Goal: Information Seeking & Learning: Check status

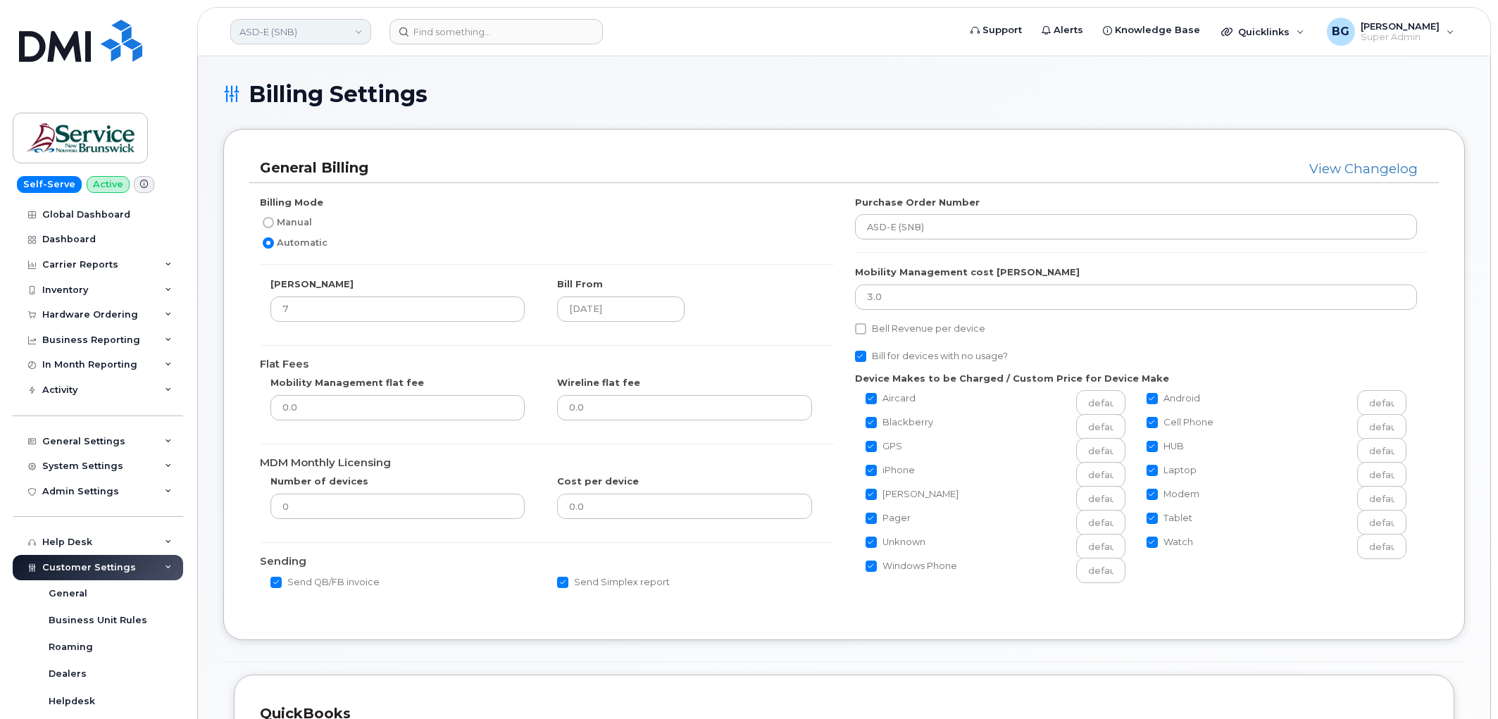
scroll to position [859, 0]
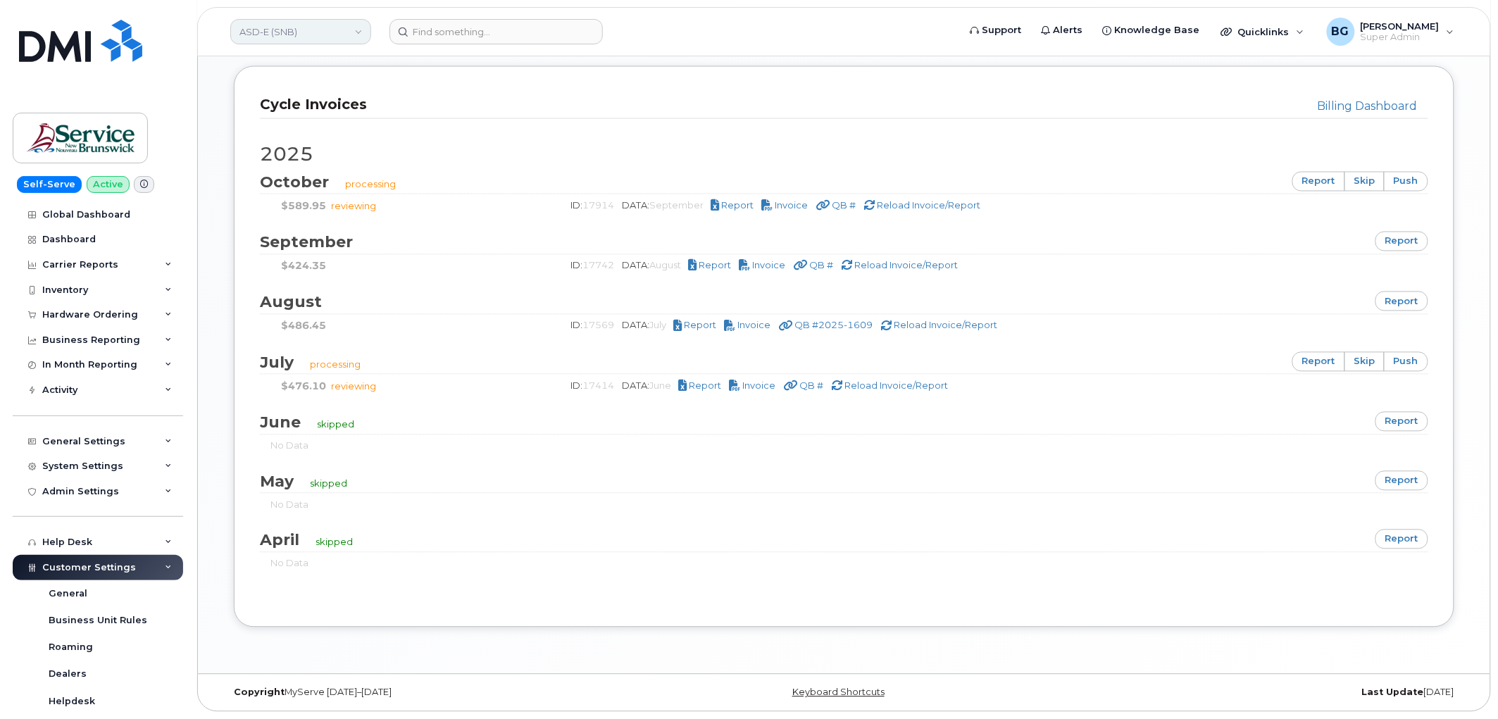
click at [299, 30] on link "ASD-E (SNB)" at bounding box center [300, 31] width 141 height 25
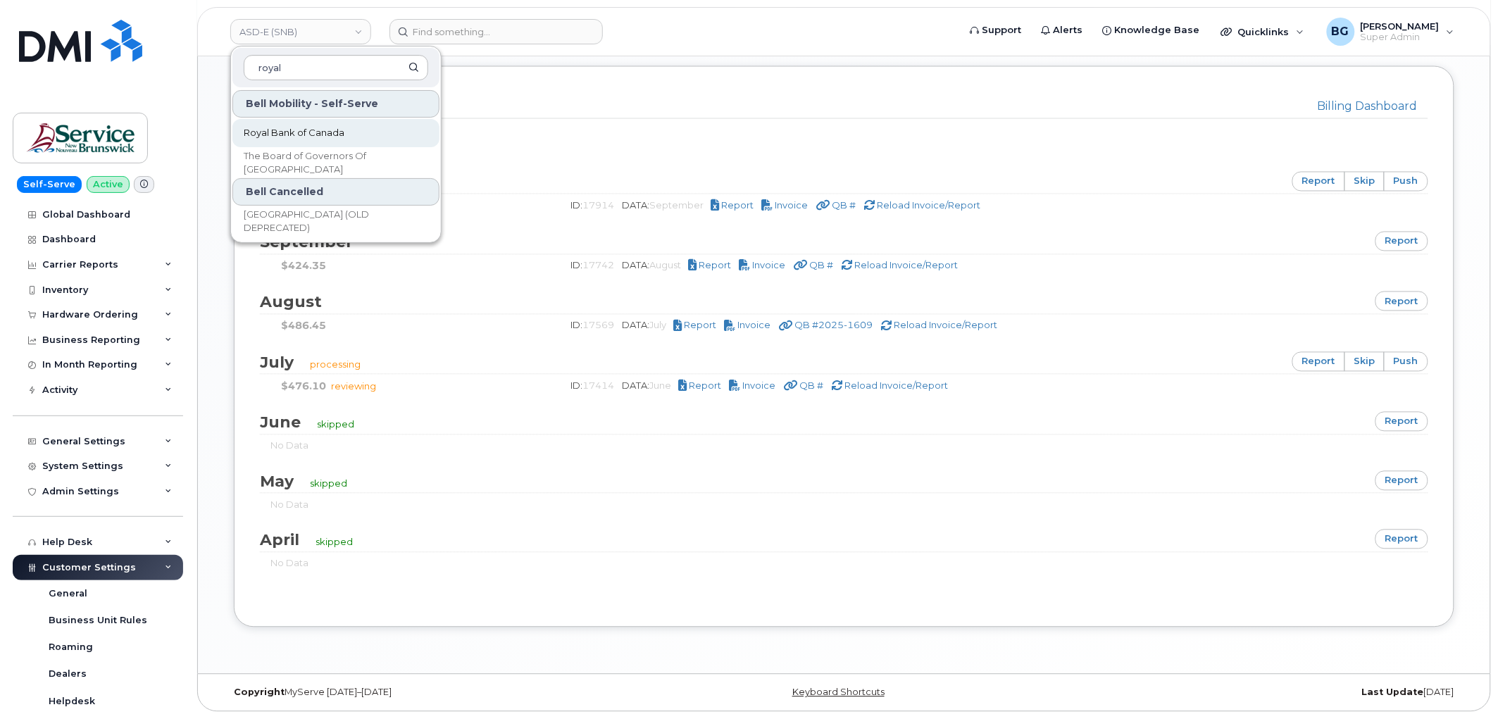
type input "royal"
click at [296, 131] on span "Royal Bank of Canada" at bounding box center [294, 133] width 101 height 14
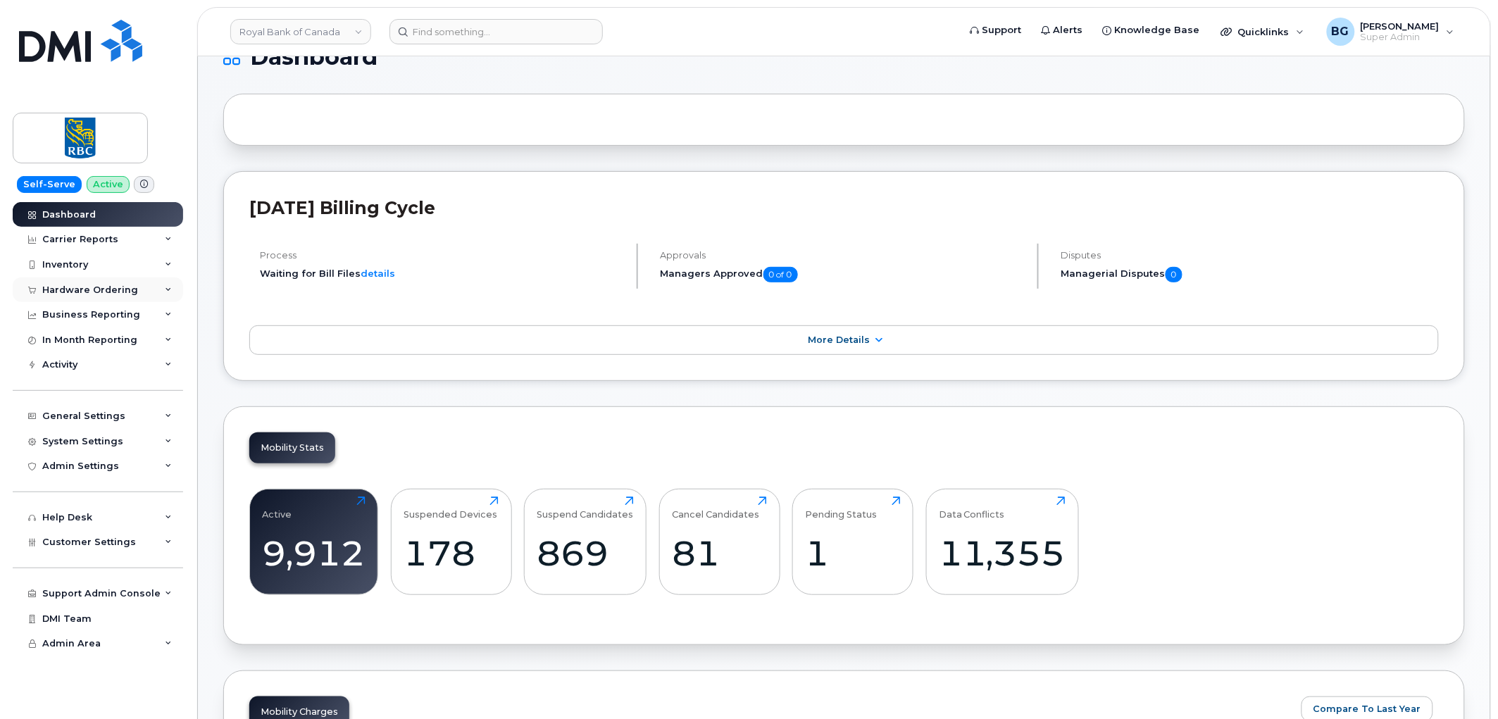
scroll to position [104, 0]
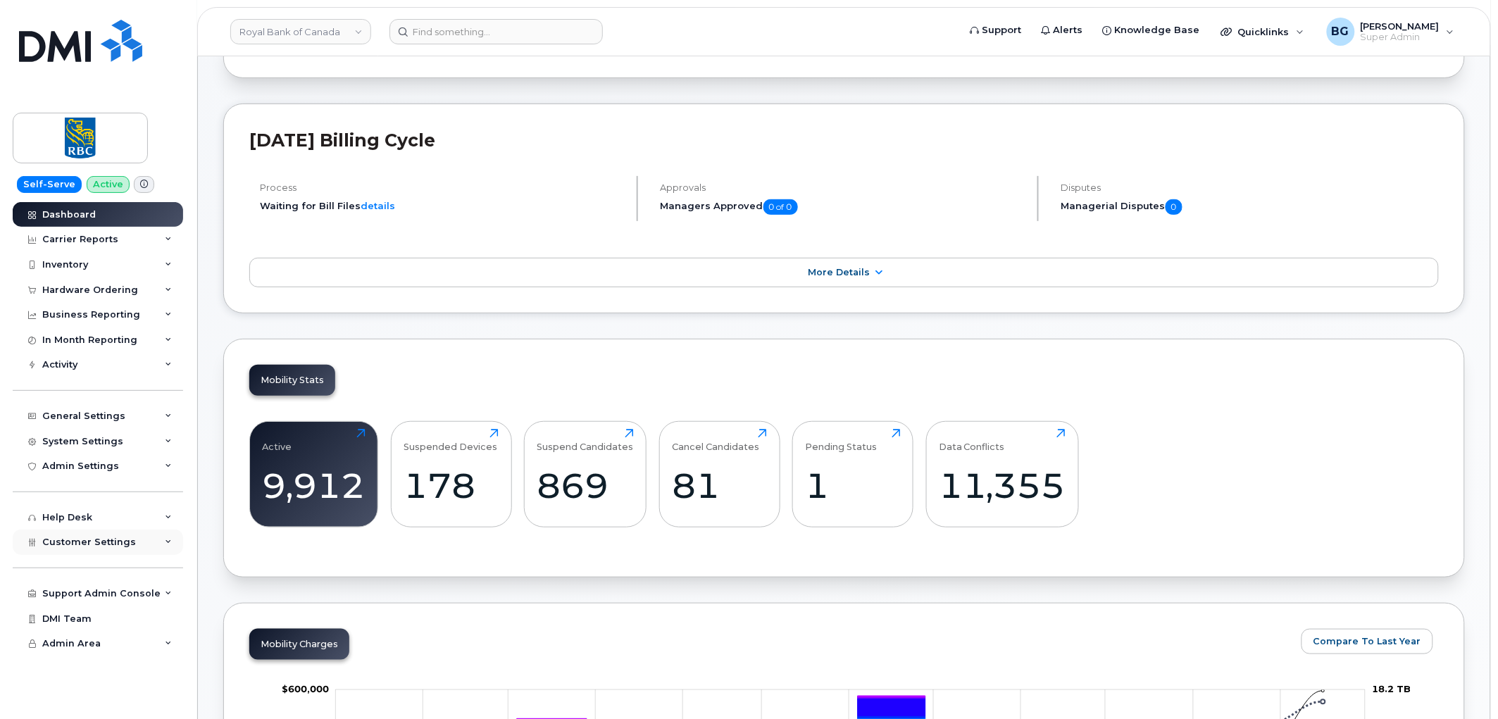
click at [80, 531] on div "Customer Settings" at bounding box center [98, 542] width 170 height 25
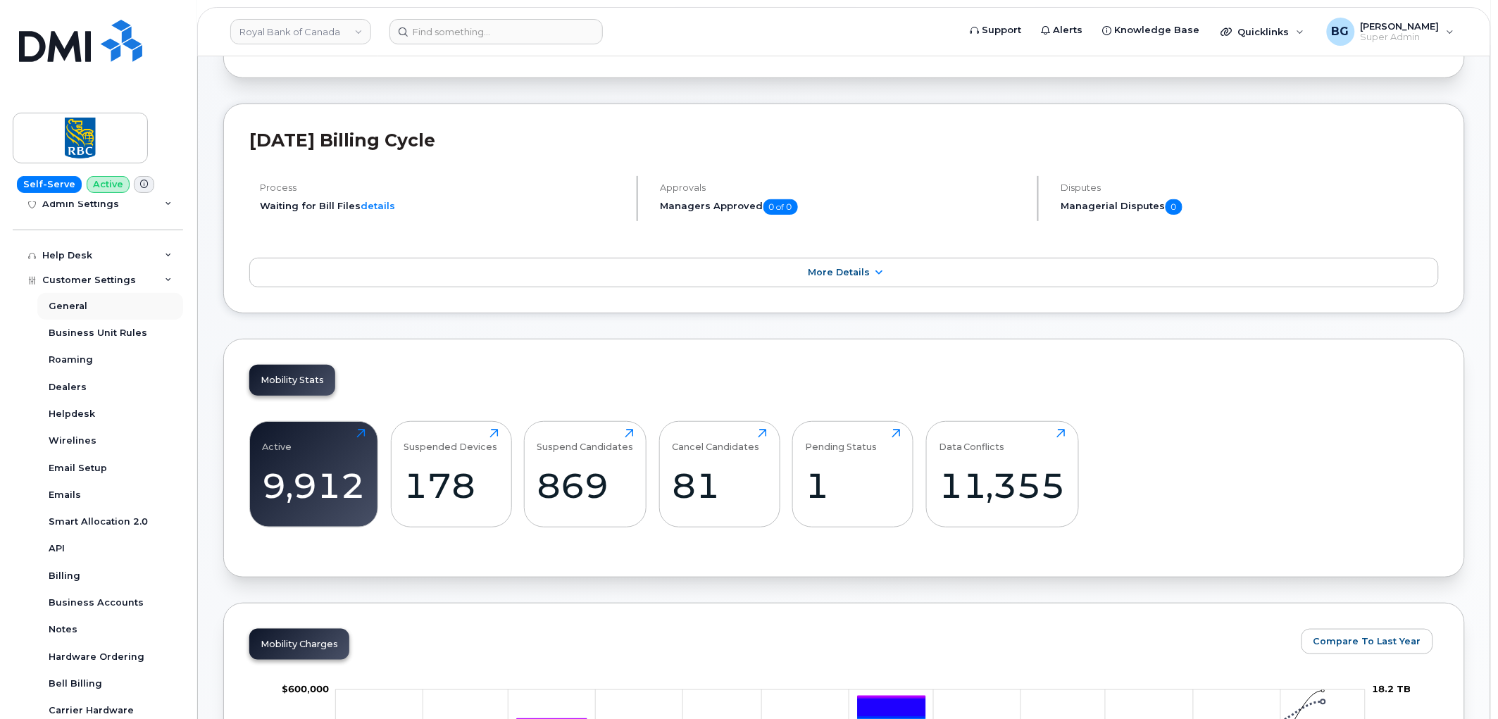
scroll to position [313, 0]
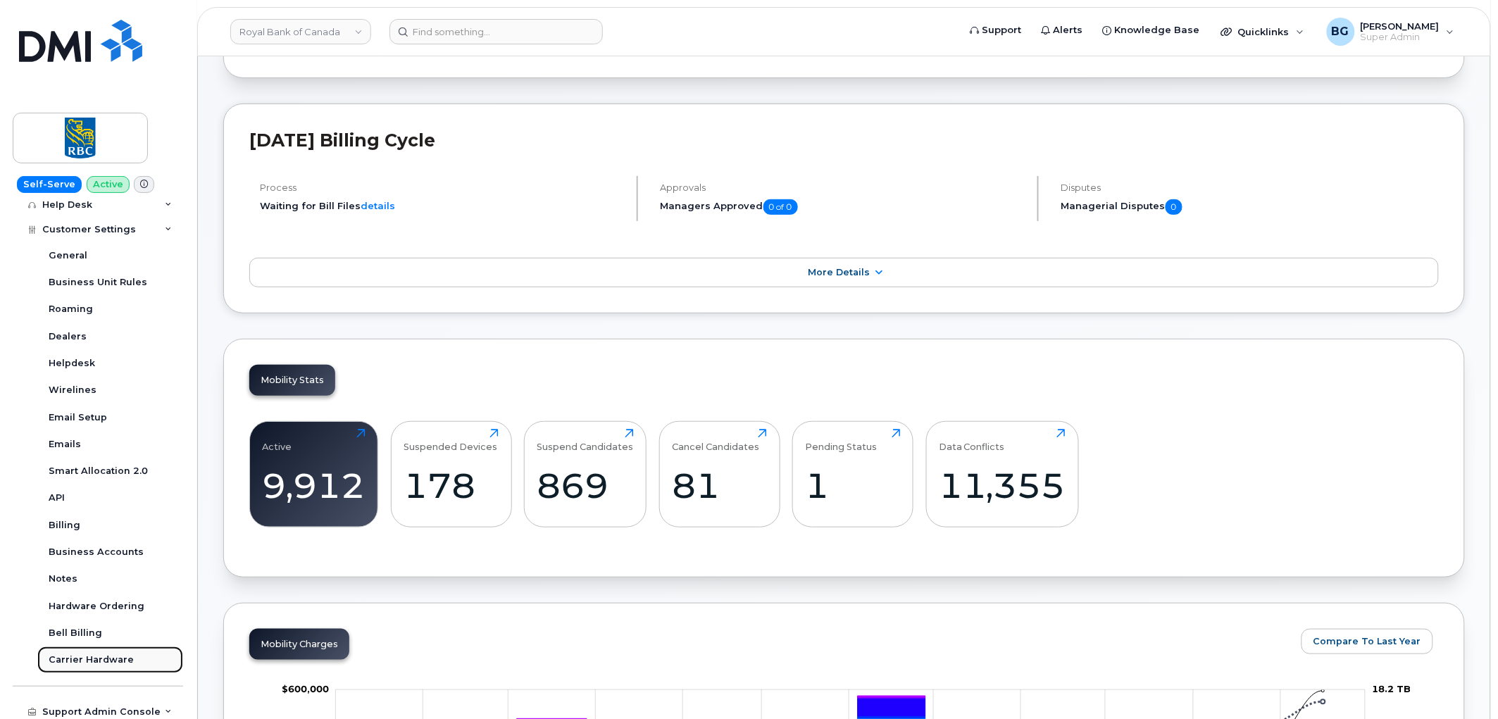
click at [82, 656] on div "Carrier Hardware" at bounding box center [91, 659] width 85 height 13
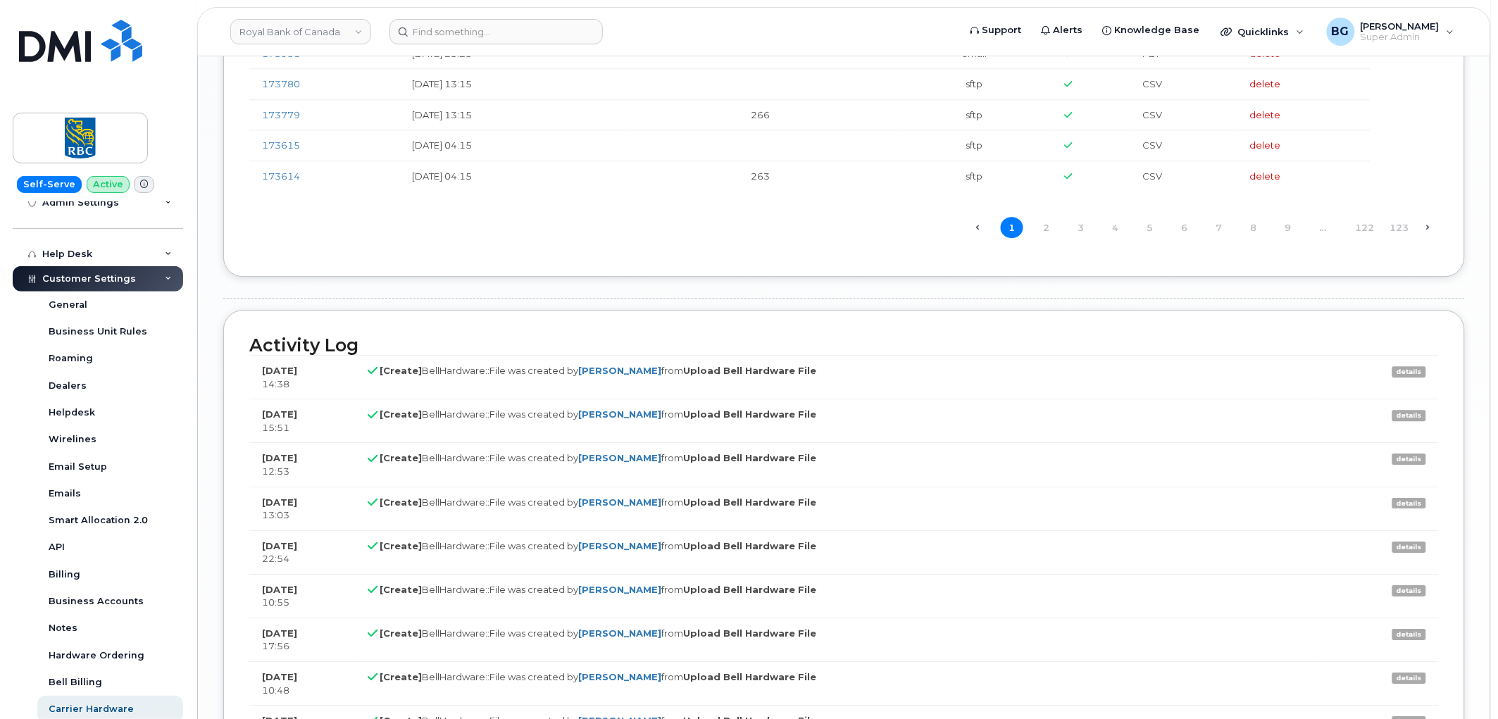
scroll to position [2973, 0]
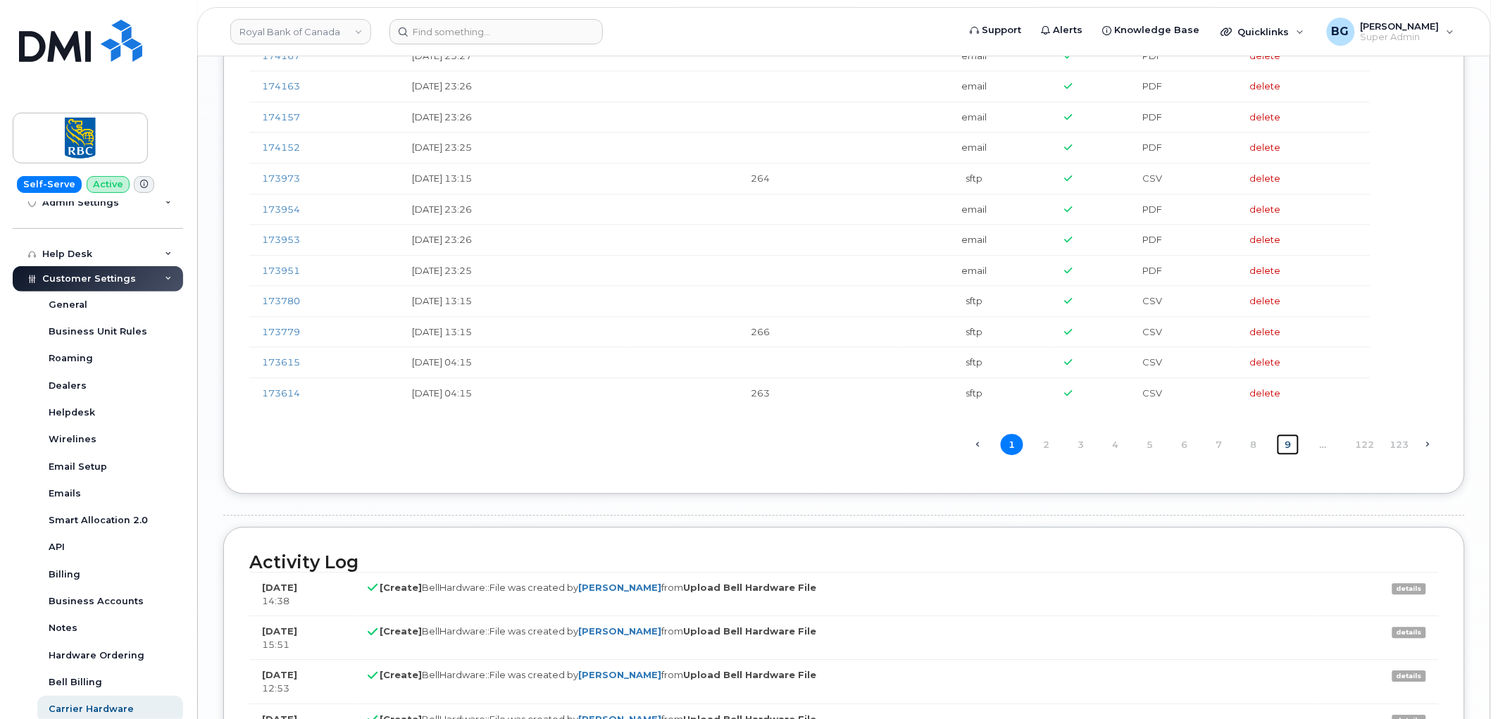
click at [1289, 454] on link "9" at bounding box center [1288, 445] width 23 height 22
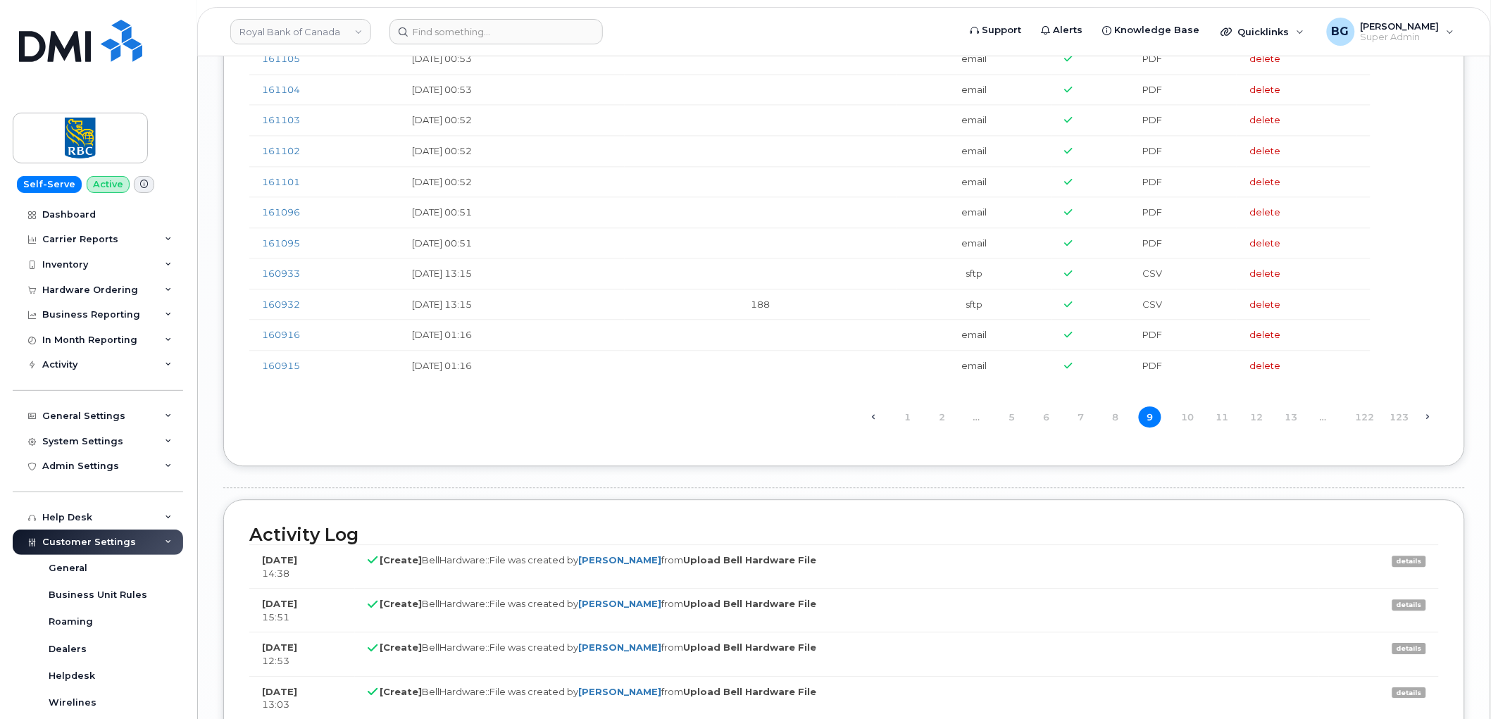
scroll to position [2973, 0]
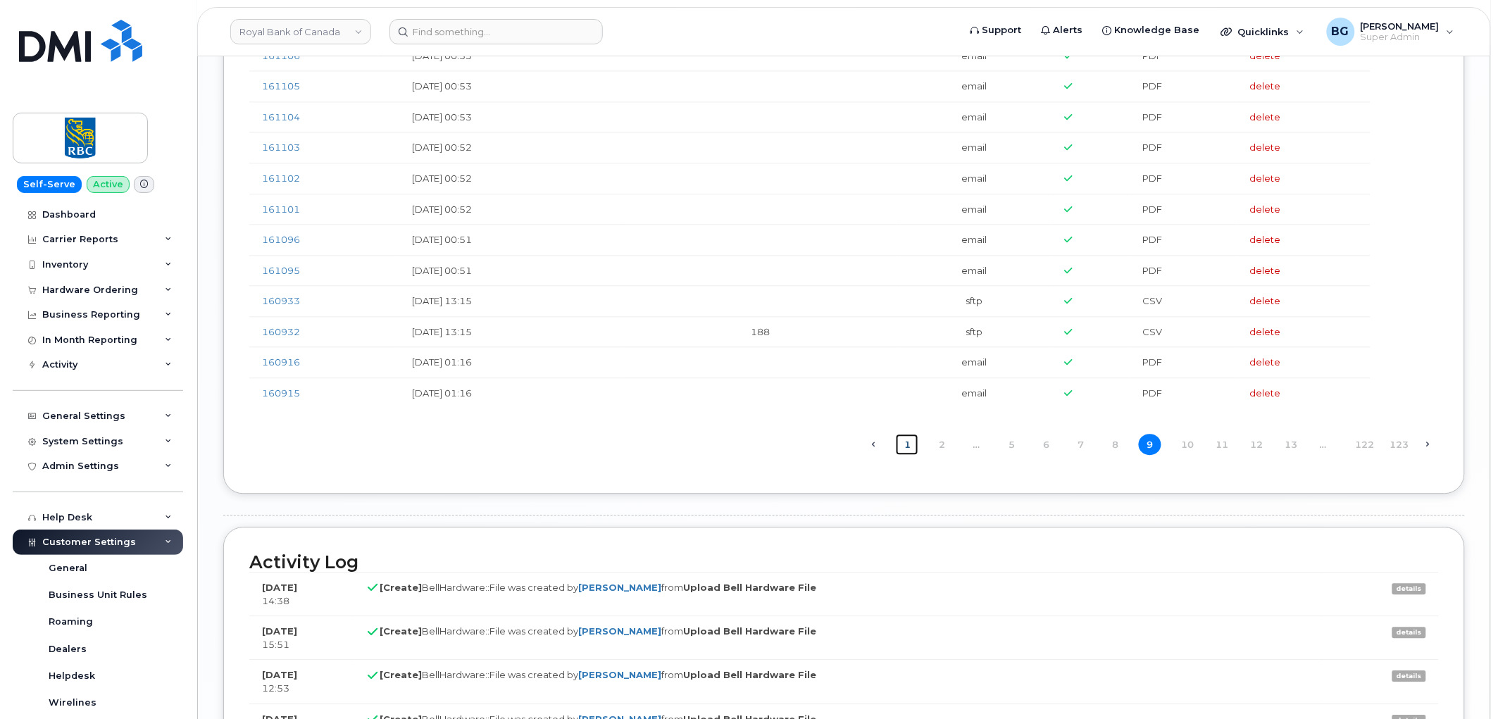
click at [909, 446] on link "1" at bounding box center [907, 445] width 23 height 22
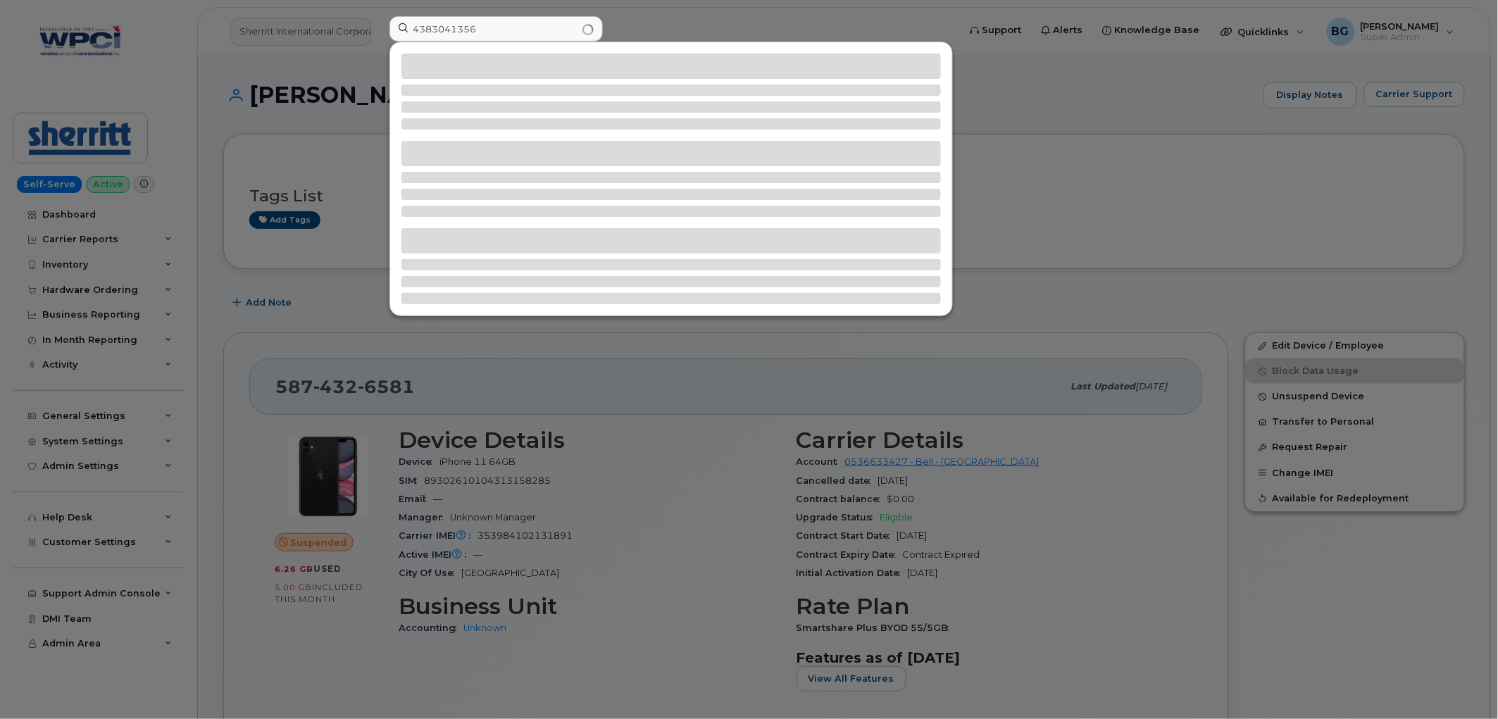
type input "4383041356"
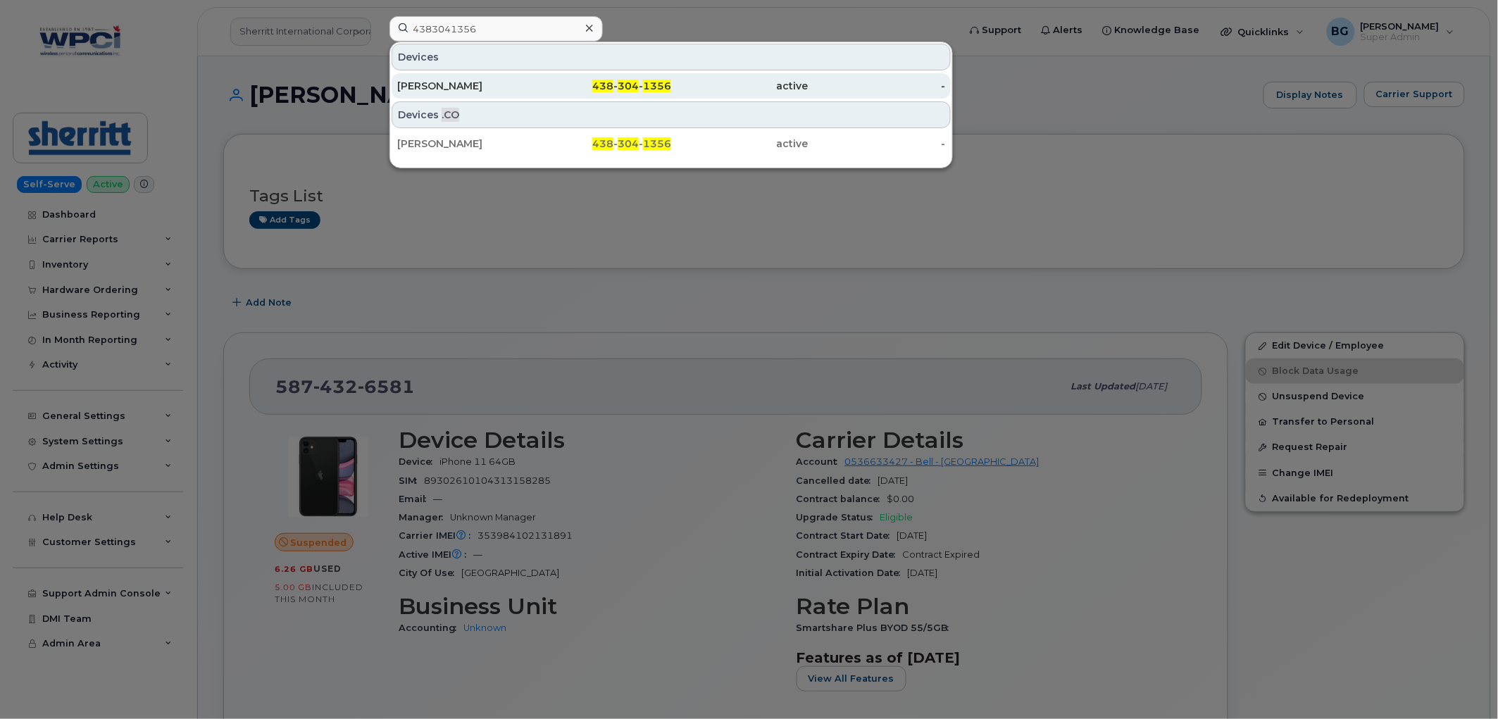
click at [620, 83] on span "304" at bounding box center [628, 86] width 21 height 13
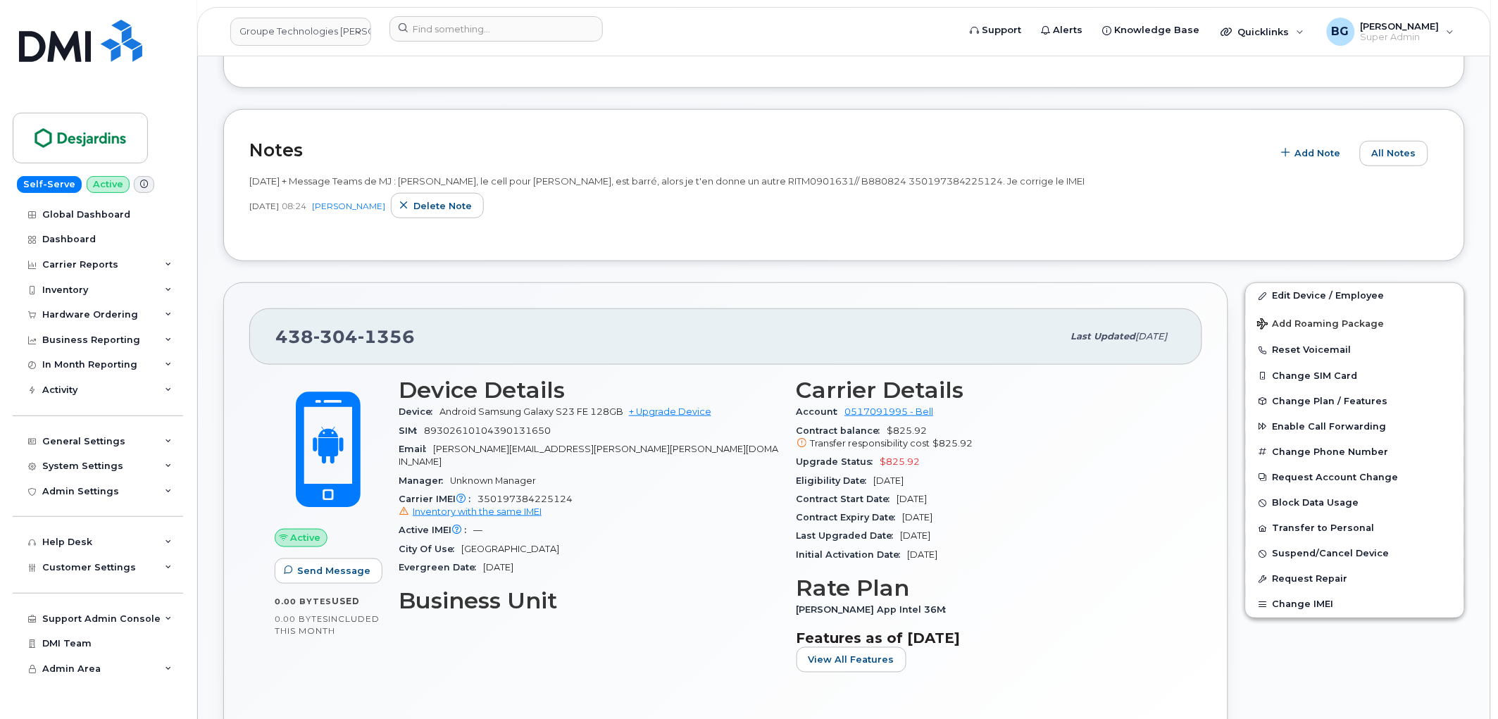
scroll to position [365, 0]
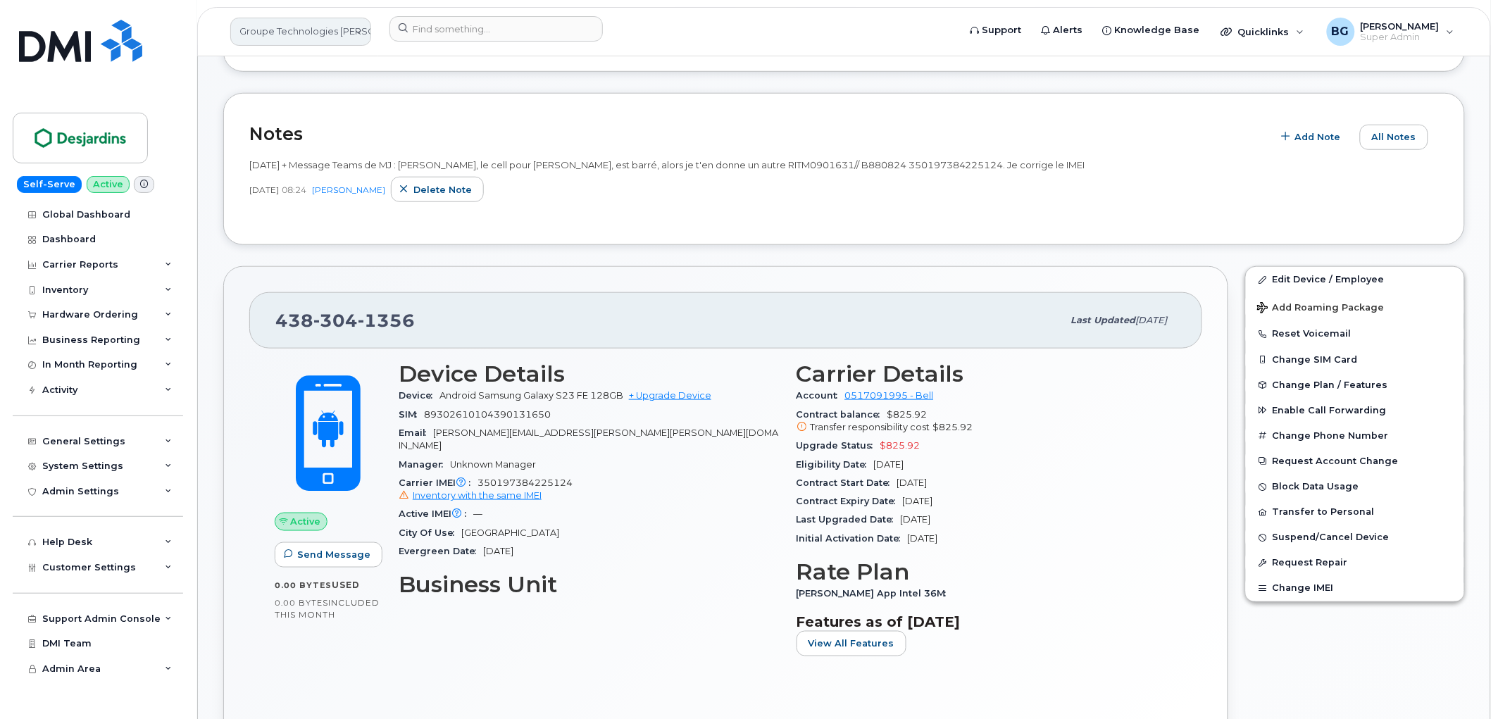
click at [299, 31] on link "Groupe Technologies Desjardins" at bounding box center [300, 32] width 141 height 28
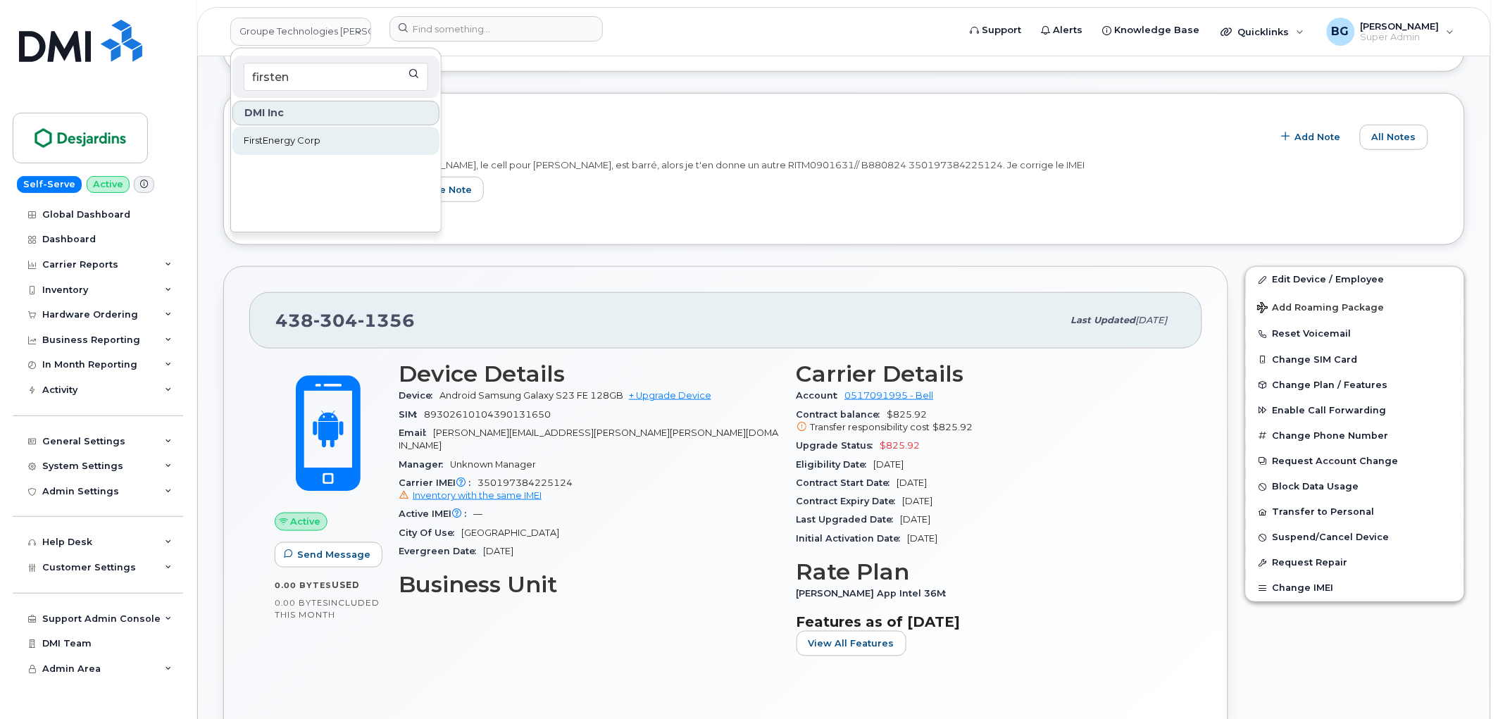
type input "firsten"
click at [291, 134] on span "FirstEnergy Corp" at bounding box center [282, 141] width 77 height 14
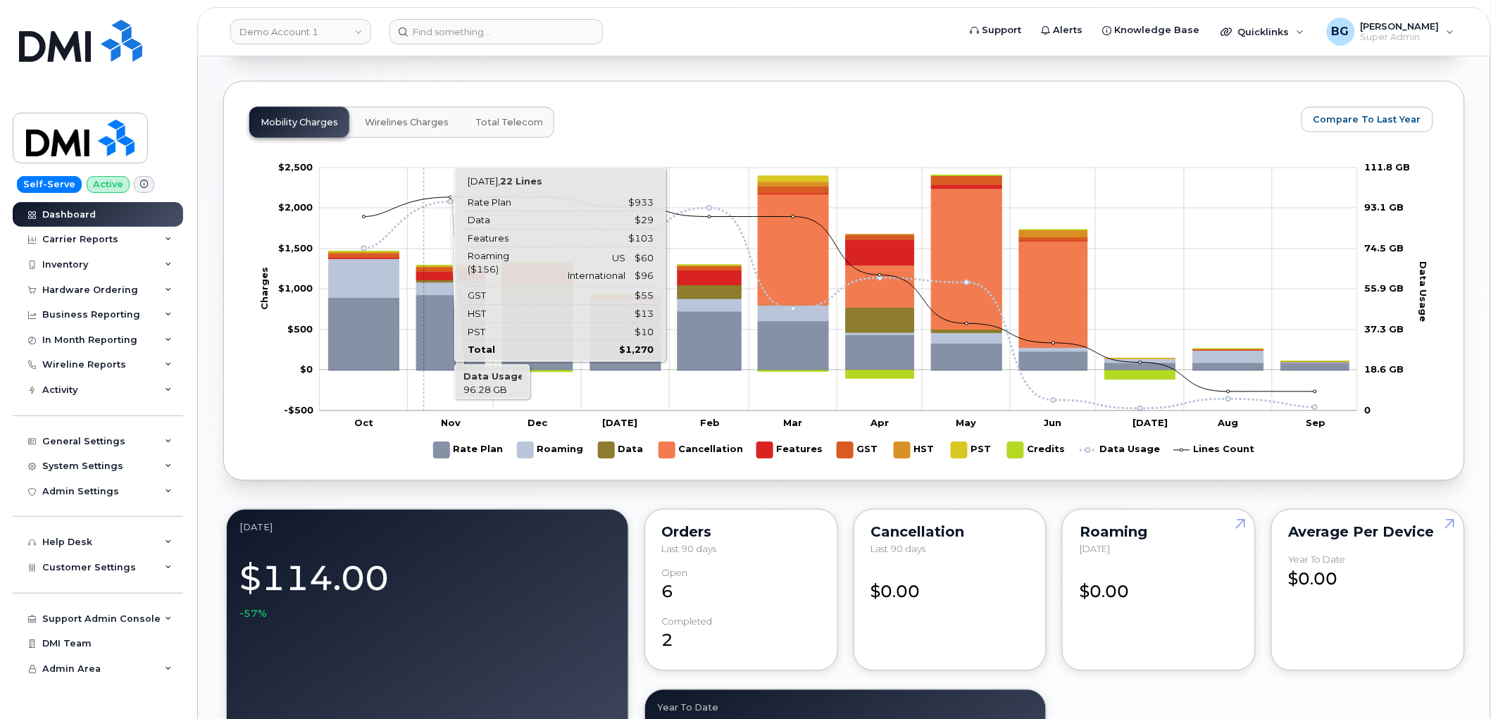
scroll to position [834, 0]
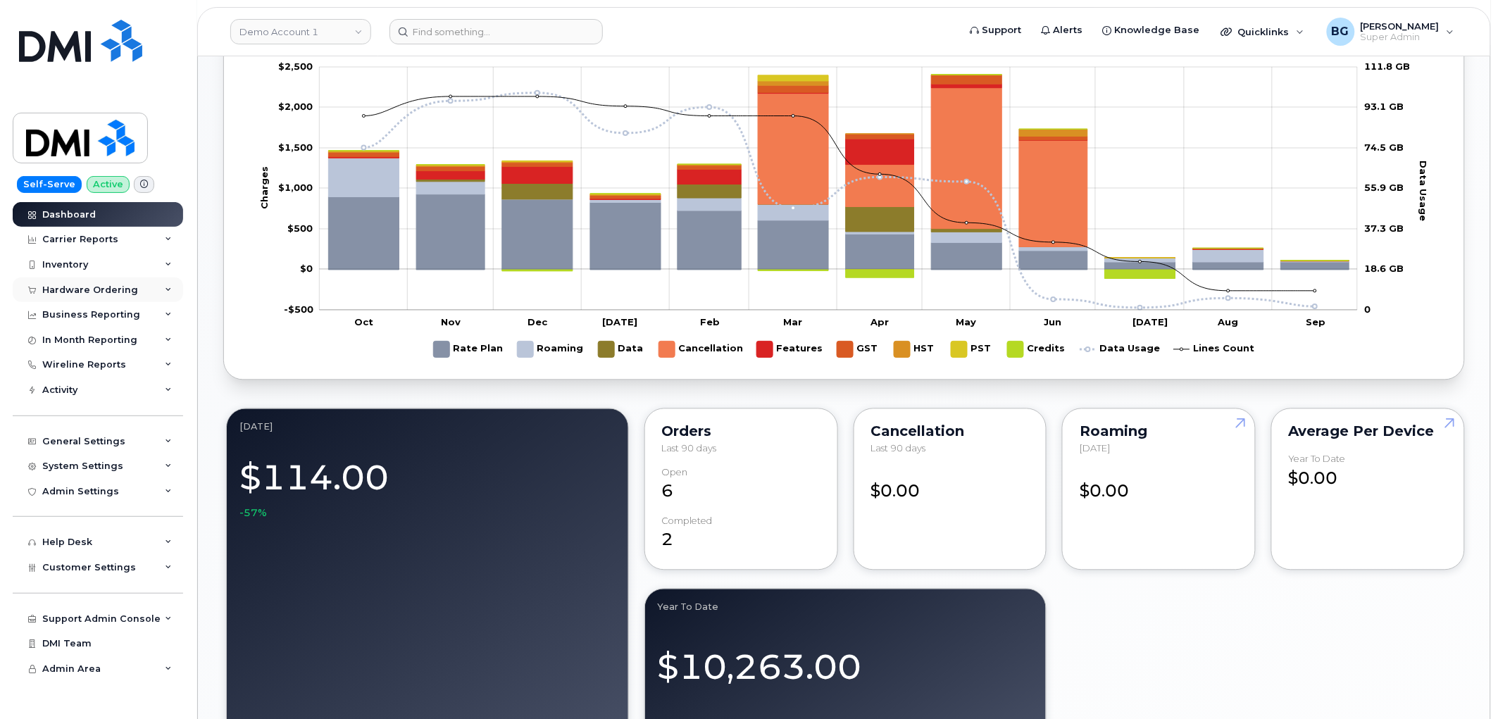
click at [57, 289] on div "Hardware Ordering" at bounding box center [90, 289] width 96 height 11
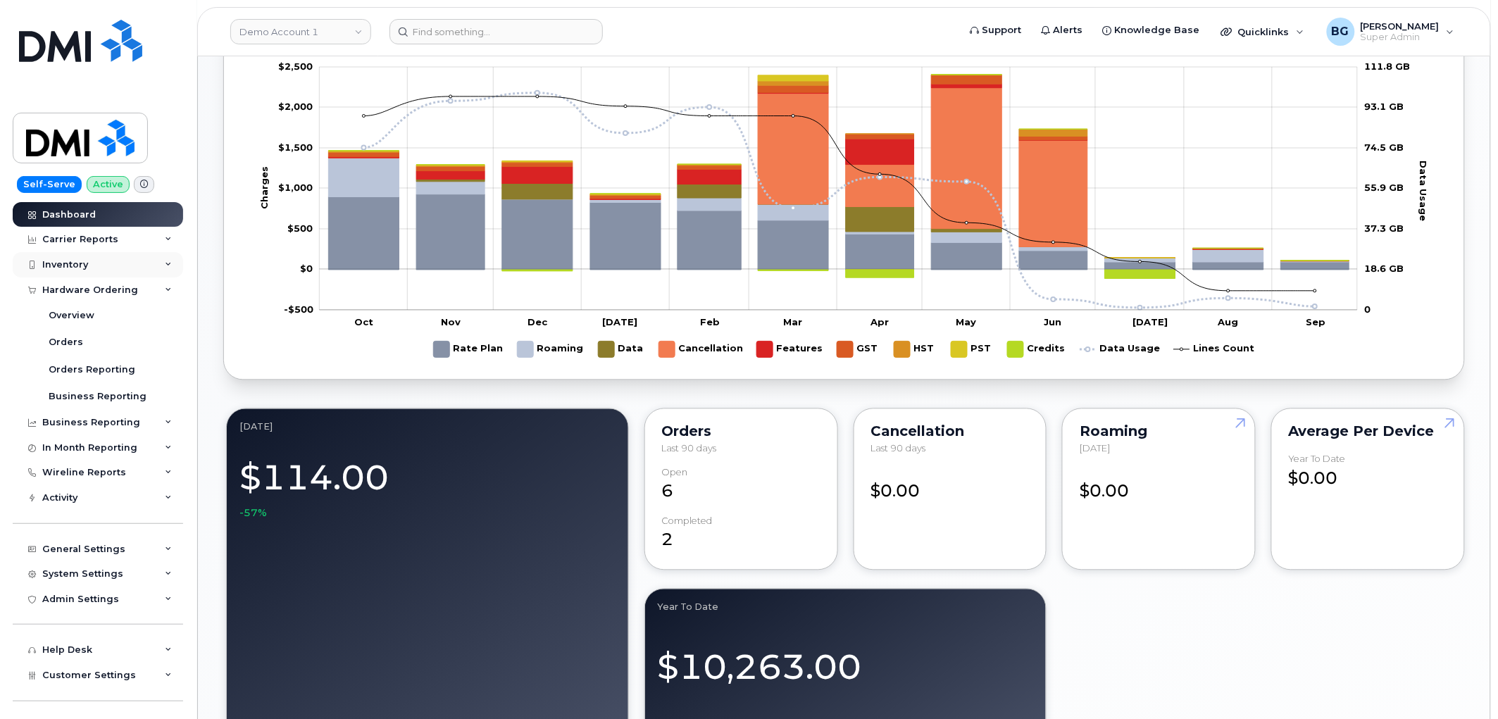
click at [61, 263] on div "Inventory" at bounding box center [65, 264] width 46 height 11
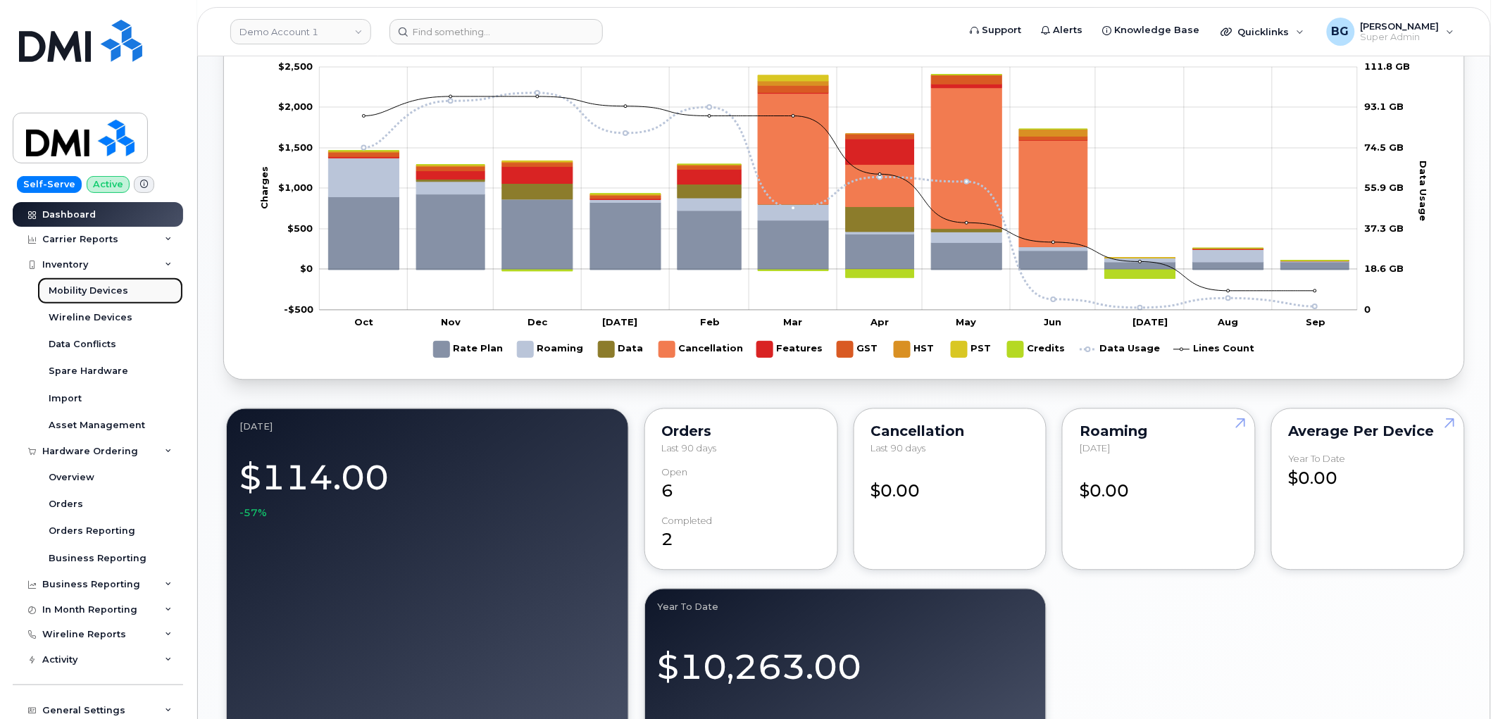
click at [55, 294] on div "Mobility Devices" at bounding box center [89, 290] width 80 height 13
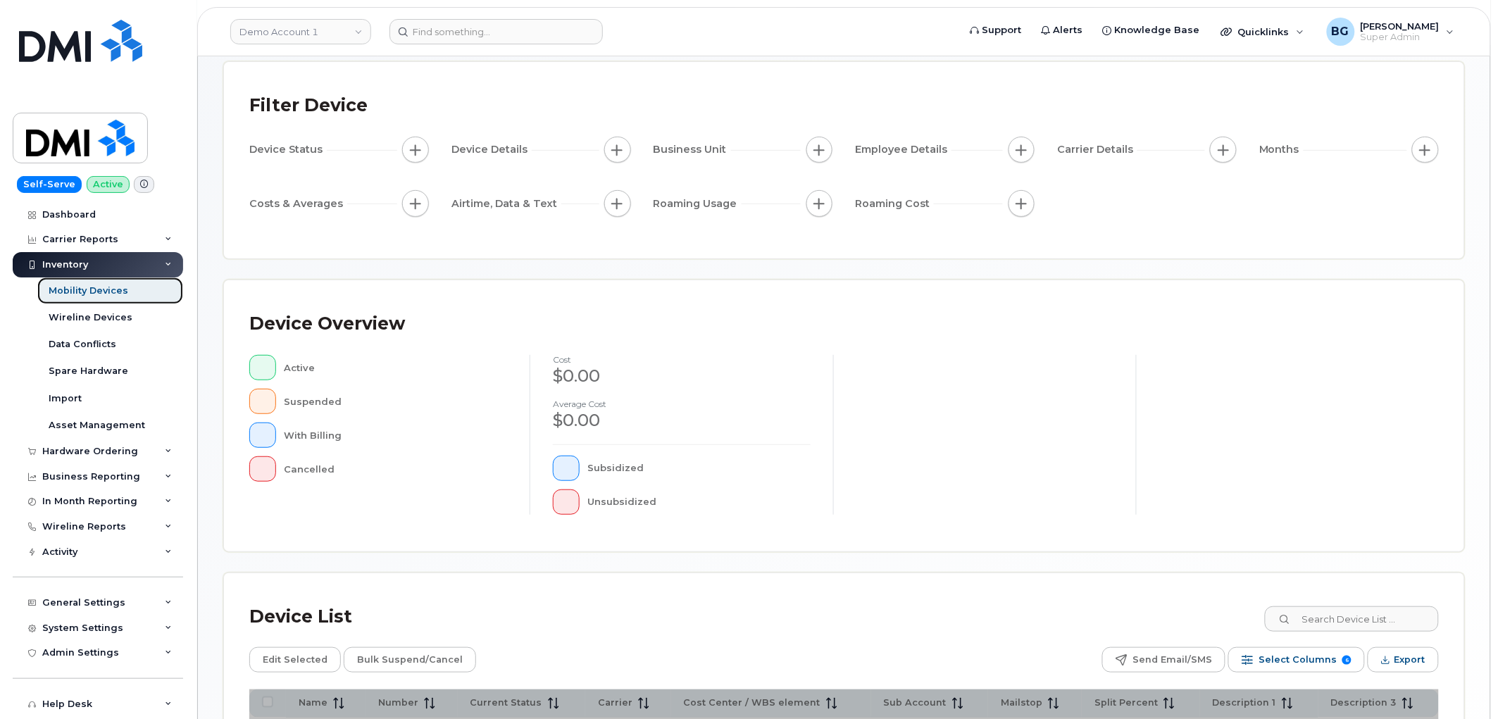
scroll to position [249, 0]
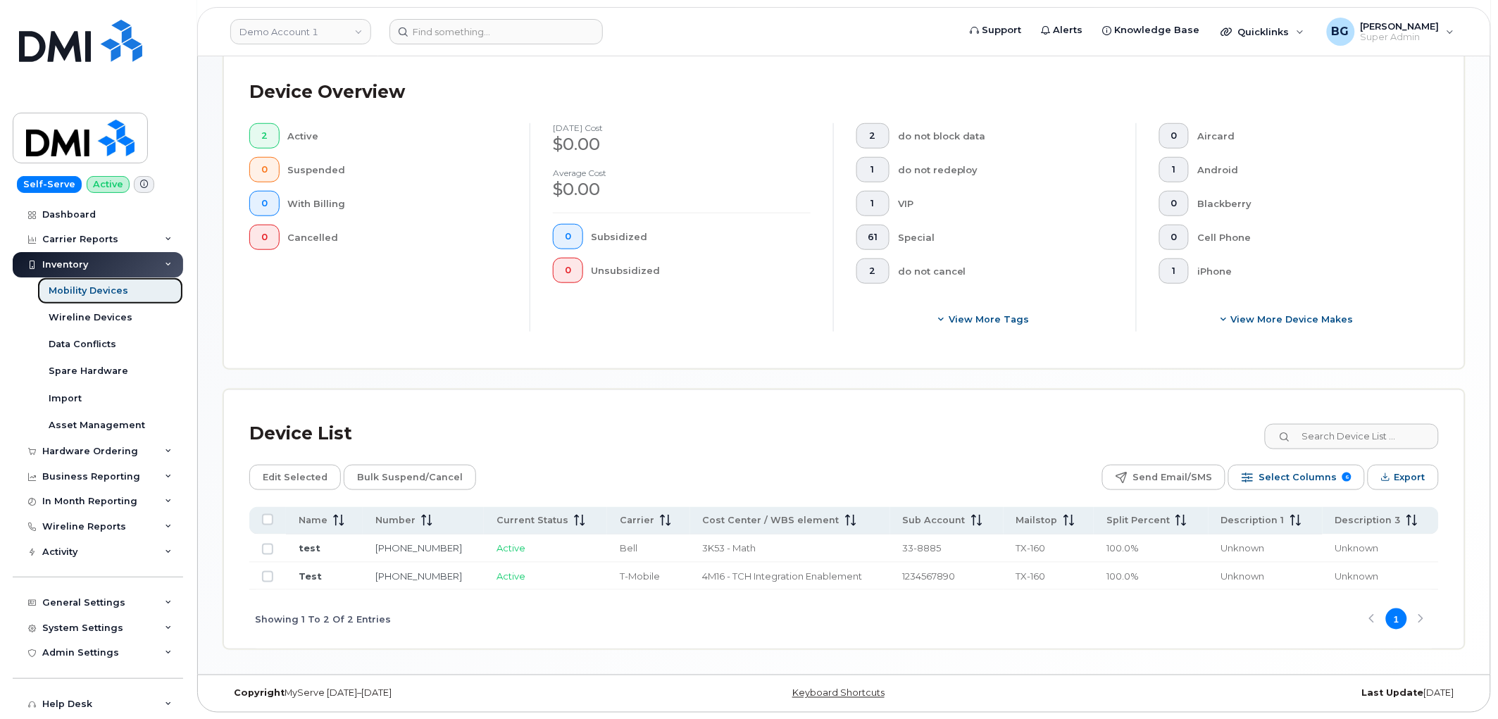
scroll to position [340, 0]
click at [395, 577] on link "513-462-7003" at bounding box center [418, 575] width 87 height 11
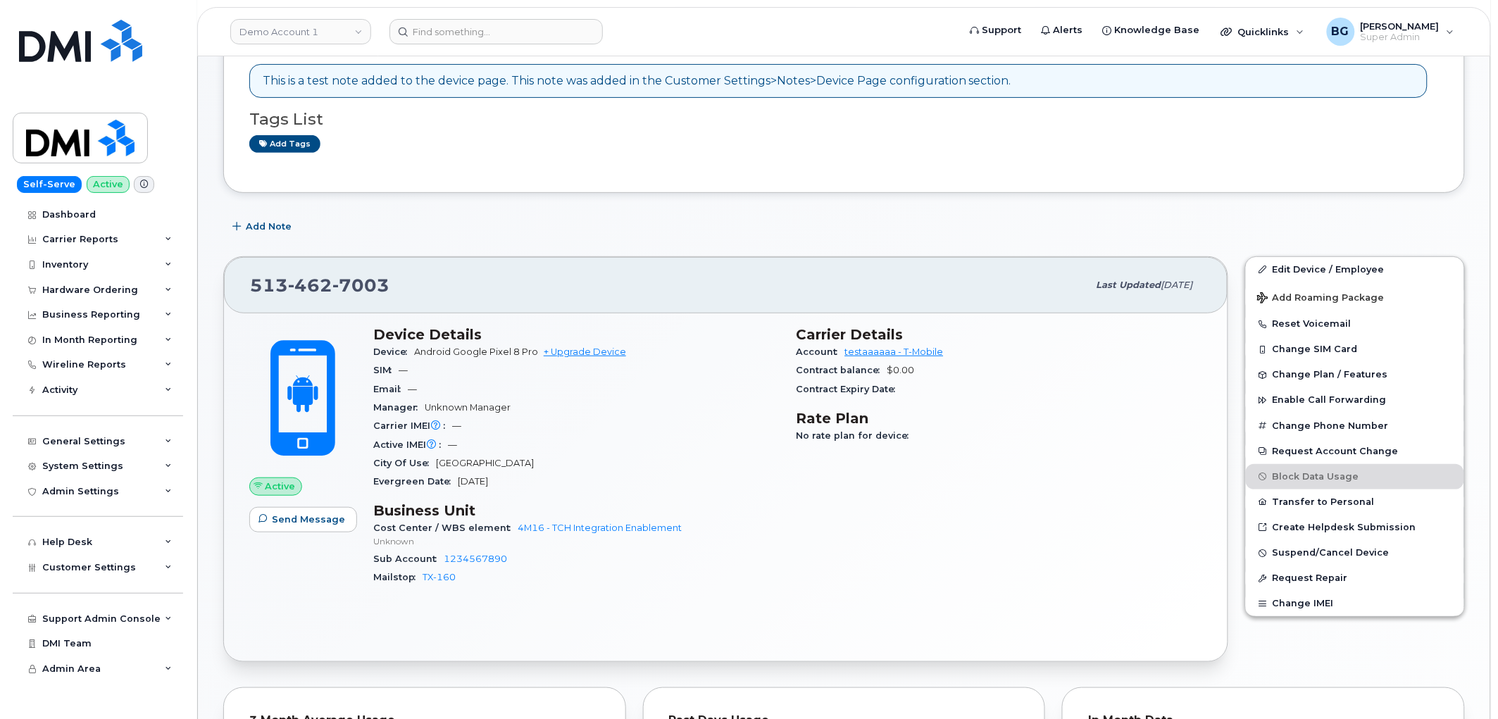
scroll to position [156, 0]
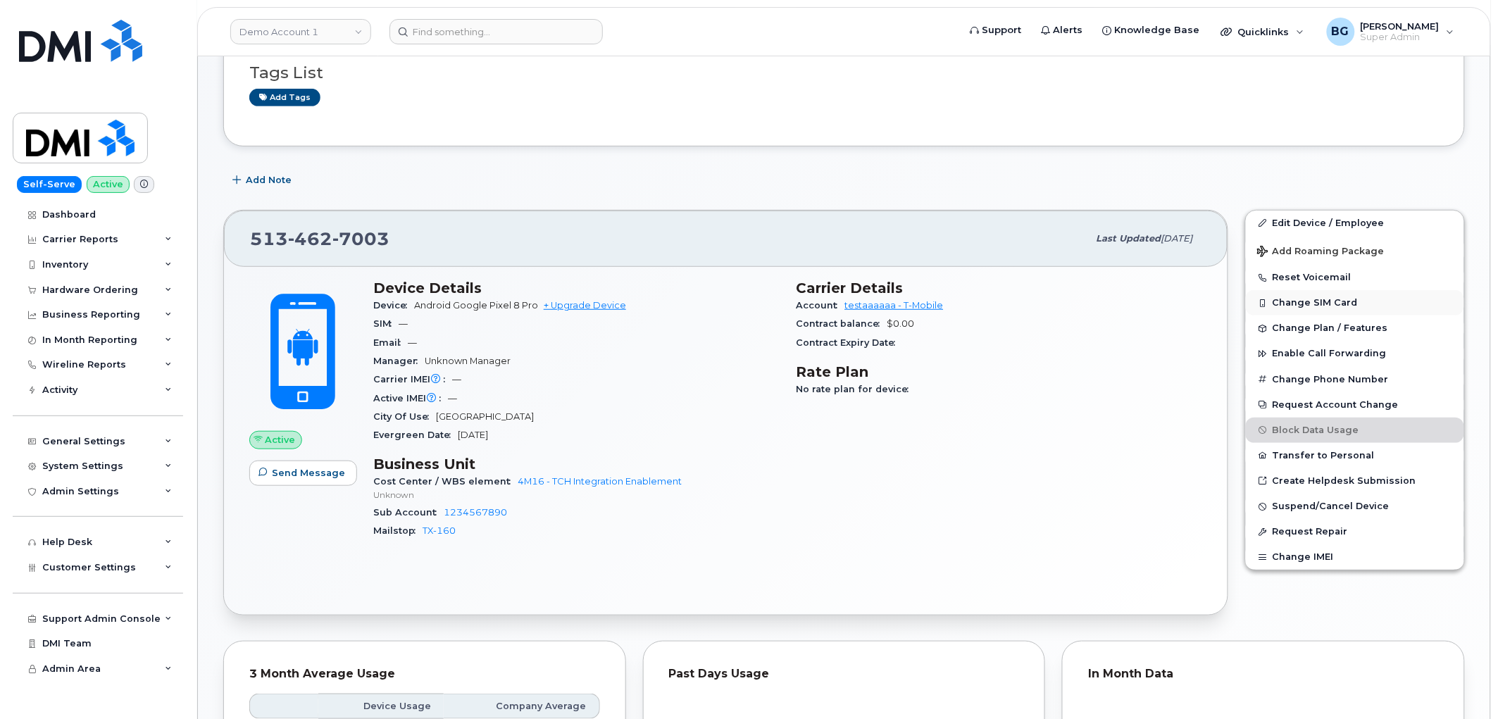
click at [1301, 299] on button "Change SIM Card" at bounding box center [1355, 302] width 218 height 25
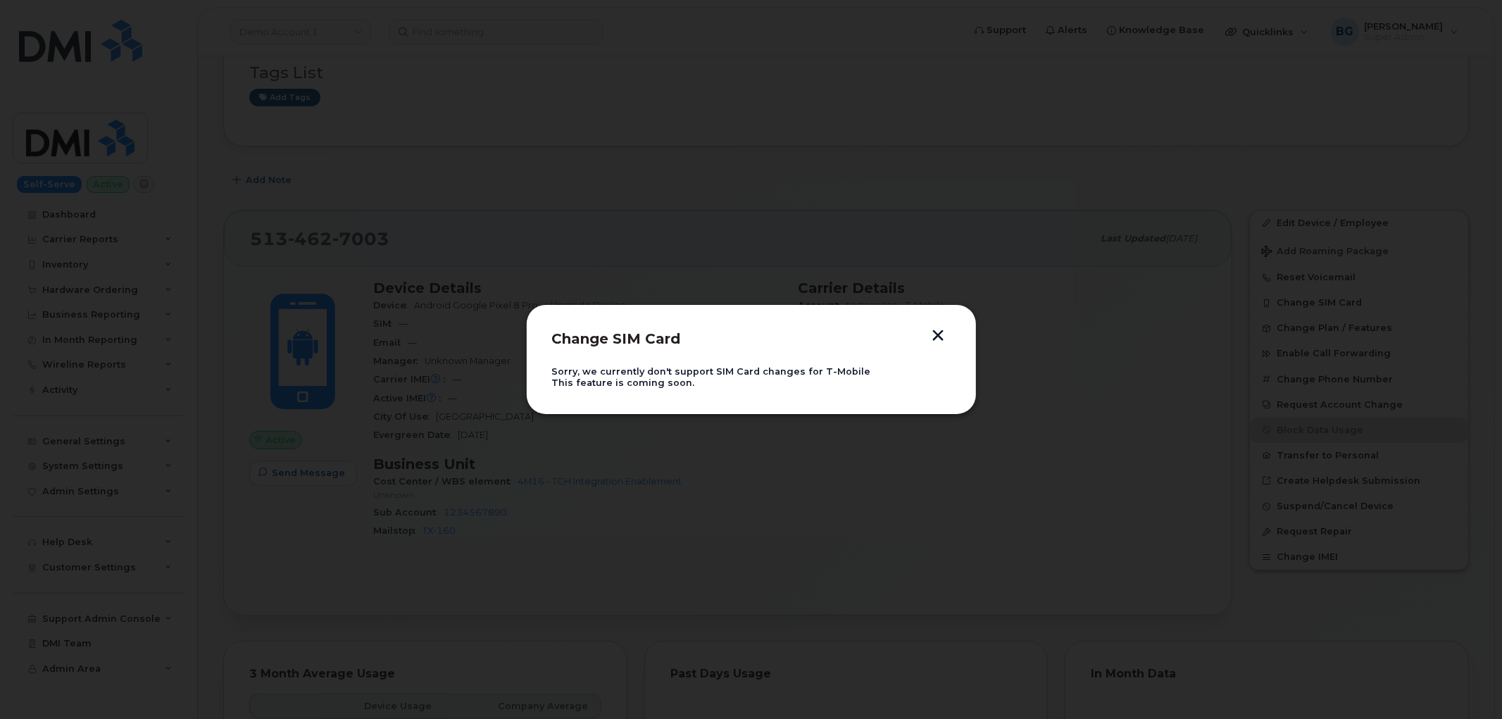
click at [940, 332] on button "button" at bounding box center [938, 337] width 21 height 15
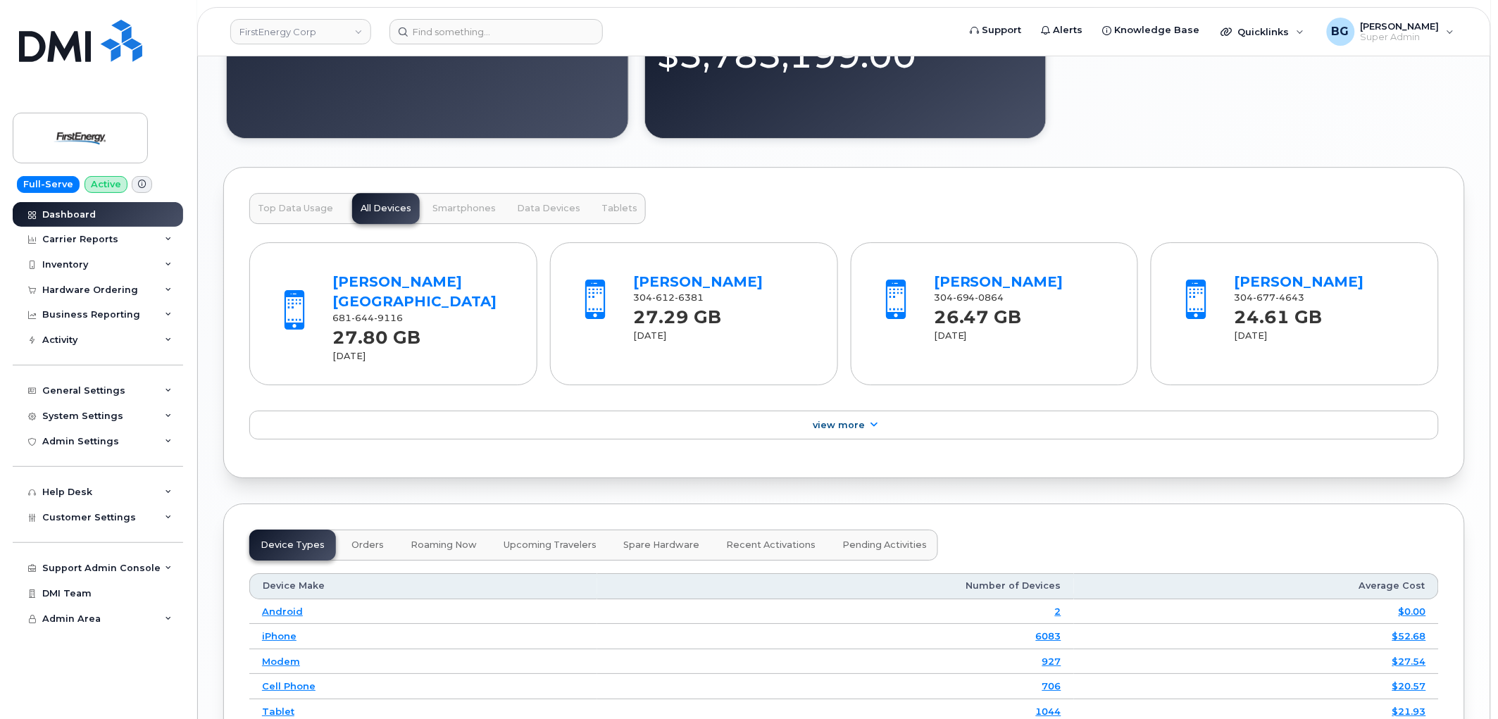
scroll to position [1512, 0]
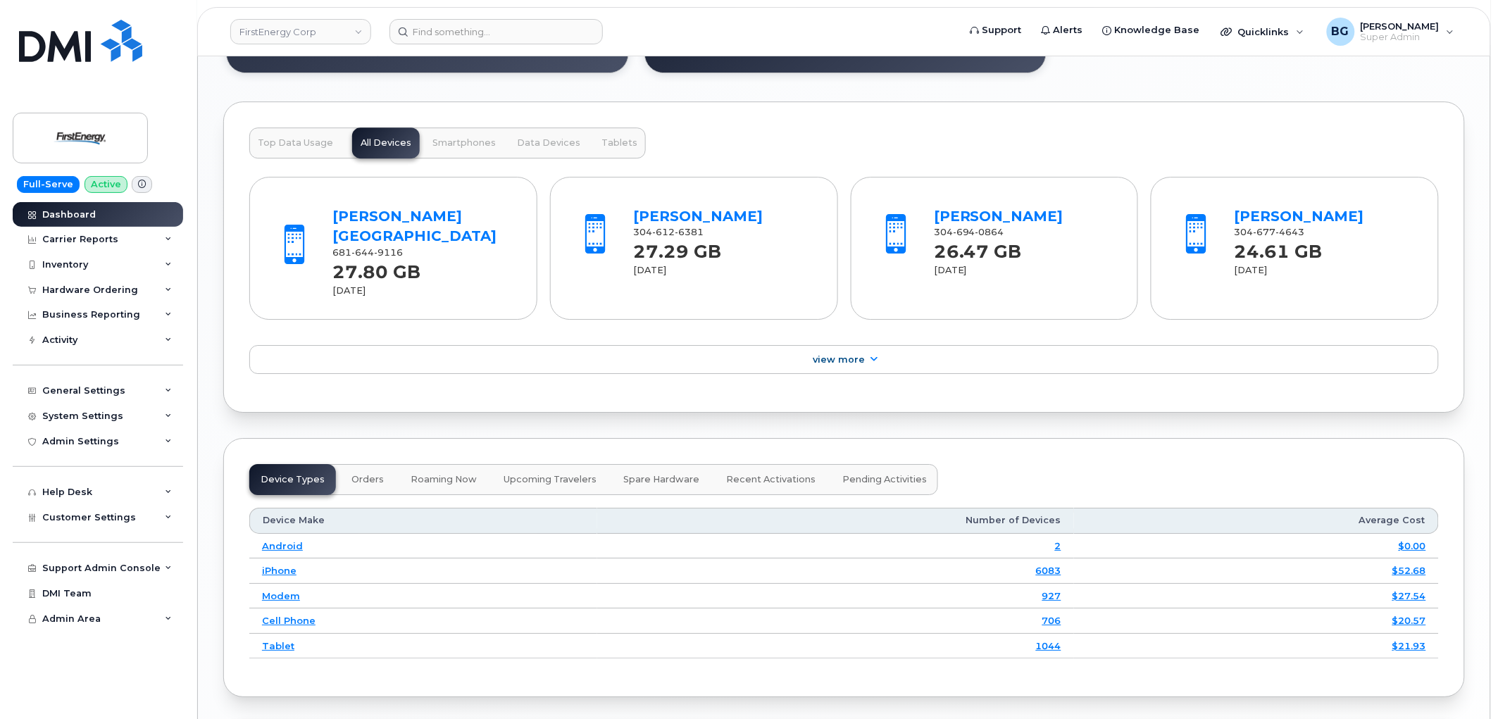
click at [1024, 438] on div "Device Types Orders Roaming Now Upcoming Travelers Spare Hardware Recent Activa…" at bounding box center [844, 567] width 1242 height 259
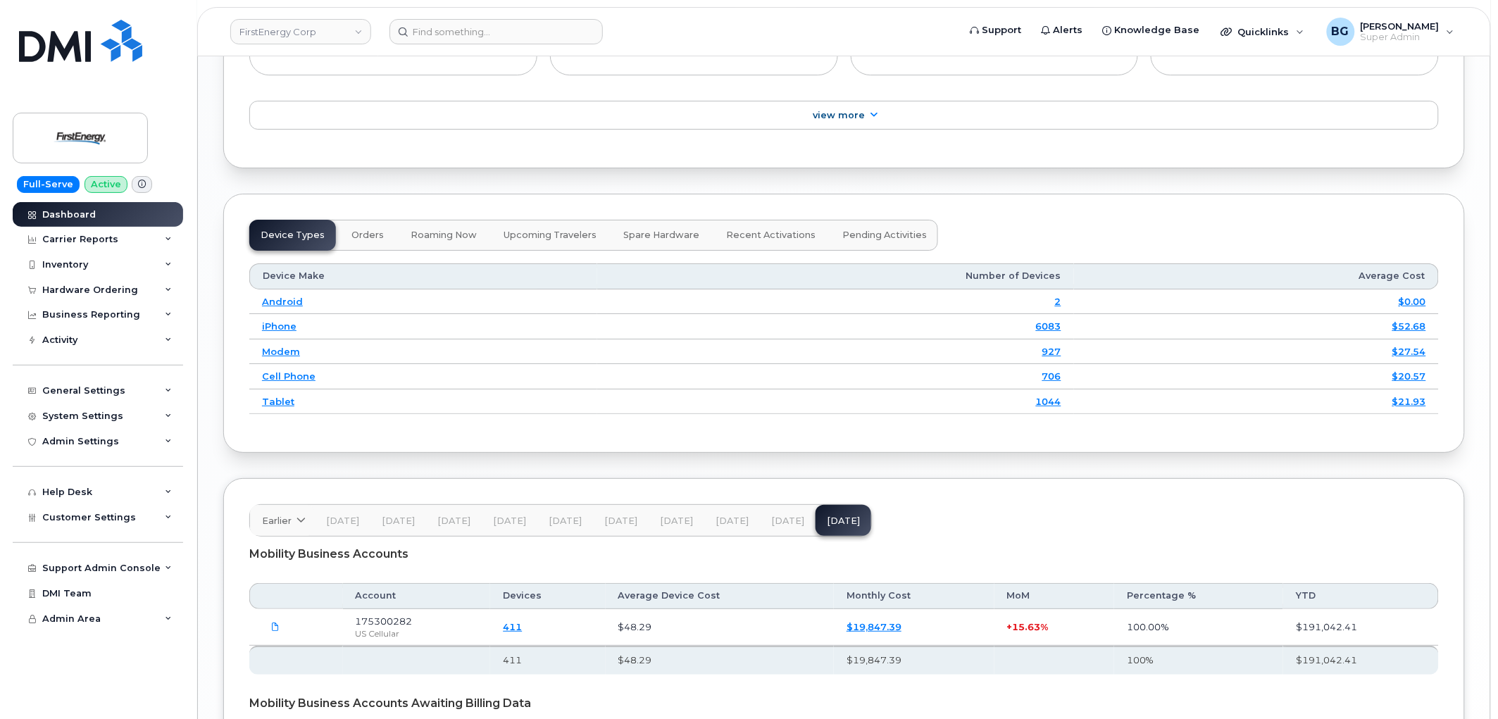
scroll to position [1773, 0]
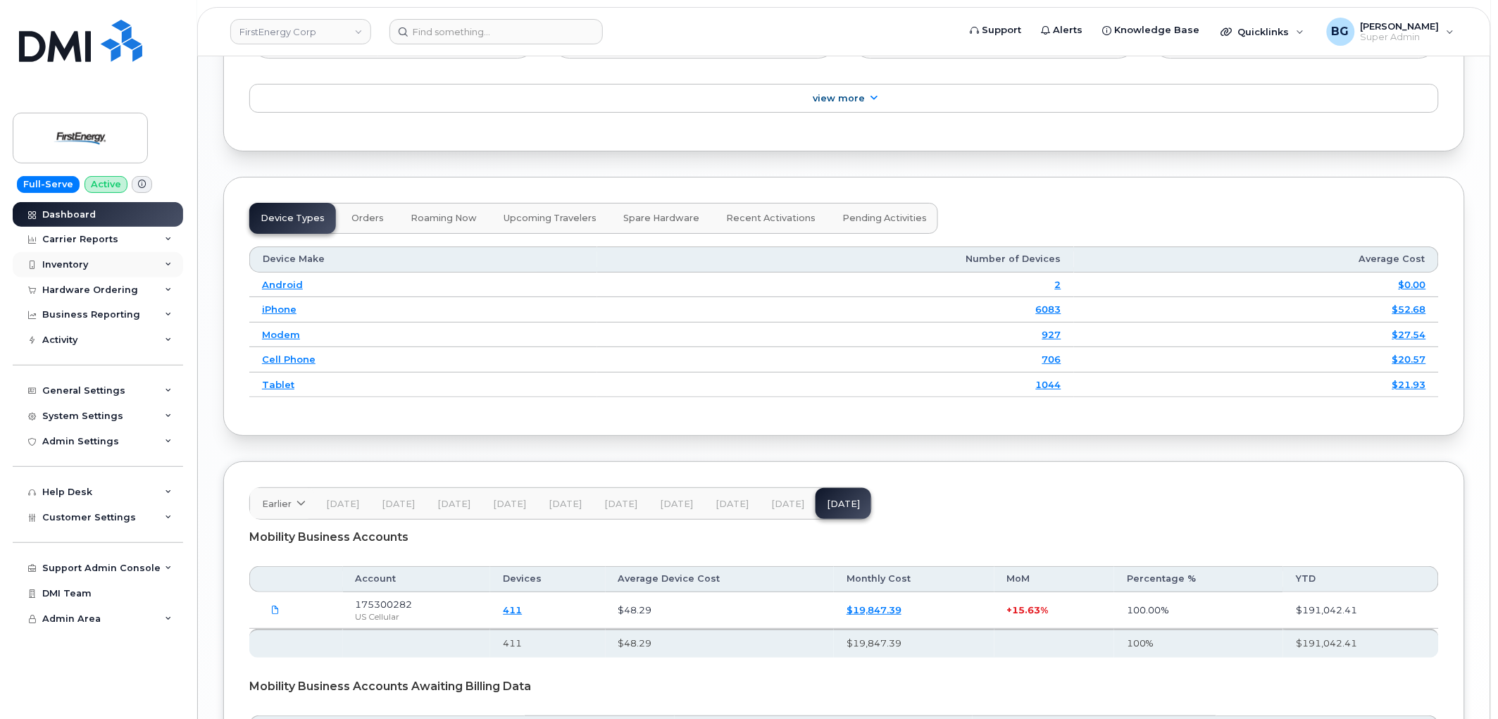
click at [75, 265] on div "Inventory" at bounding box center [65, 264] width 46 height 11
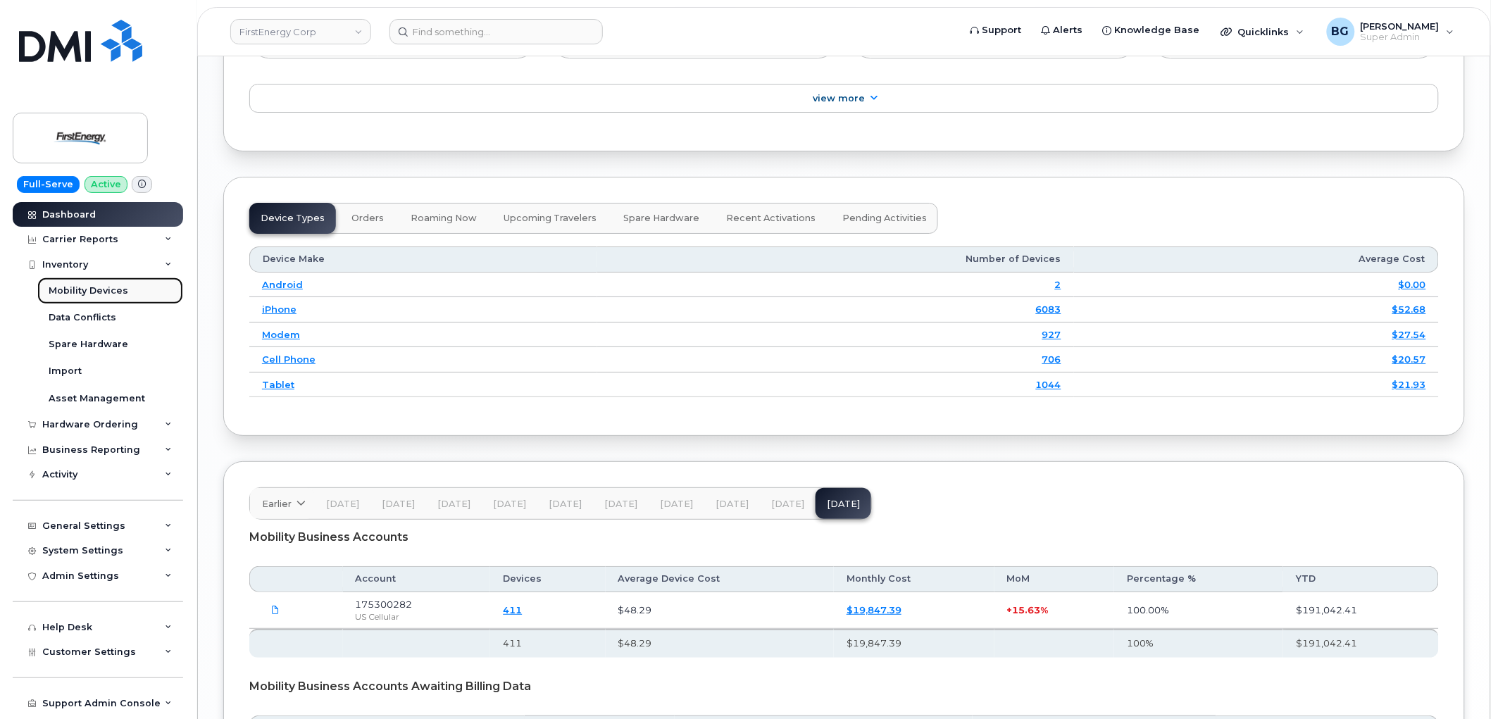
click at [69, 287] on div "Mobility Devices" at bounding box center [89, 290] width 80 height 13
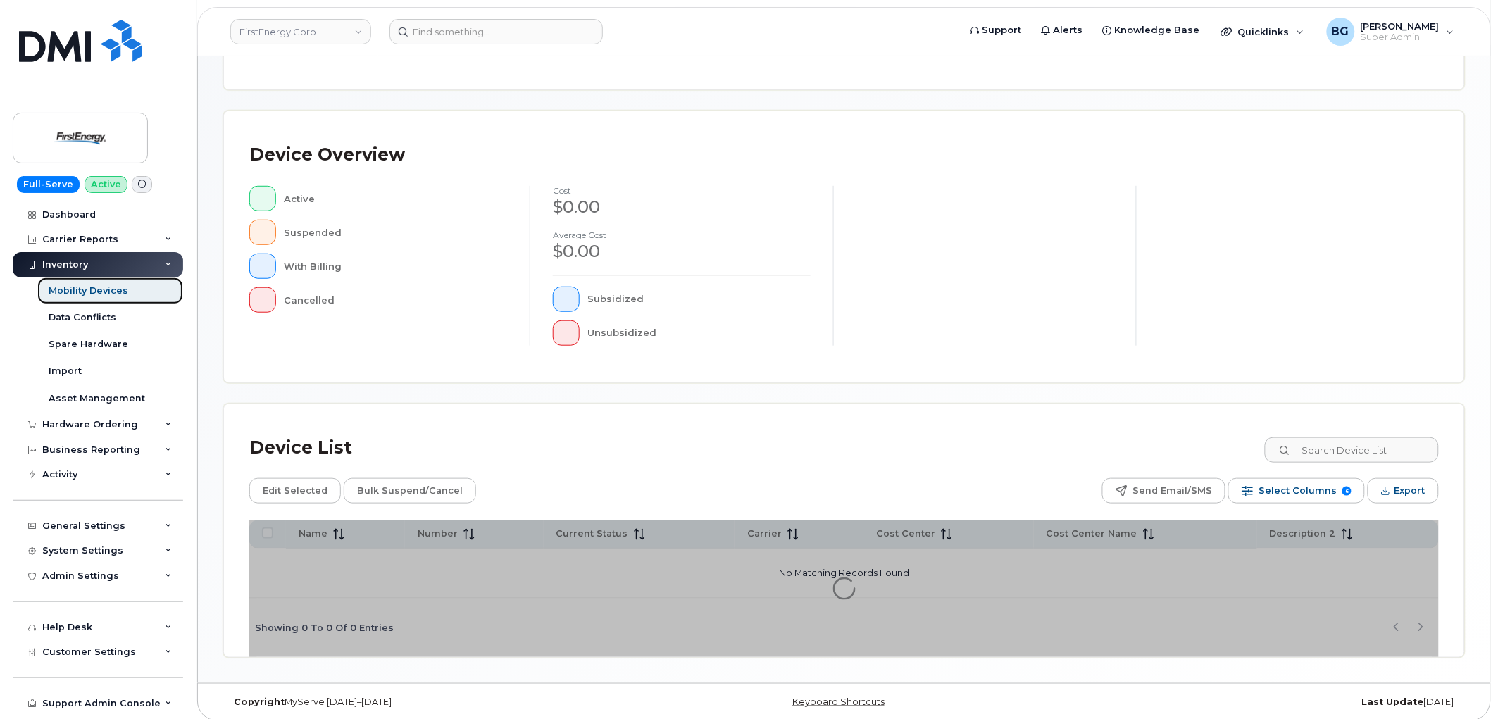
scroll to position [249, 0]
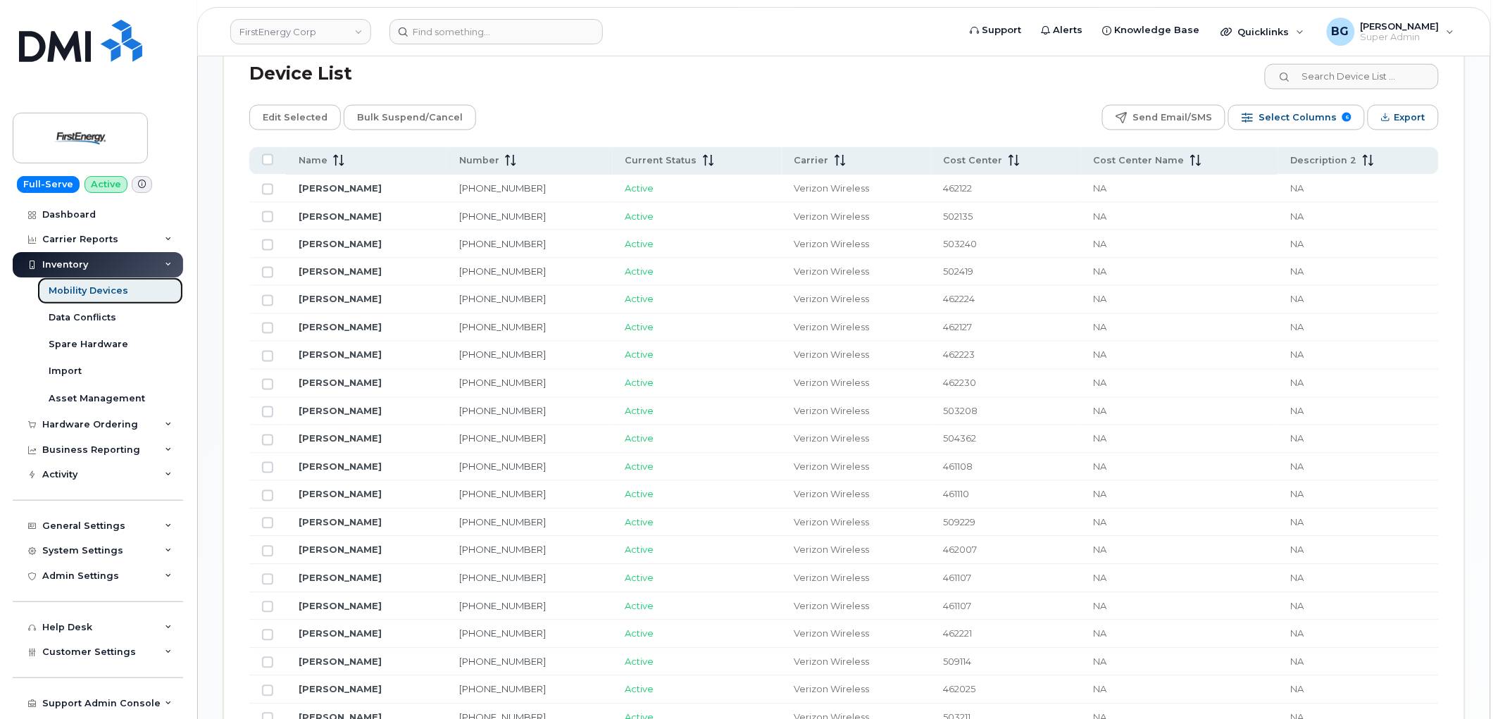
scroll to position [704, 0]
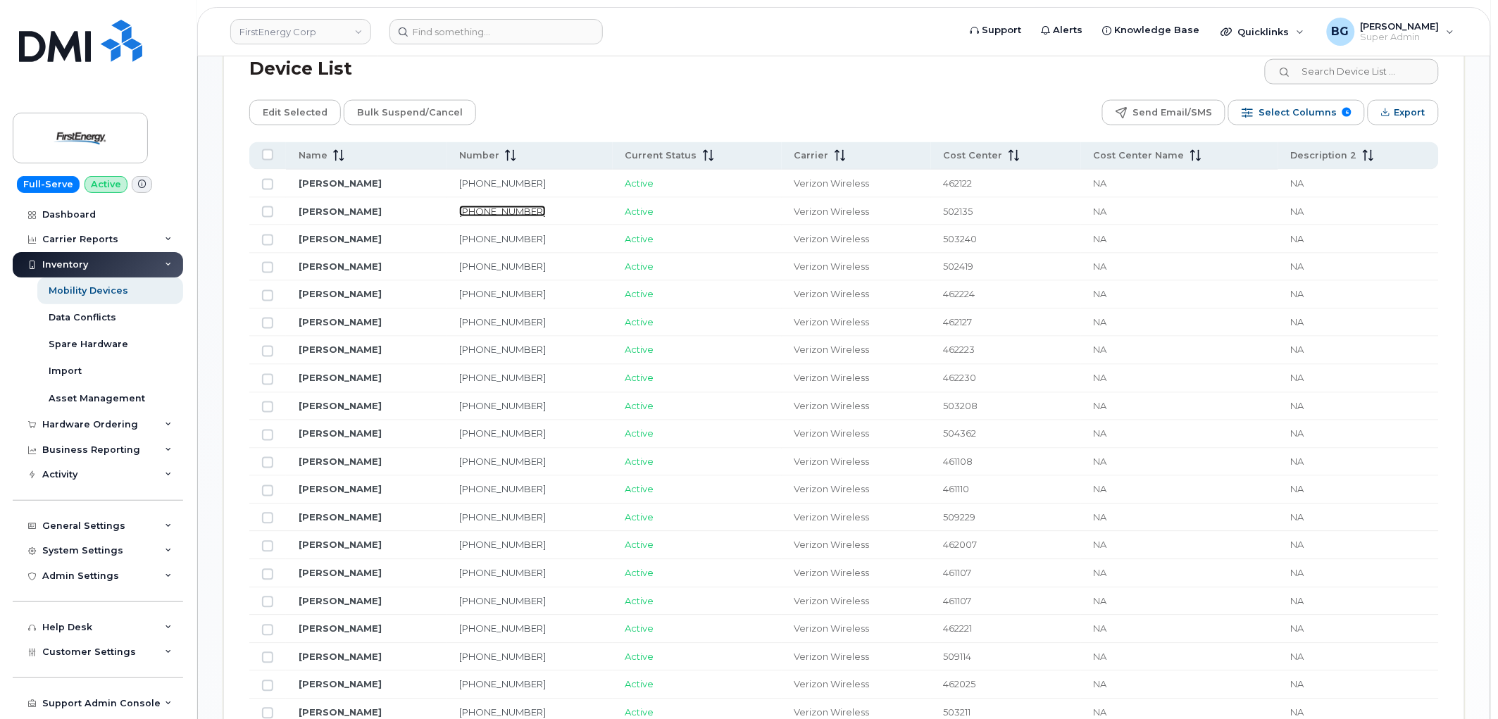
click at [546, 212] on link "201-213-4220" at bounding box center [502, 211] width 87 height 11
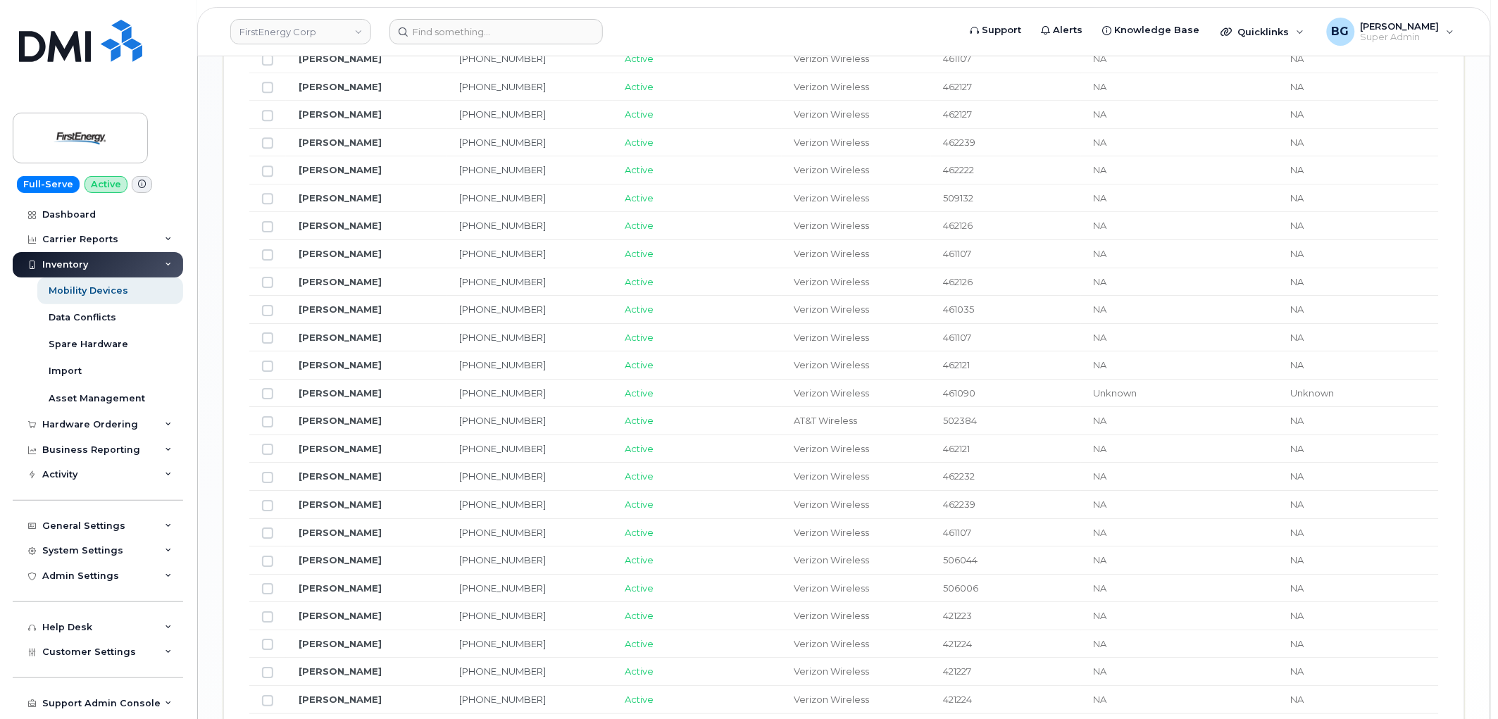
scroll to position [1487, 0]
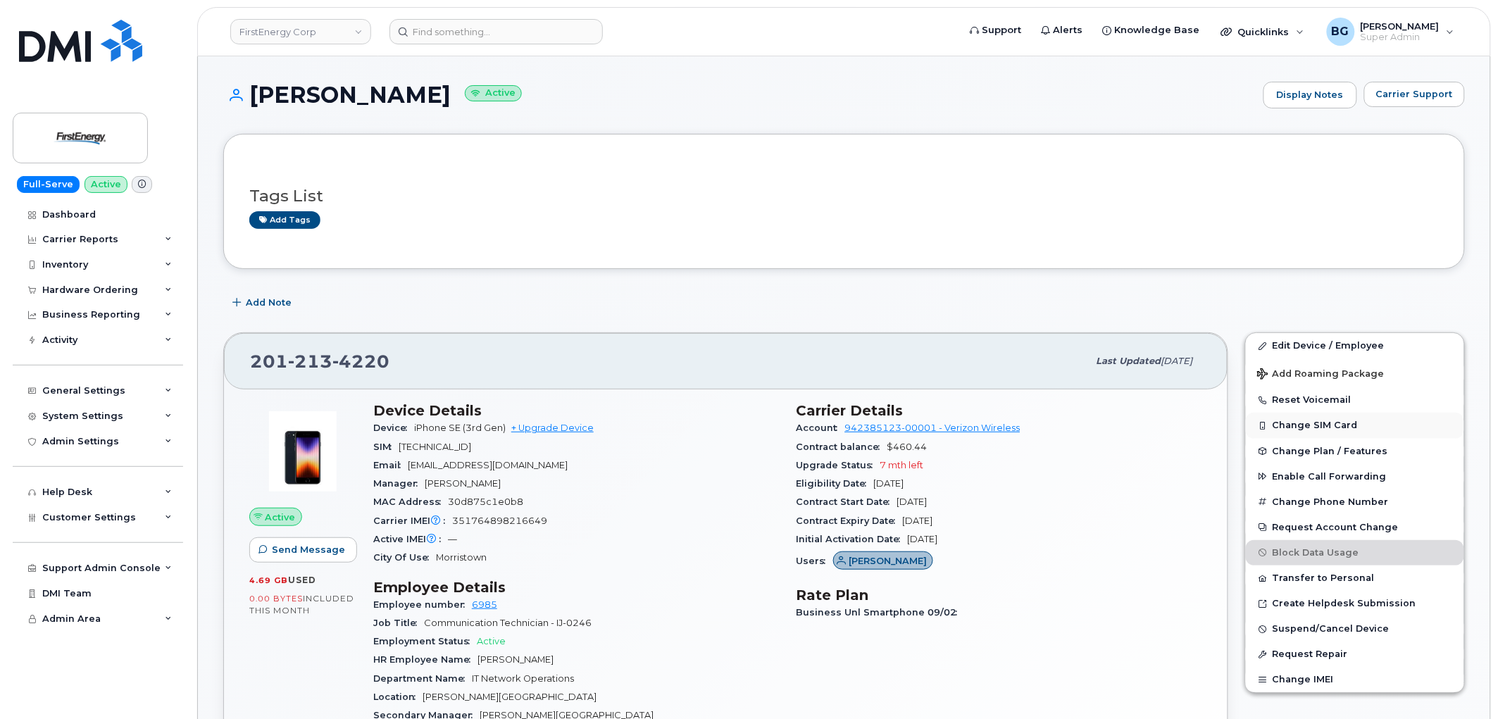
click at [1322, 424] on button "Change SIM Card" at bounding box center [1355, 425] width 218 height 25
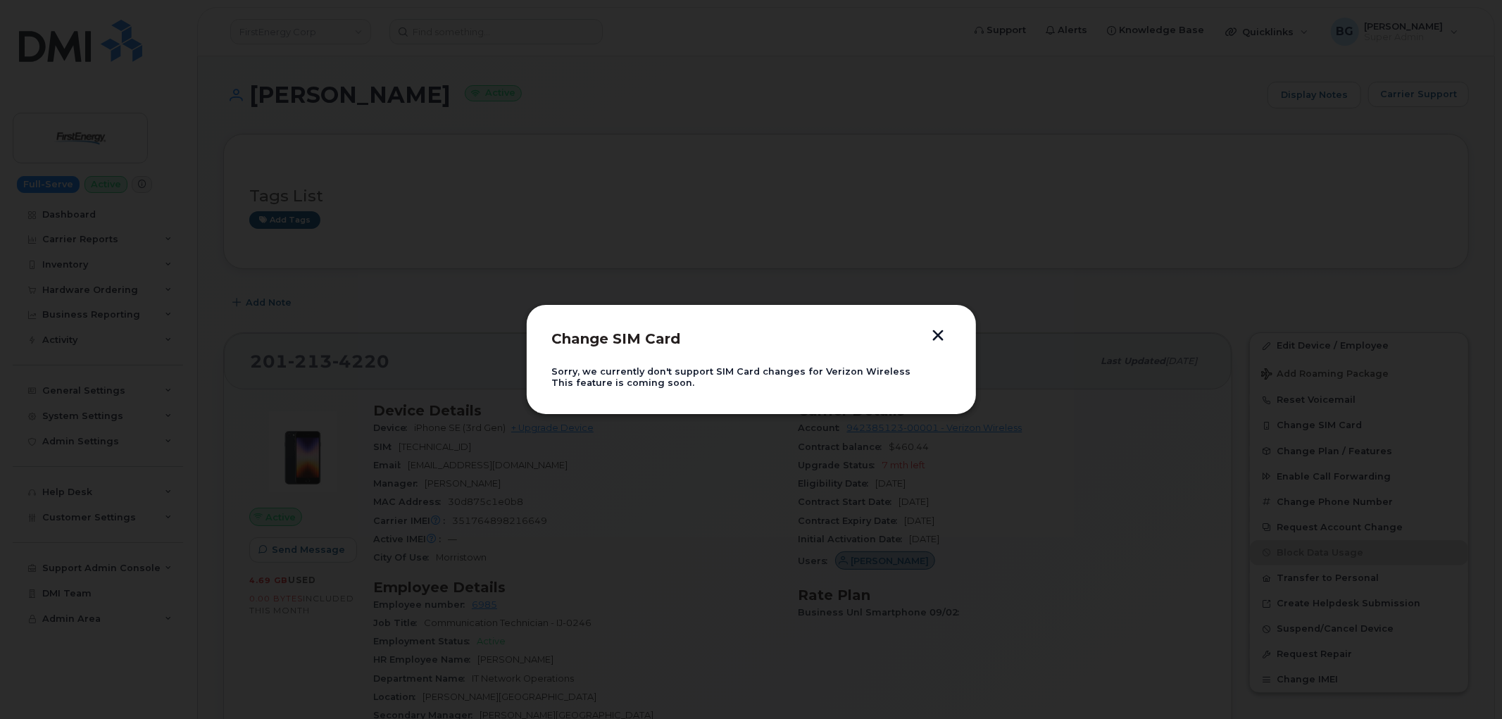
click at [939, 333] on button "button" at bounding box center [938, 337] width 21 height 15
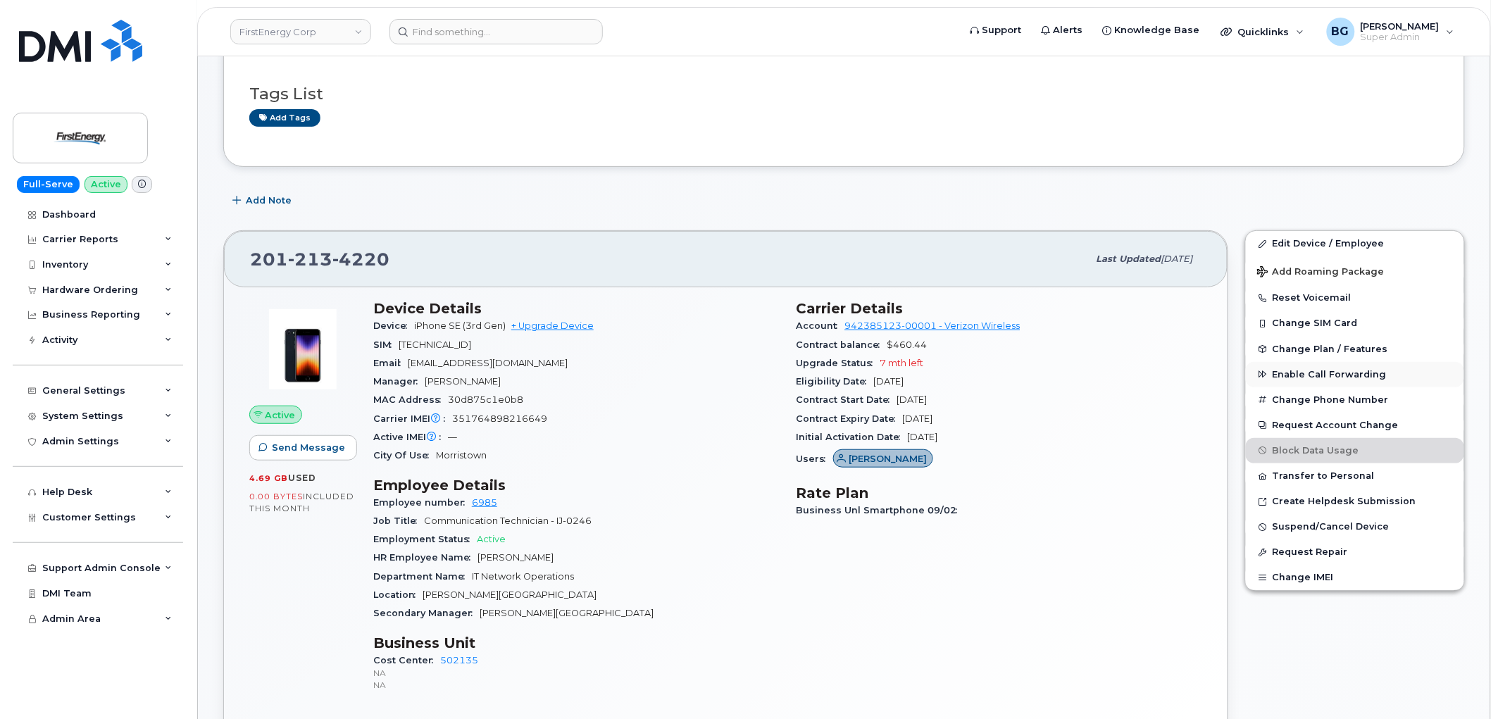
scroll to position [104, 0]
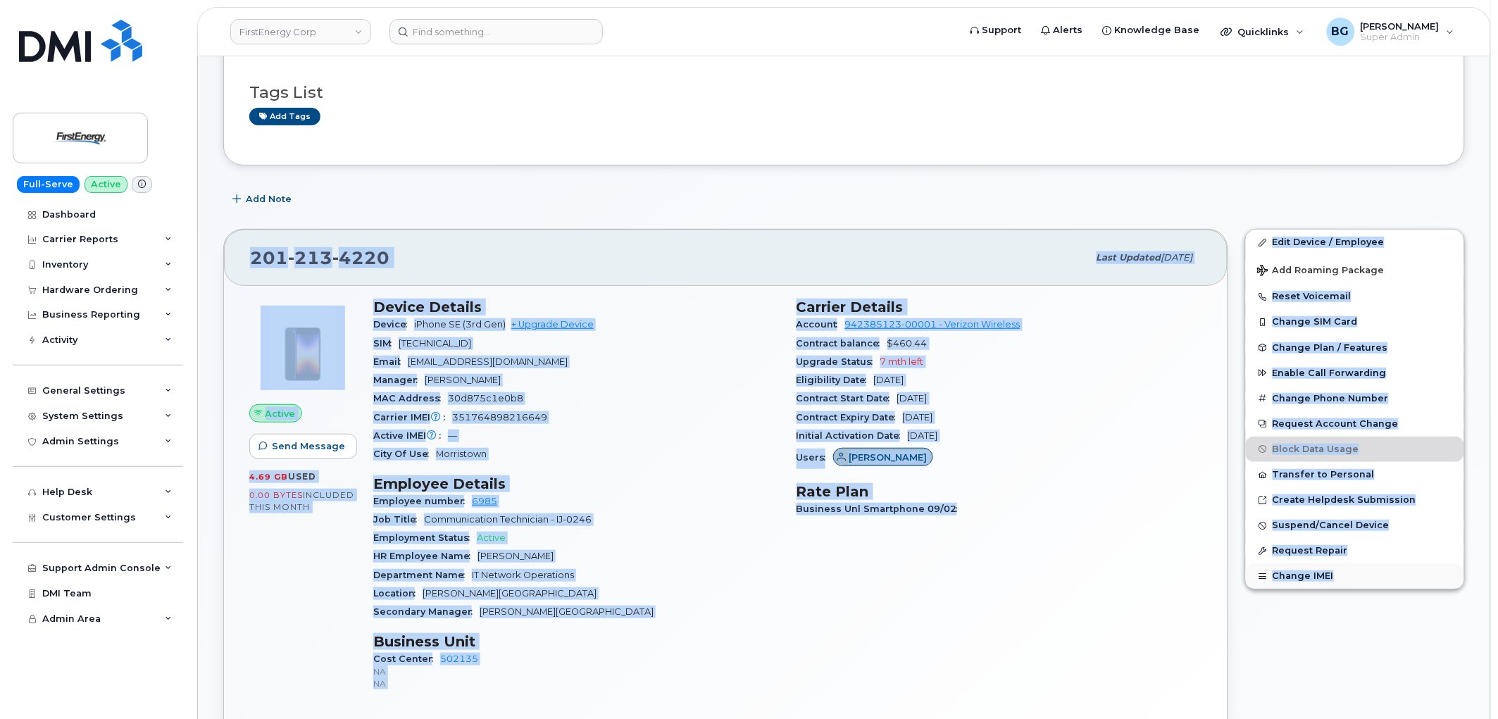
drag, startPoint x: 1253, startPoint y: 208, endPoint x: 1368, endPoint y: 582, distance: 391.8
click at [1335, 632] on div "Edit Device / Employee Add Roaming Package Reset Voicemail Change SIM Card Chan…" at bounding box center [1355, 498] width 237 height 556
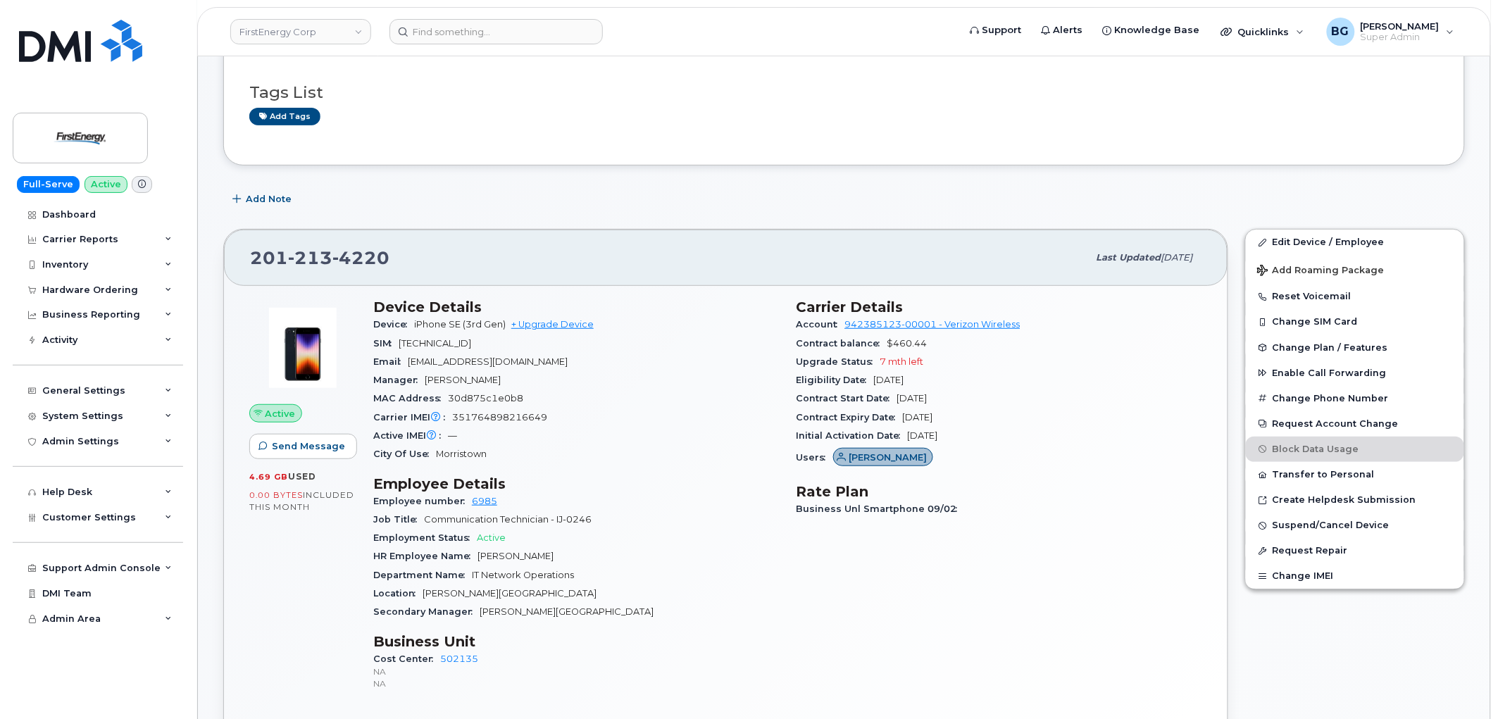
drag, startPoint x: 1380, startPoint y: 577, endPoint x: 1287, endPoint y: 709, distance: 161.2
click at [1287, 709] on div "Edit Device / Employee Add Roaming Package Reset Voicemail Change SIM Card Chan…" at bounding box center [1355, 498] width 237 height 556
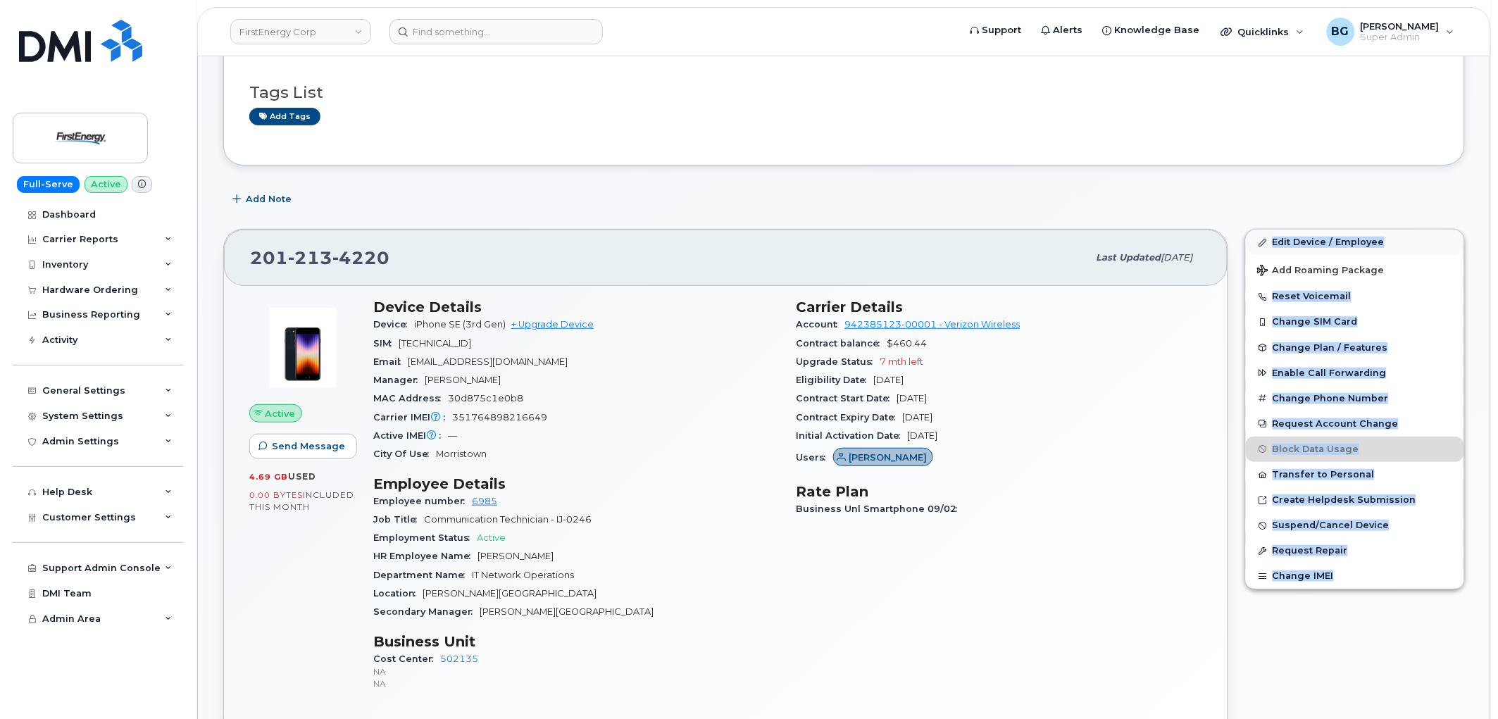
drag, startPoint x: 1338, startPoint y: 611, endPoint x: 1271, endPoint y: 241, distance: 375.7
click at [1271, 241] on div "Edit Device / Employee Add Roaming Package Reset Voicemail Change SIM Card Chan…" at bounding box center [1355, 498] width 237 height 556
copy div "Edit Device / Employee Add Roaming Package Reset Voicemail Change SIM Card Chan…"
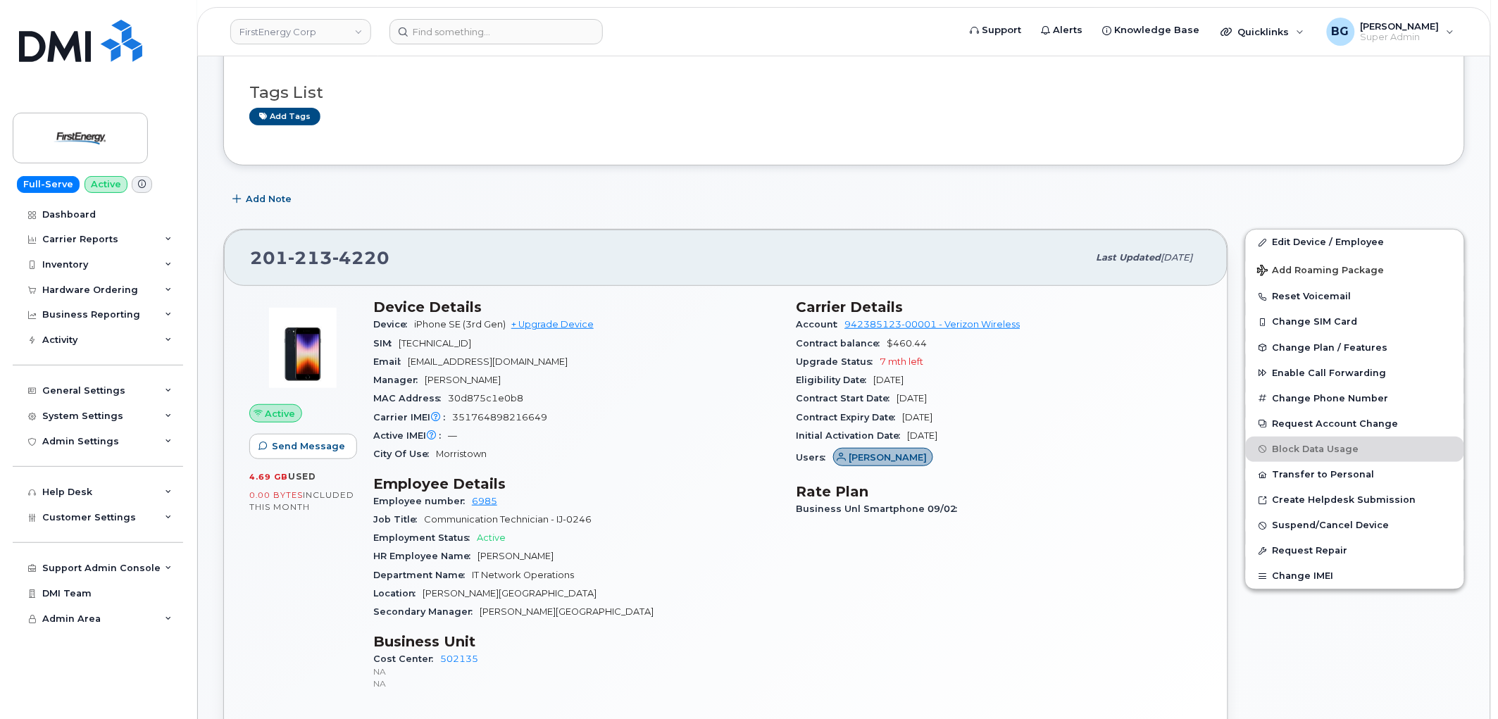
click at [1403, 206] on div "Add Note" at bounding box center [844, 199] width 1242 height 25
click at [1304, 292] on button "Reset Voicemail" at bounding box center [1355, 296] width 218 height 25
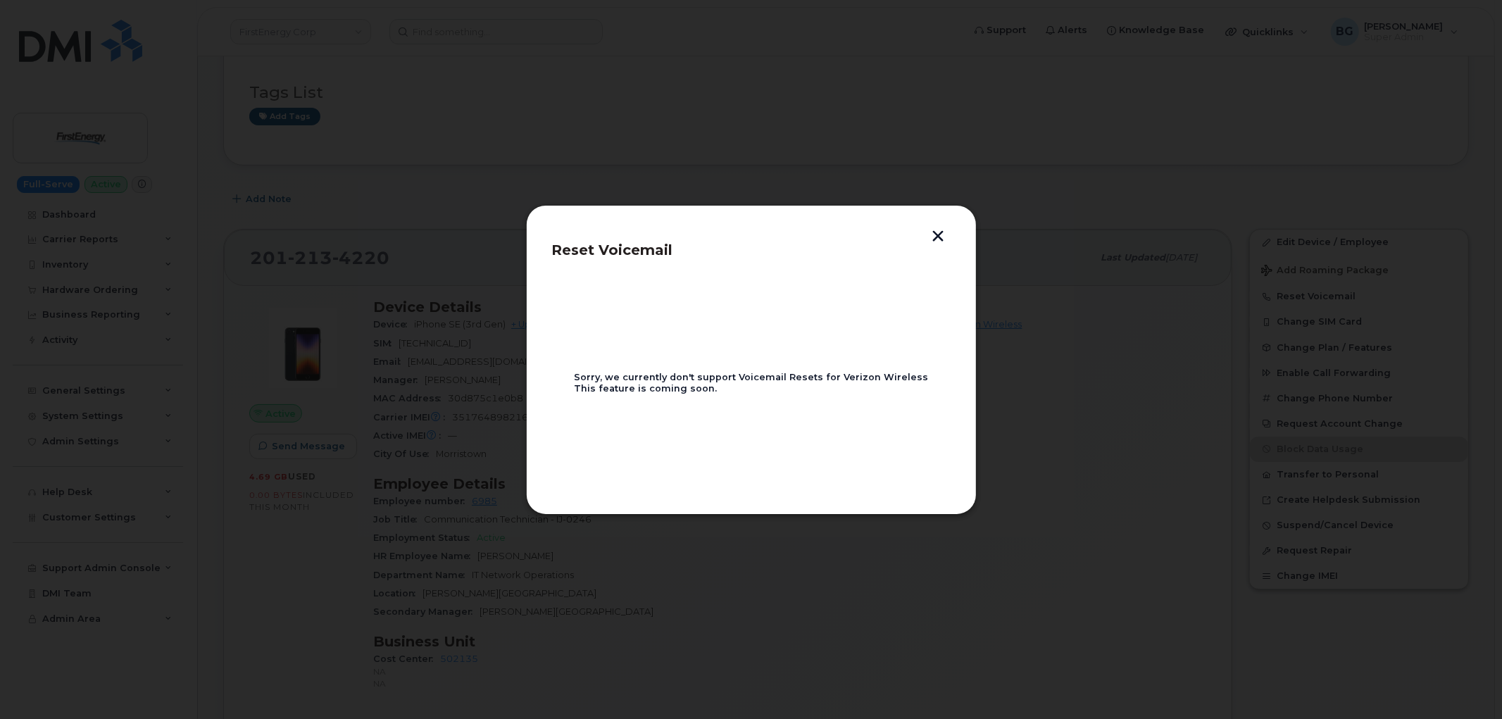
click at [939, 233] on button "button" at bounding box center [938, 237] width 21 height 15
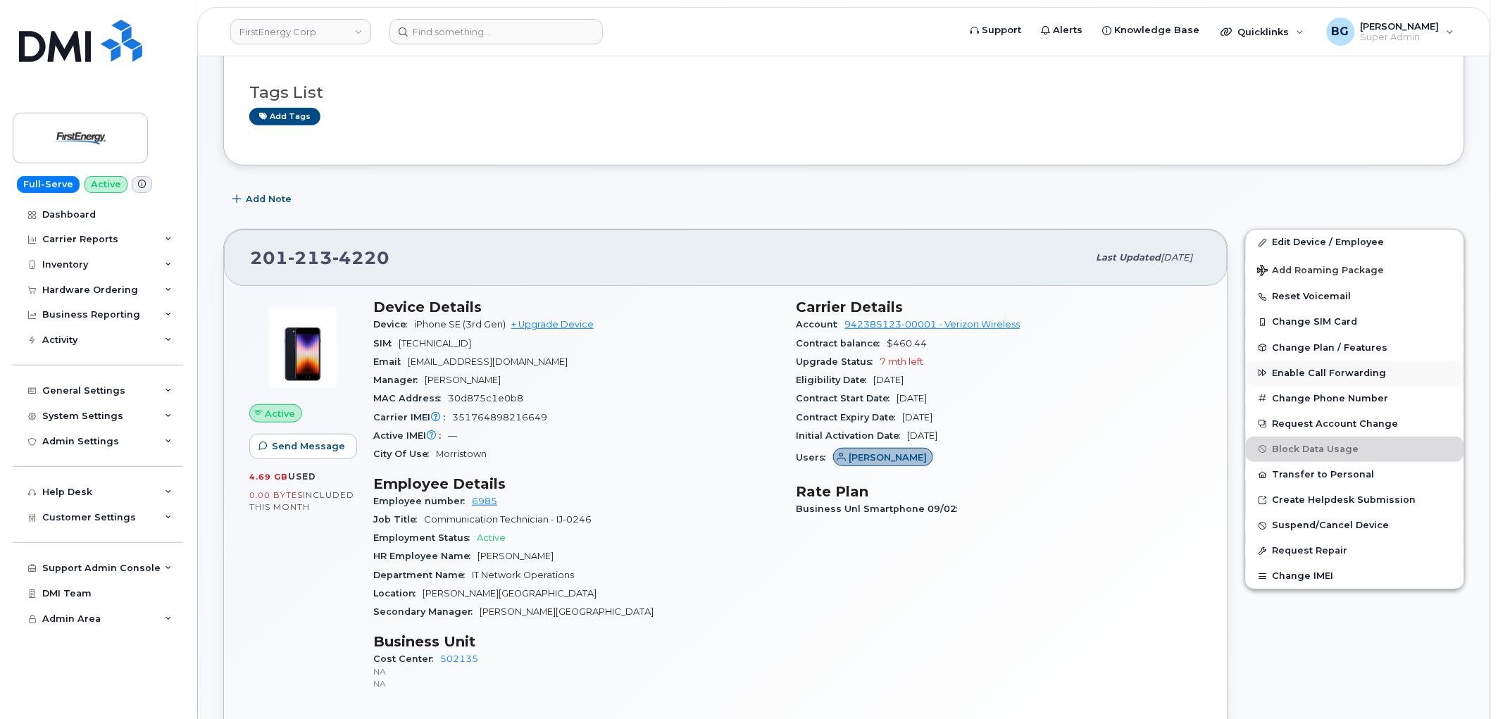
click at [1304, 374] on span "Enable Call Forwarding" at bounding box center [1329, 373] width 114 height 11
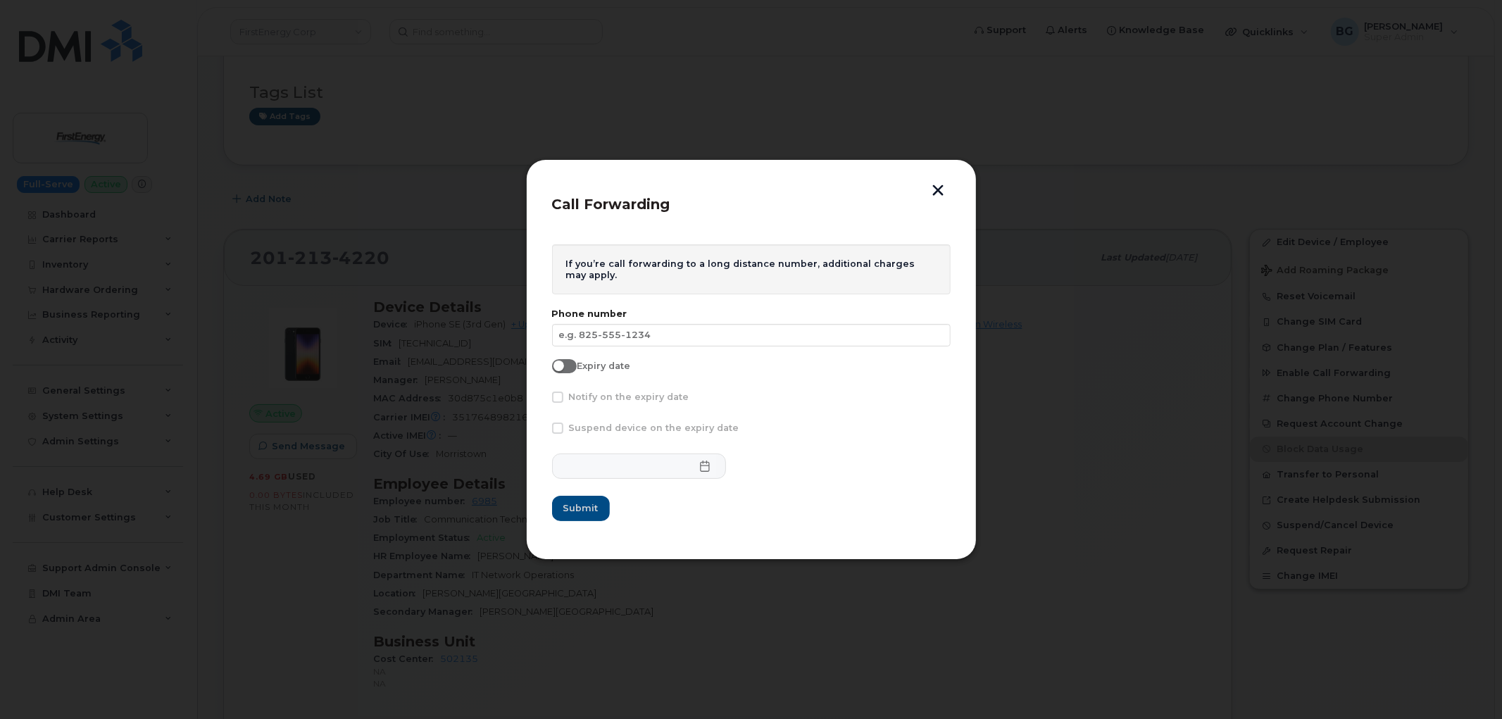
click at [938, 186] on button "button" at bounding box center [938, 191] width 21 height 15
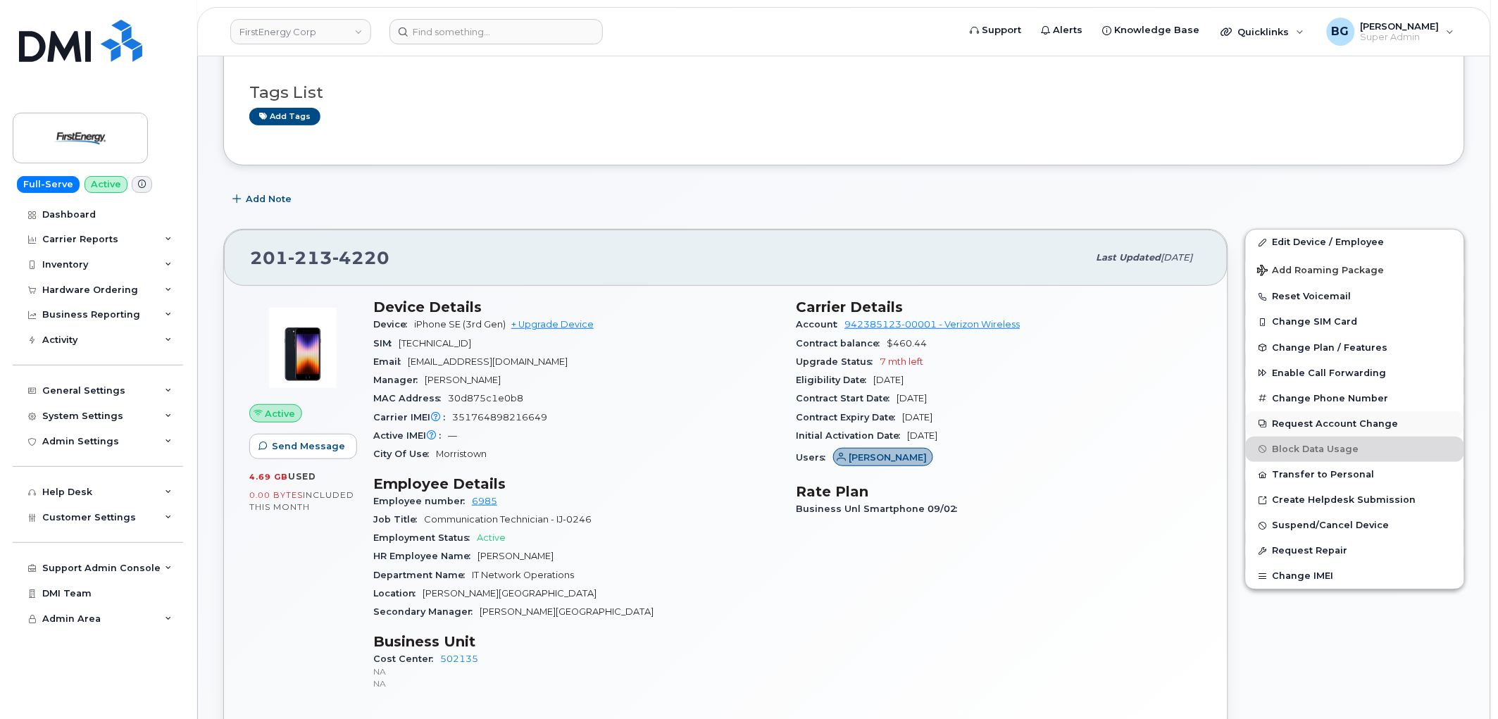
click at [1313, 426] on button "Request Account Change" at bounding box center [1355, 423] width 218 height 25
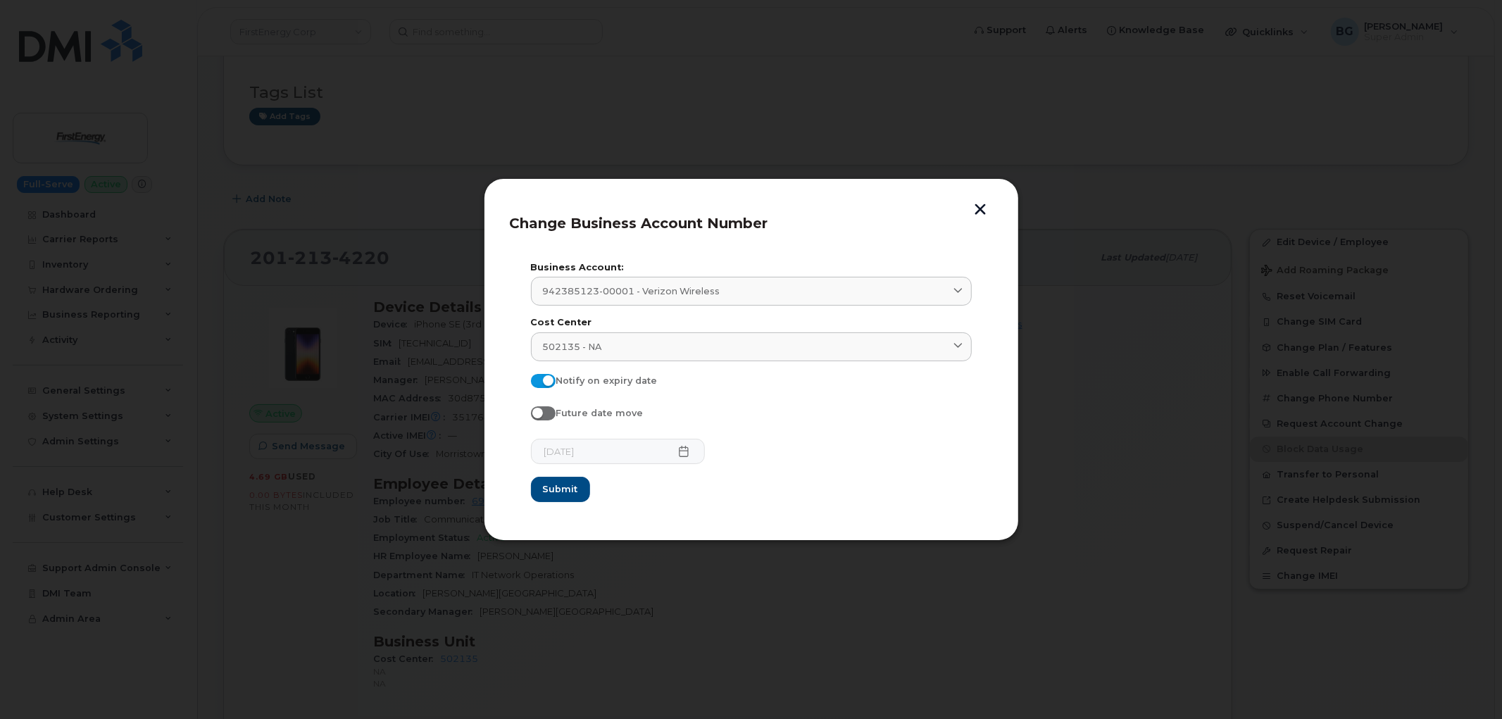
click at [976, 208] on button "button" at bounding box center [980, 211] width 21 height 15
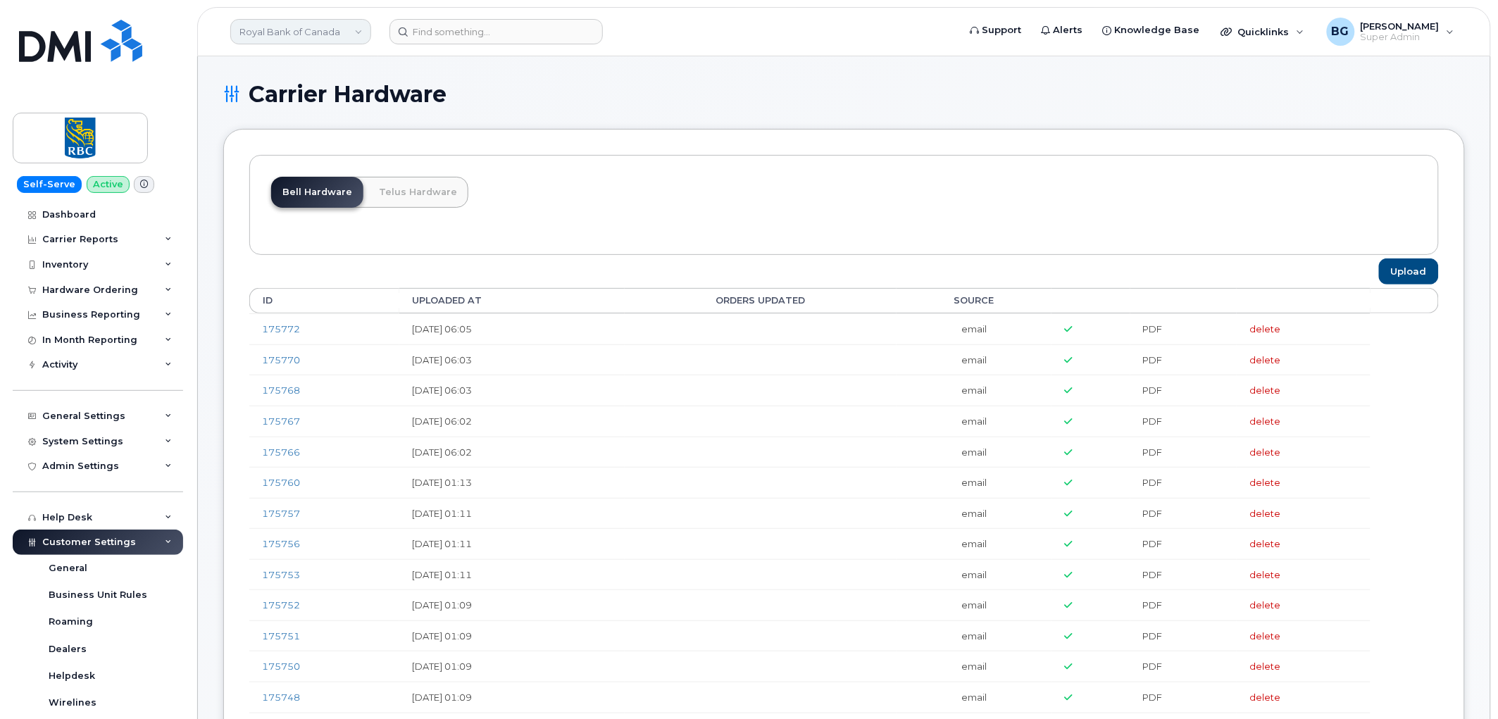
click at [311, 34] on link "Royal Bank of Canada" at bounding box center [300, 31] width 141 height 25
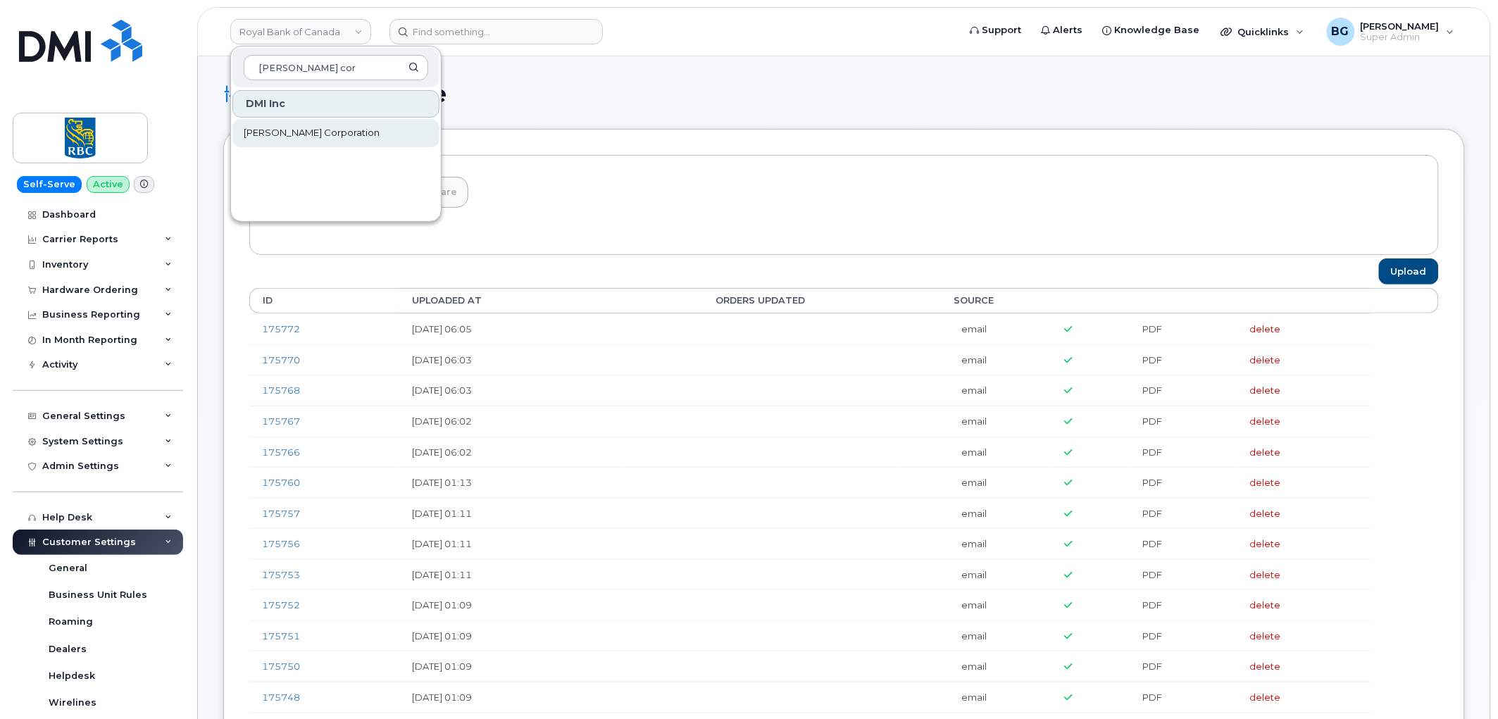
type input "[PERSON_NAME] cor"
click at [272, 130] on span "[PERSON_NAME] Corporation" at bounding box center [312, 133] width 136 height 14
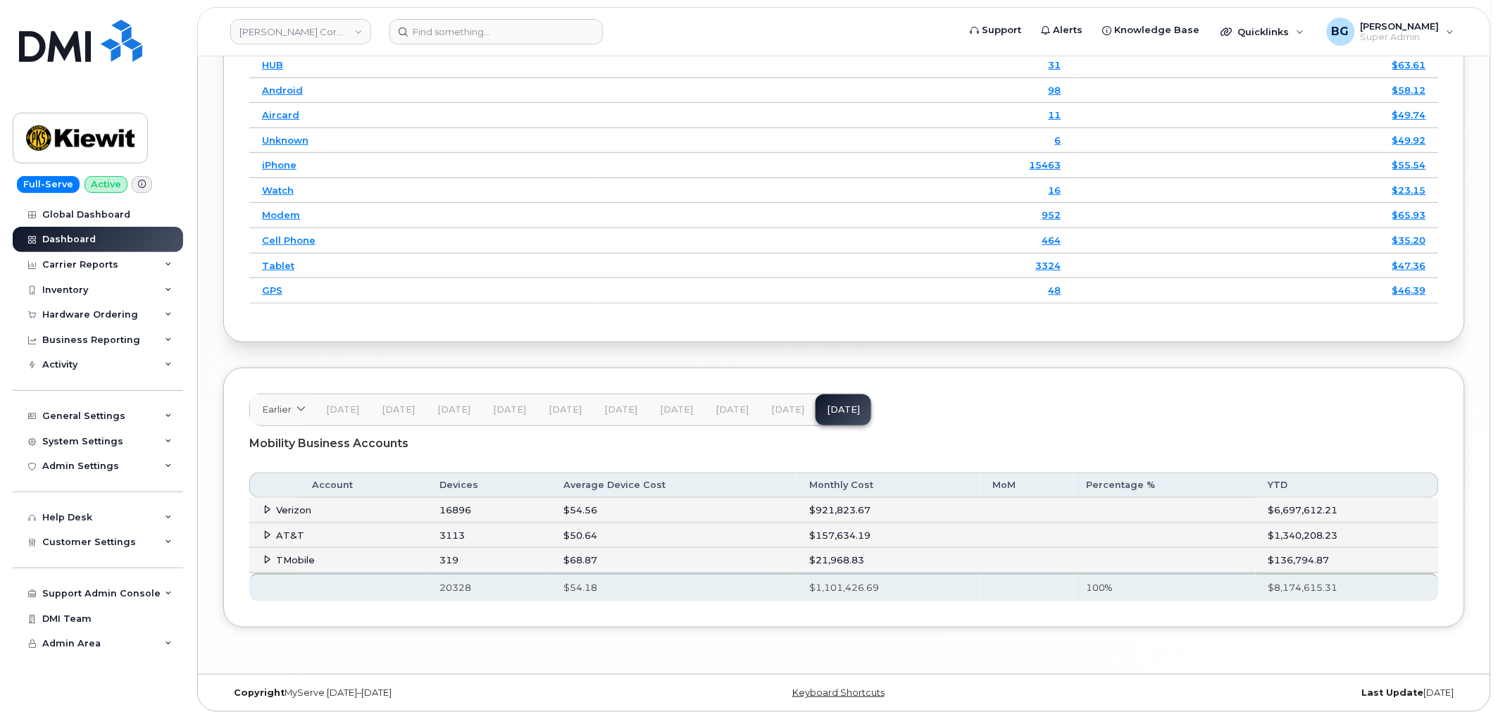
scroll to position [2016, 0]
click at [87, 411] on div "General Settings" at bounding box center [83, 416] width 83 height 11
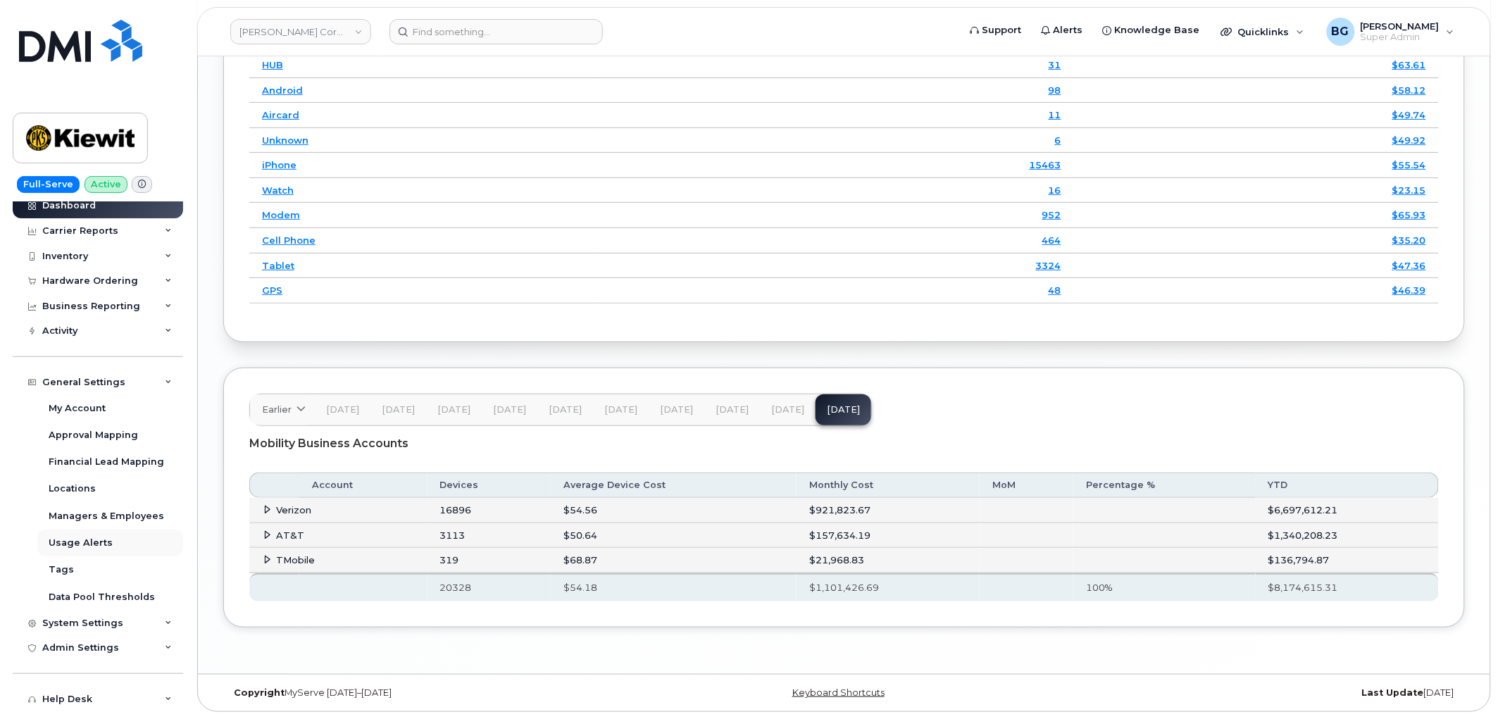
scroll to position [52, 0]
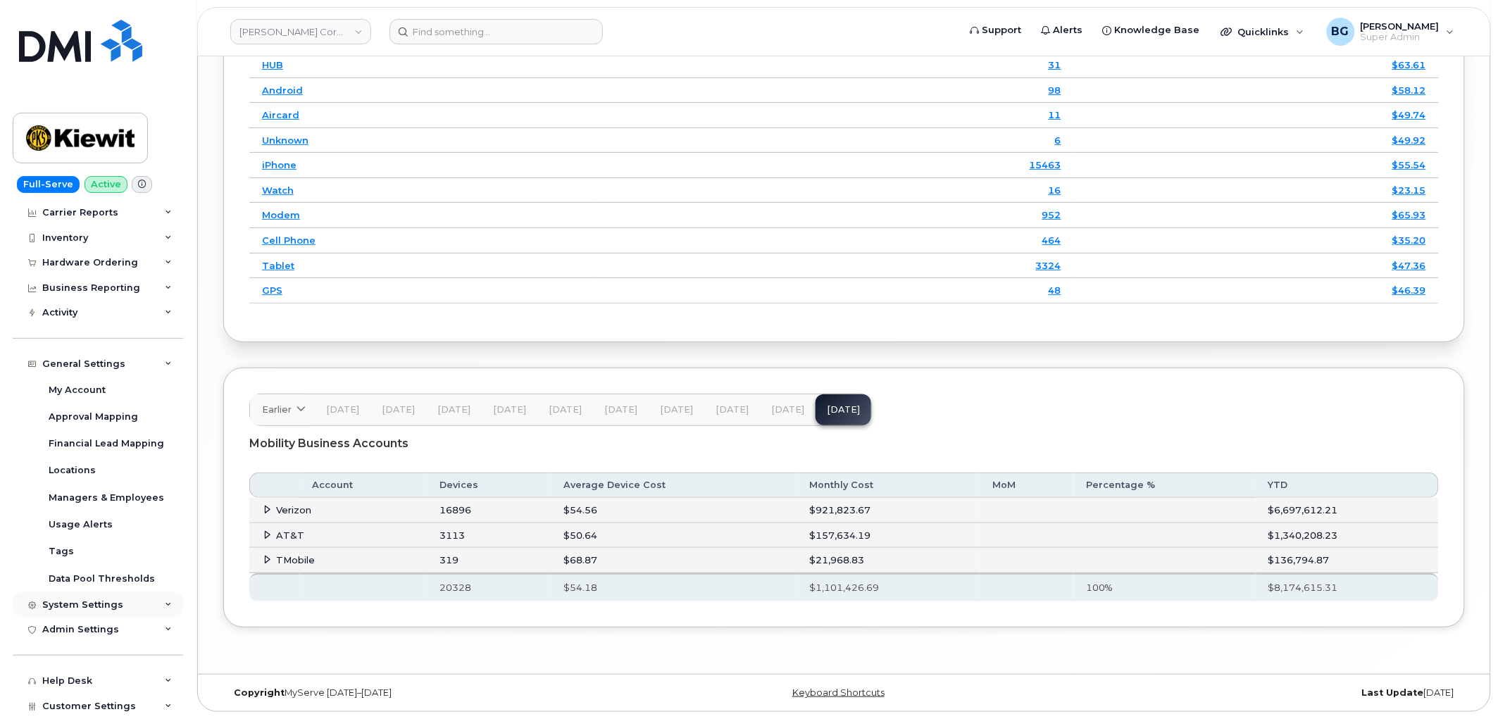
drag, startPoint x: 88, startPoint y: 608, endPoint x: 99, endPoint y: 597, distance: 15.9
click at [88, 607] on div "System Settings" at bounding box center [82, 604] width 81 height 11
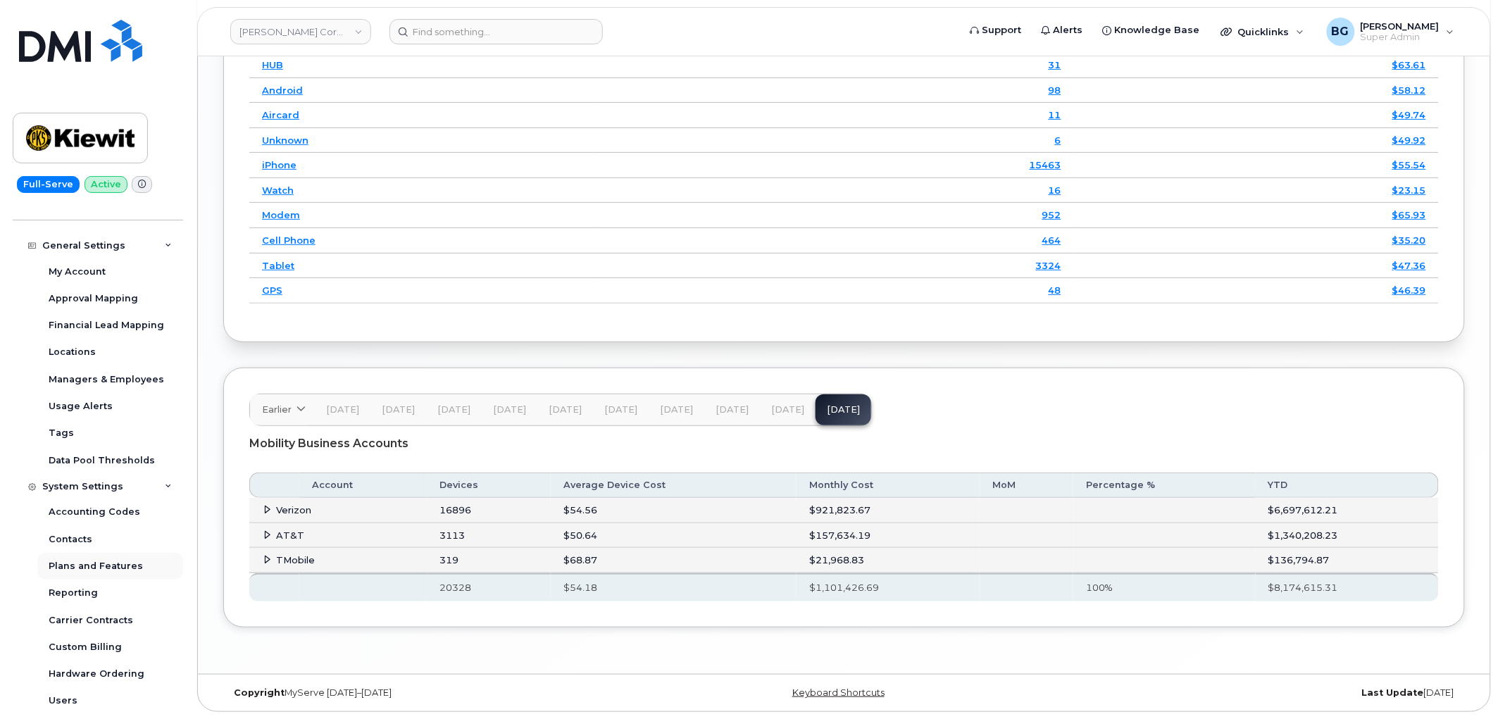
scroll to position [208, 0]
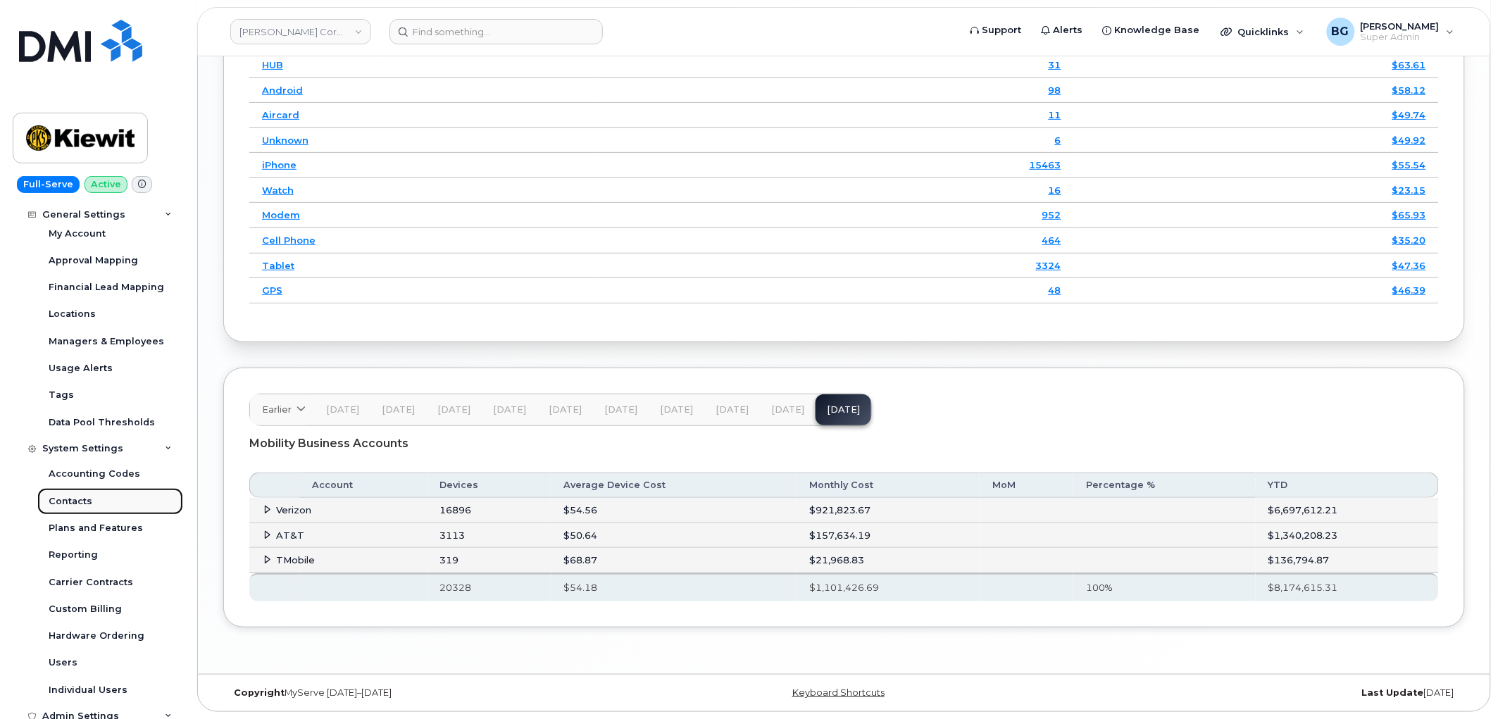
click at [68, 494] on link "Contacts" at bounding box center [110, 501] width 146 height 27
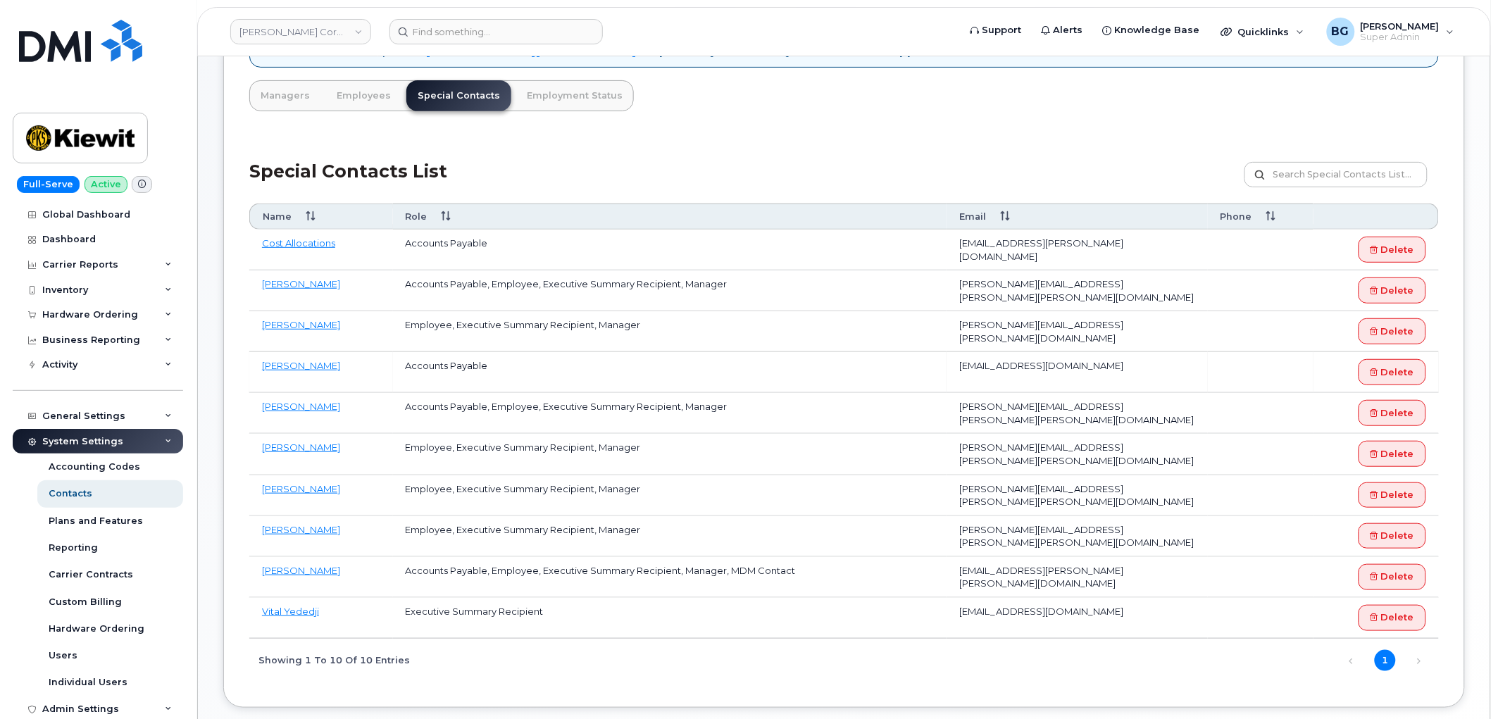
scroll to position [156, 0]
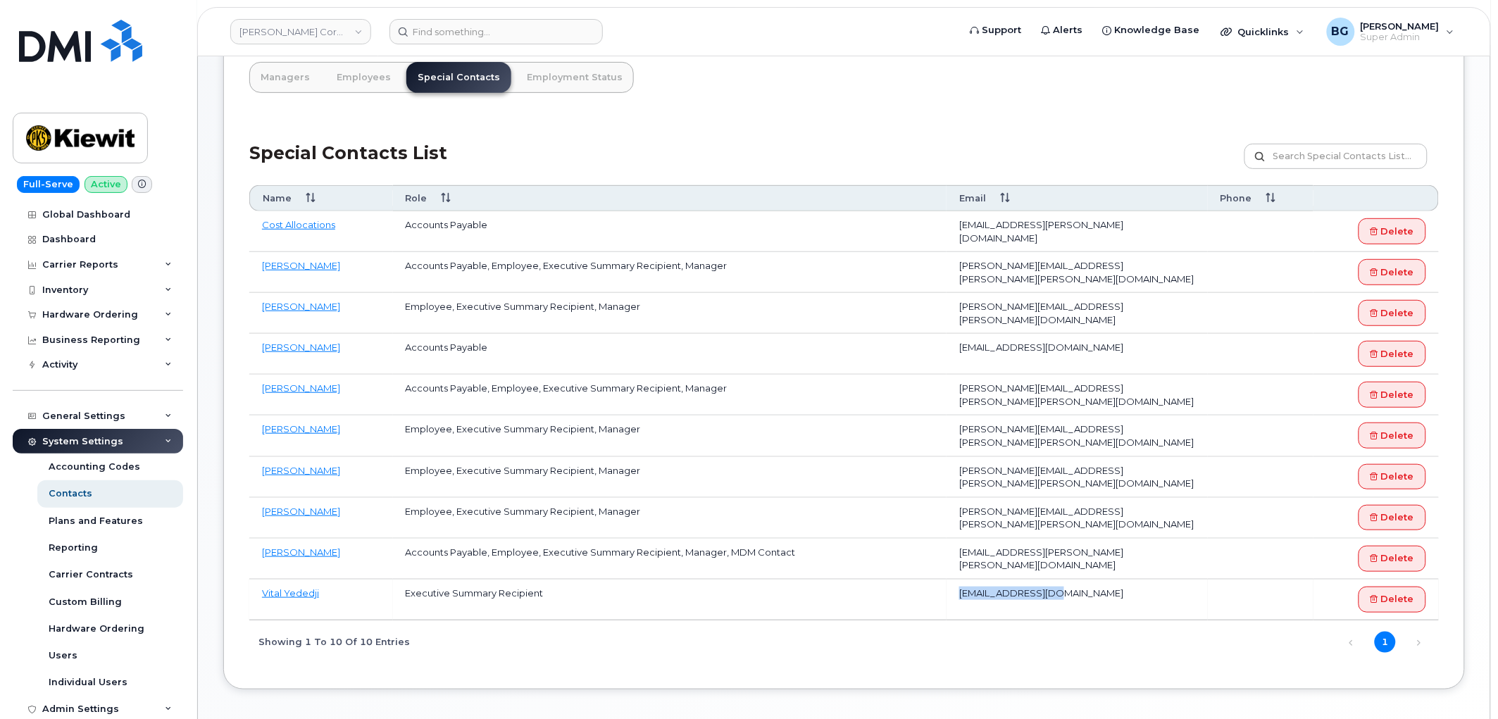
drag, startPoint x: 959, startPoint y: 594, endPoint x: 1056, endPoint y: 594, distance: 97.2
click at [1056, 594] on td "[EMAIL_ADDRESS][DOMAIN_NAME]" at bounding box center [1076, 600] width 261 height 41
copy td "[EMAIL_ADDRESS][DOMAIN_NAME]"
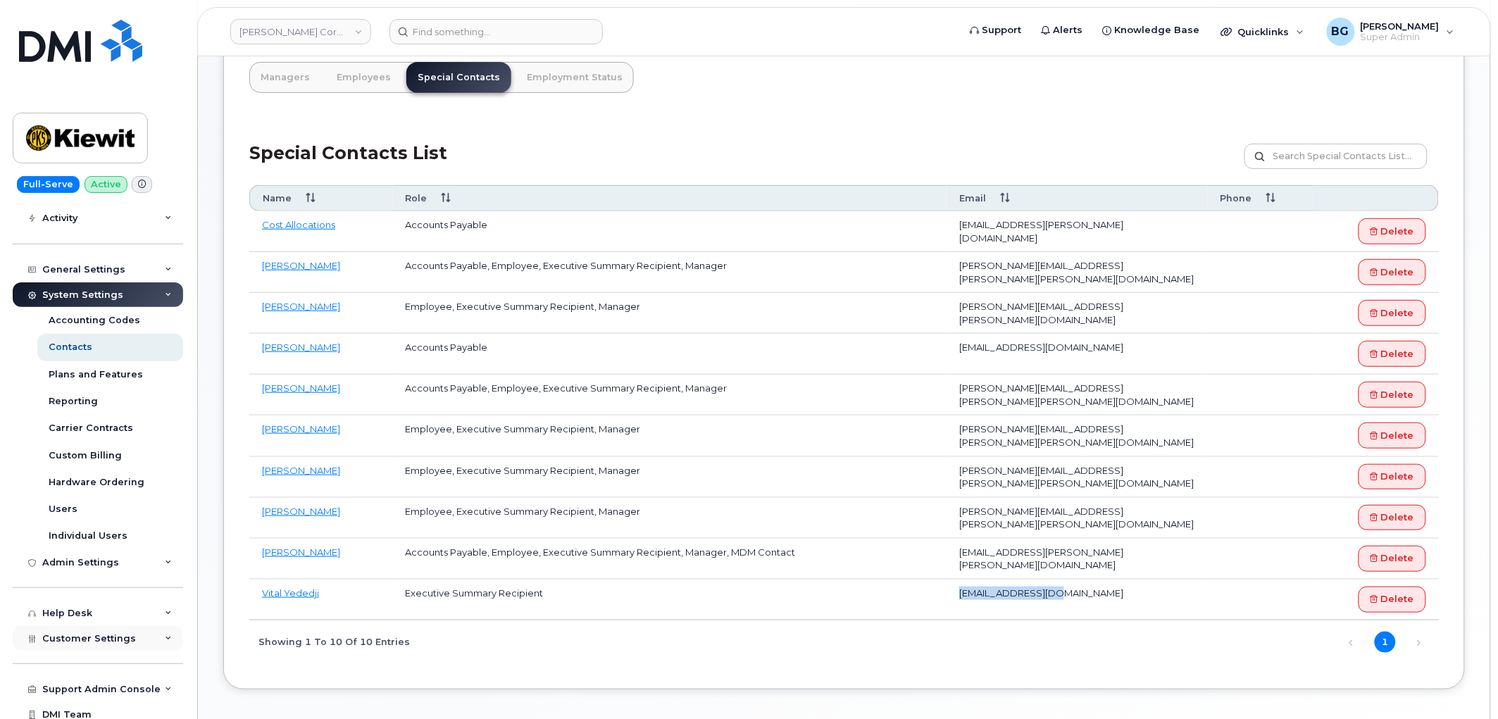
scroll to position [179, 0]
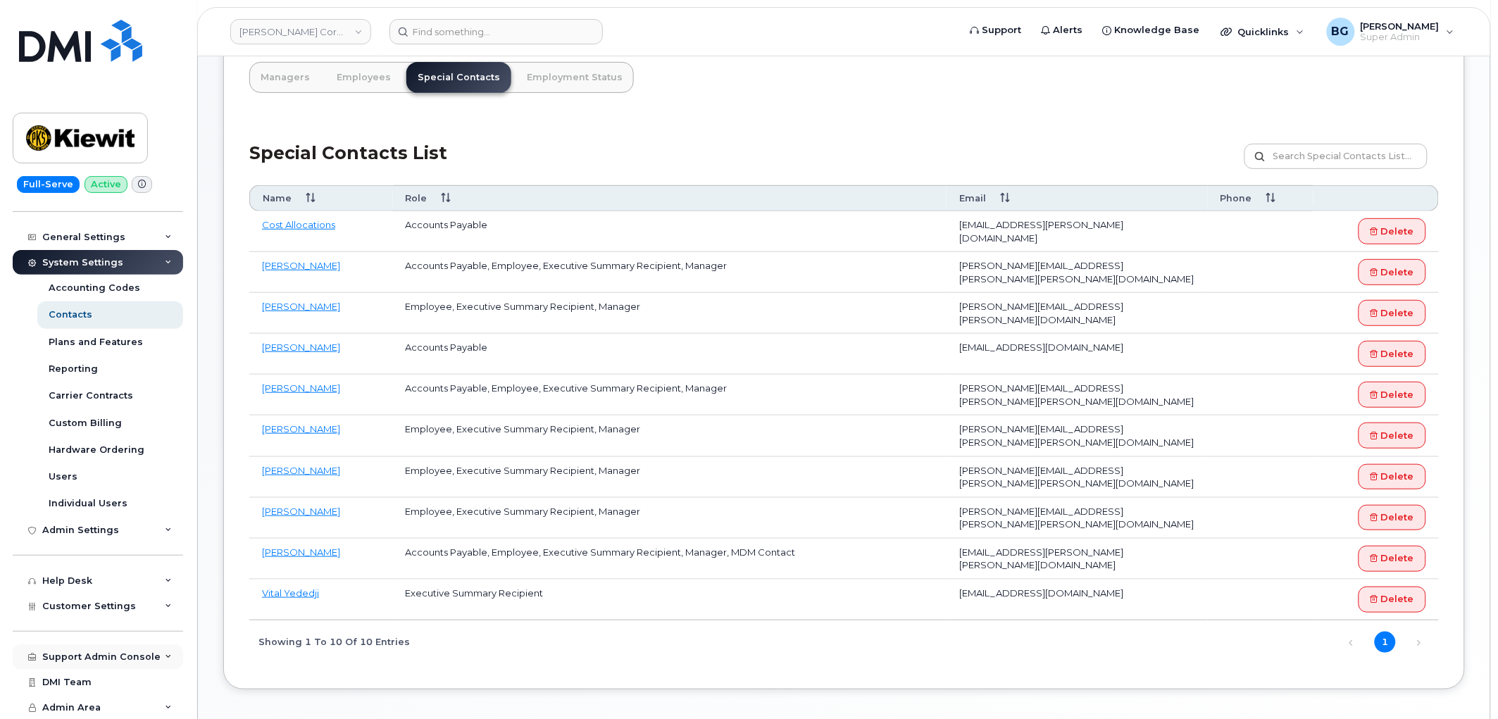
click at [87, 653] on div "Support Admin Console" at bounding box center [101, 656] width 118 height 11
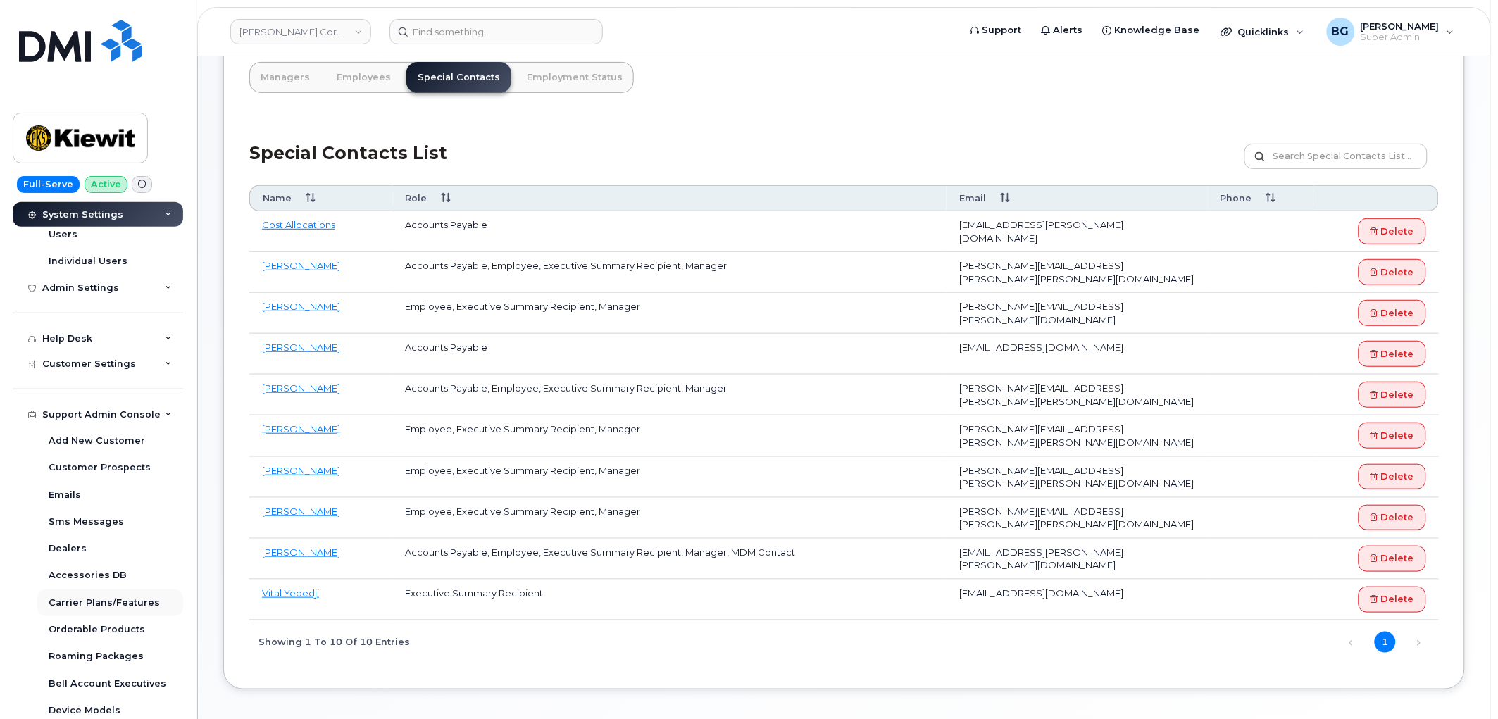
scroll to position [439, 0]
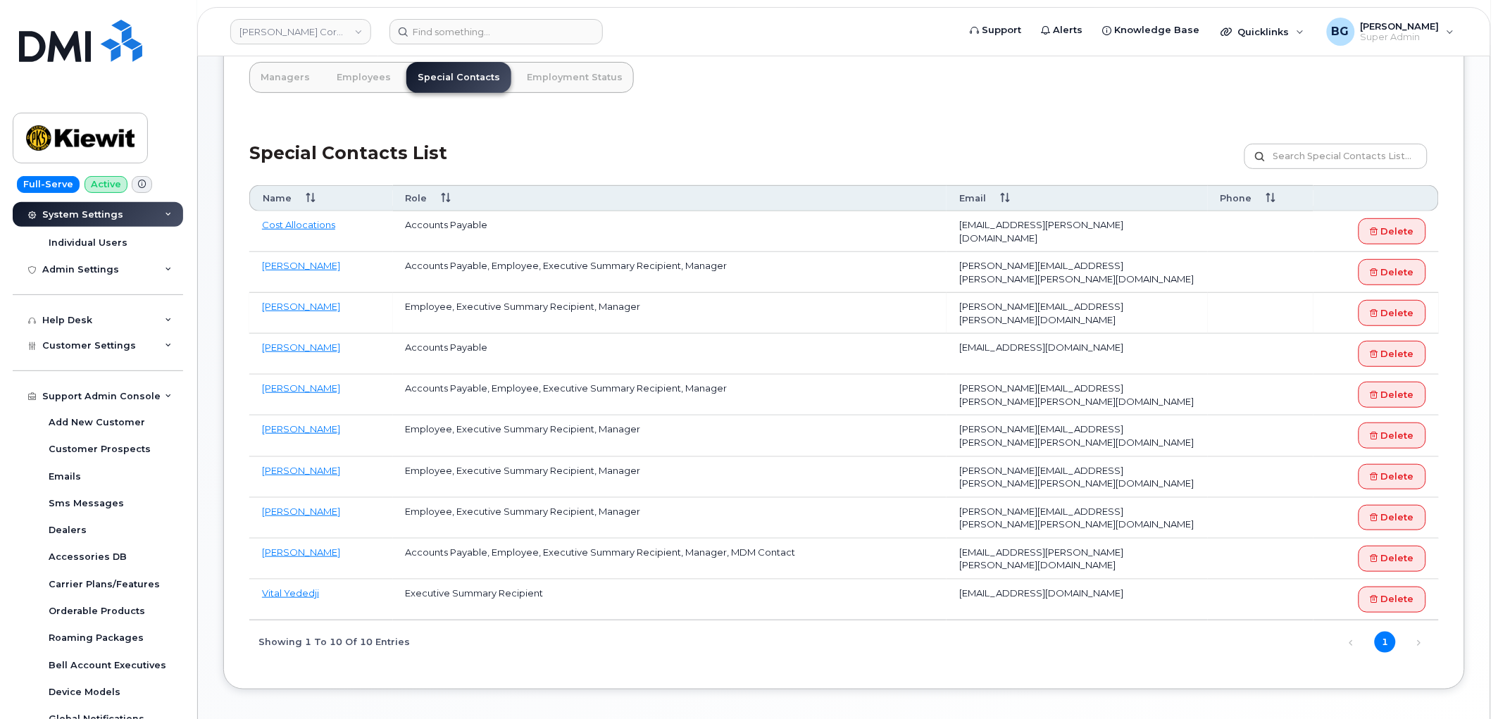
click at [968, 308] on td "[PERSON_NAME][EMAIL_ADDRESS][PERSON_NAME][DOMAIN_NAME]" at bounding box center [1076, 313] width 261 height 41
drag, startPoint x: 968, startPoint y: 308, endPoint x: 1063, endPoint y: 306, distance: 95.1
click at [1063, 306] on td "[PERSON_NAME][EMAIL_ADDRESS][PERSON_NAME][DOMAIN_NAME]" at bounding box center [1076, 313] width 261 height 41
copy td "ERIN.DECK@KIEWIT.COM"
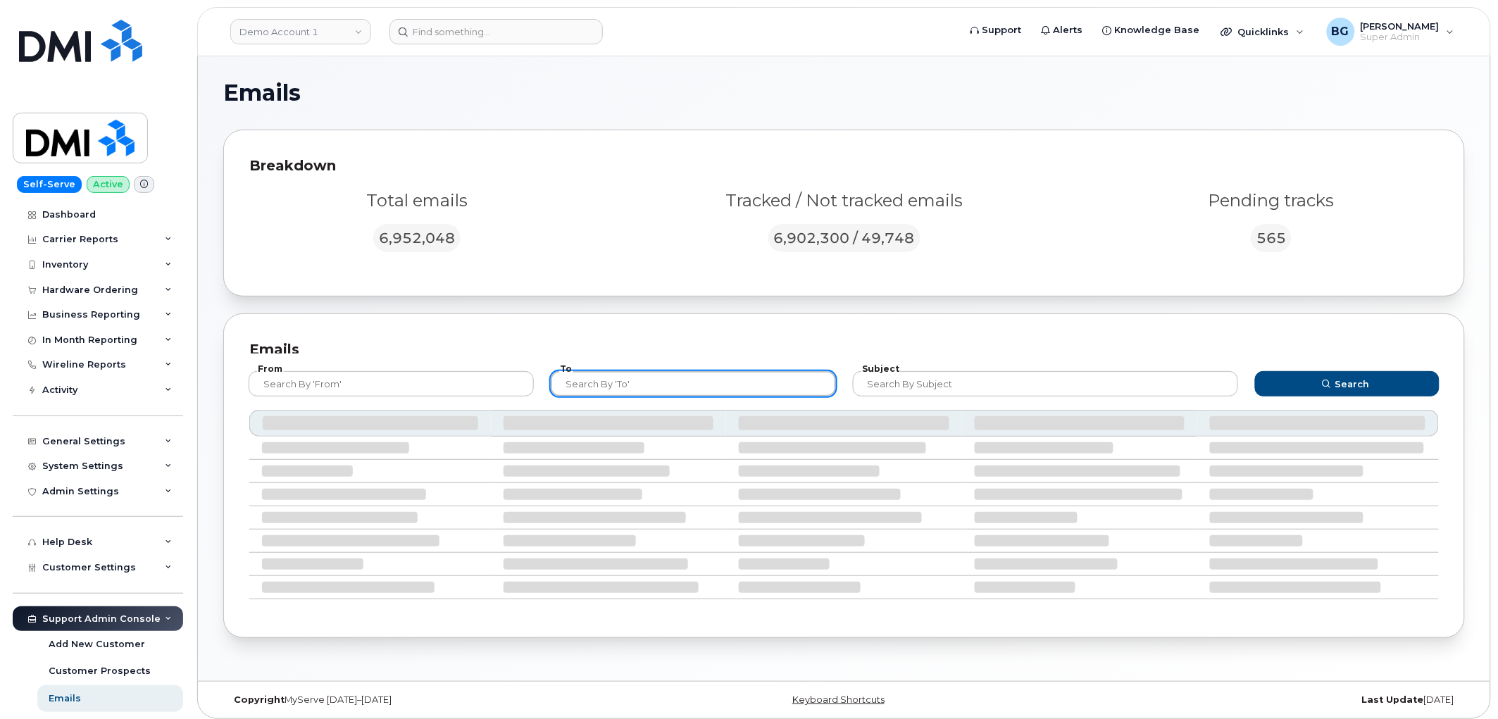
click at [632, 385] on input "text" at bounding box center [693, 383] width 285 height 25
paste input "[EMAIL_ADDRESS][DOMAIN_NAME]"
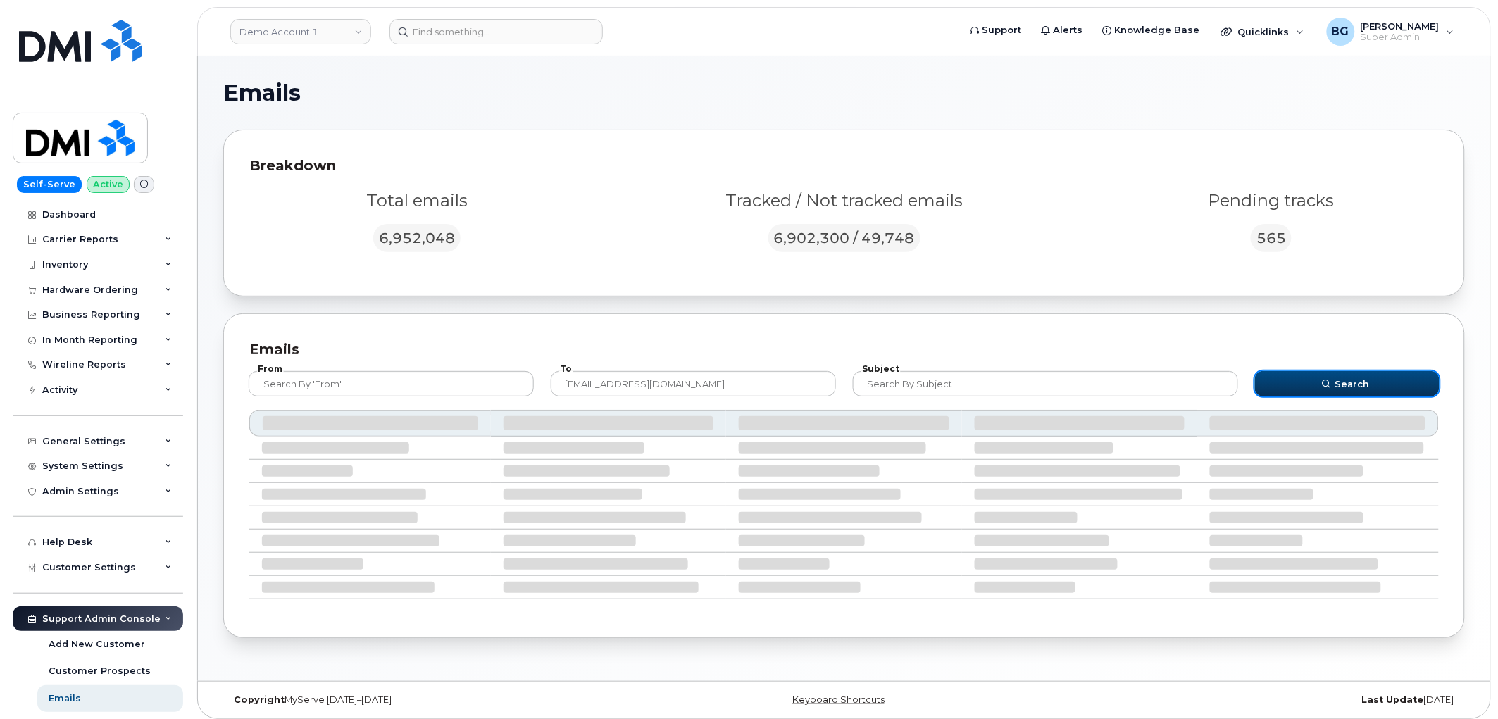
click at [1382, 388] on button "Search" at bounding box center [1347, 383] width 184 height 25
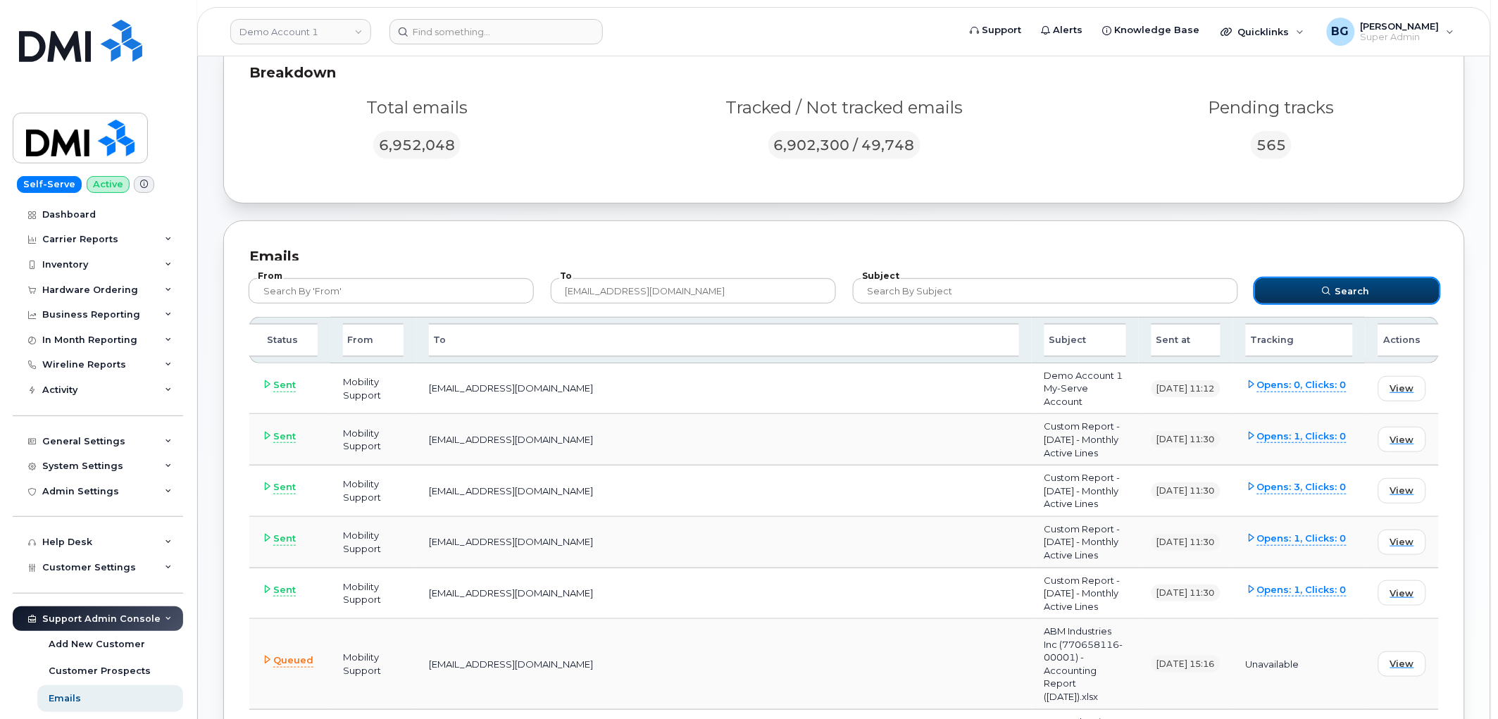
scroll to position [104, 0]
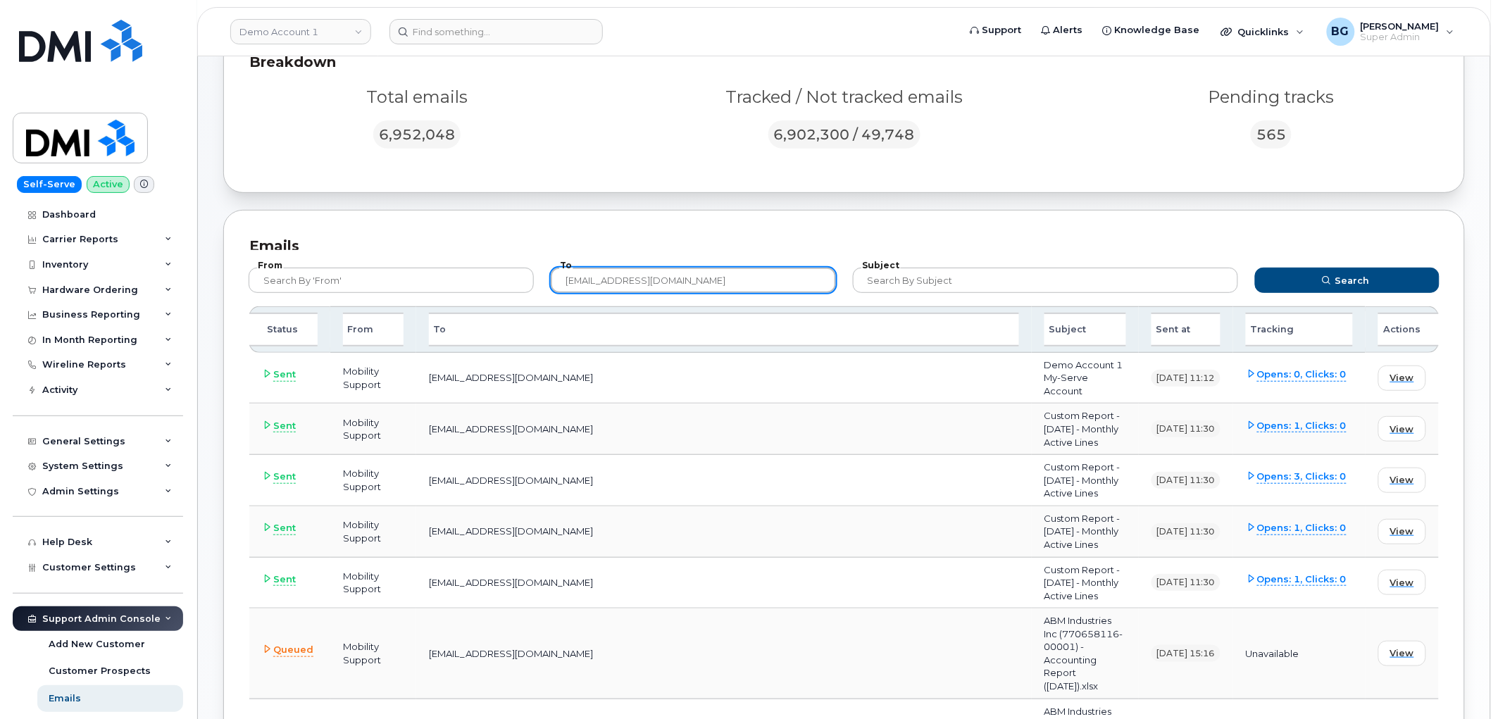
click at [639, 275] on input "[EMAIL_ADDRESS][DOMAIN_NAME]" at bounding box center [693, 280] width 285 height 25
paste input "[PERSON_NAME][EMAIL_ADDRESS][PERSON_NAME][DOMAIN_NAME]"
type input "[PERSON_NAME][EMAIL_ADDRESS][PERSON_NAME][DOMAIN_NAME]"
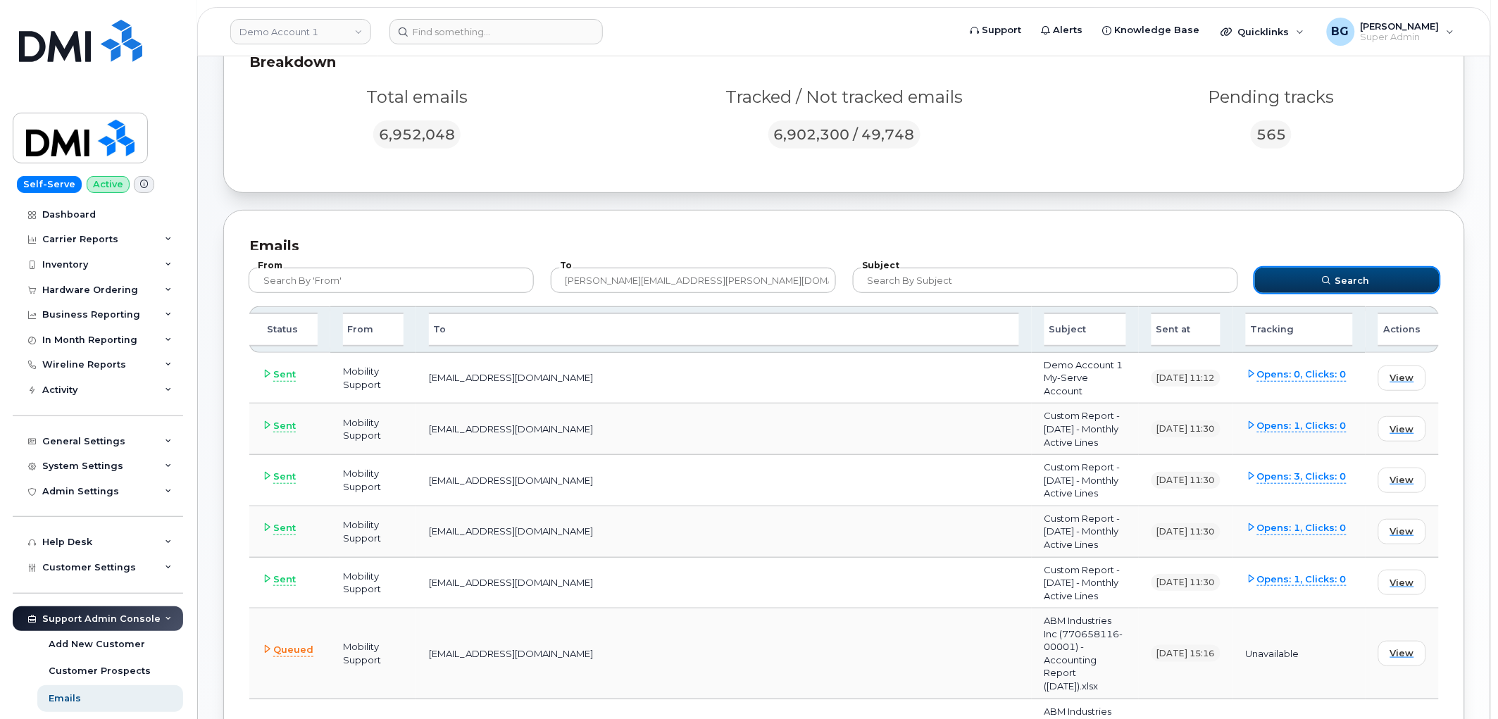
click at [1362, 277] on span "Search" at bounding box center [1352, 280] width 35 height 13
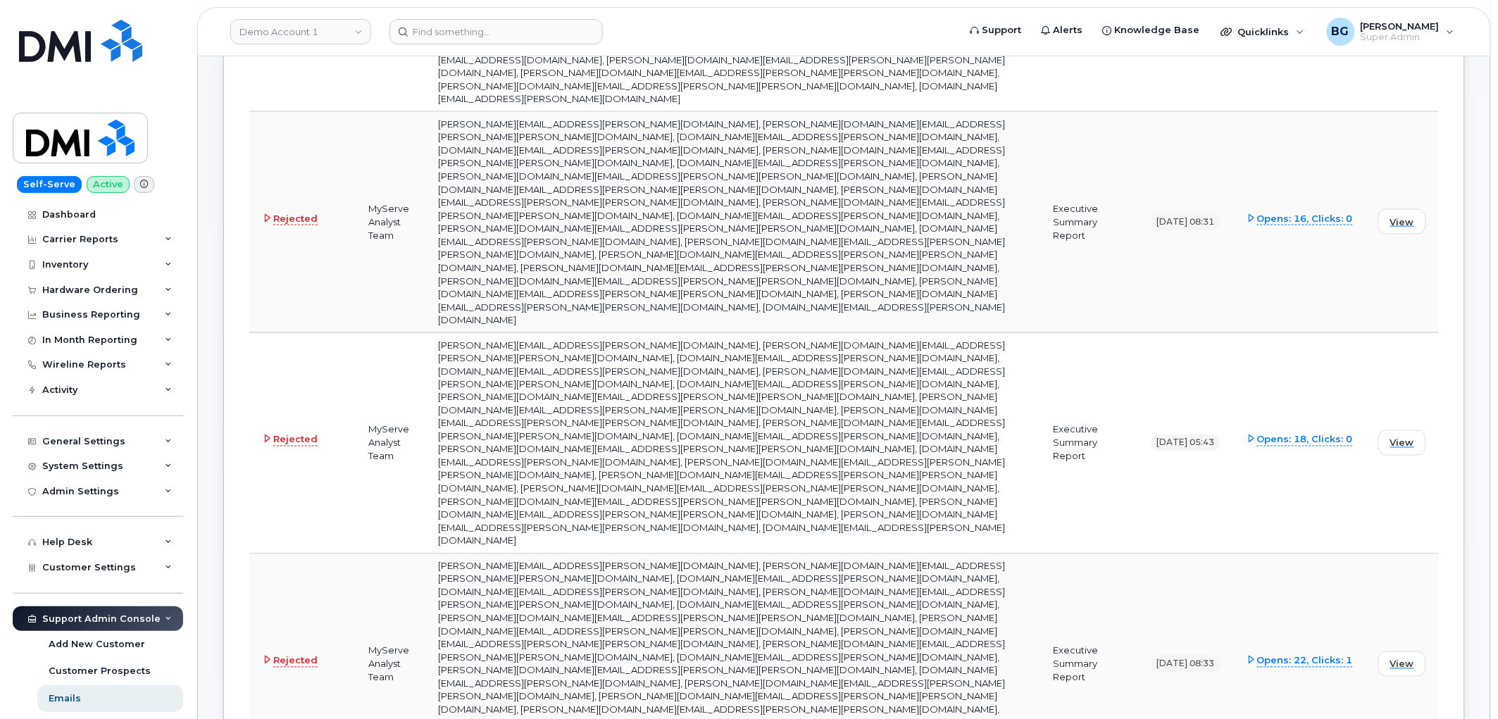
scroll to position [521, 0]
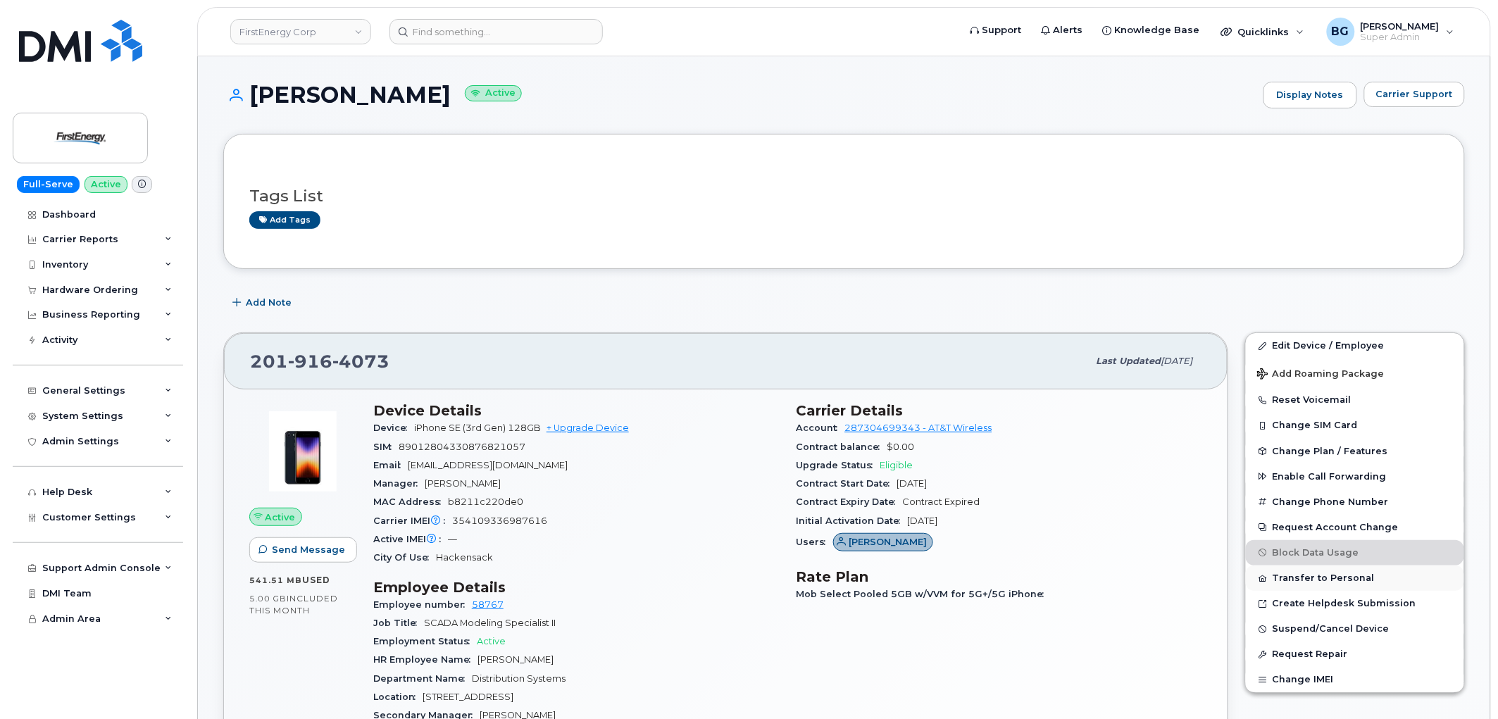
click at [1305, 584] on button "Transfer to Personal" at bounding box center [1355, 577] width 218 height 25
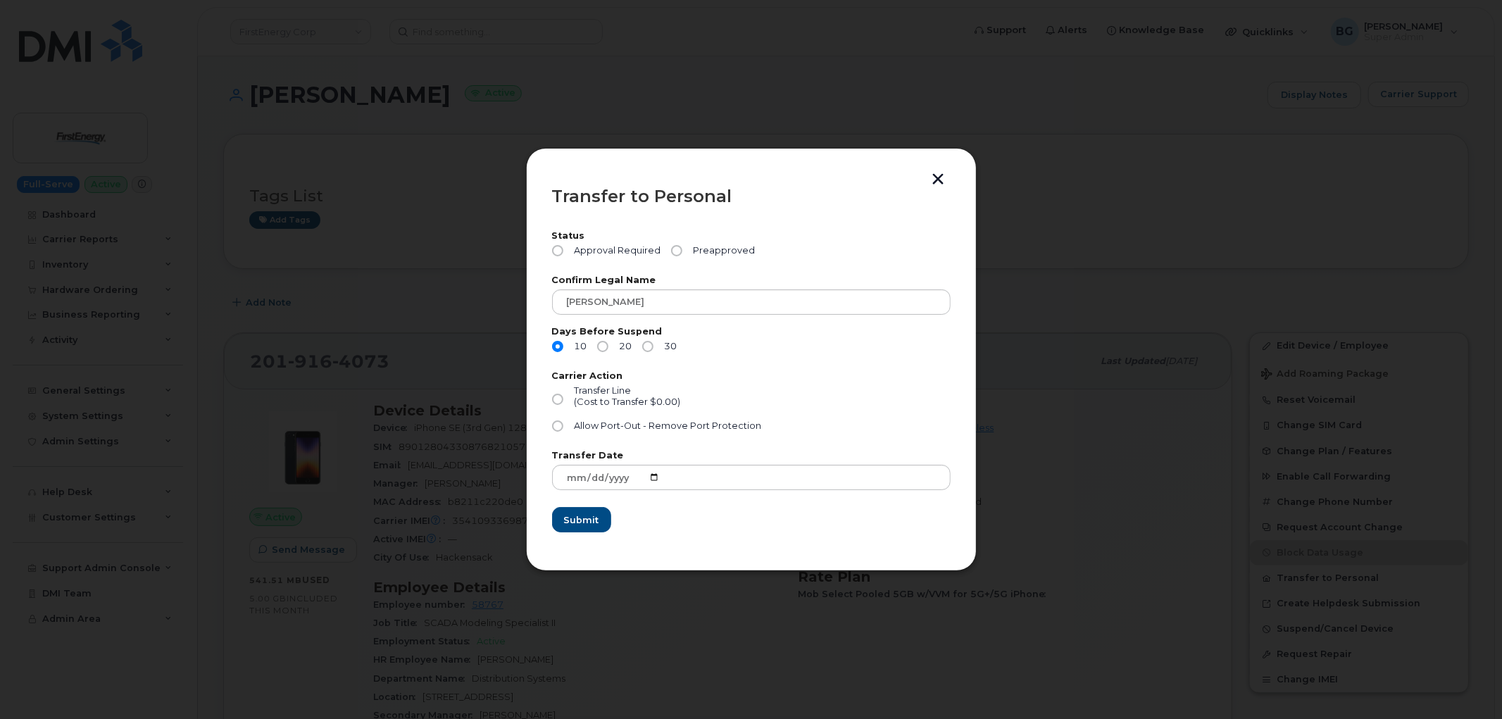
click at [939, 173] on button "button" at bounding box center [938, 180] width 21 height 15
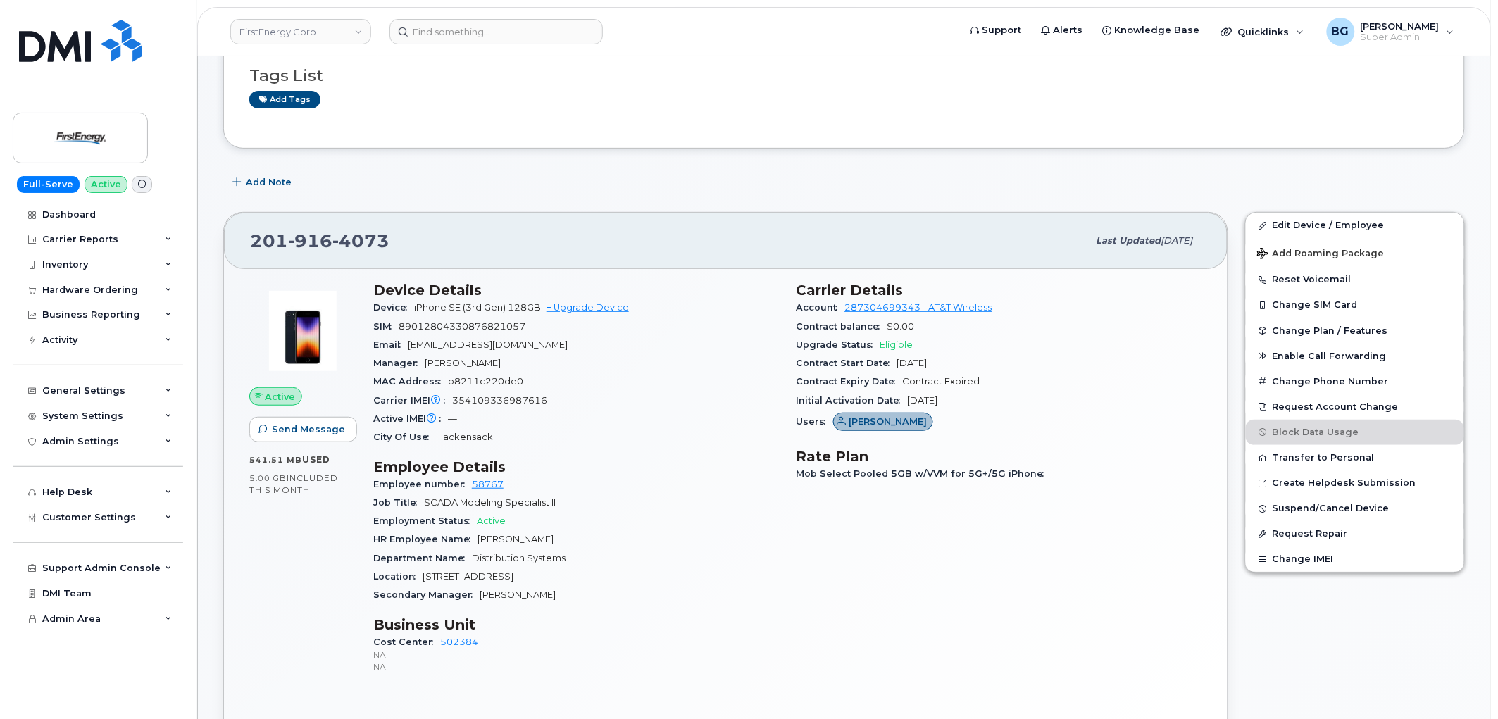
scroll to position [156, 0]
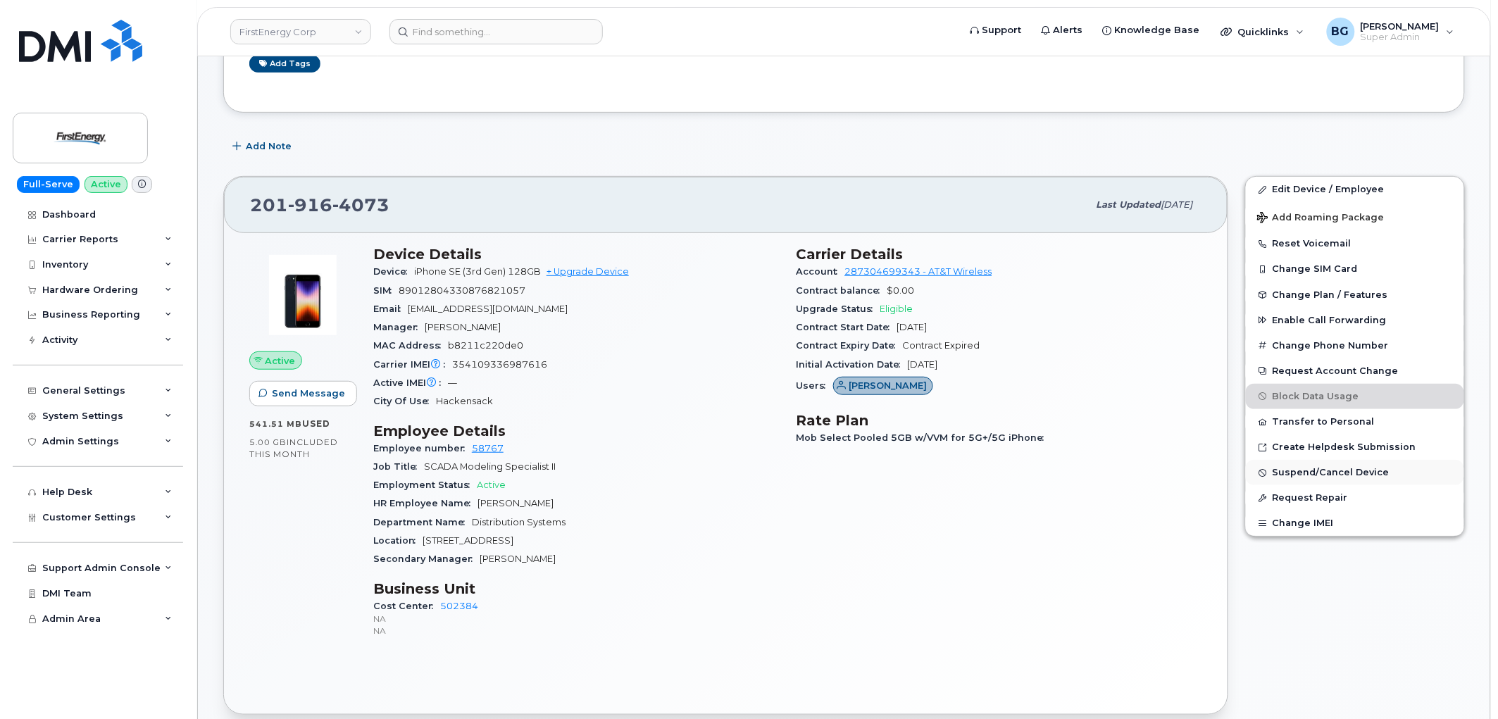
click at [1314, 477] on span "Suspend/Cancel Device" at bounding box center [1330, 473] width 117 height 11
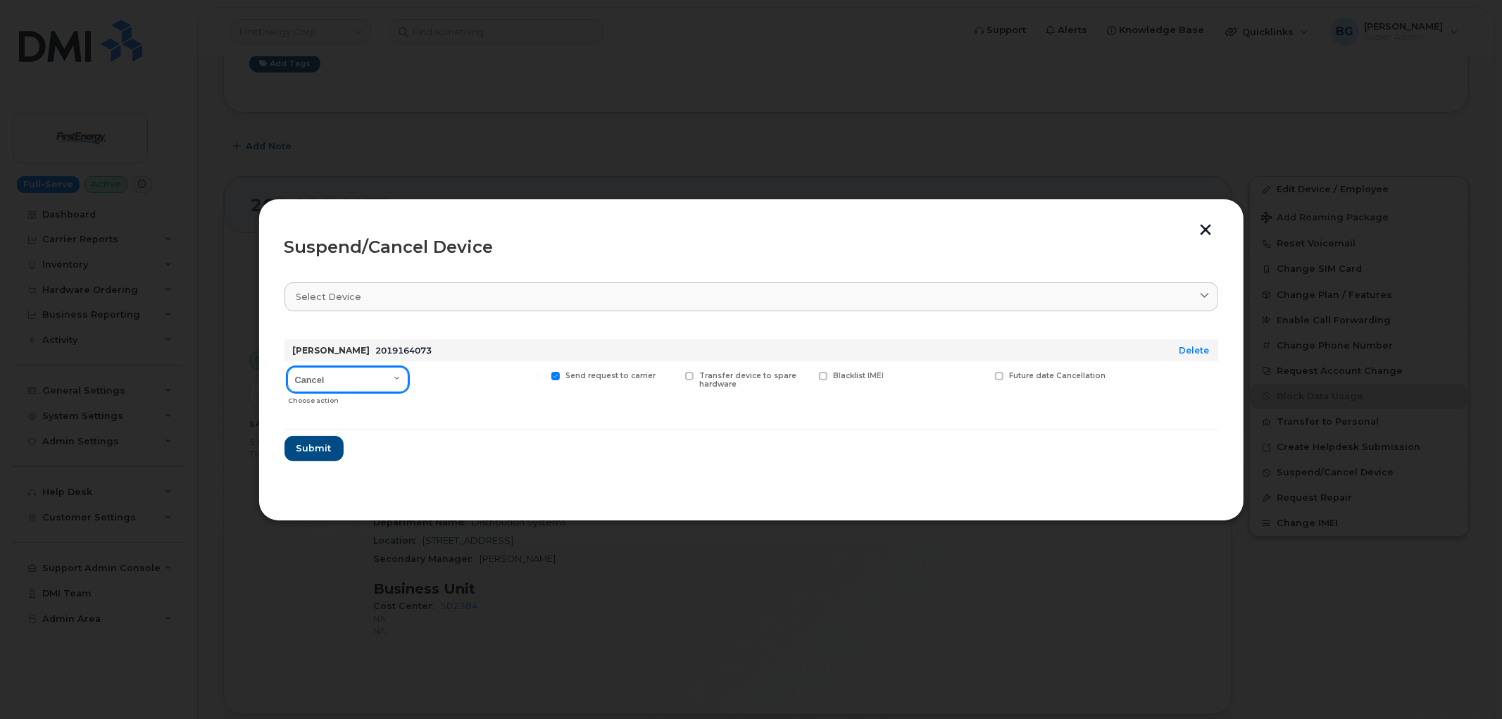
click at [396, 378] on select "Cancel Suspend - Reduced Rate Suspend - Full Rate Suspend - Lost Device/Stolen …" at bounding box center [347, 379] width 121 height 25
click at [1203, 230] on button "button" at bounding box center [1206, 231] width 21 height 15
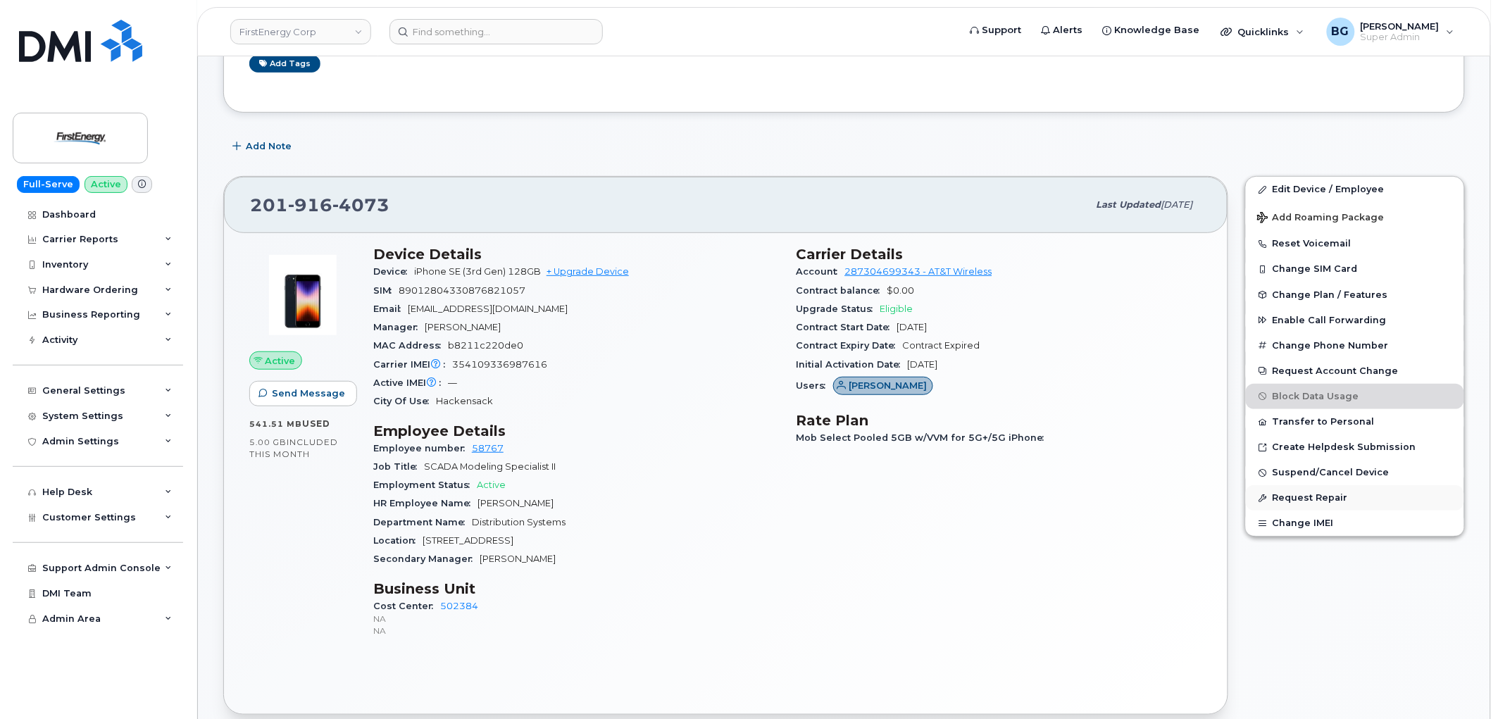
click at [1296, 496] on button "Request Repair" at bounding box center [1355, 497] width 218 height 25
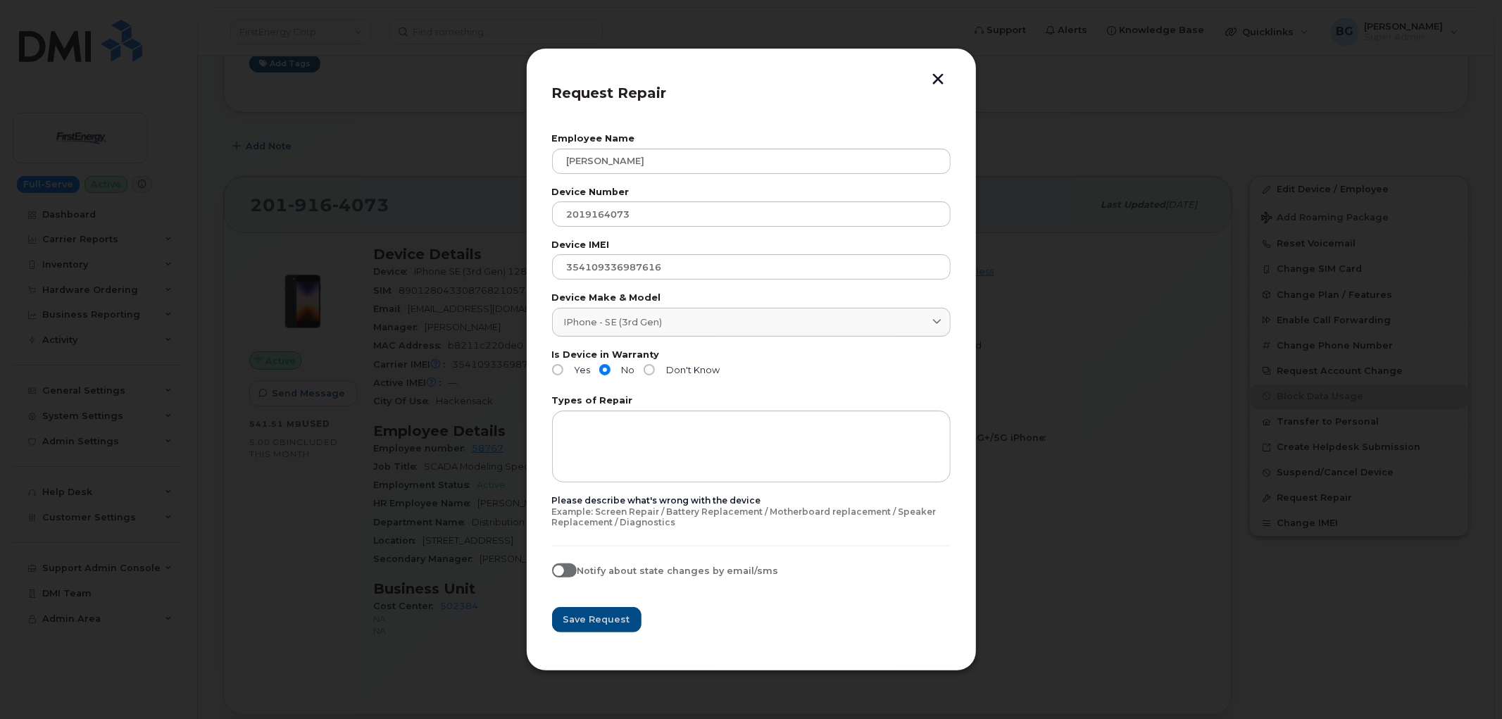
click at [941, 78] on button "button" at bounding box center [938, 80] width 21 height 15
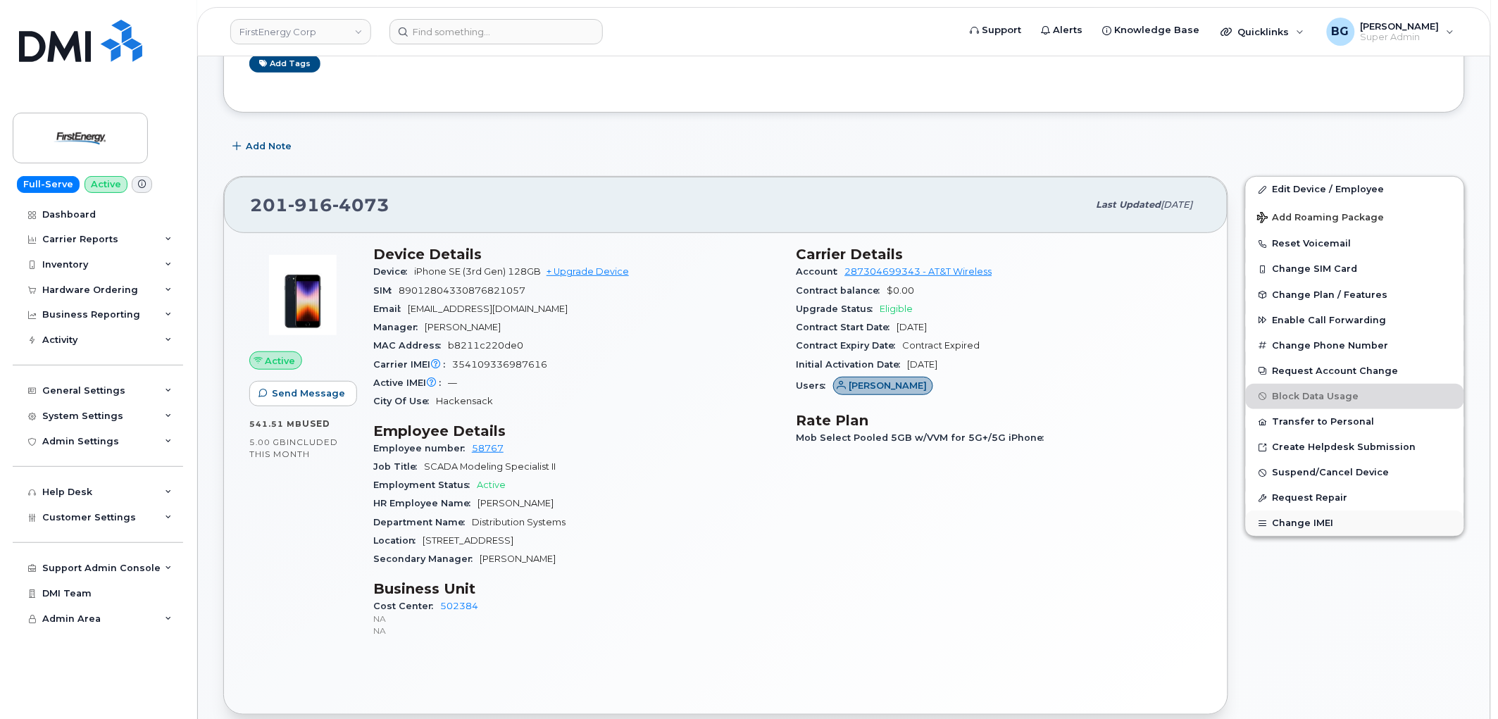
click at [1306, 530] on button "Change IMEI" at bounding box center [1355, 523] width 218 height 25
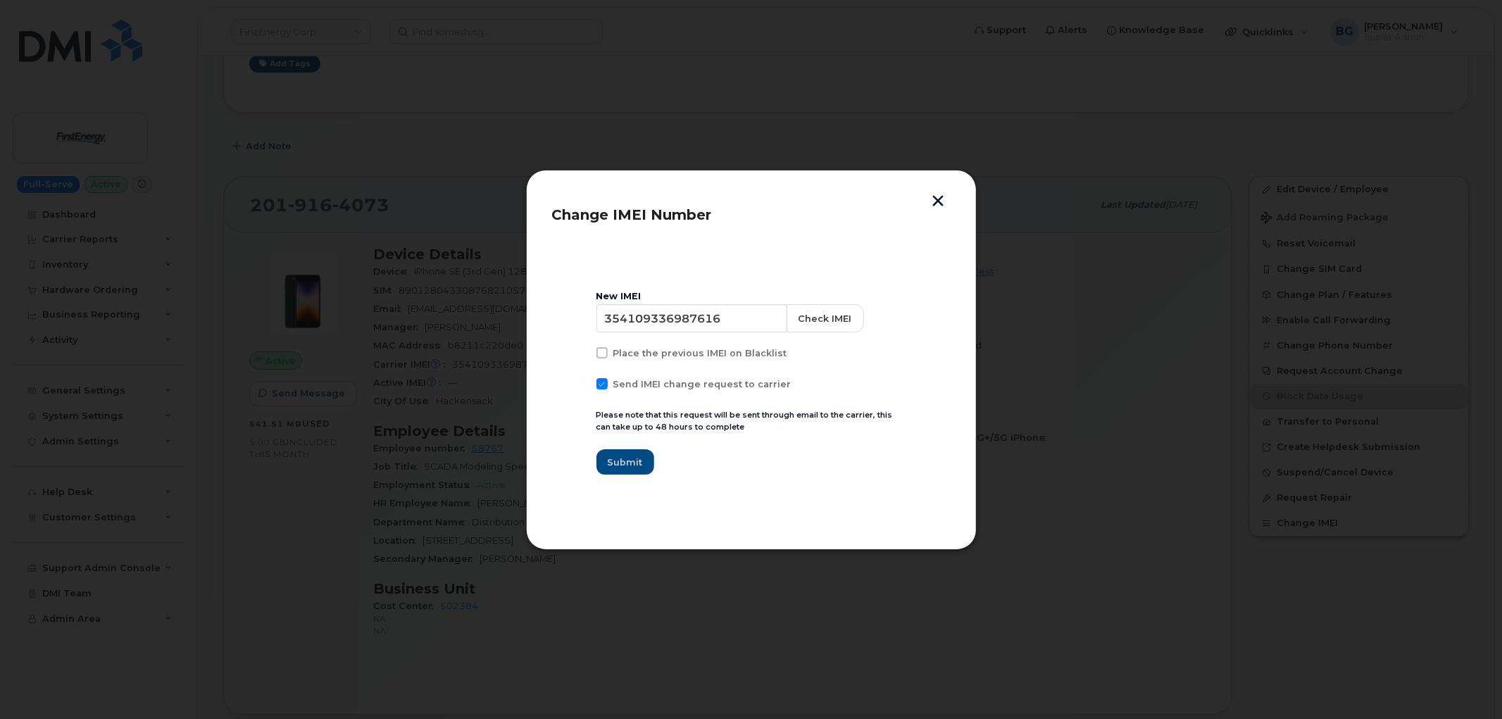
click at [594, 656] on div at bounding box center [751, 359] width 1502 height 719
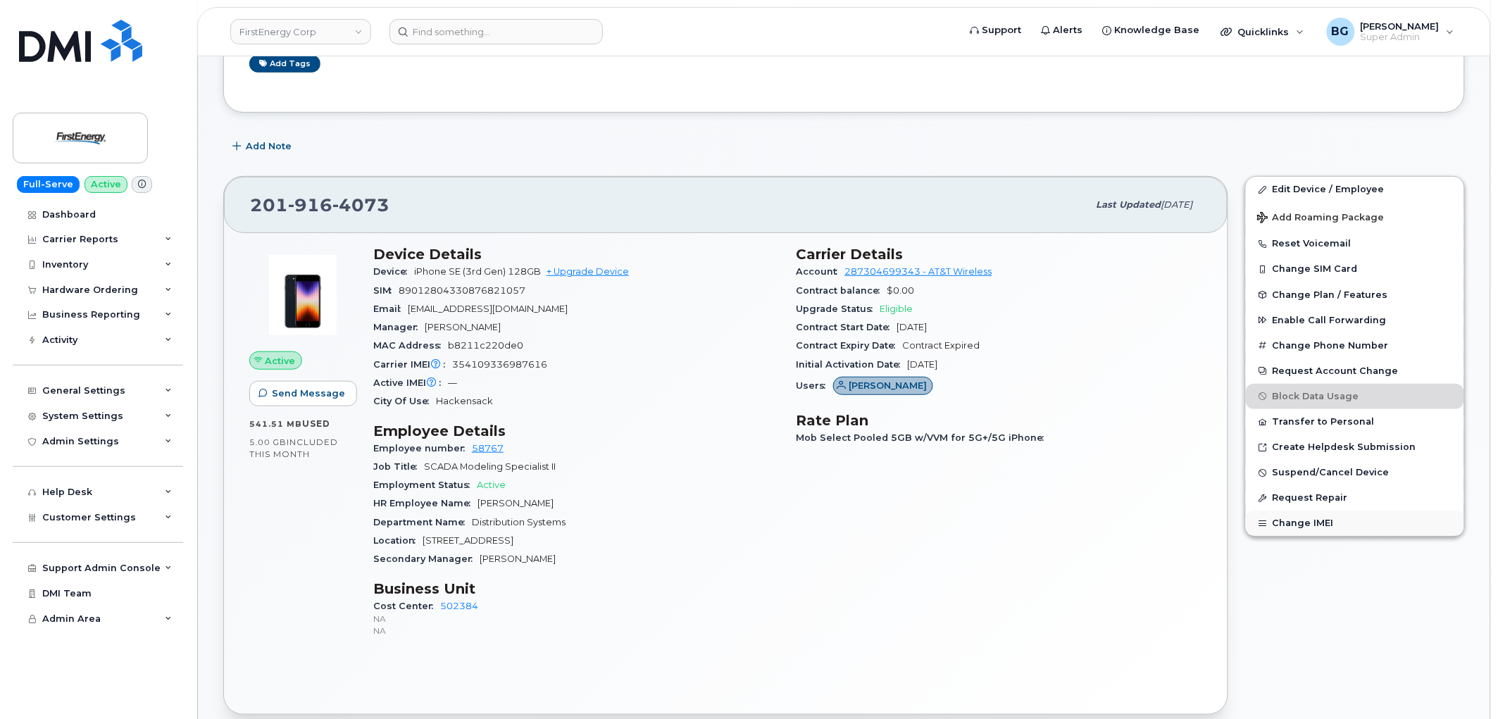
click at [1293, 527] on button "Change IMEI" at bounding box center [1355, 523] width 218 height 25
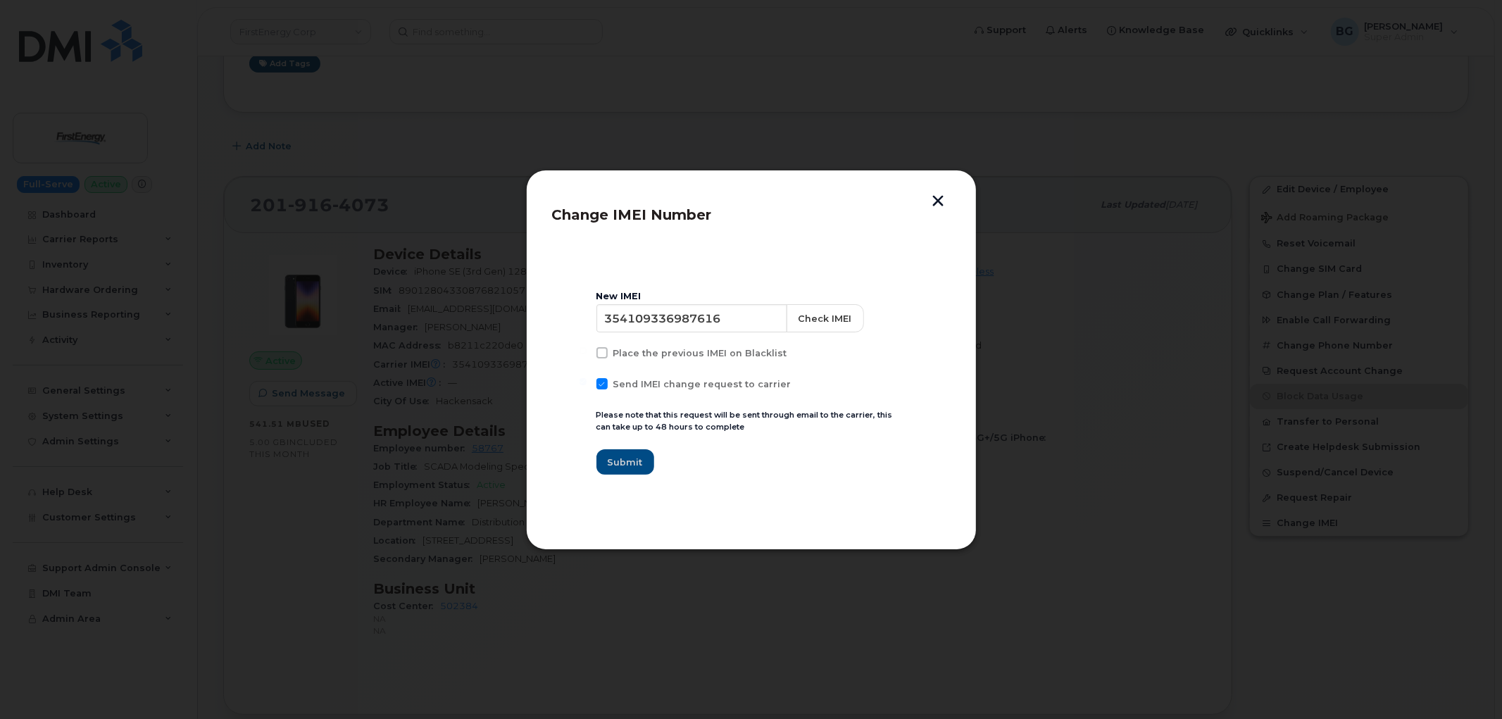
drag, startPoint x: 939, startPoint y: 201, endPoint x: 969, endPoint y: 235, distance: 45.9
click at [939, 201] on button "button" at bounding box center [938, 202] width 21 height 15
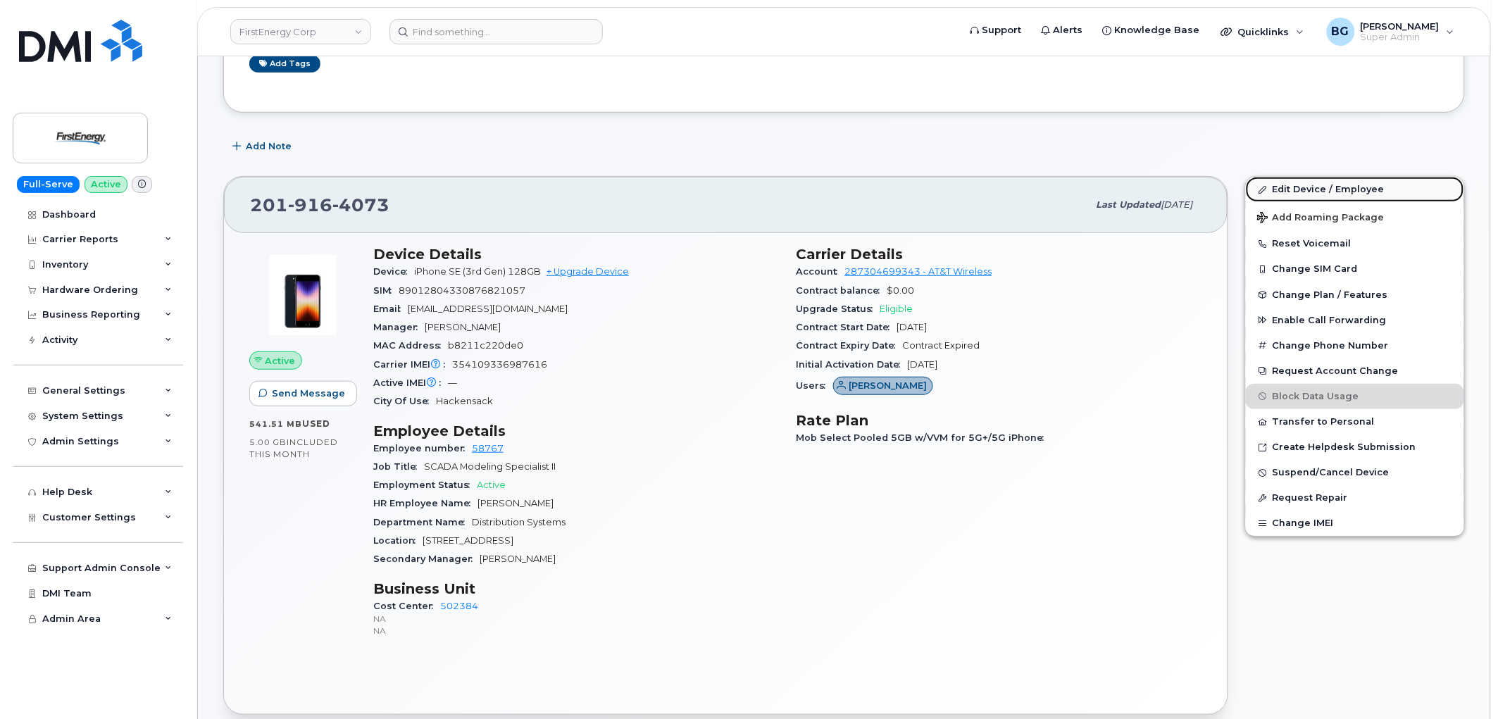
click at [1320, 185] on link "Edit Device / Employee" at bounding box center [1355, 189] width 218 height 25
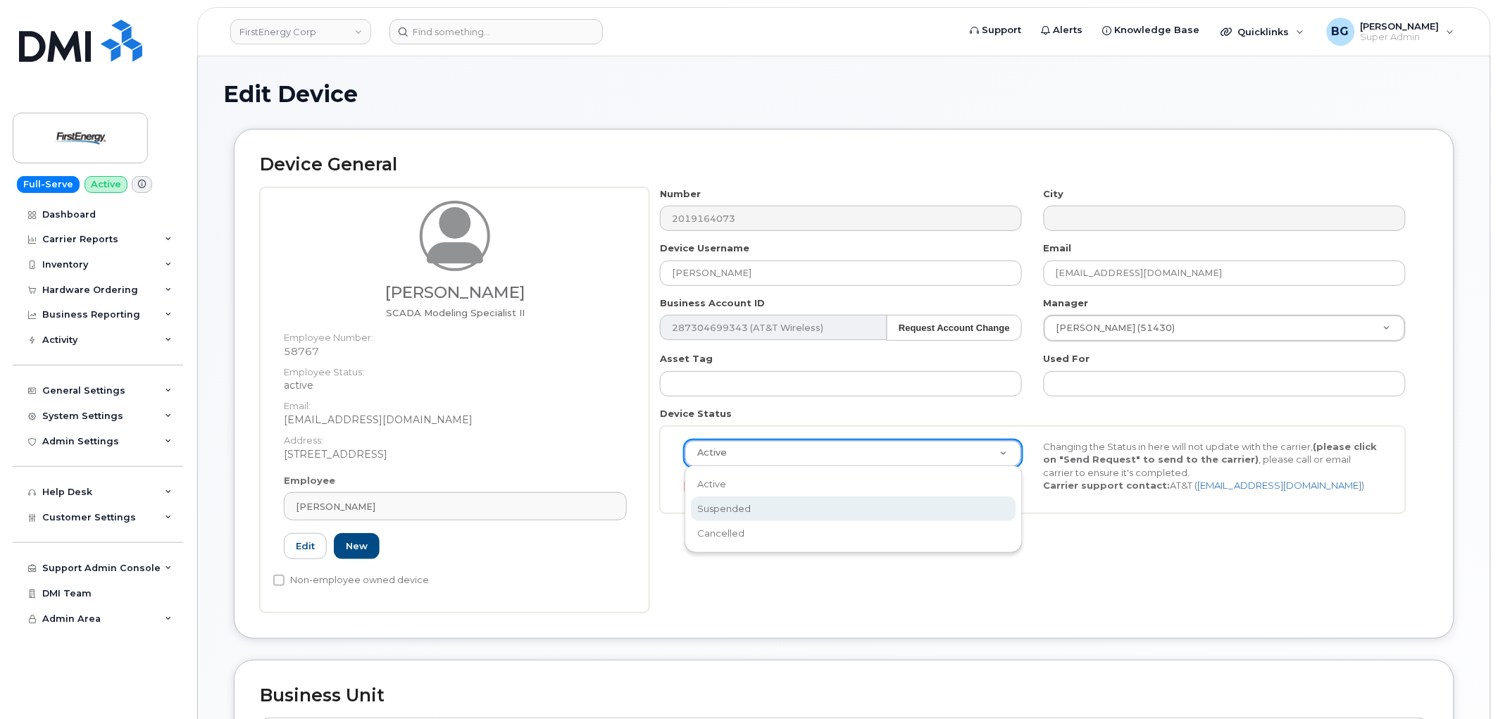
select select "suspended"
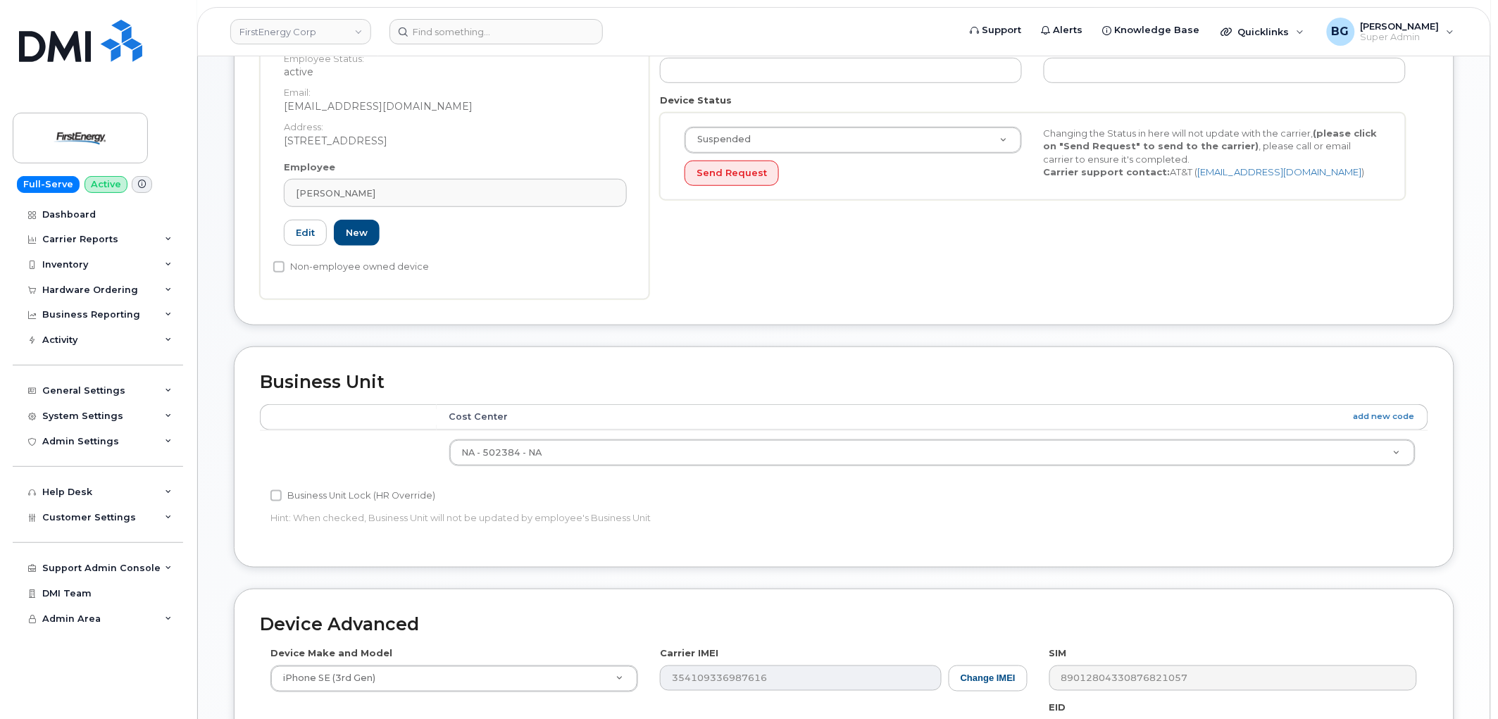
scroll to position [573, 0]
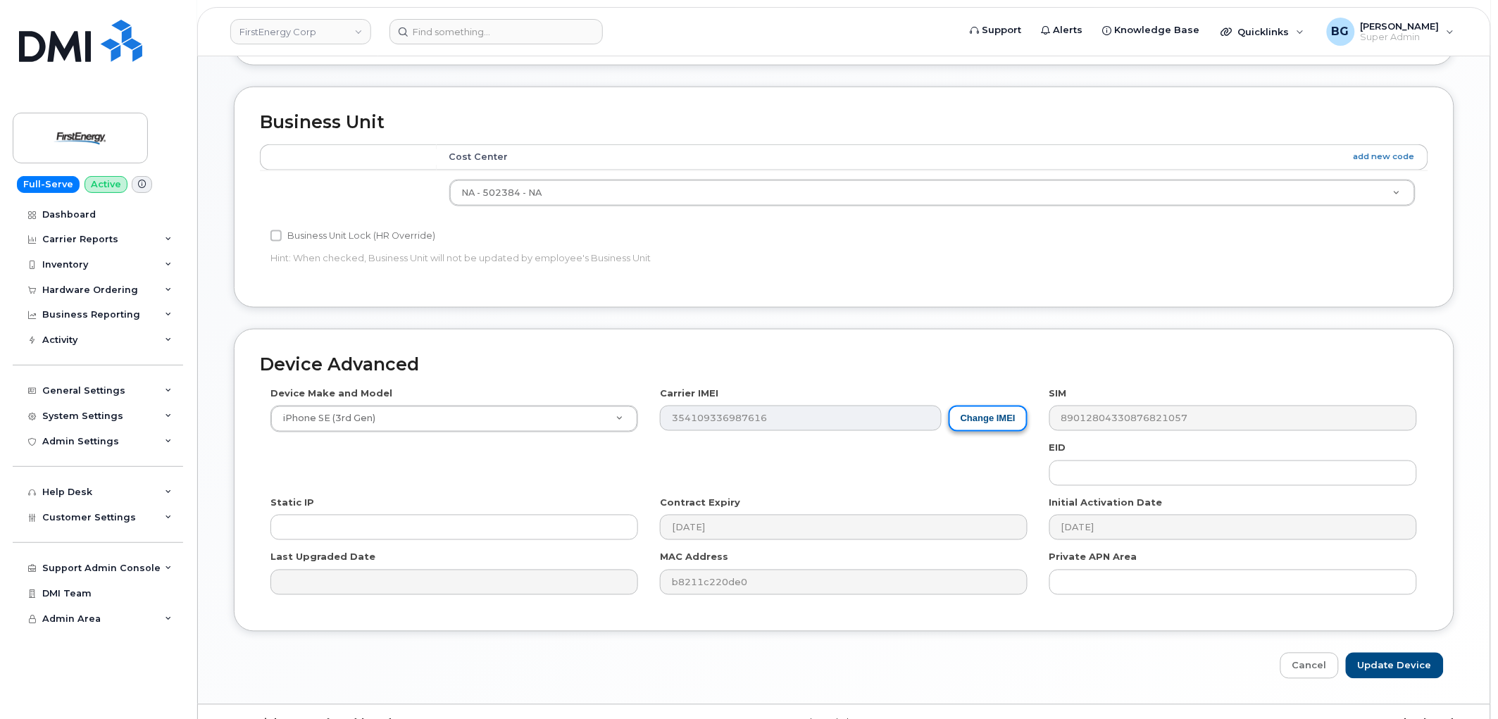
click at [995, 425] on button "Change IMEI" at bounding box center [988, 419] width 79 height 26
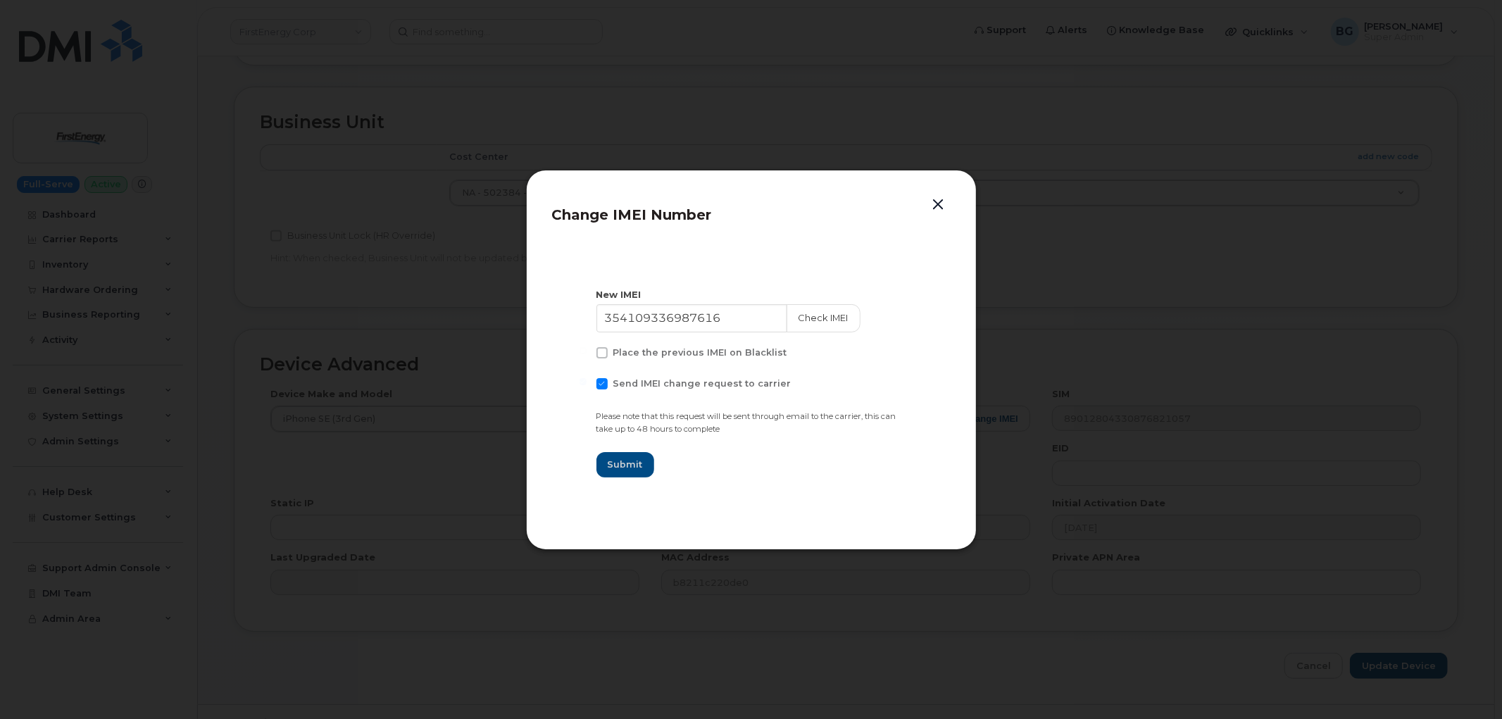
click at [937, 201] on button "button" at bounding box center [938, 205] width 21 height 20
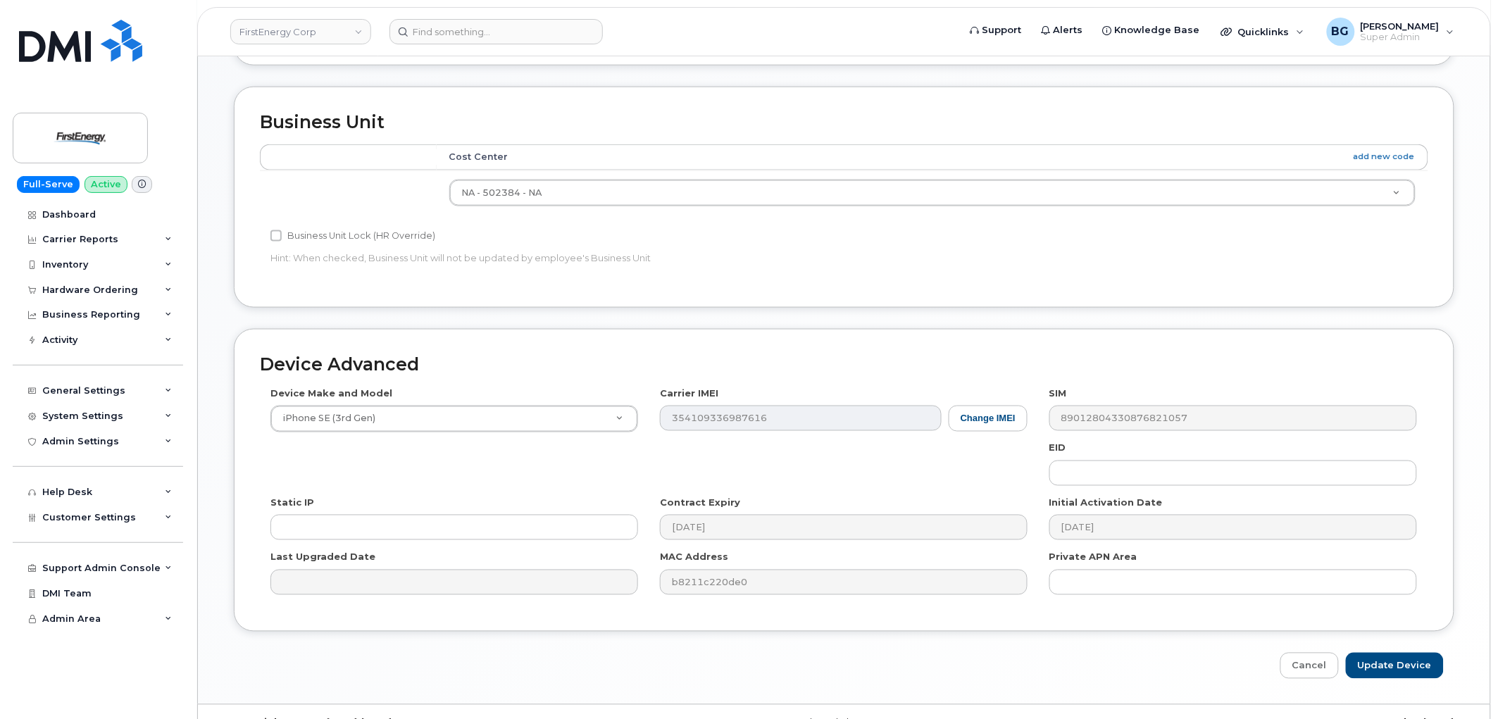
click at [406, 456] on div "Device Make and Model iPhone SE (3rd Gen) Android TCL 502 Watch Apple Watch S9 …" at bounding box center [844, 496] width 1168 height 218
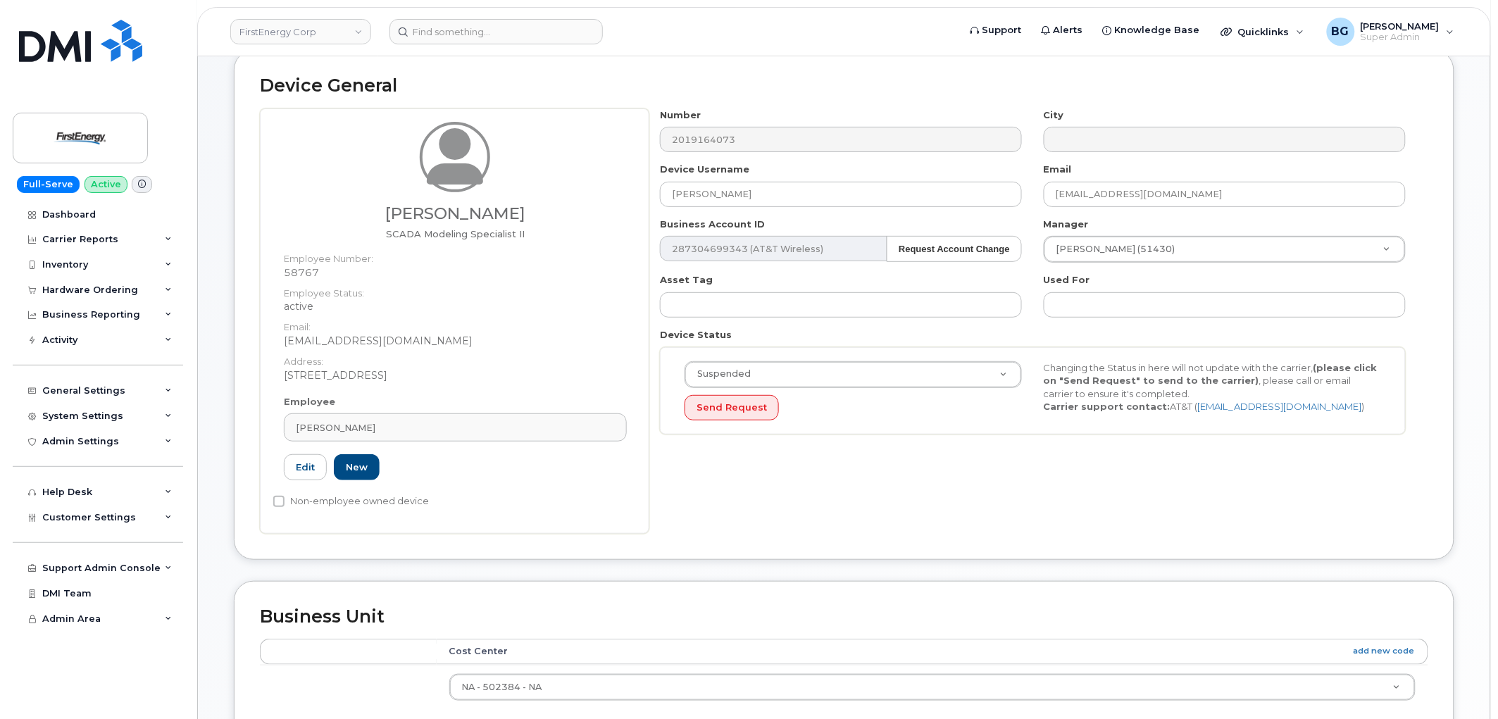
scroll to position [0, 0]
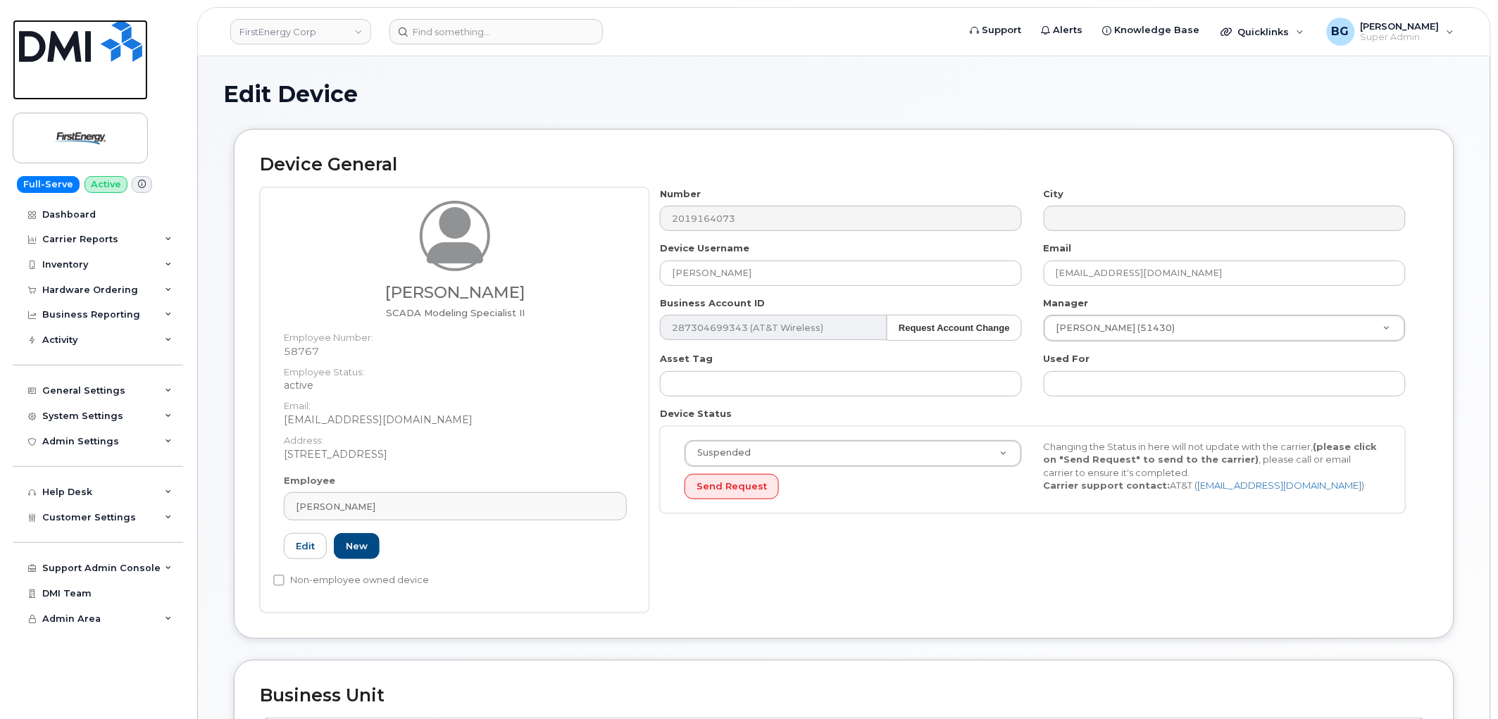
click at [67, 50] on img at bounding box center [80, 41] width 123 height 42
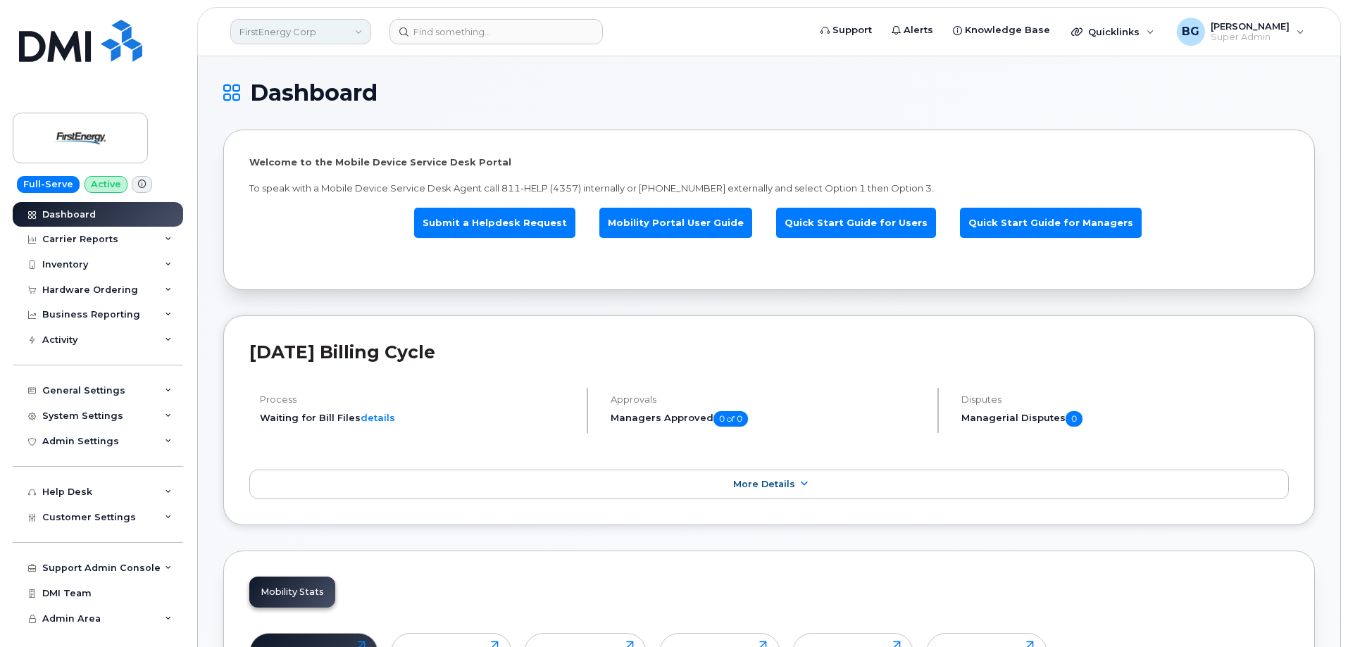
click at [293, 29] on link "FirstEnergy Corp" at bounding box center [300, 31] width 141 height 25
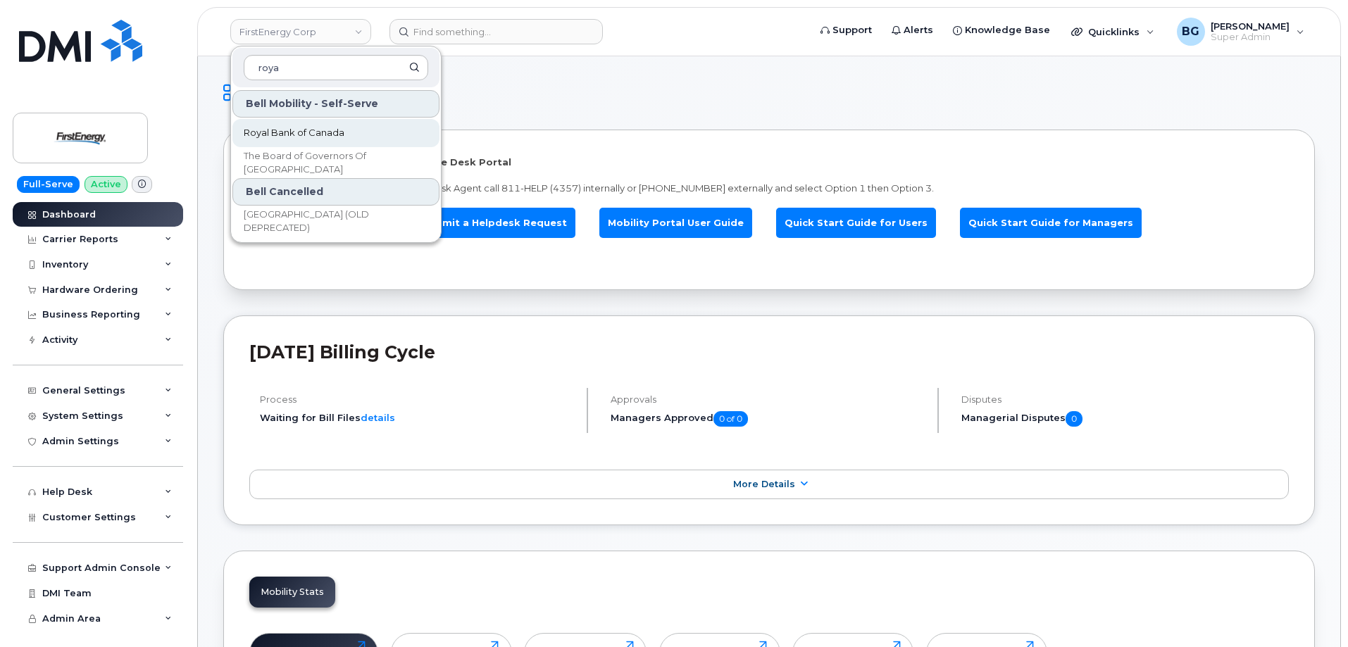
type input "roya"
click at [284, 134] on span "Royal Bank of Canada" at bounding box center [294, 133] width 101 height 14
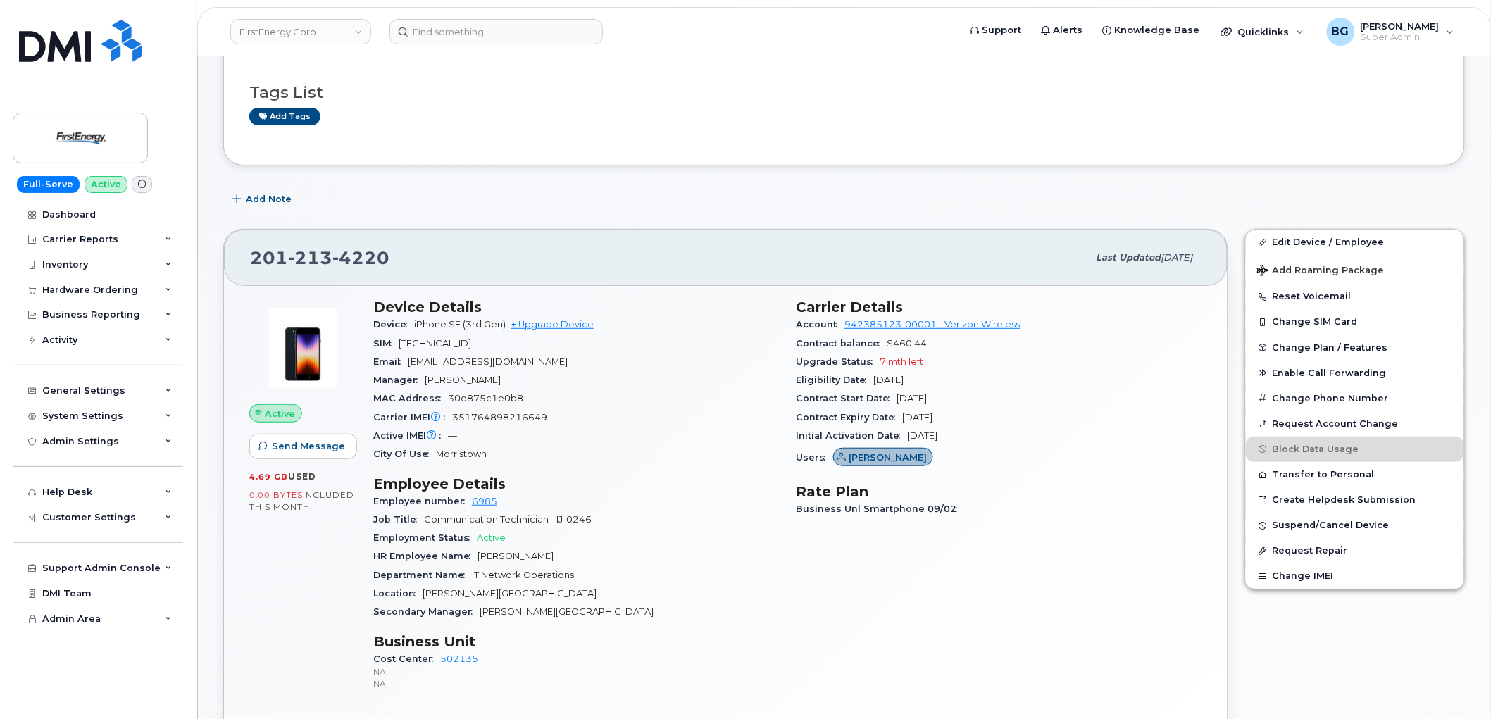
click at [315, 33] on link "FirstEnergy Corp" at bounding box center [300, 31] width 141 height 25
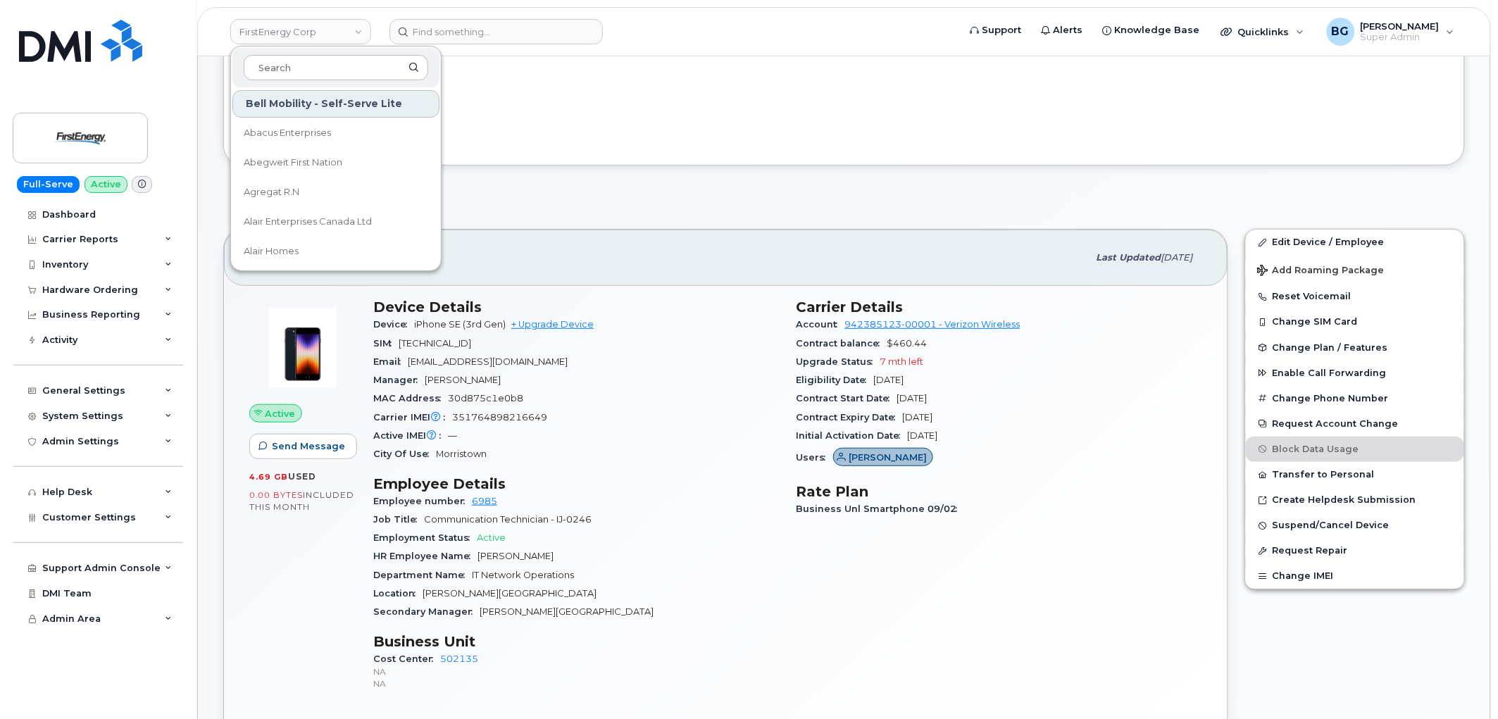
scroll to position [104, 0]
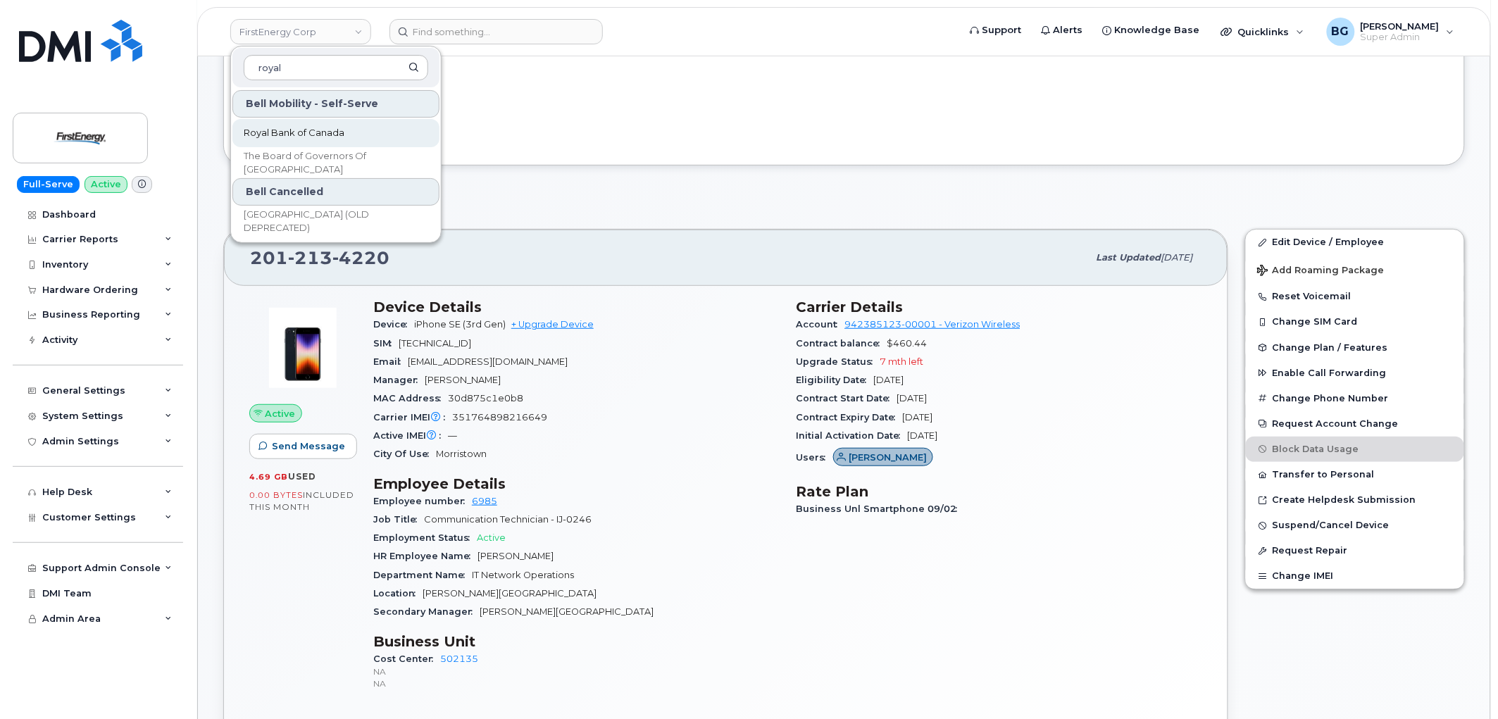
type input "royal"
click at [289, 130] on span "Royal Bank of Canada" at bounding box center [294, 133] width 101 height 14
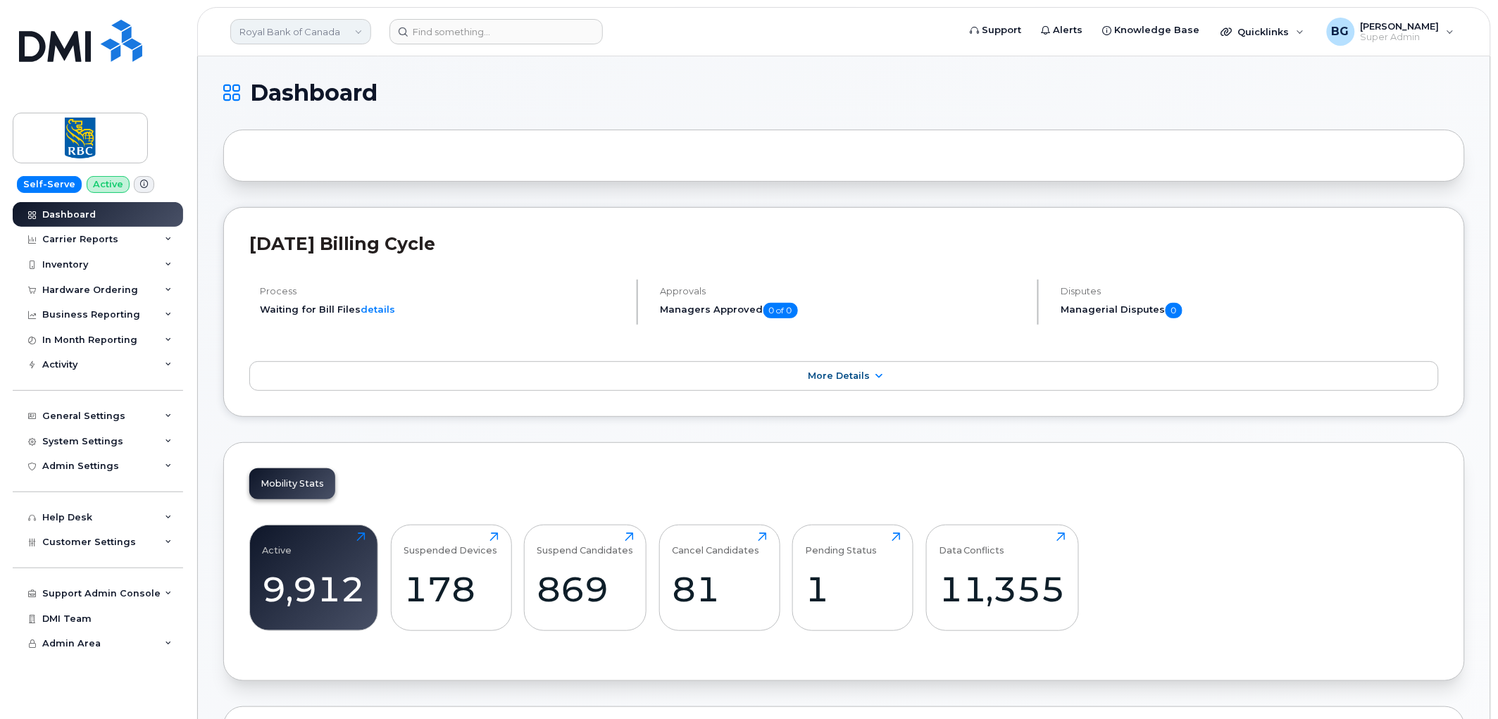
click at [324, 37] on link "Royal Bank of Canada" at bounding box center [300, 31] width 141 height 25
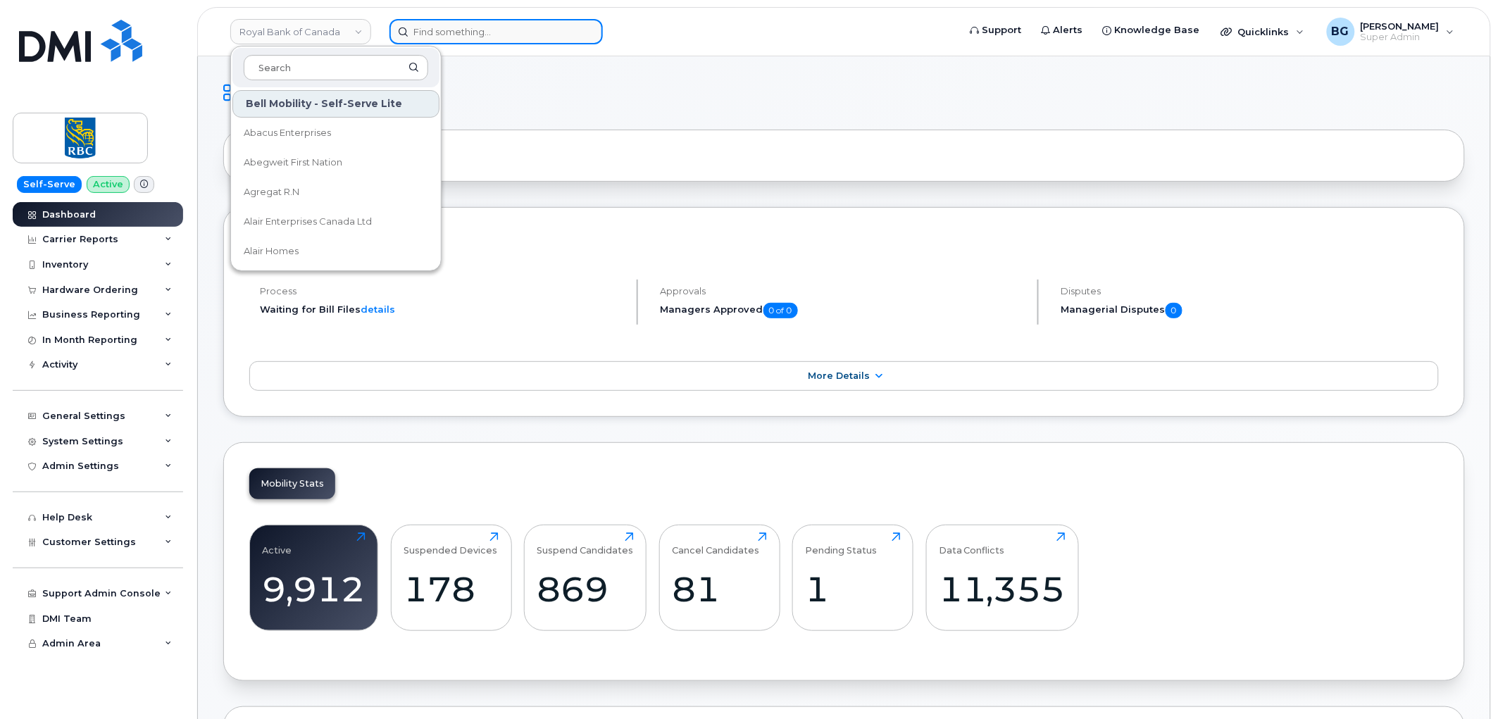
click at [449, 37] on input at bounding box center [495, 31] width 213 height 25
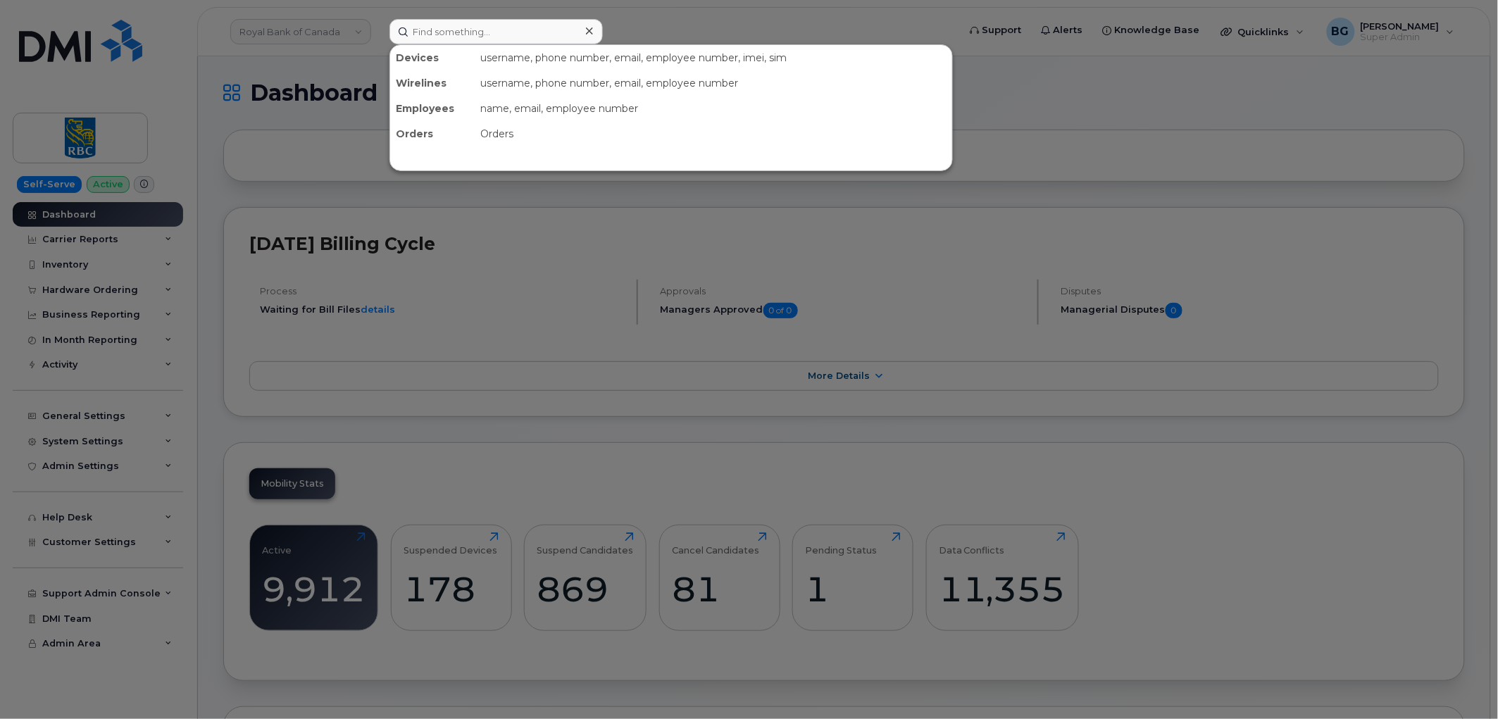
click at [61, 270] on div at bounding box center [749, 359] width 1498 height 719
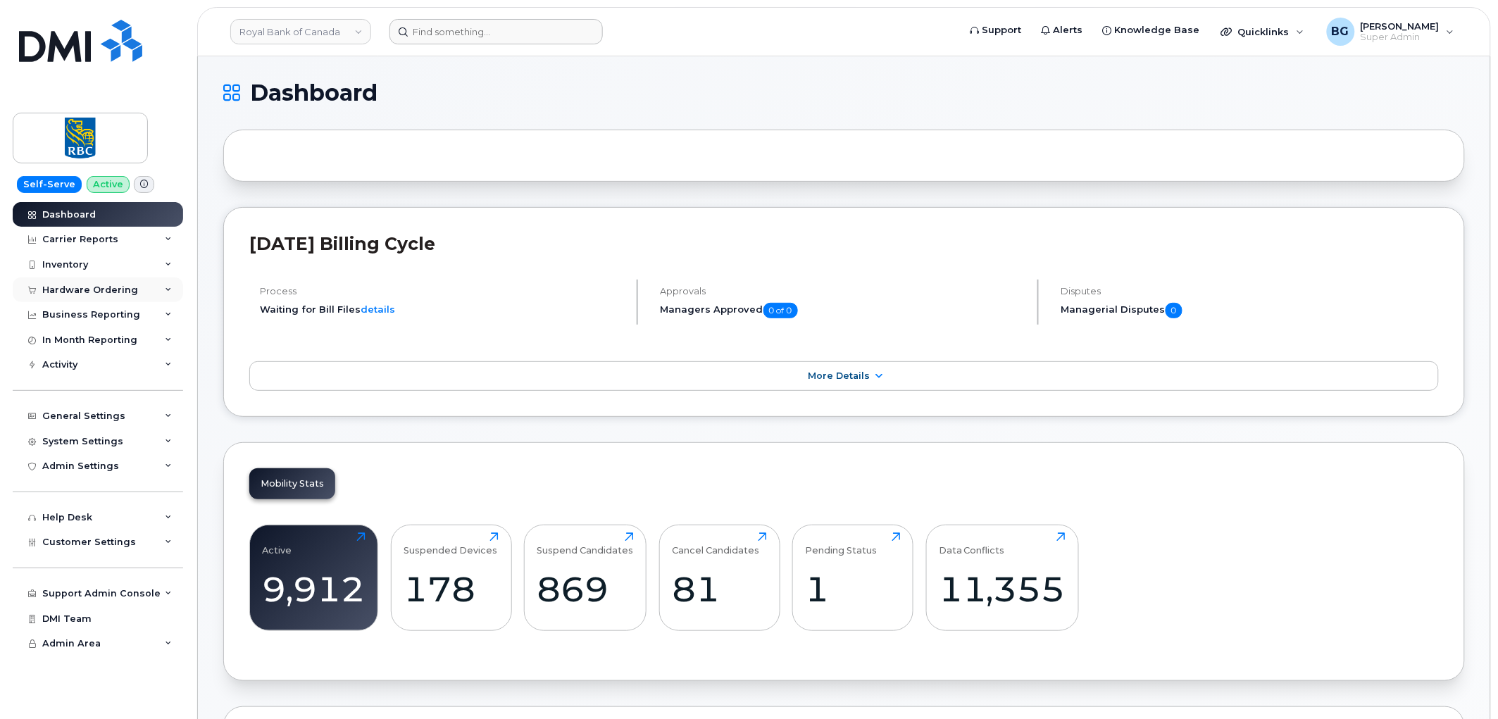
click at [70, 287] on div "Hardware Ordering" at bounding box center [90, 289] width 96 height 11
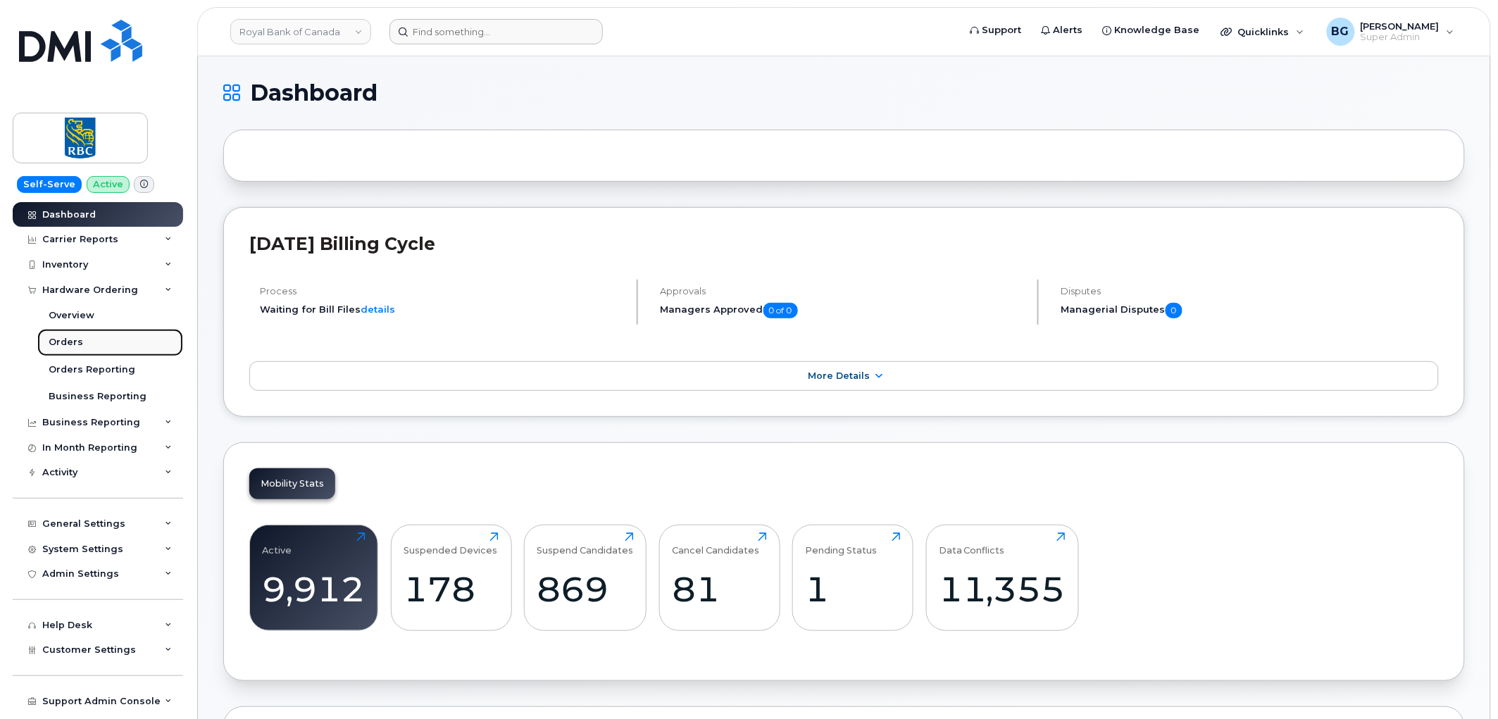
click at [61, 337] on div "Orders" at bounding box center [66, 342] width 35 height 13
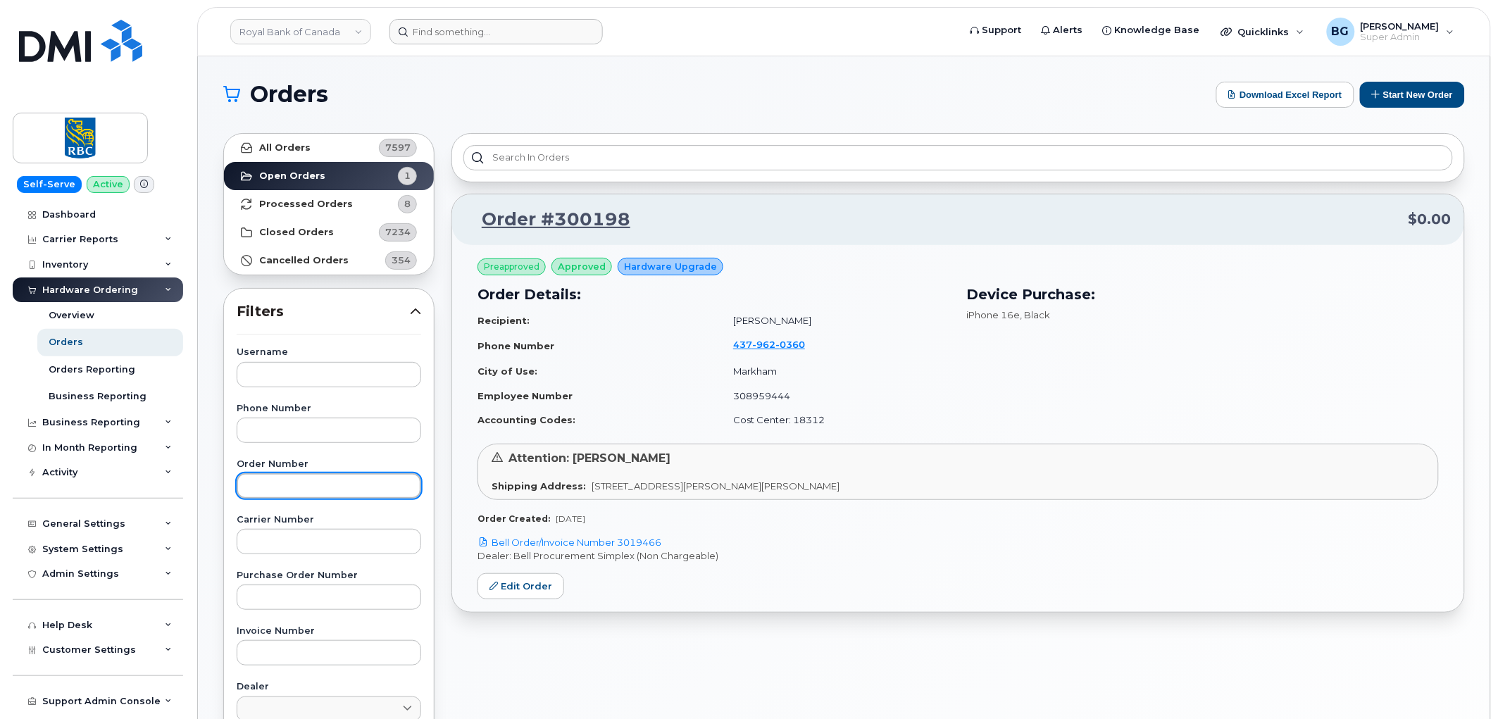
click at [298, 488] on input "text" at bounding box center [329, 485] width 184 height 25
paste input "299631"
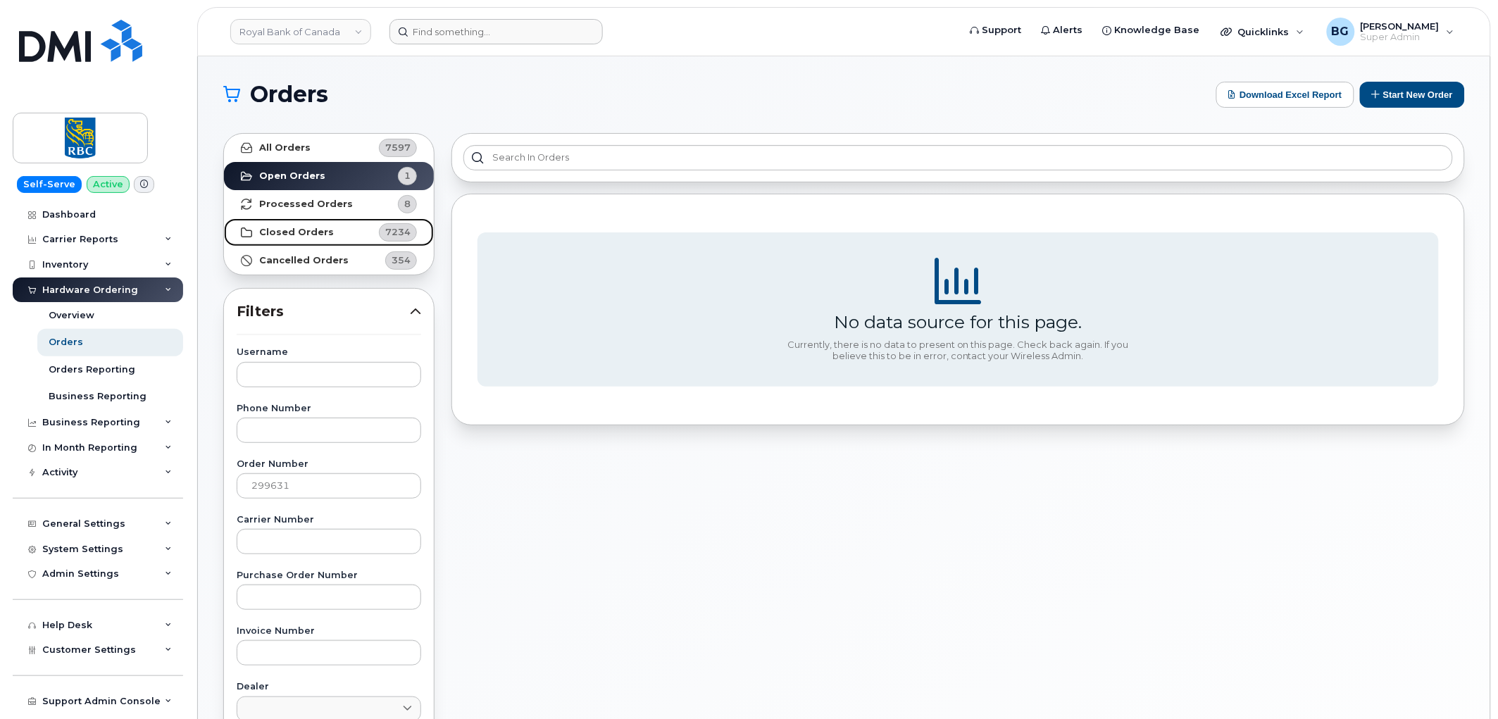
click at [276, 230] on strong "Closed Orders" at bounding box center [296, 232] width 75 height 11
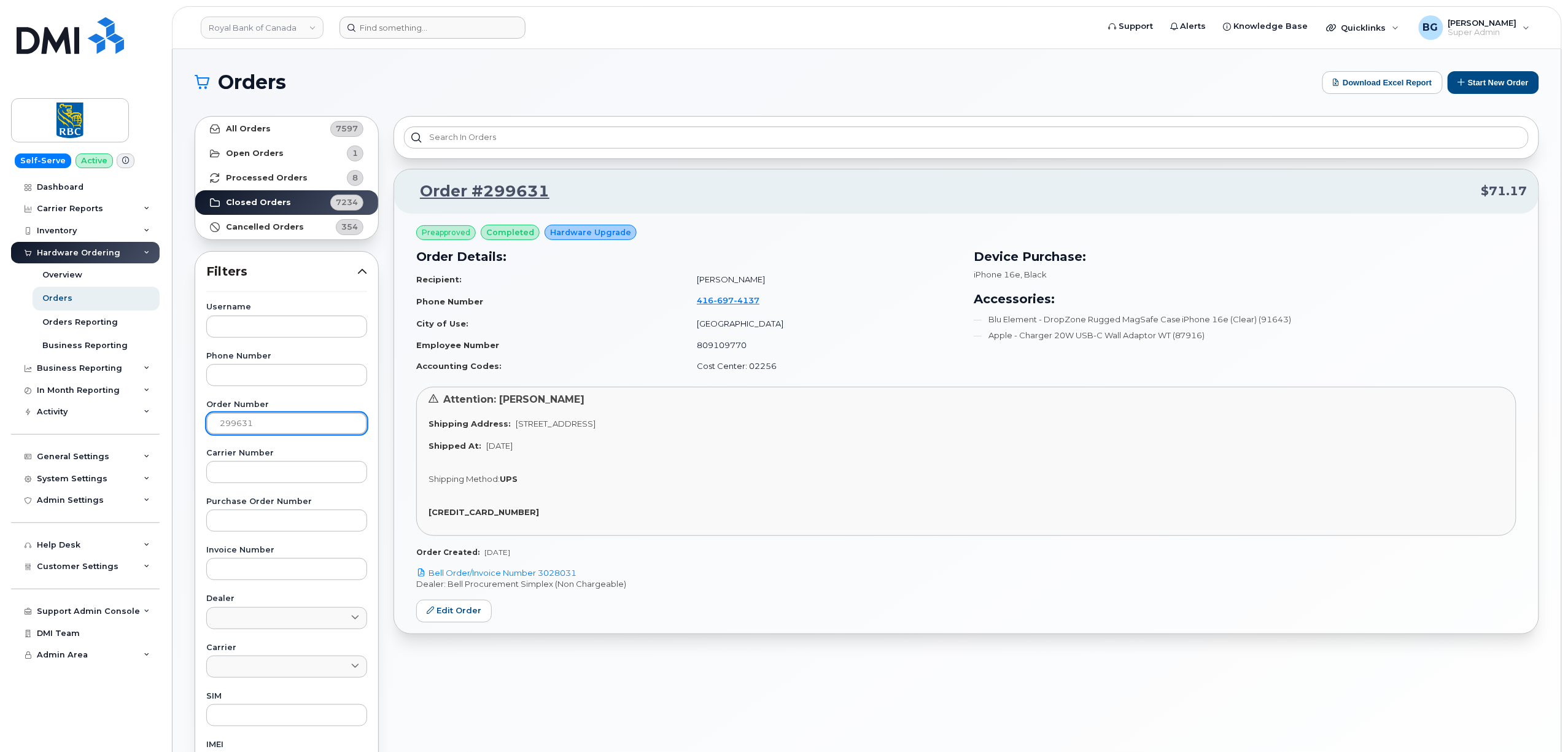
click at [234, 423] on input "299631" at bounding box center [287, 423] width 160 height 22
paste input "72"
type input "299672"
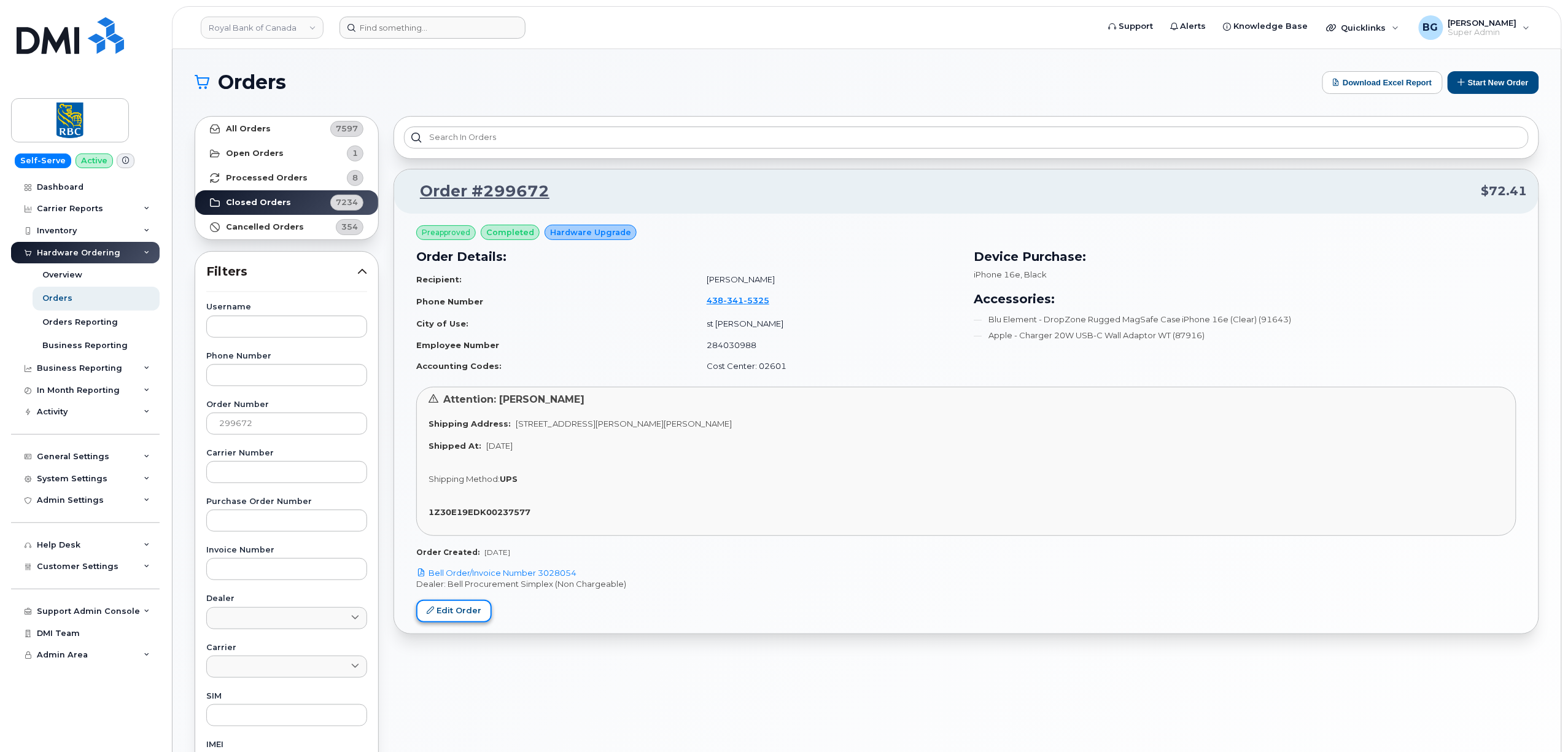
click at [439, 609] on link "Edit Order" at bounding box center [453, 611] width 76 height 23
click at [506, 187] on link "Order #299672" at bounding box center [477, 191] width 144 height 22
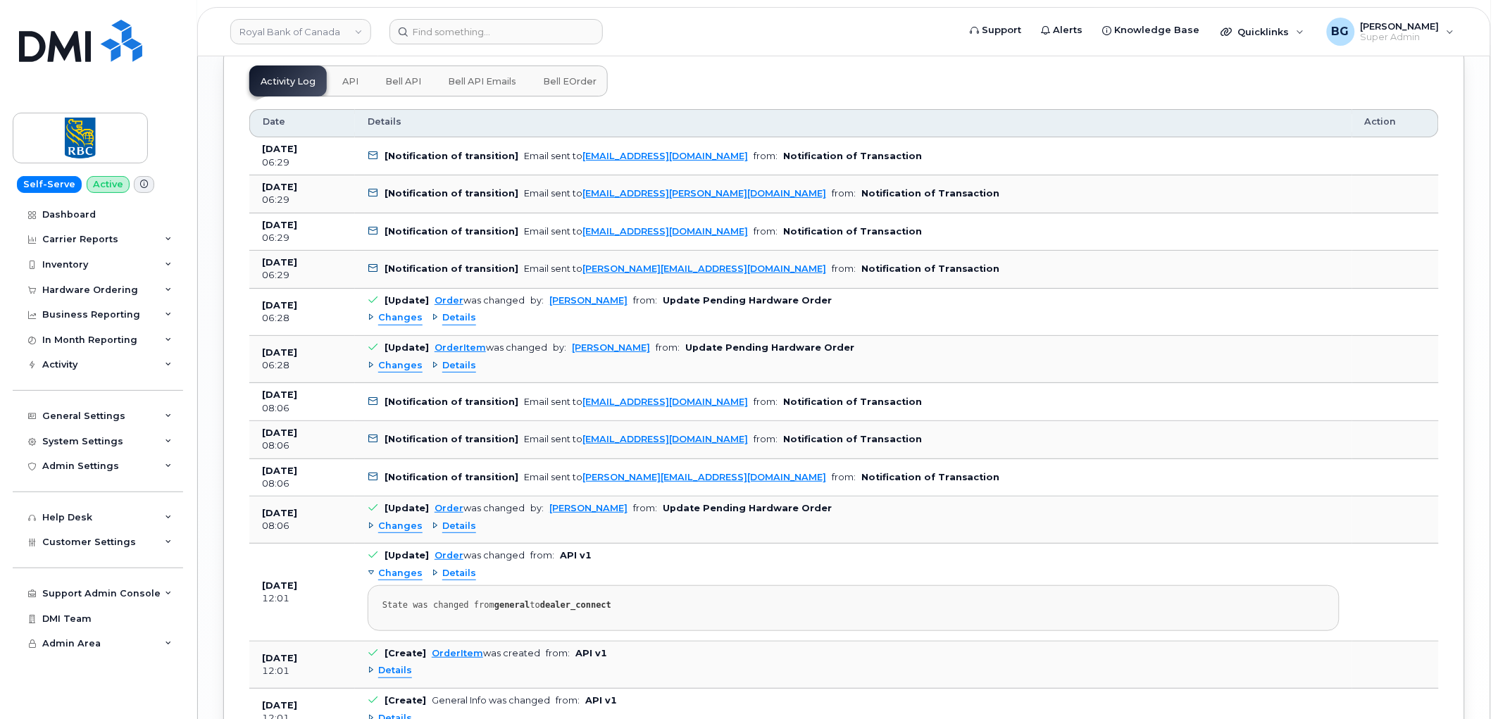
scroll to position [1814, 0]
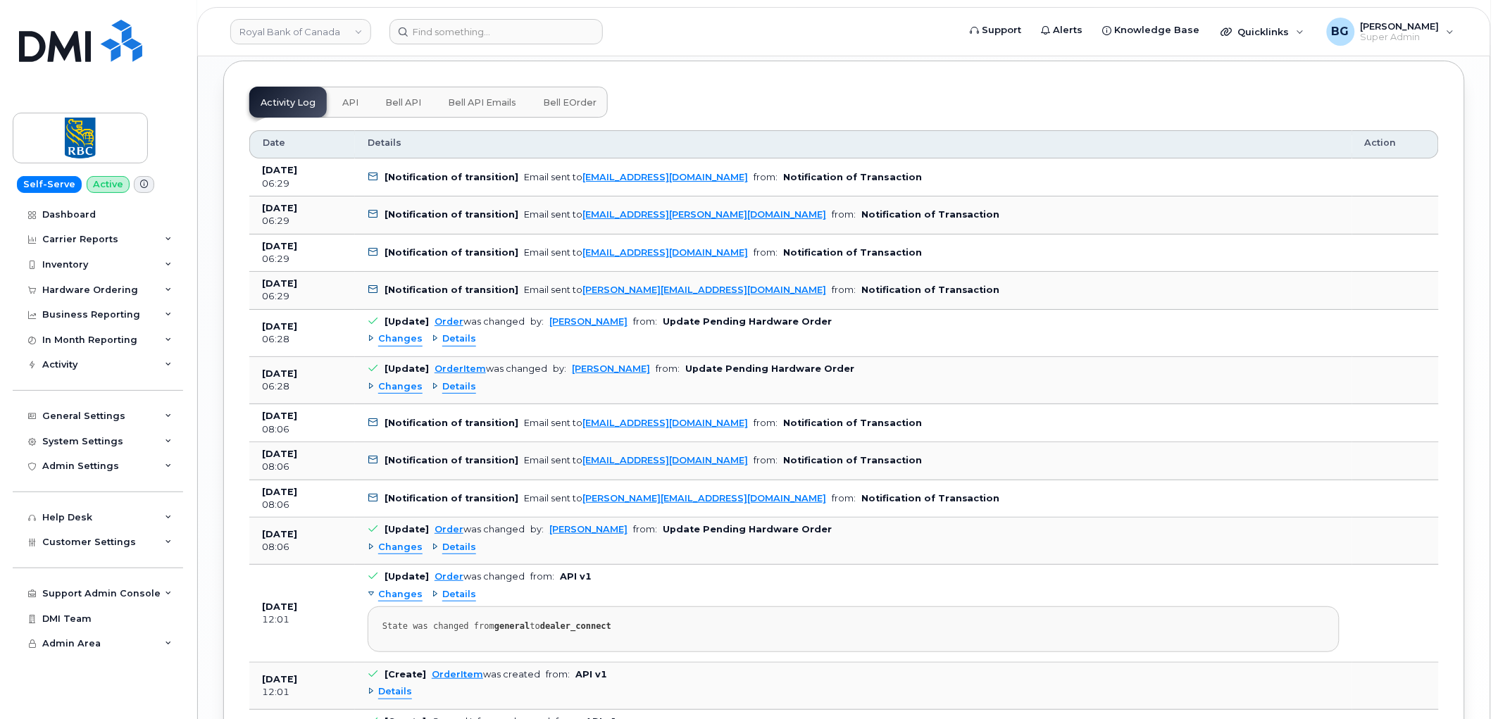
click at [454, 550] on span "Details" at bounding box center [459, 547] width 34 height 13
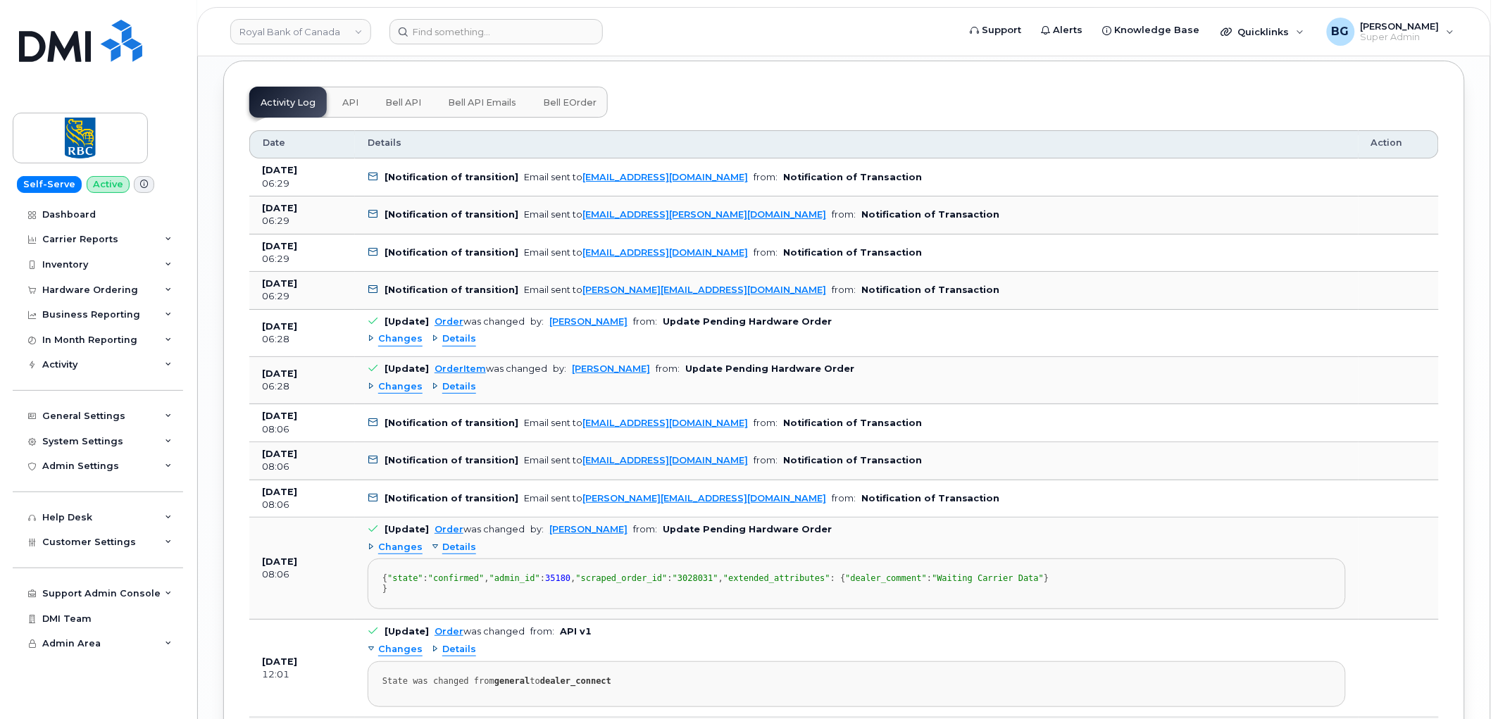
click at [779, 587] on div "{ "state" : "confirmed" , "admin_id" : 35180 , "scraped_order_id" : "3028031" ,…" at bounding box center [856, 583] width 949 height 21
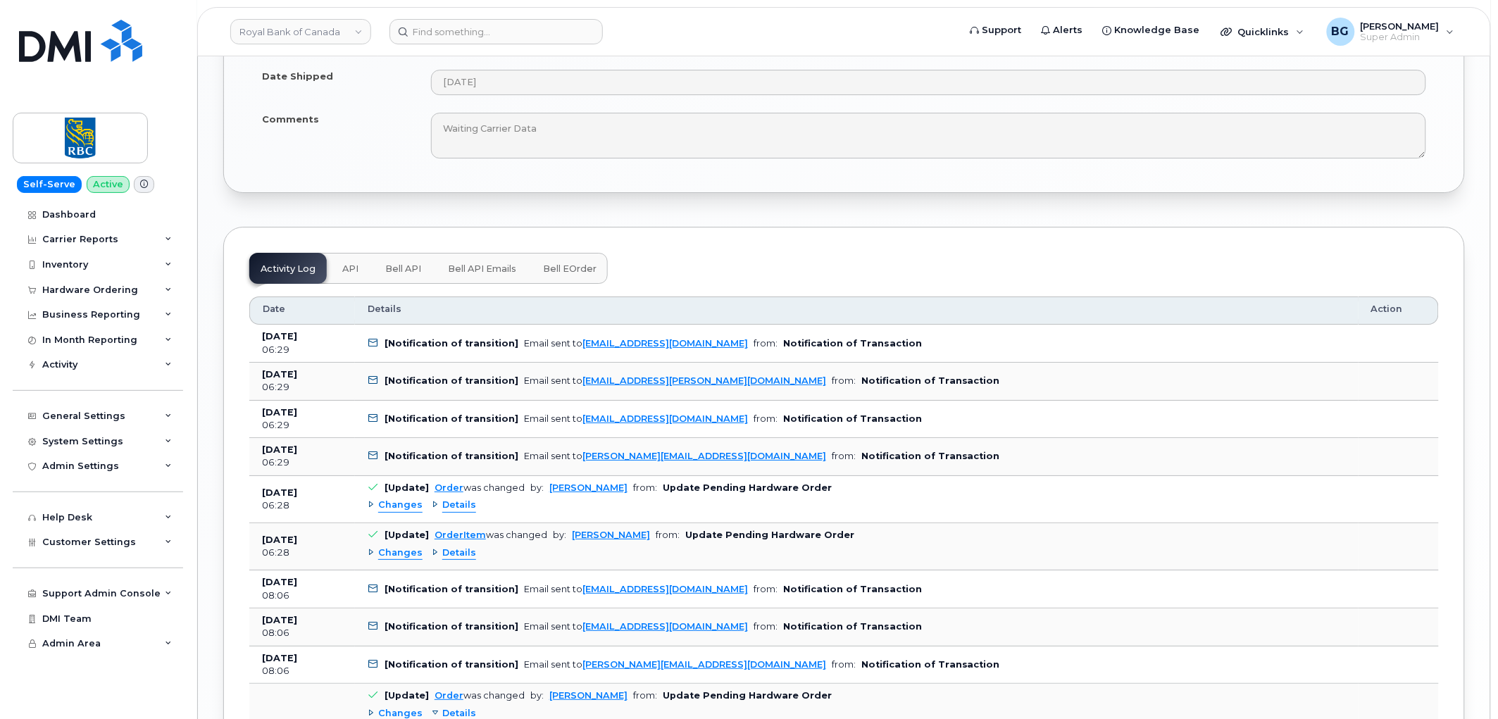
scroll to position [1606, 0]
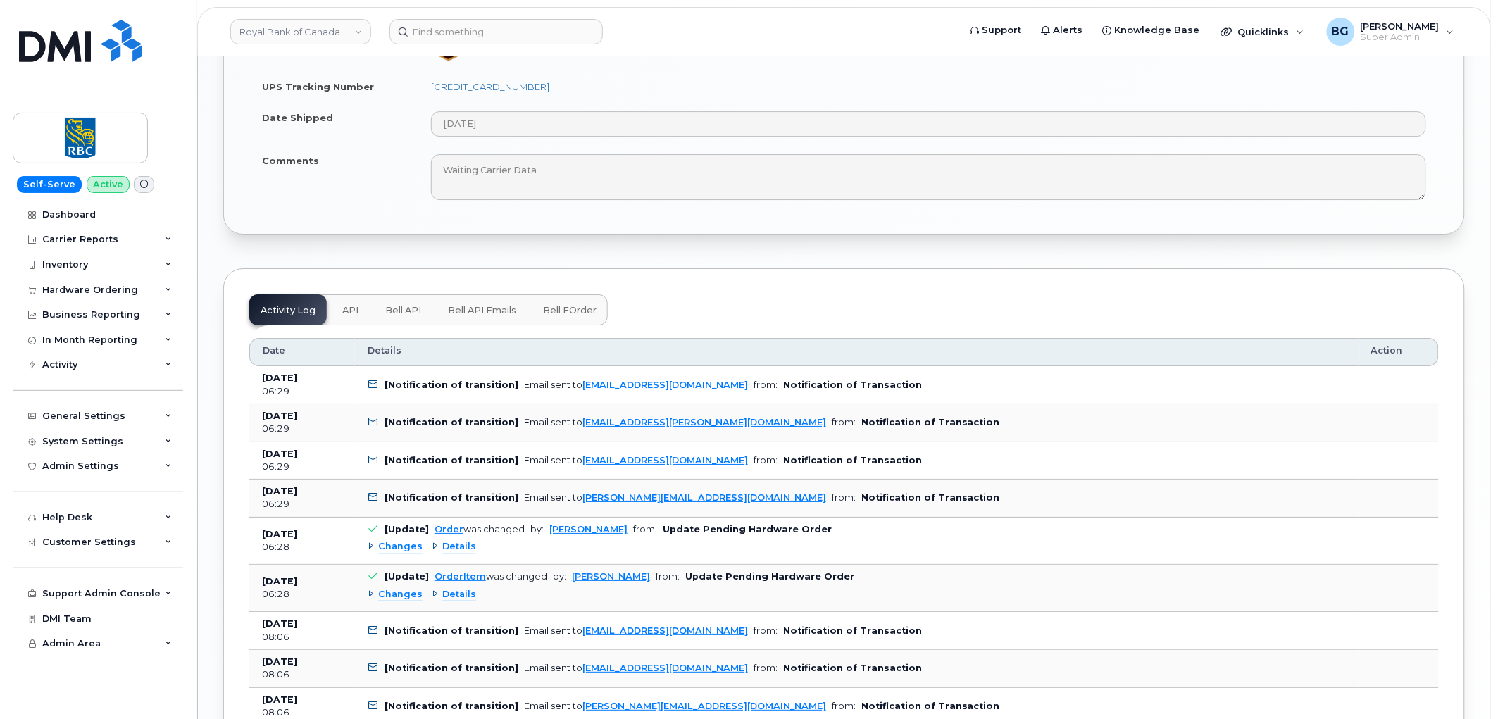
click at [403, 308] on span "Bell API" at bounding box center [403, 310] width 36 height 11
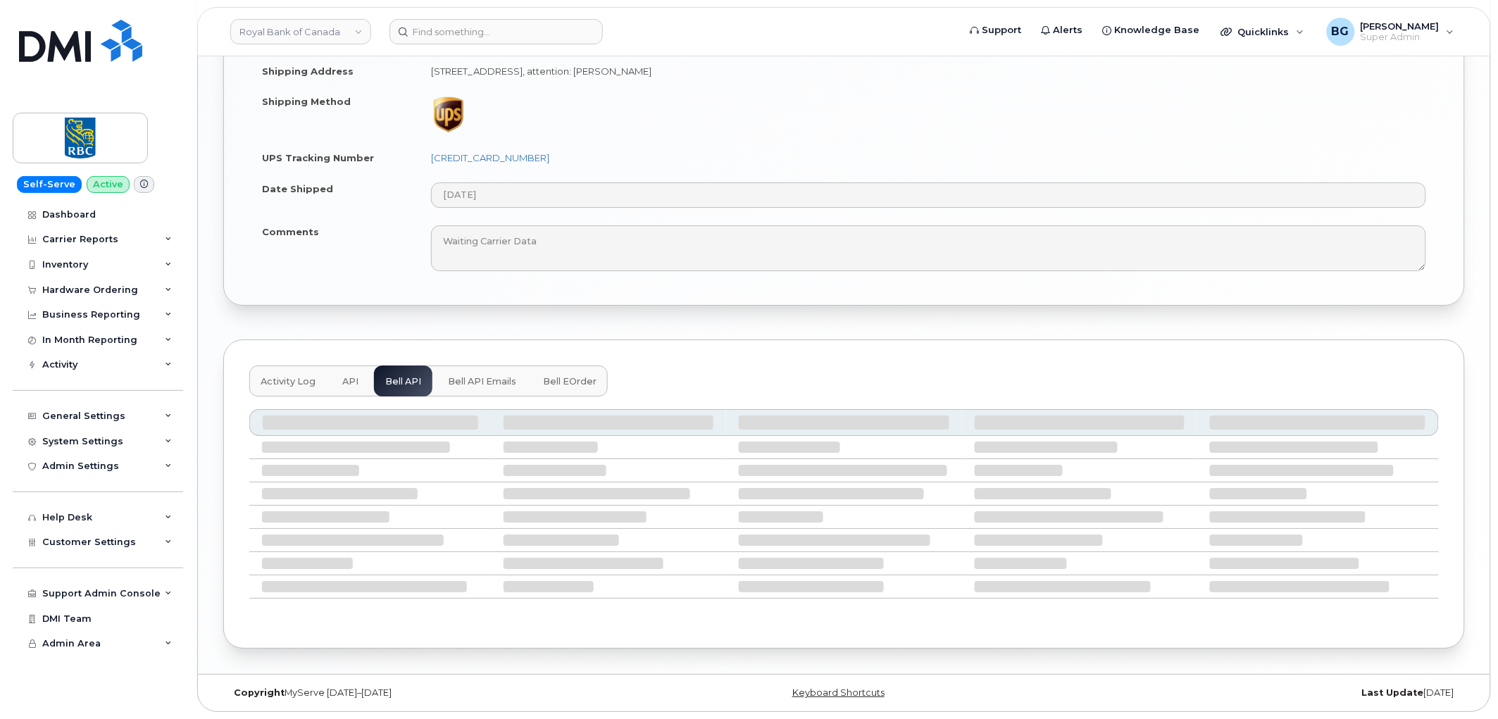
scroll to position [1375, 0]
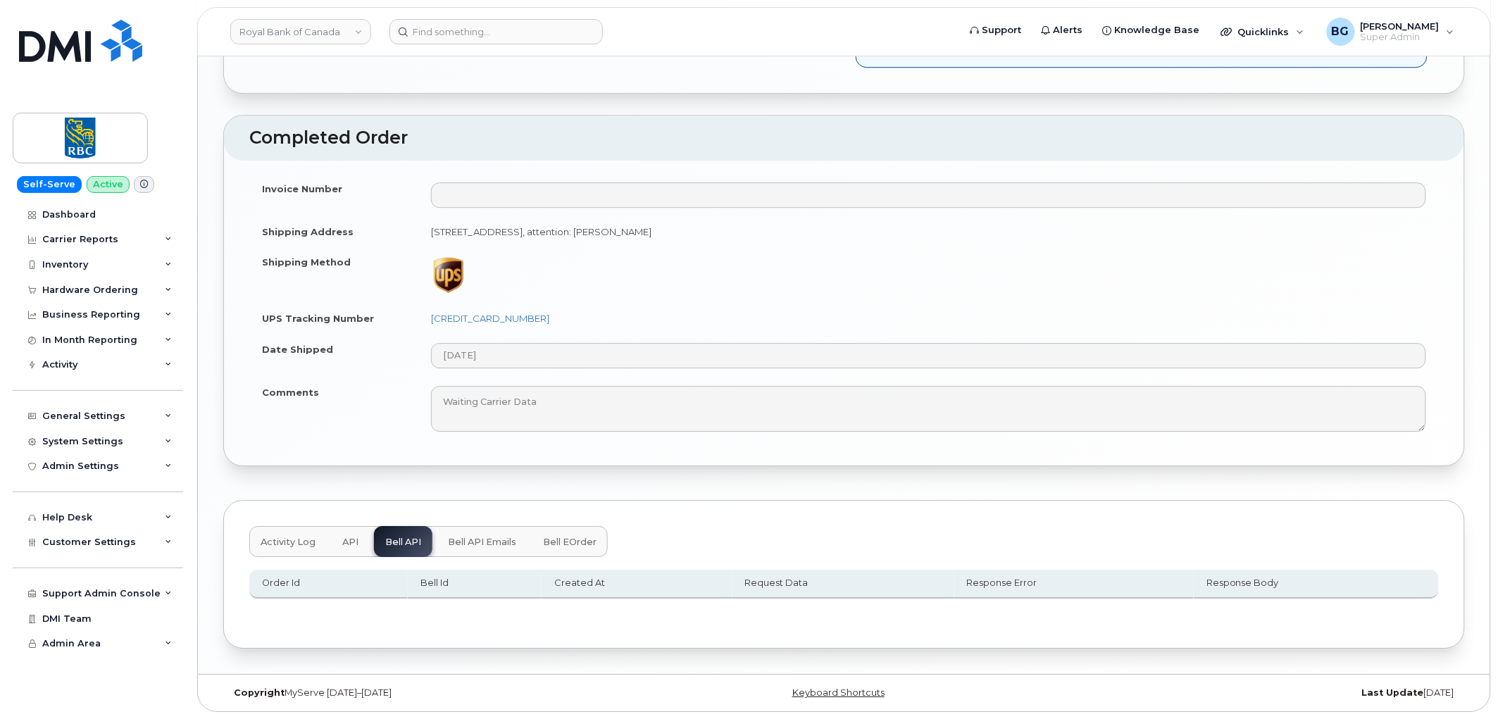
click at [479, 544] on span "Bell API Emails" at bounding box center [482, 542] width 68 height 11
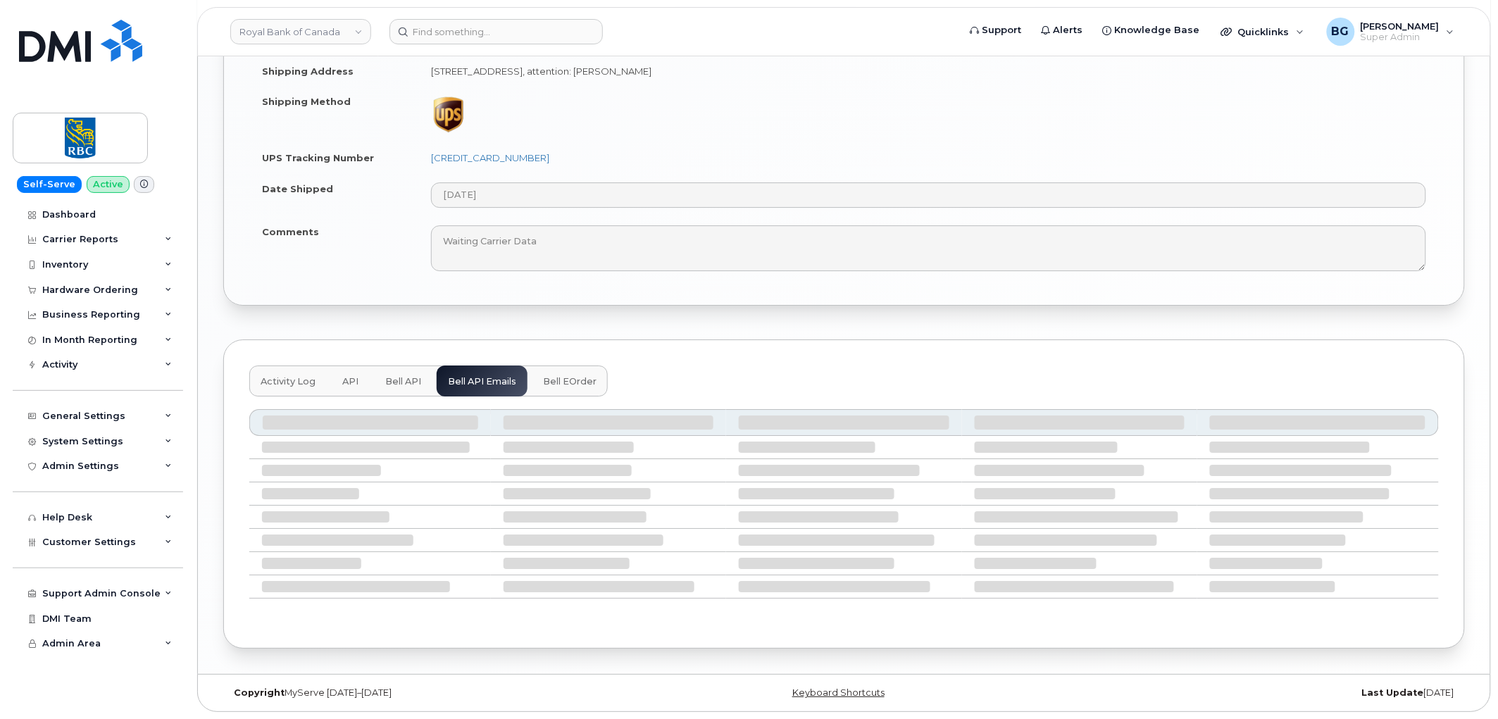
scroll to position [1431, 0]
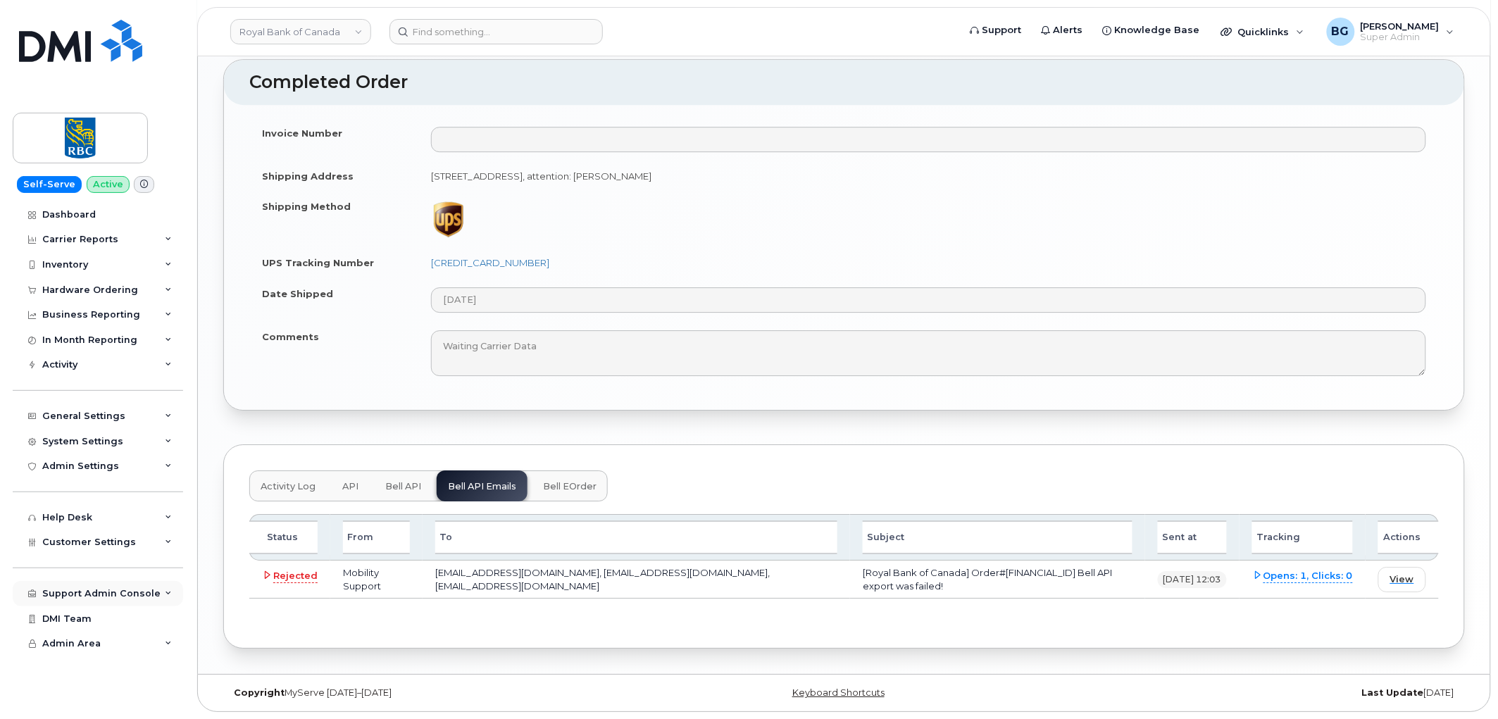
click at [74, 593] on div "Support Admin Console" at bounding box center [101, 593] width 118 height 11
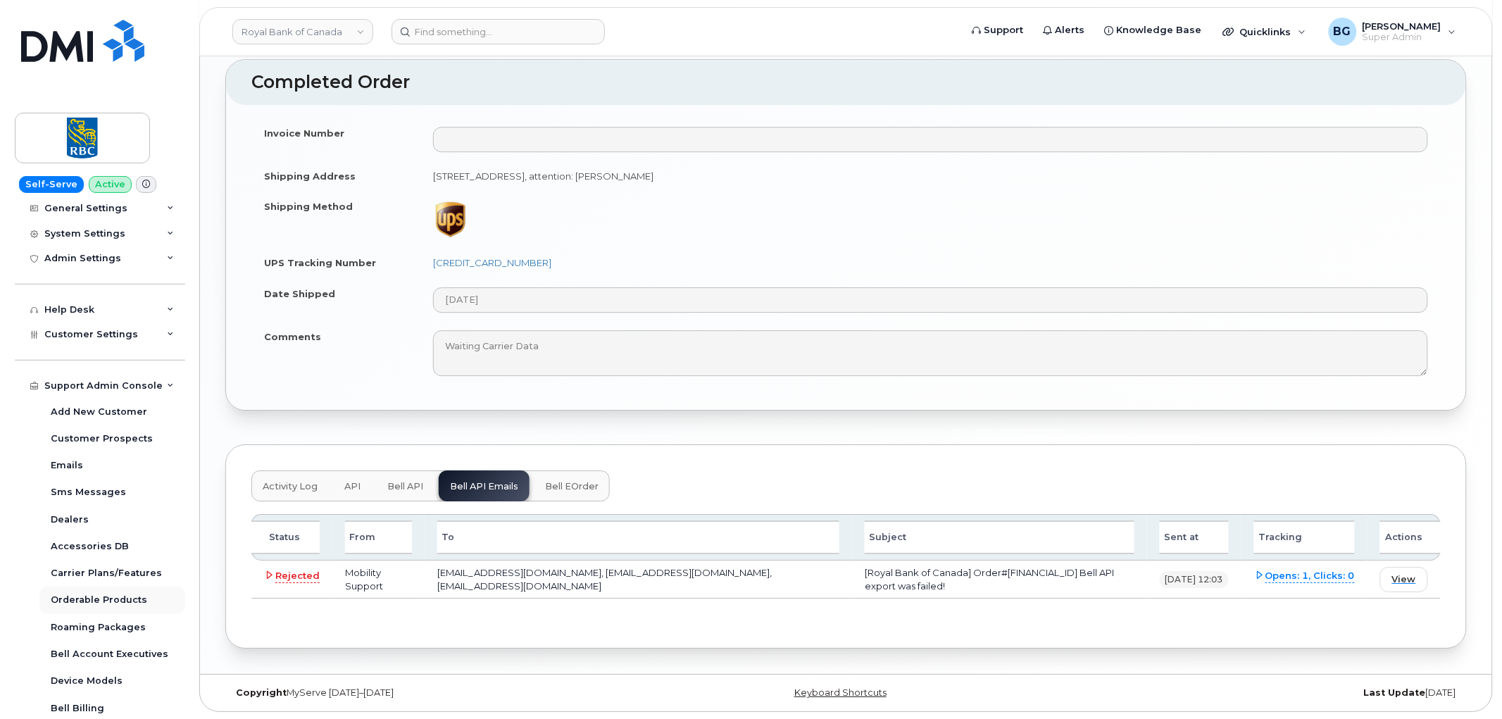
scroll to position [208, 0]
drag, startPoint x: 701, startPoint y: 571, endPoint x: 570, endPoint y: 574, distance: 131.0
click at [570, 574] on td "[EMAIL_ADDRESS][DOMAIN_NAME], [EMAIL_ADDRESS][DOMAIN_NAME], [EMAIL_ADDRESS][DOM…" at bounding box center [636, 580] width 427 height 38
copy td "[EMAIL_ADDRESS][DOMAIN_NAME]"
click at [850, 569] on td "[Royal Bank of Canada] Order#[FINANCIAL_ID] Bell API export was failed!" at bounding box center [997, 580] width 295 height 38
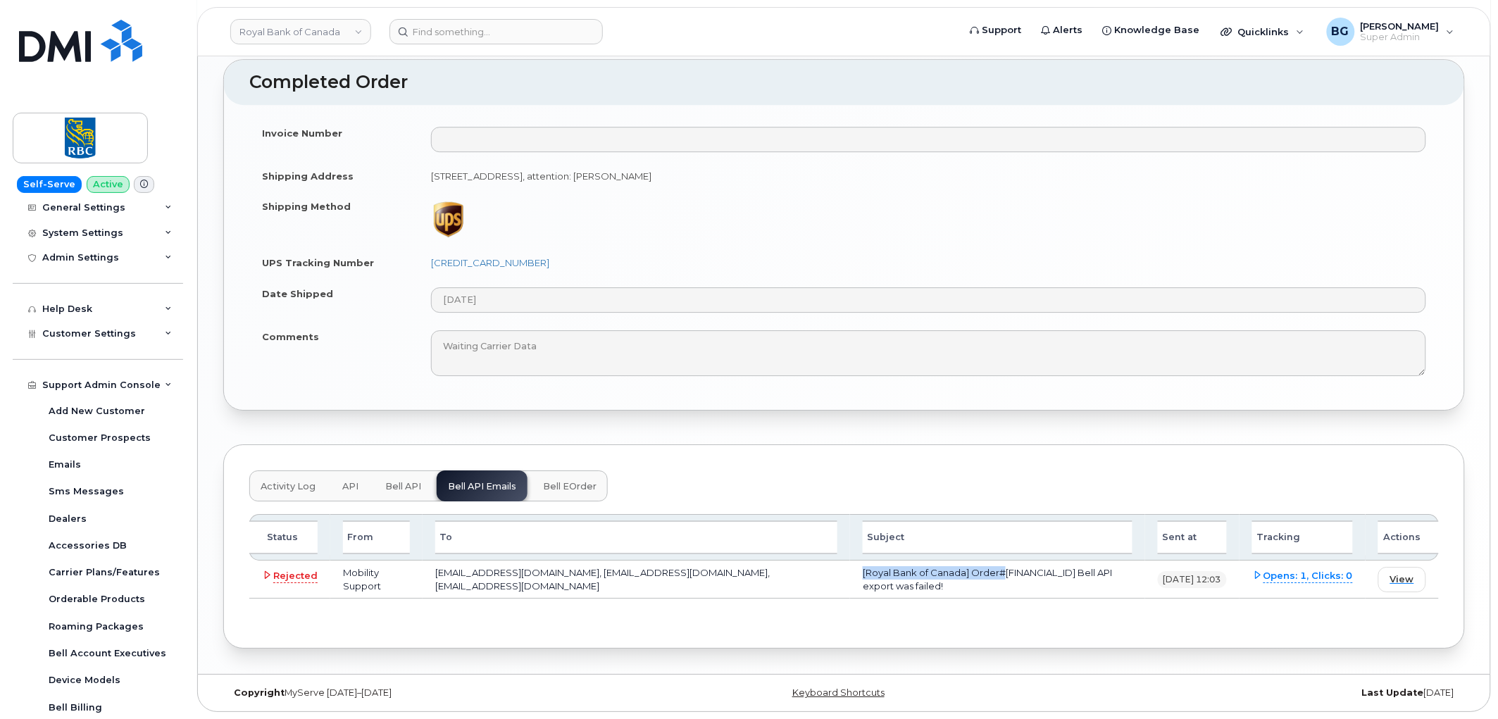
drag, startPoint x: 838, startPoint y: 569, endPoint x: 974, endPoint y: 573, distance: 136.0
click at [974, 573] on td "[Royal Bank of Canada] Order#[FINANCIAL_ID] Bell API export was failed!" at bounding box center [997, 580] width 295 height 38
copy td "[Royal Bank of Canada] Order#"
click at [1398, 578] on span "View" at bounding box center [1402, 579] width 24 height 13
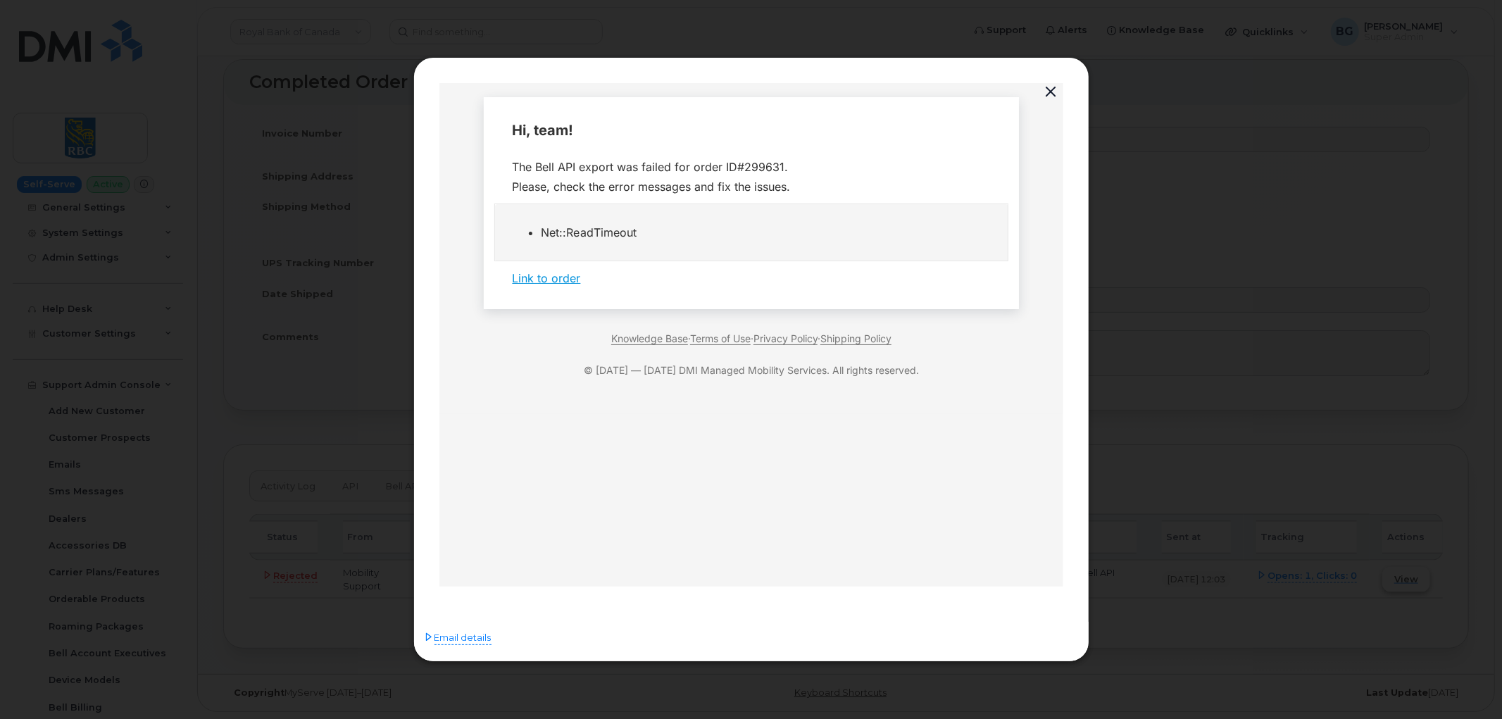
scroll to position [0, 0]
click at [477, 644] on span "Email details" at bounding box center [462, 638] width 57 height 14
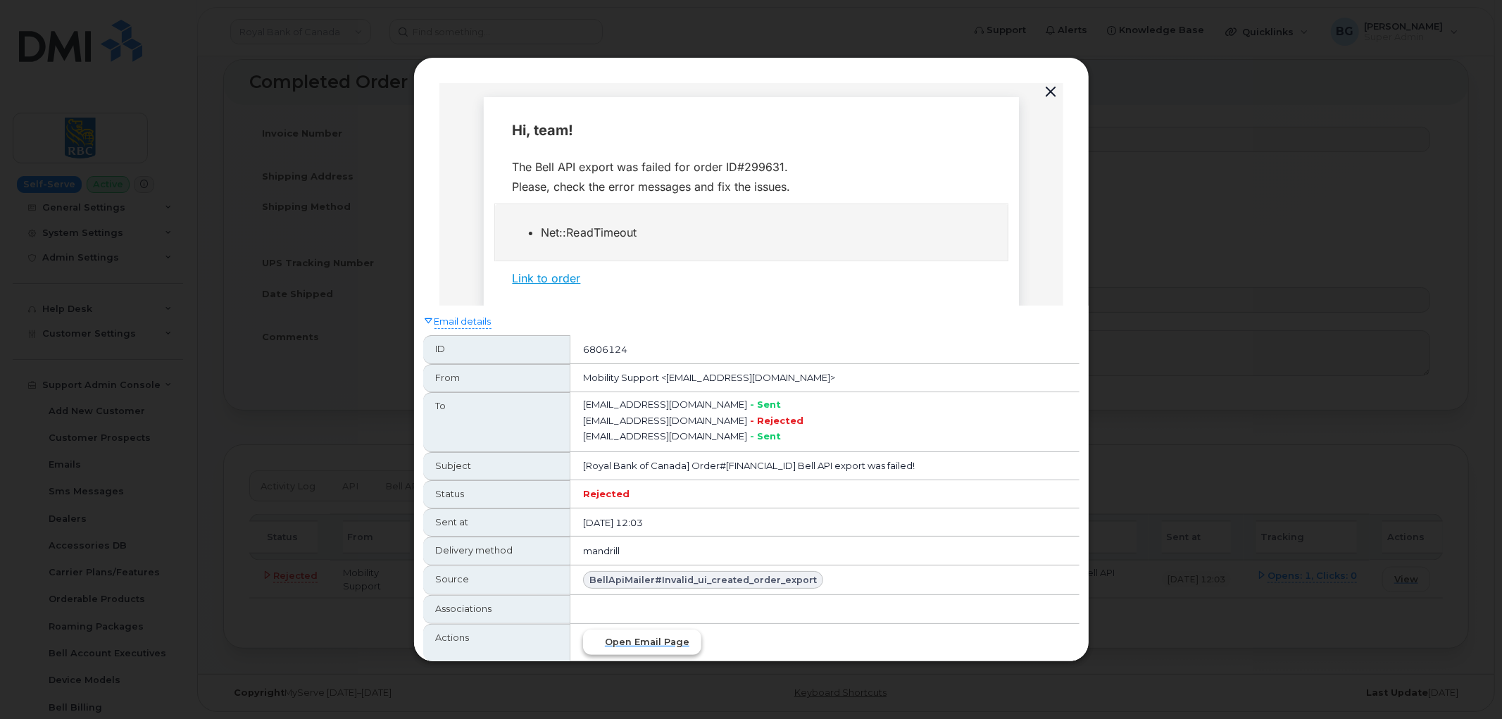
click at [648, 637] on span "Open email page" at bounding box center [647, 641] width 85 height 13
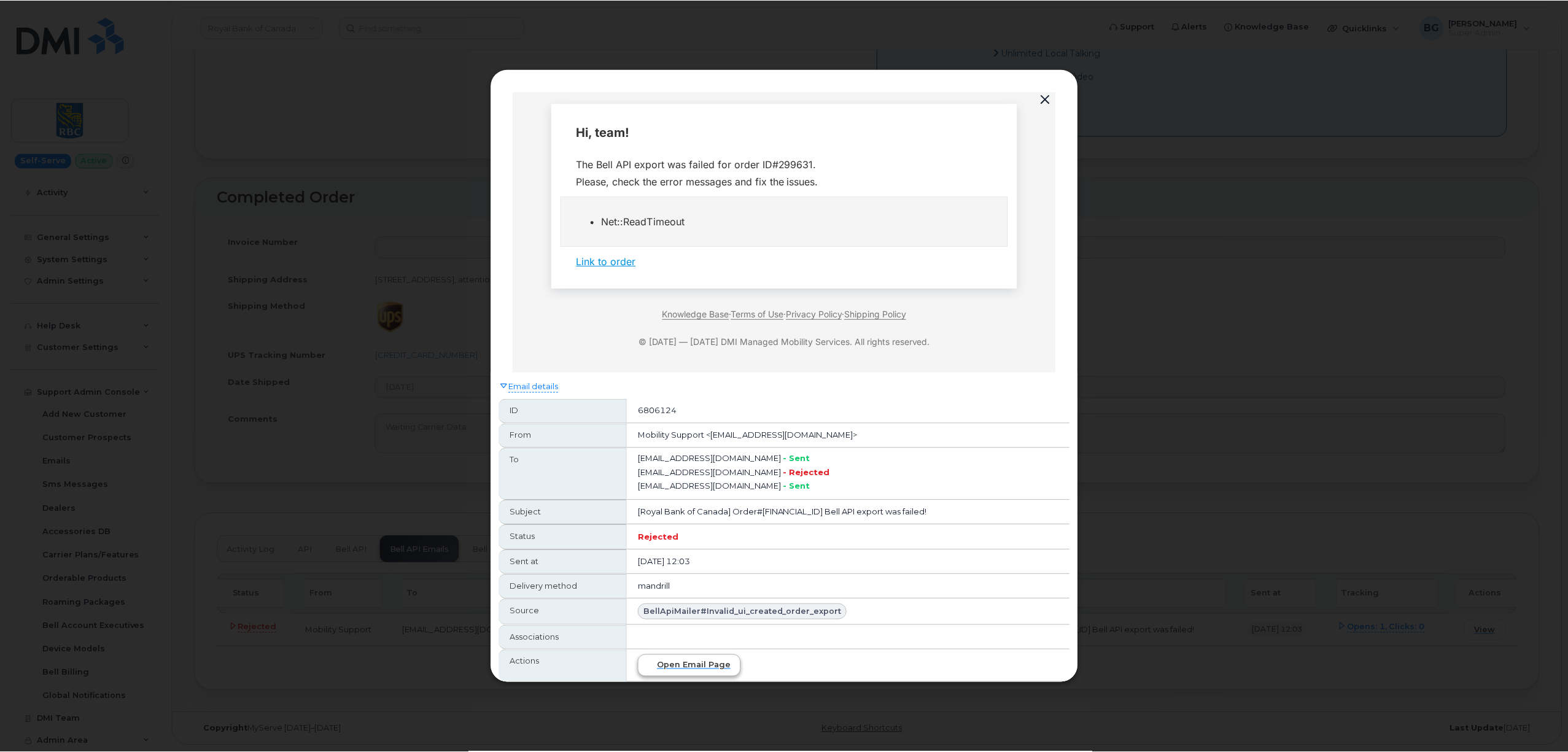
scroll to position [124, 0]
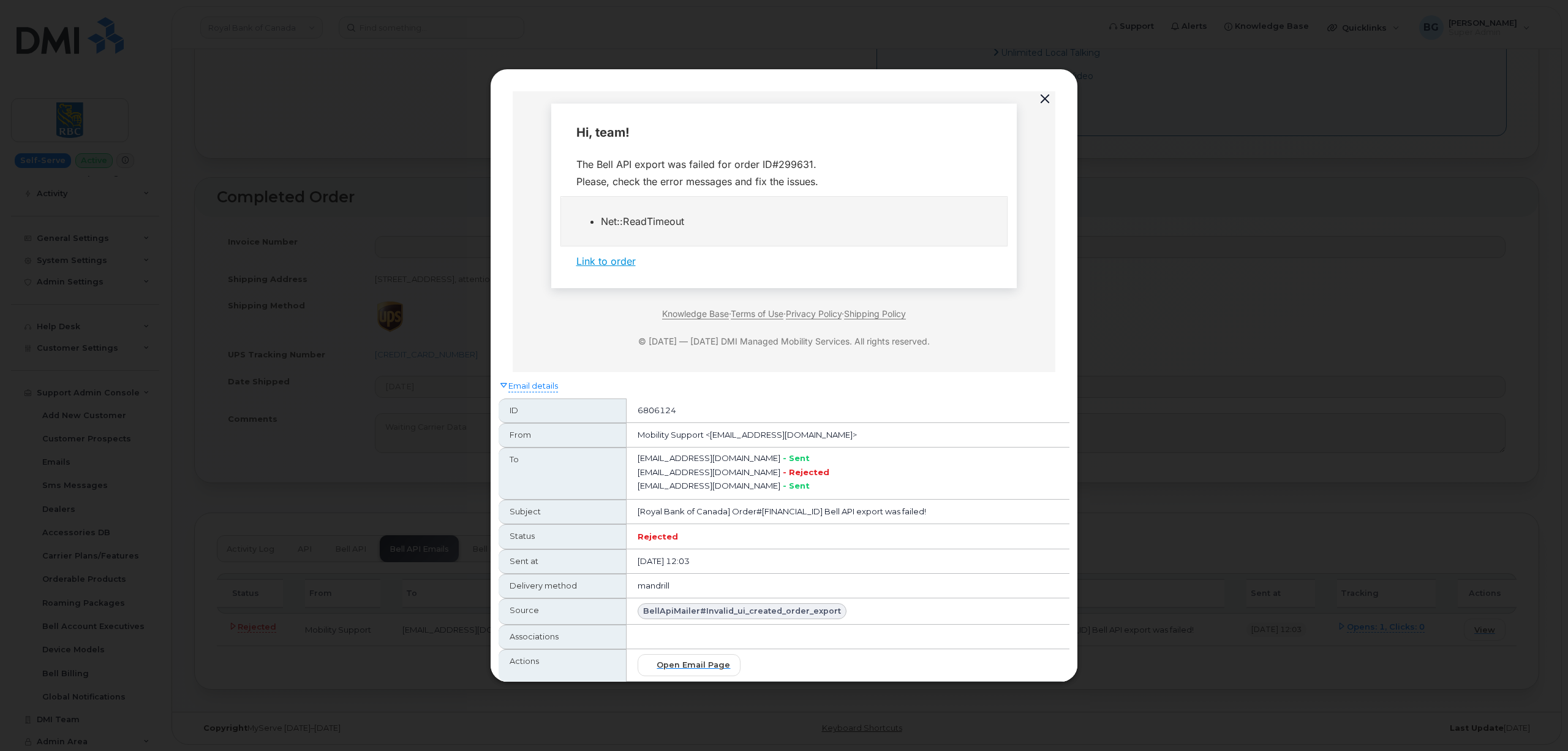
click at [1044, 98] on button "button" at bounding box center [1044, 99] width 18 height 17
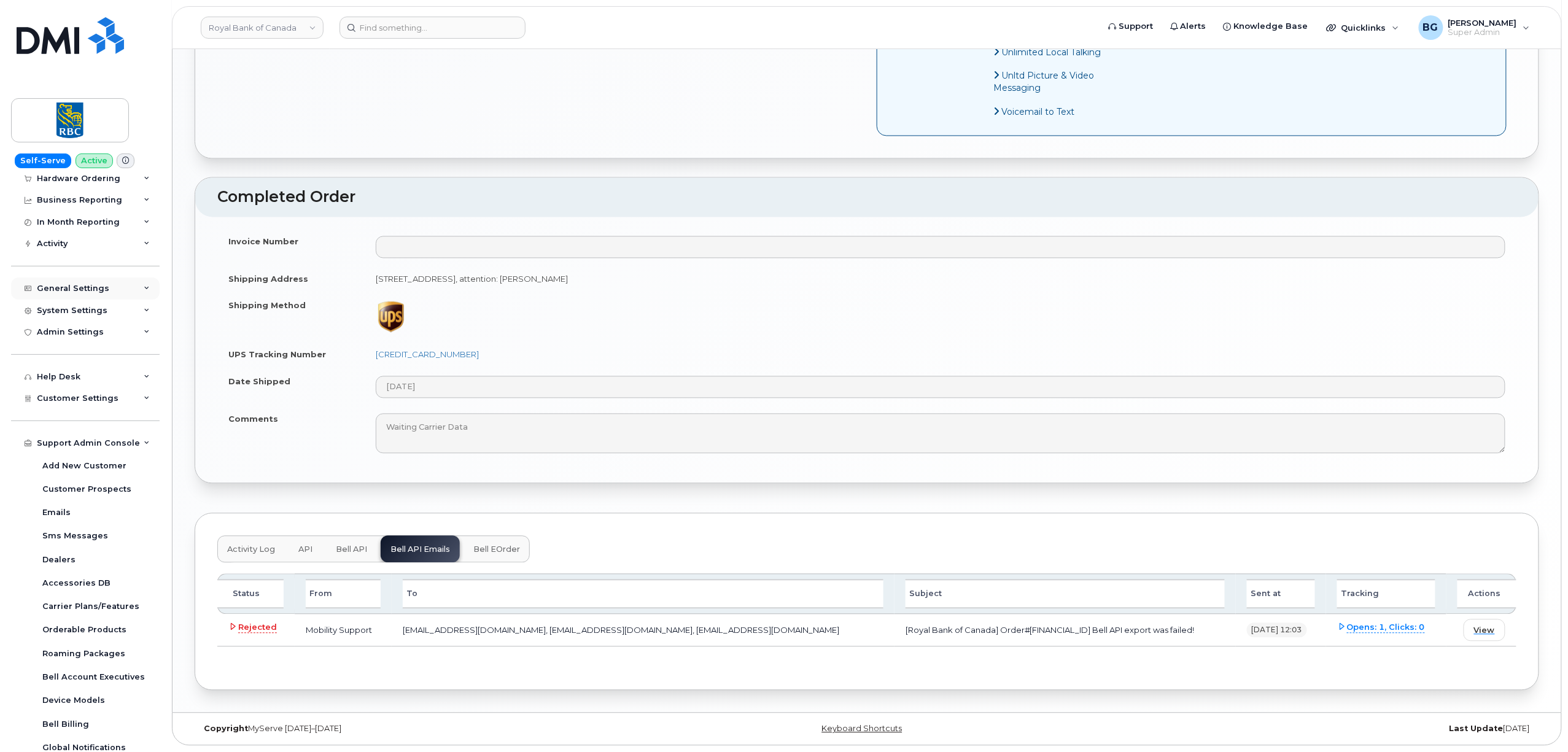
scroll to position [0, 0]
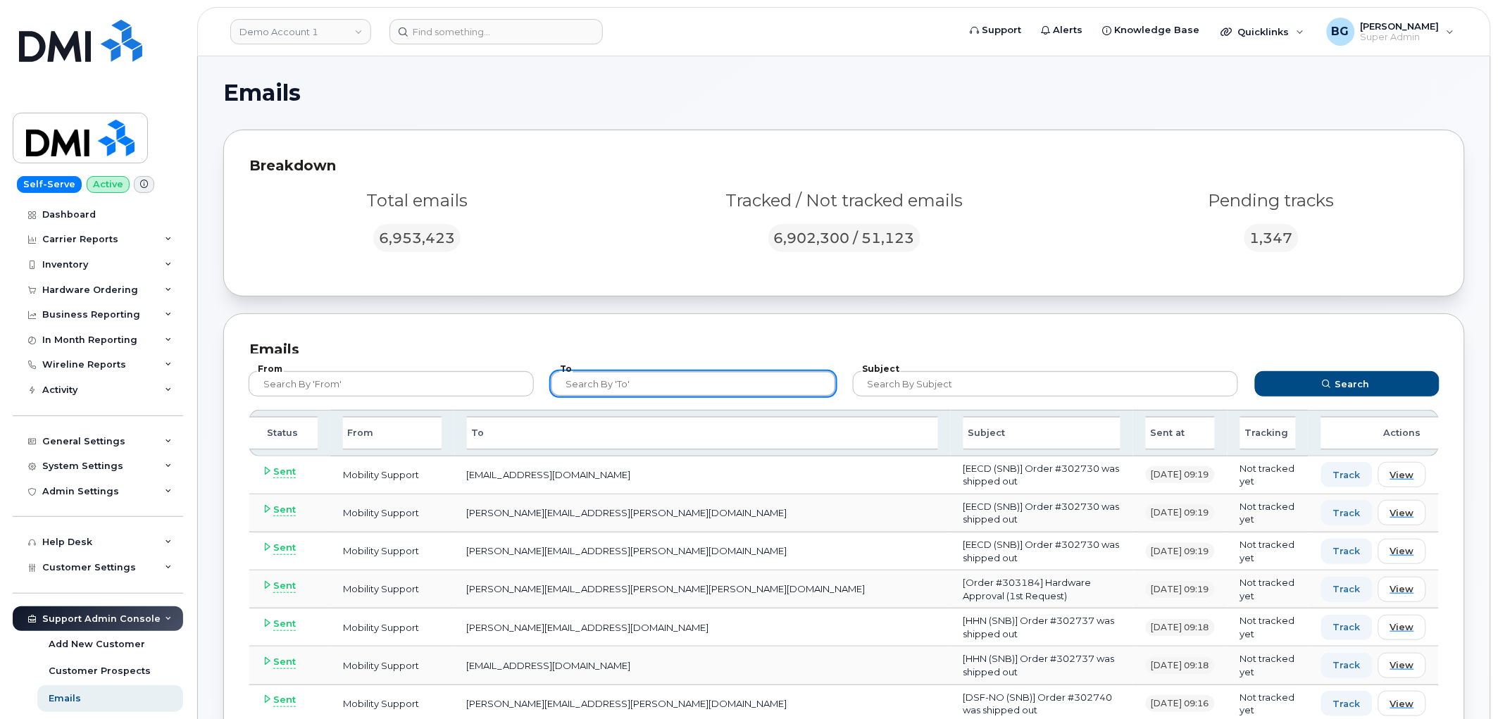
click at [661, 386] on input "text" at bounding box center [693, 383] width 285 height 25
paste input "[EMAIL_ADDRESS][DOMAIN_NAME]"
type input "[EMAIL_ADDRESS][DOMAIN_NAME]"
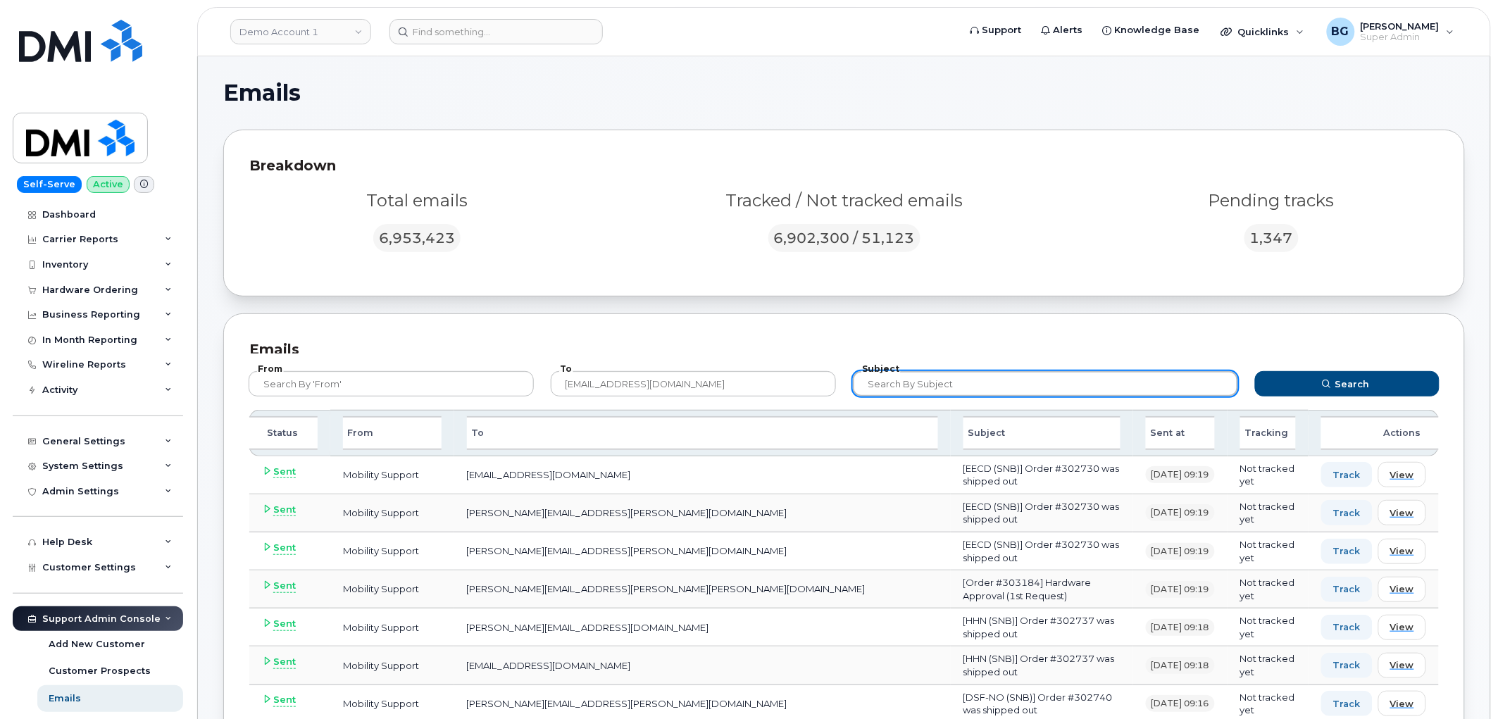
click at [975, 382] on input "text" at bounding box center [1046, 383] width 386 height 25
paste input "[Royal Bank of Canada] Order#"
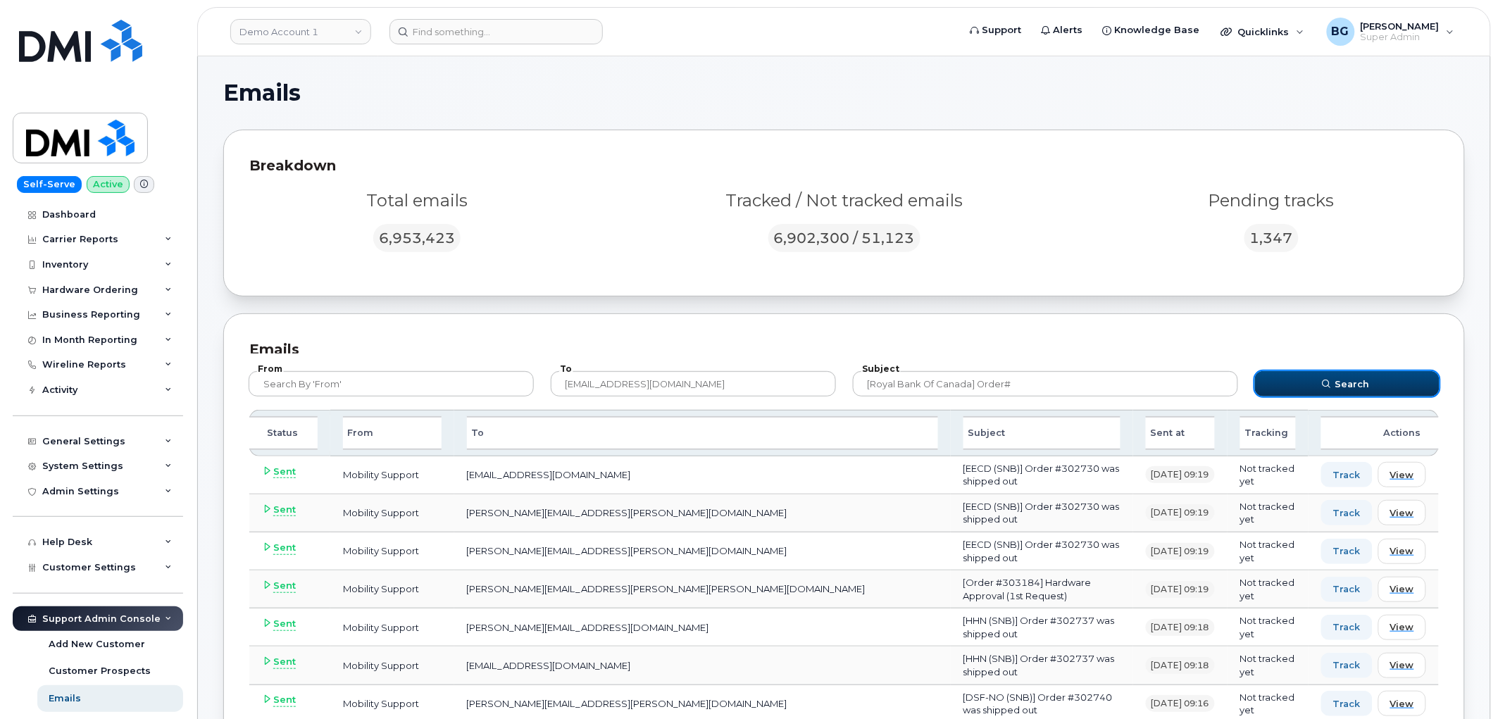
drag, startPoint x: 1361, startPoint y: 370, endPoint x: 1354, endPoint y: 375, distance: 8.0
click at [1359, 372] on button "Search" at bounding box center [1347, 383] width 184 height 25
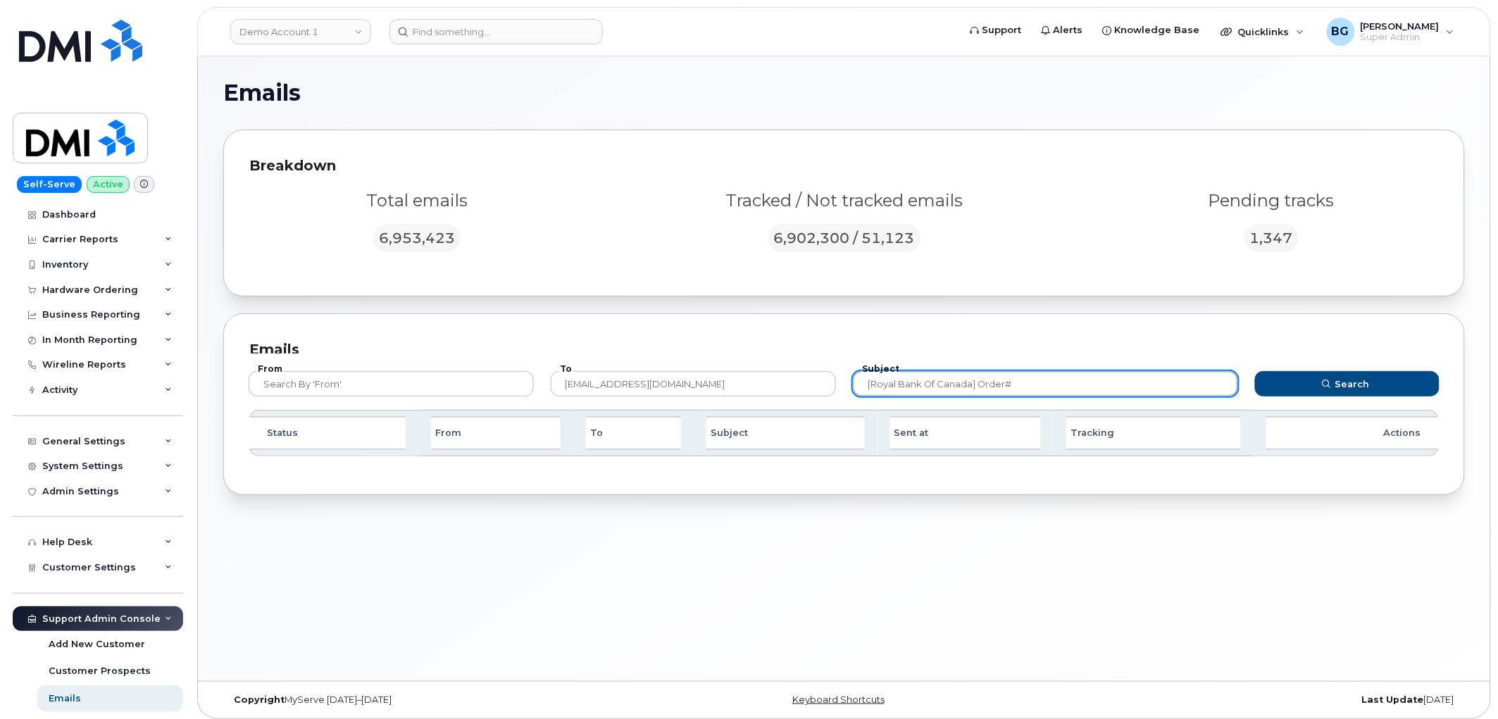
click at [1041, 377] on input "[Royal Bank of Canada] Order#" at bounding box center [1046, 383] width 386 height 25
click at [868, 375] on div "Subject [Royal Bank of Canada] Order#" at bounding box center [1046, 383] width 386 height 25
click at [863, 388] on input "[Royal Bank of Canada] Order#" at bounding box center [1046, 383] width 386 height 25
click at [1037, 389] on input "[Royal Bank of Canada] Order#" at bounding box center [1046, 383] width 386 height 25
type input "[Royal Bank of Canada]"
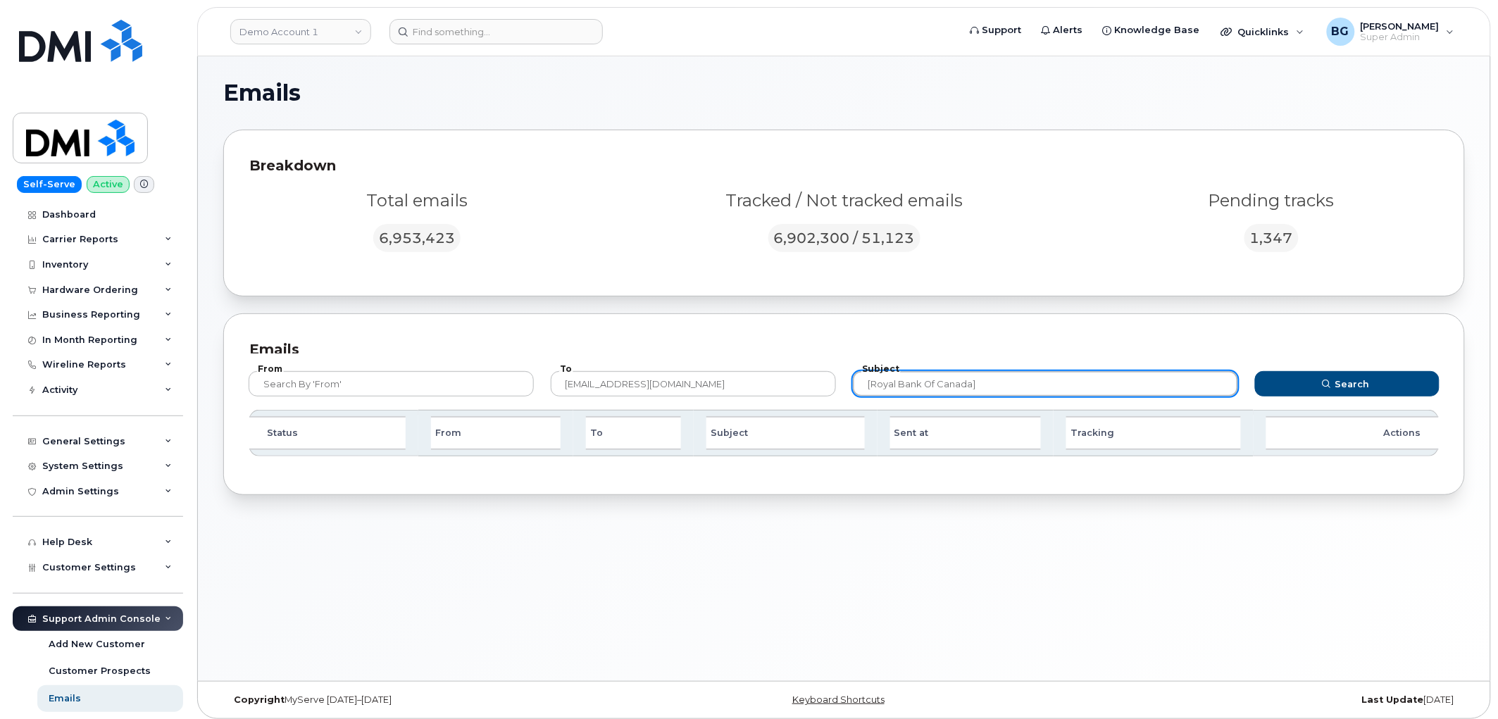
click at [1255, 371] on button "Search" at bounding box center [1347, 383] width 184 height 25
drag, startPoint x: 981, startPoint y: 384, endPoint x: 801, endPoint y: 353, distance: 182.9
click at [801, 353] on div "Emails From To mobilitysupport@dminc.com Subject [Royal Bank of Canada] Search …" at bounding box center [844, 404] width 1242 height 182
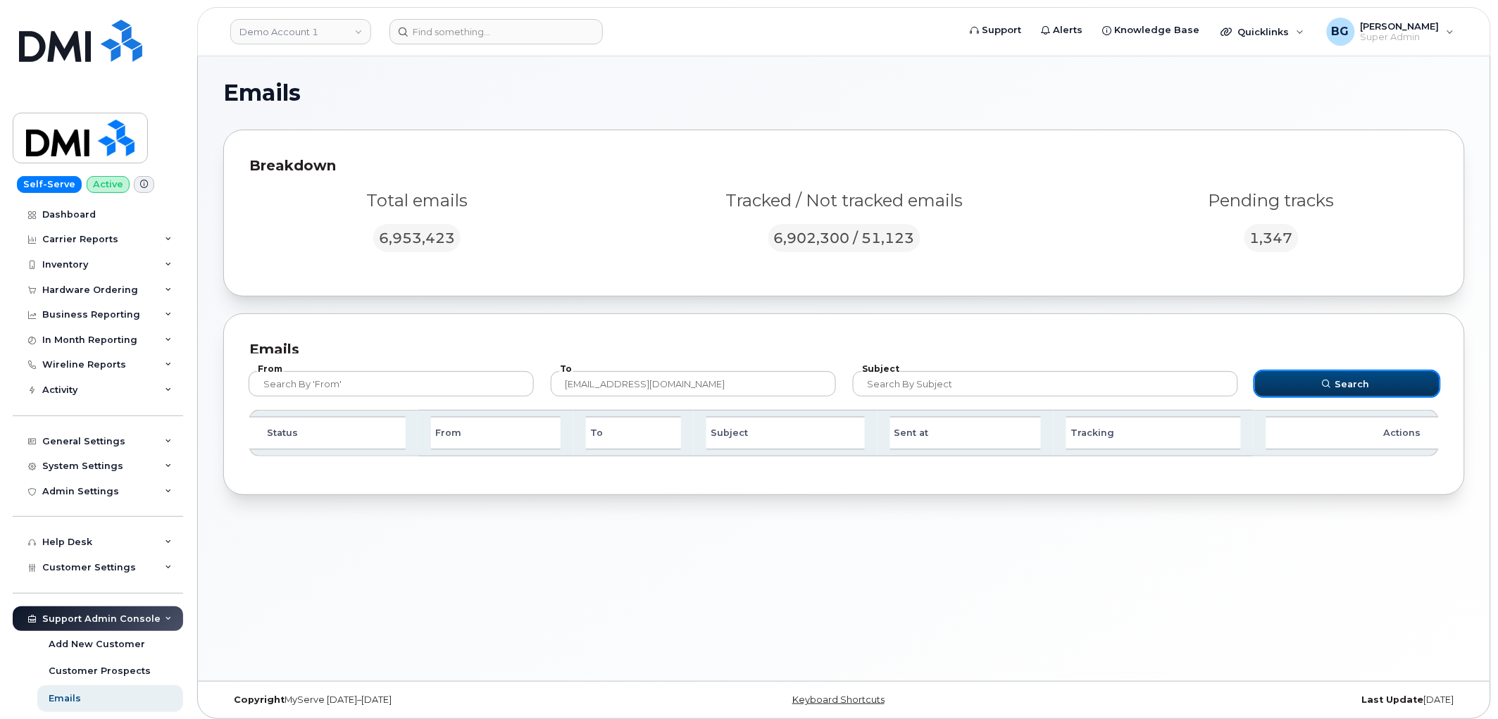
click at [1369, 384] on button "Search" at bounding box center [1347, 383] width 184 height 25
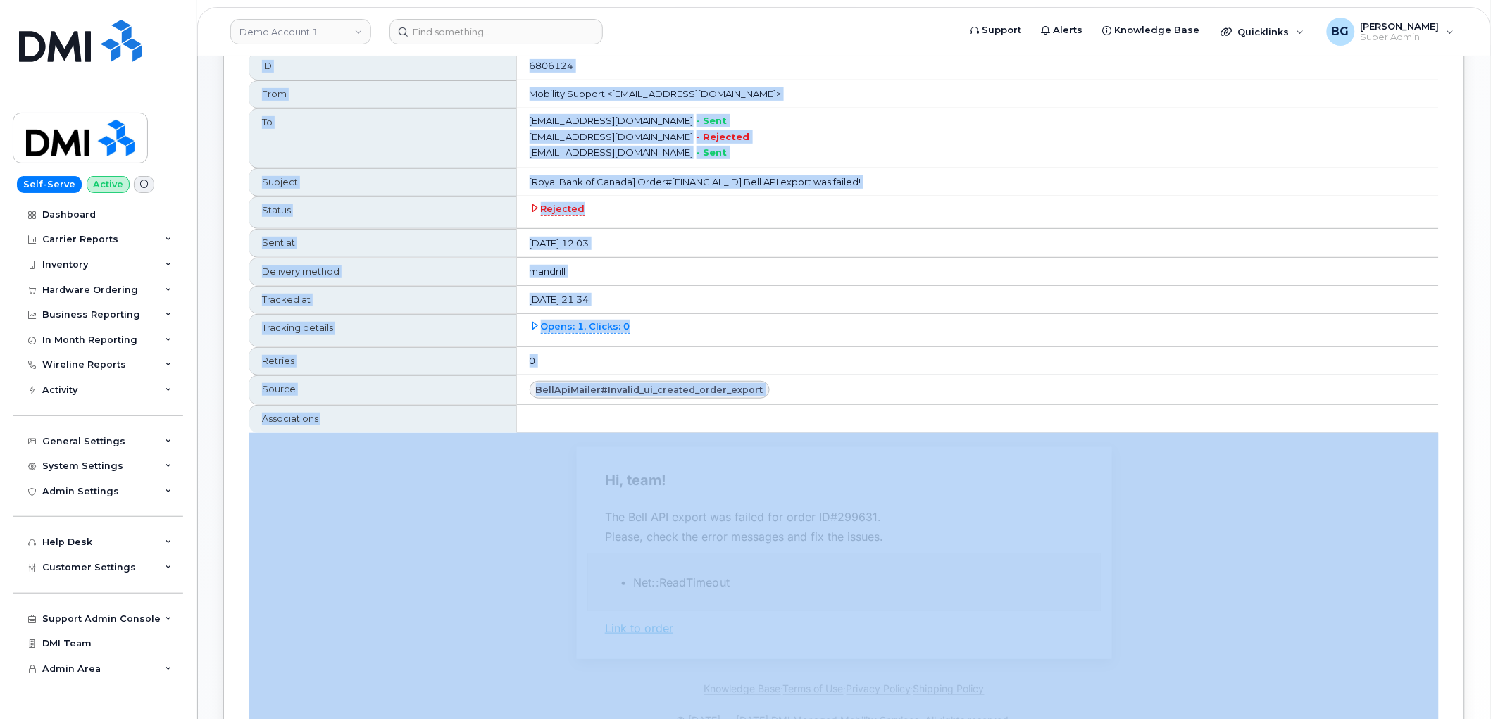
scroll to position [317, 0]
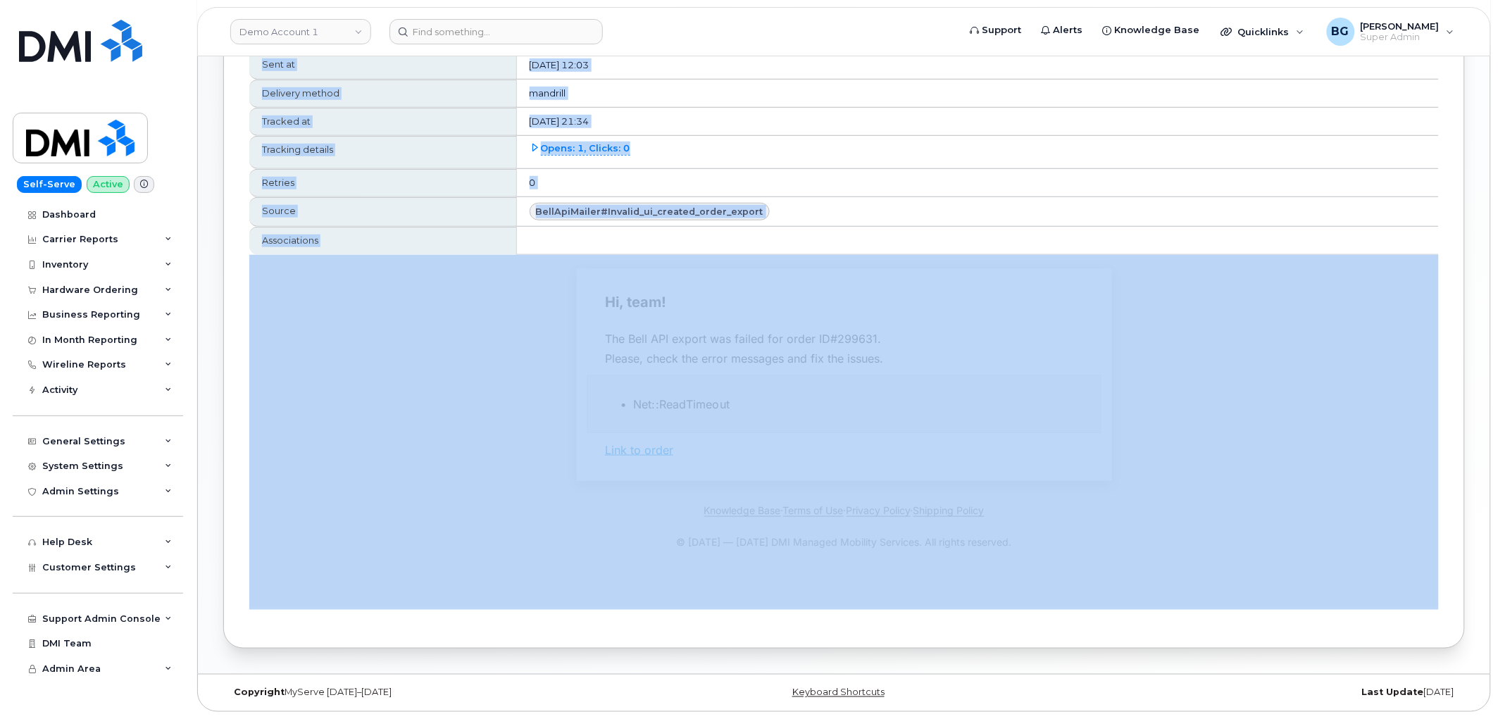
drag, startPoint x: 498, startPoint y: 417, endPoint x: 1020, endPoint y: 566, distance: 542.7
copy div "Email Data ID 6806124 From Mobility Support <noreply@myserve.ca> To myserve-dev…"
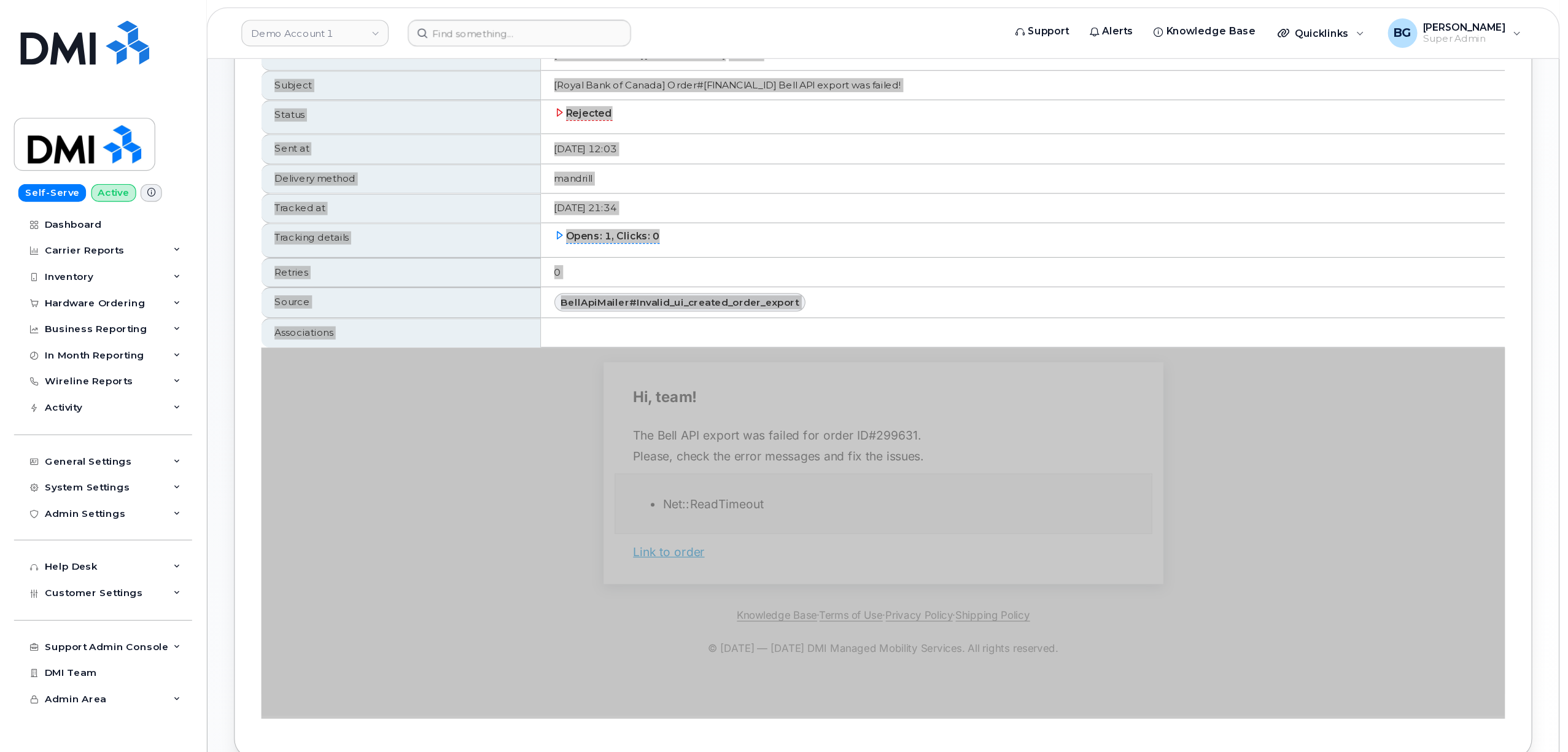
scroll to position [0, 0]
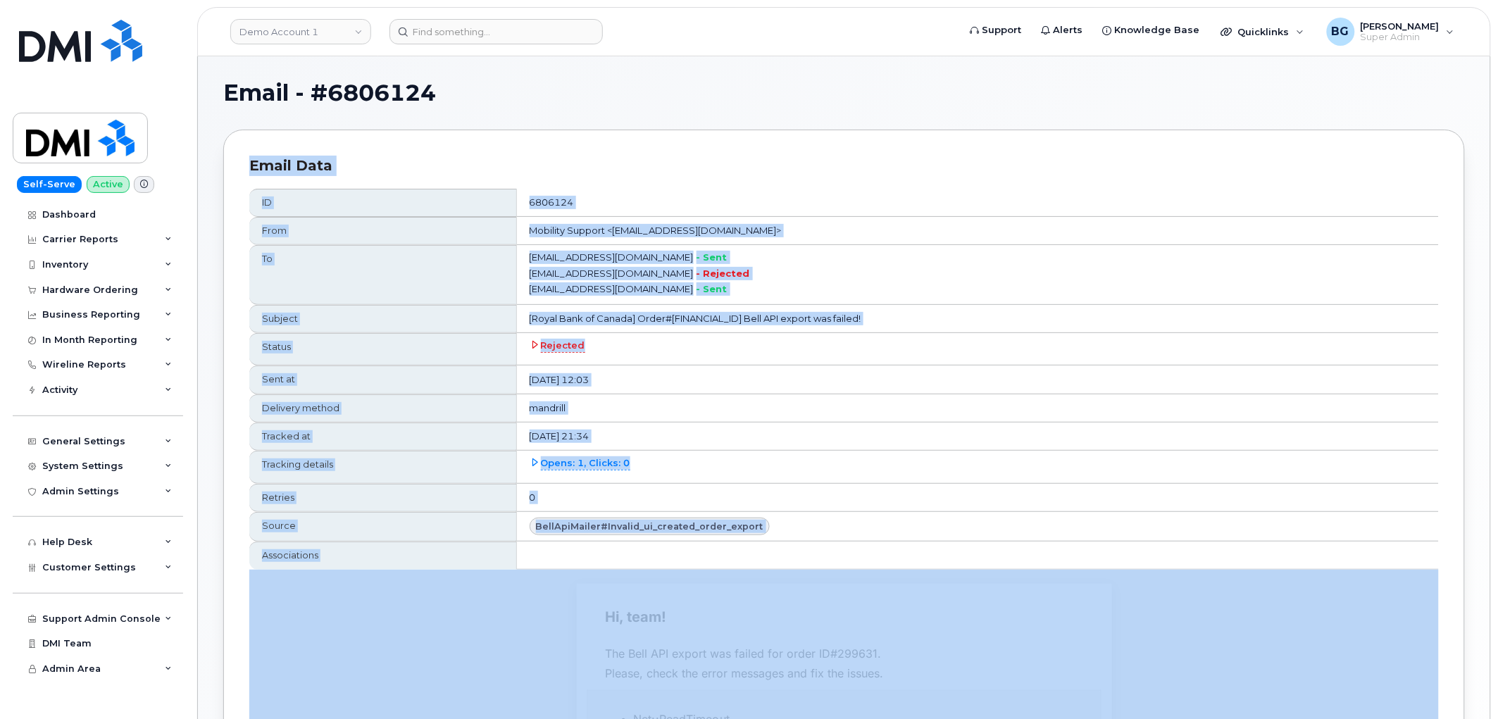
click at [527, 136] on div "Email Data ID 6806124 From Mobility Support <noreply@myserve.ca> To myserve-dev…" at bounding box center [844, 547] width 1242 height 834
click at [517, 222] on th "From" at bounding box center [383, 231] width 268 height 28
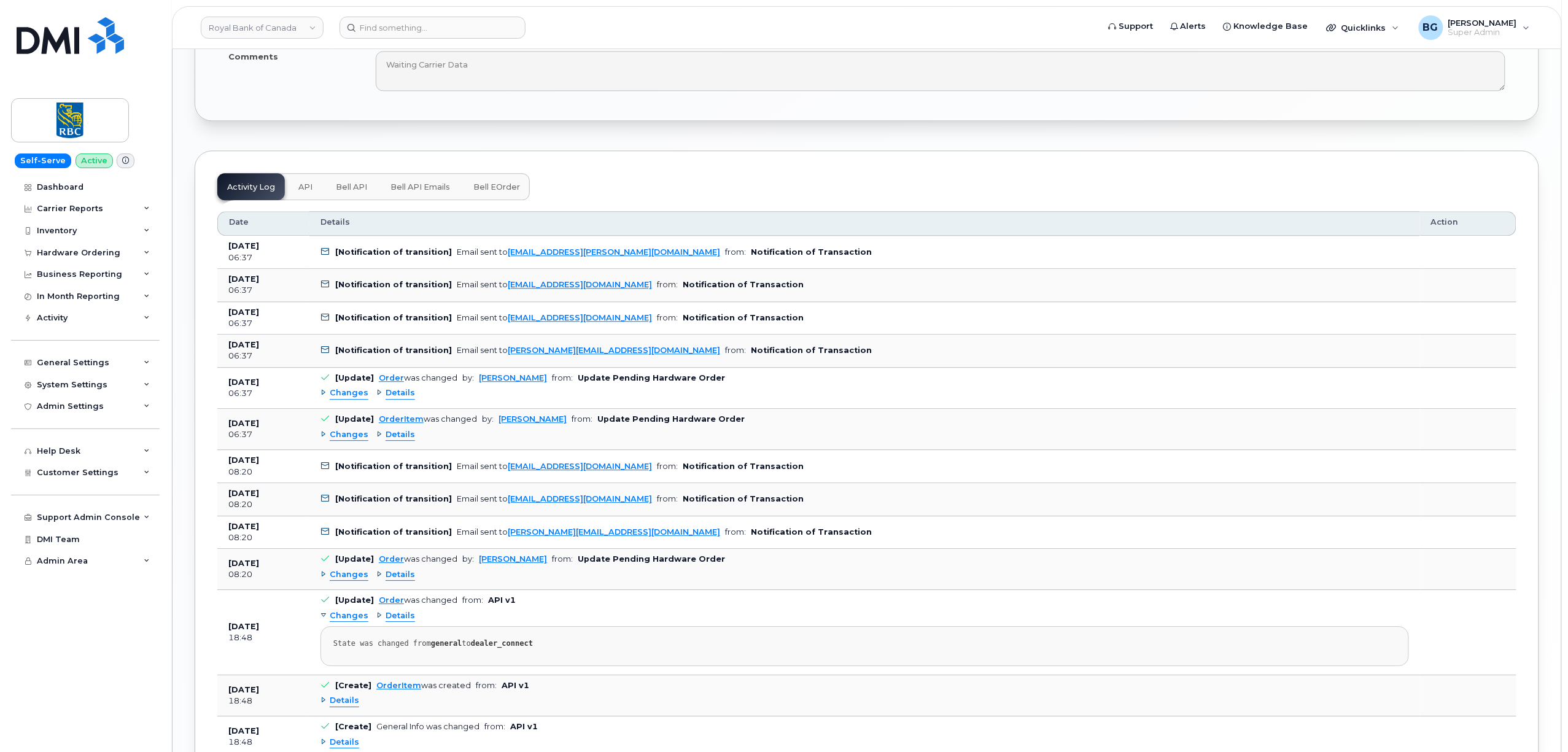
scroll to position [1528, 0]
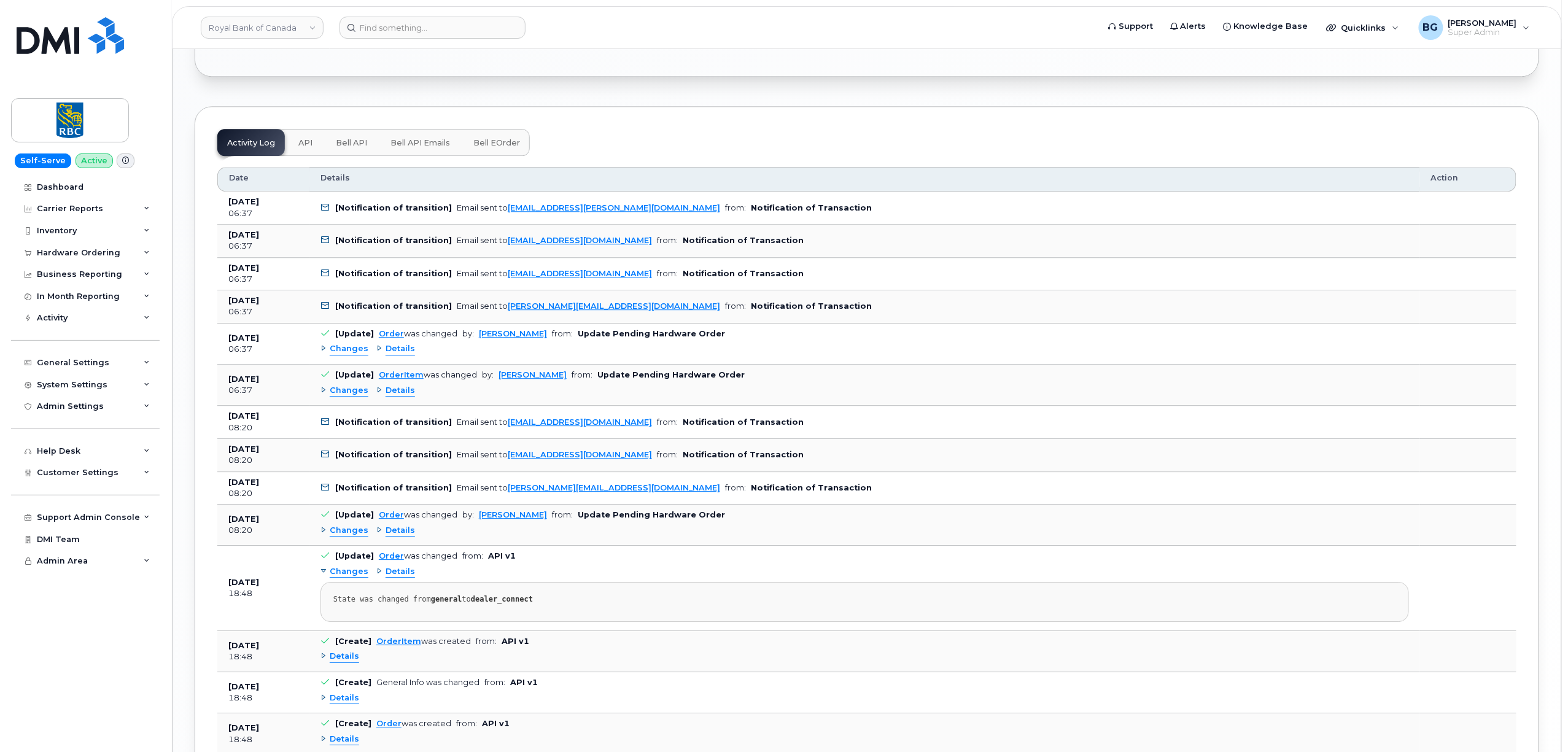
click at [428, 146] on span "Bell API Emails" at bounding box center [420, 142] width 59 height 10
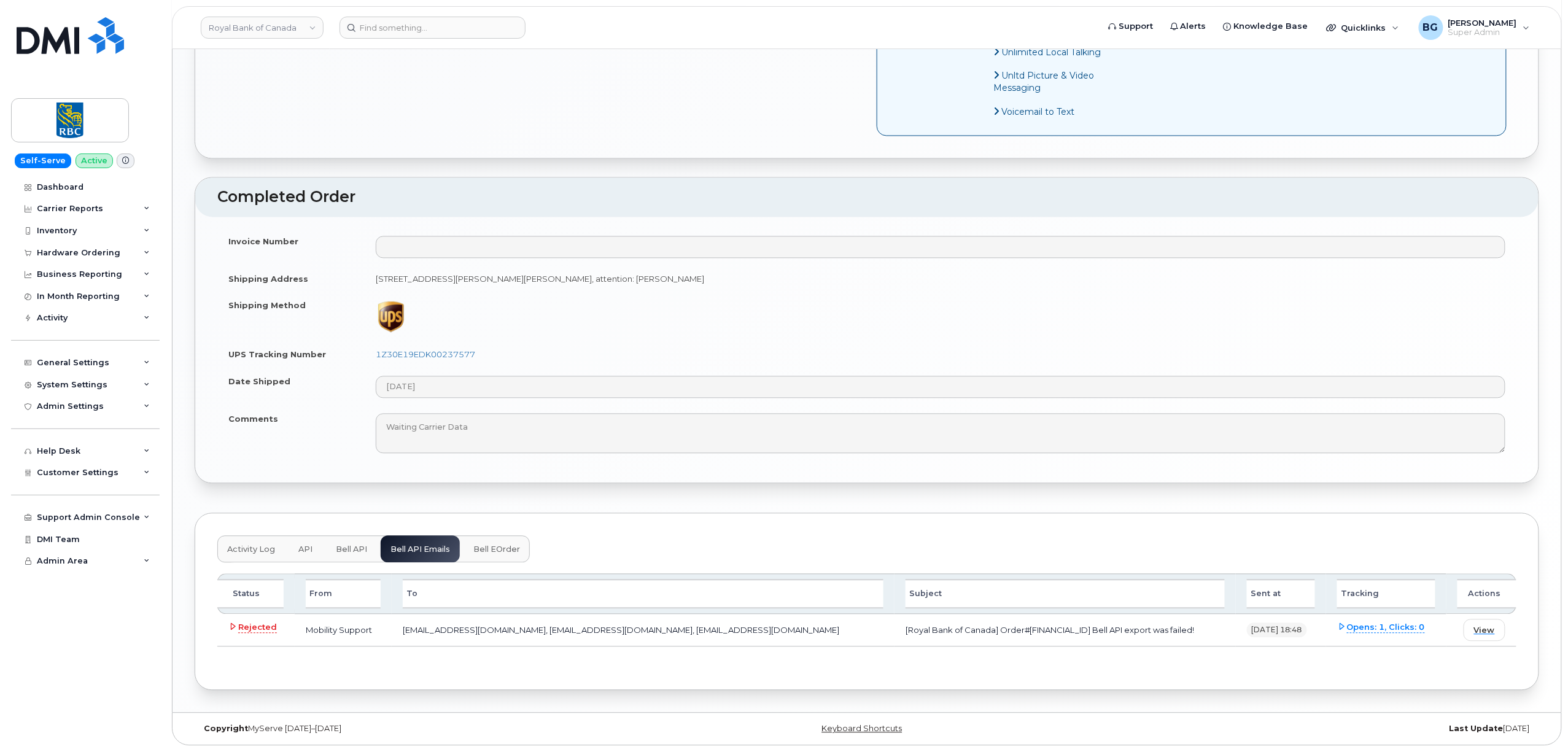
scroll to position [1127, 0]
click at [261, 626] on span "Rejected" at bounding box center [257, 627] width 38 height 12
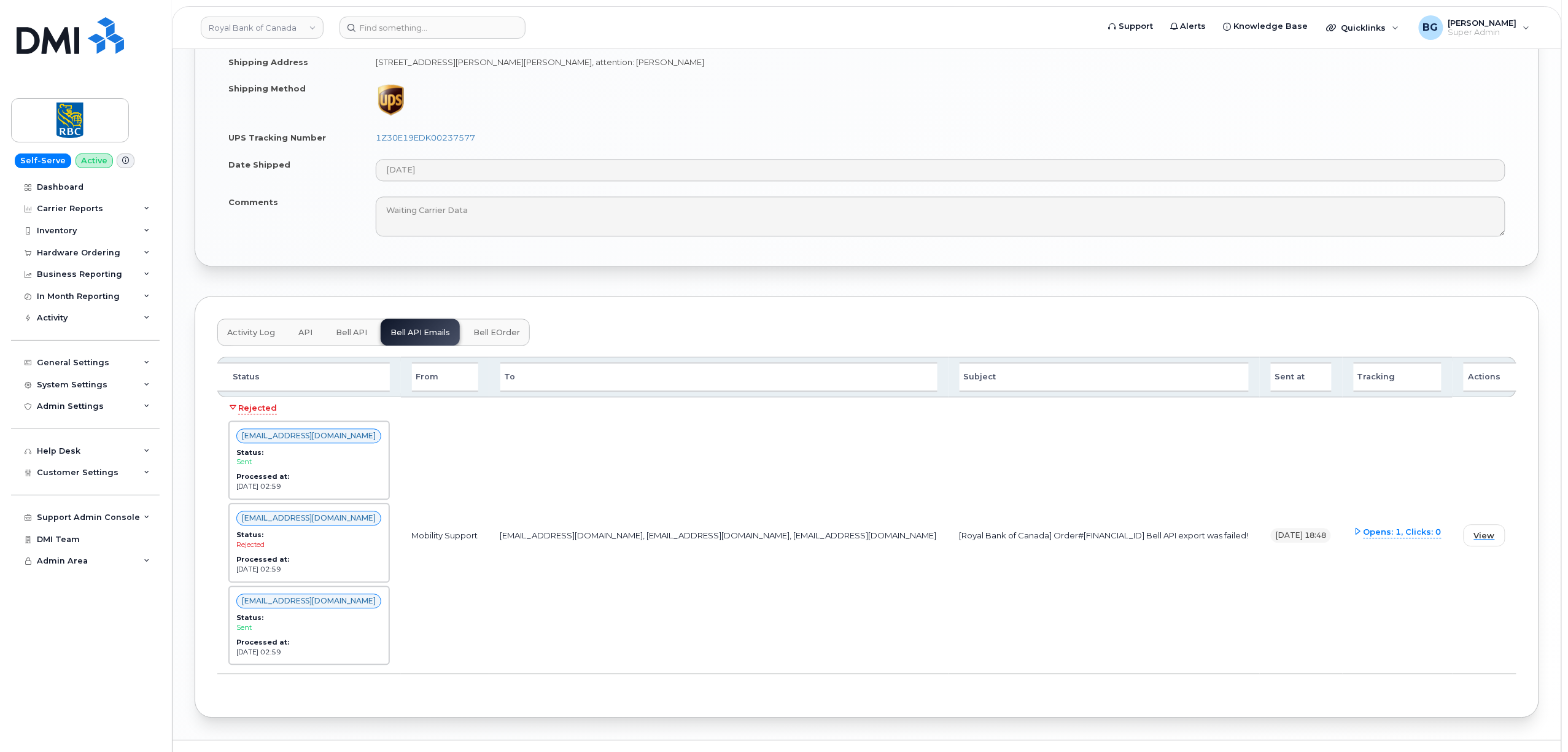
scroll to position [1344, 0]
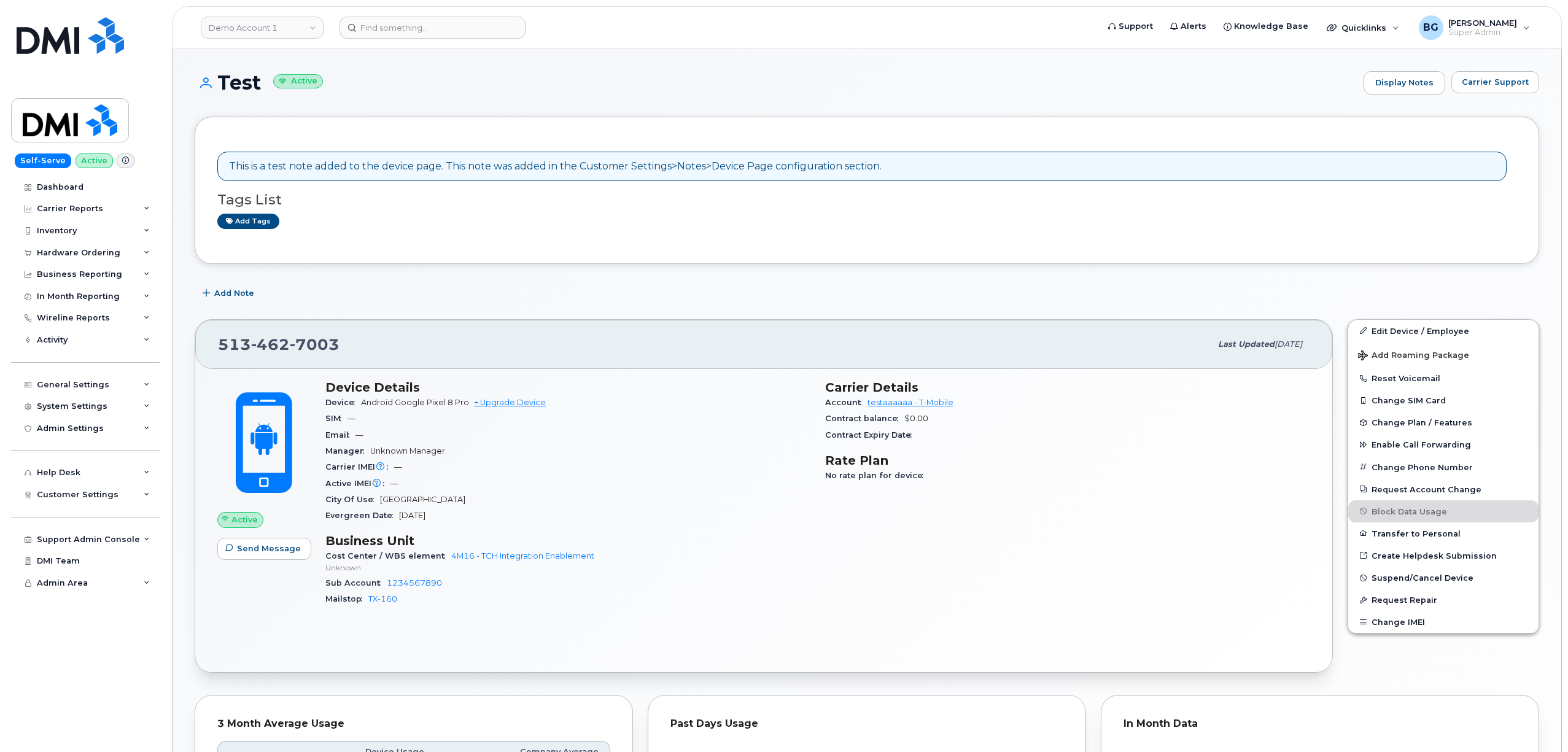
scroll to position [136, 0]
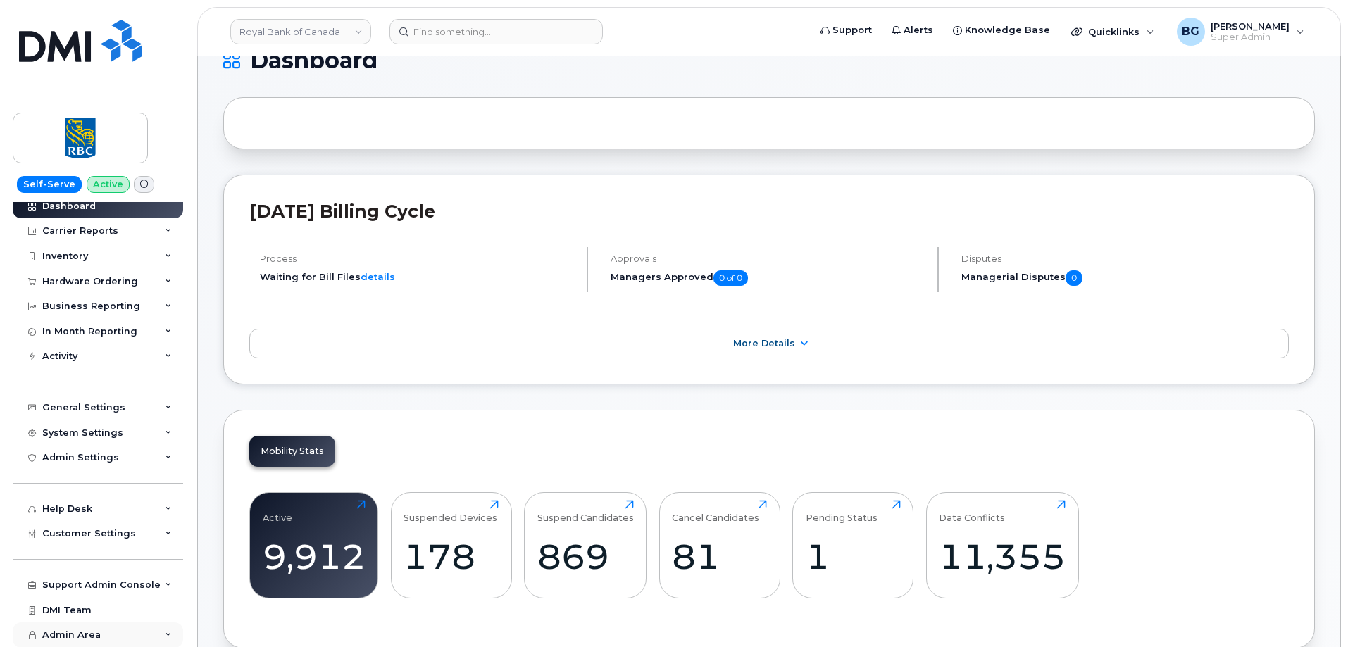
scroll to position [47, 0]
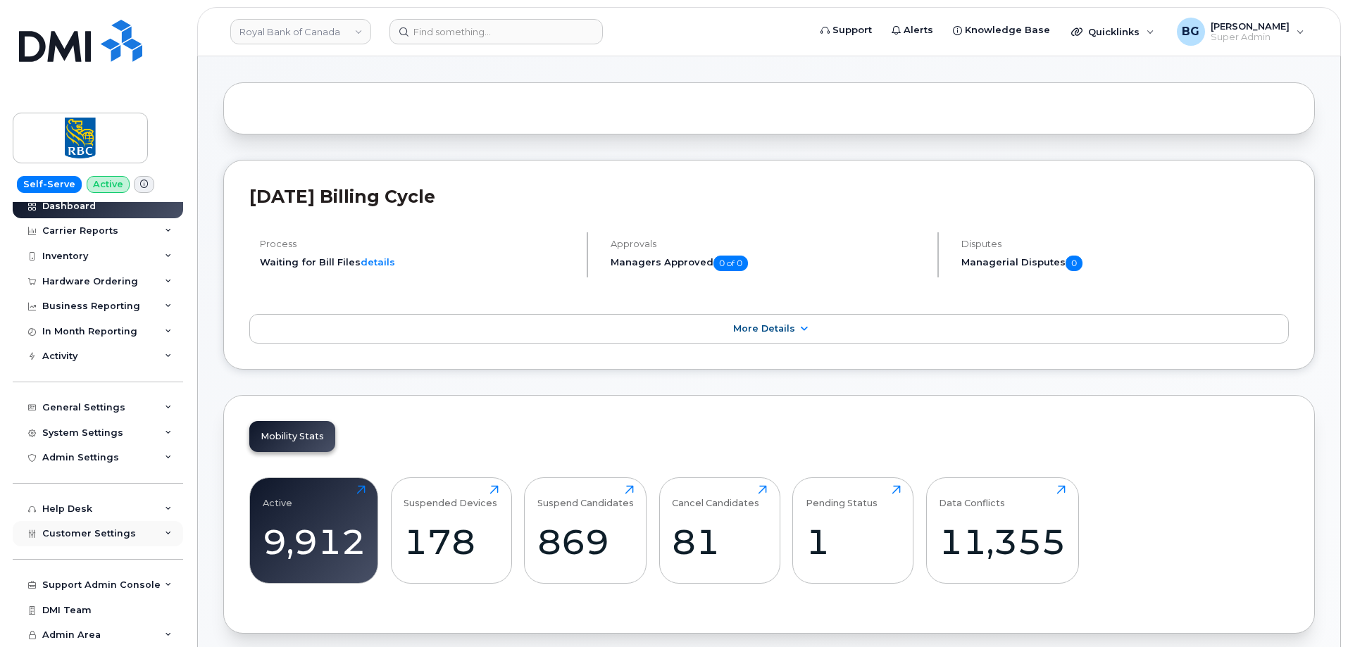
click at [83, 537] on span "Customer Settings" at bounding box center [89, 533] width 94 height 11
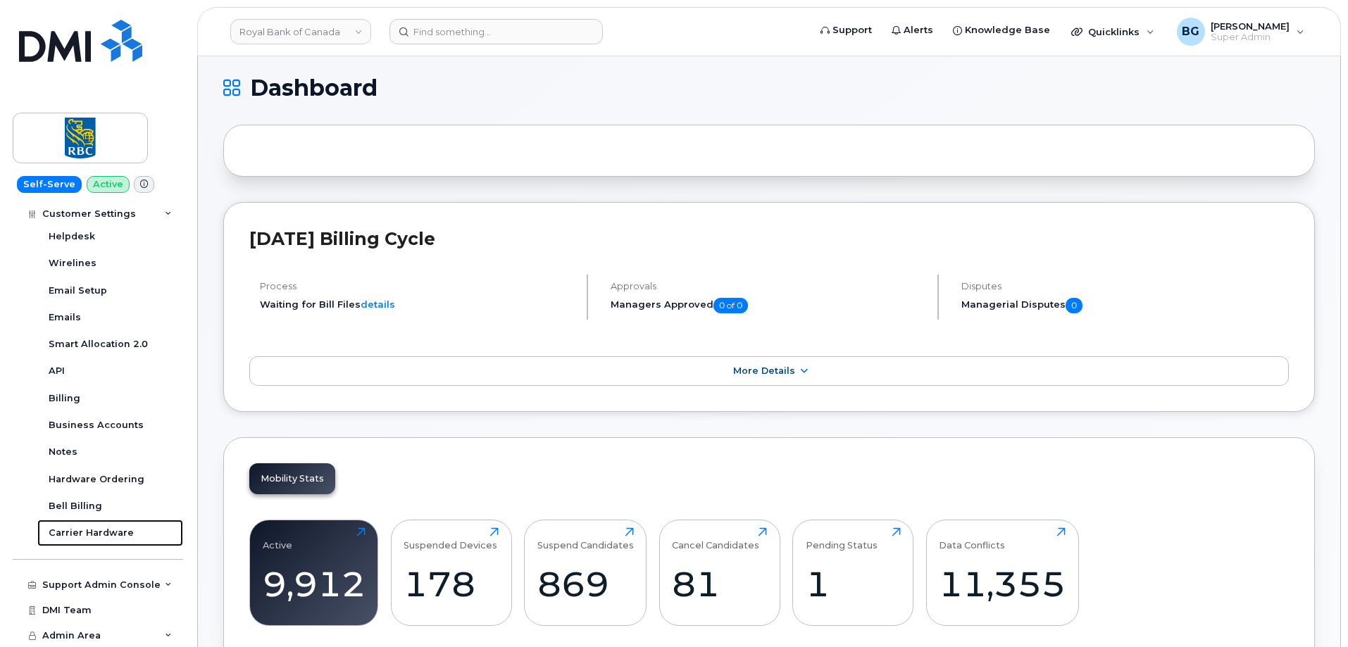
scroll to position [0, 0]
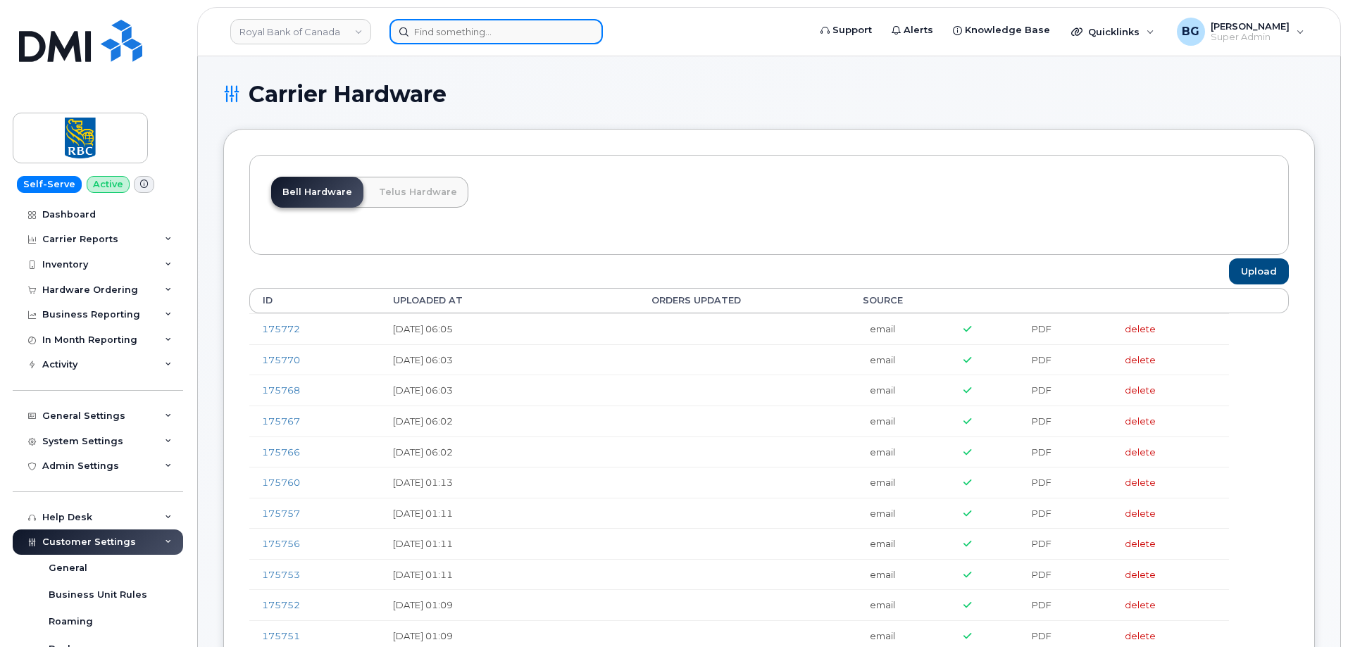
click at [477, 31] on input at bounding box center [495, 31] width 213 height 25
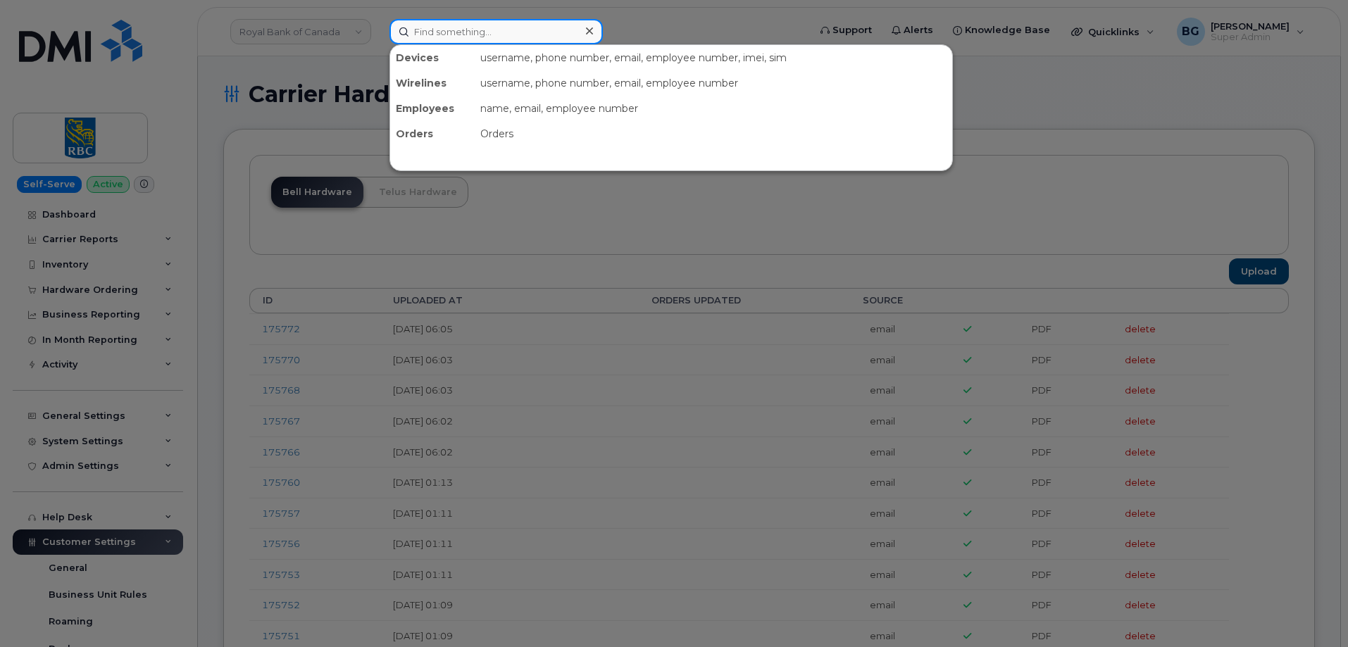
paste input "9025743721"
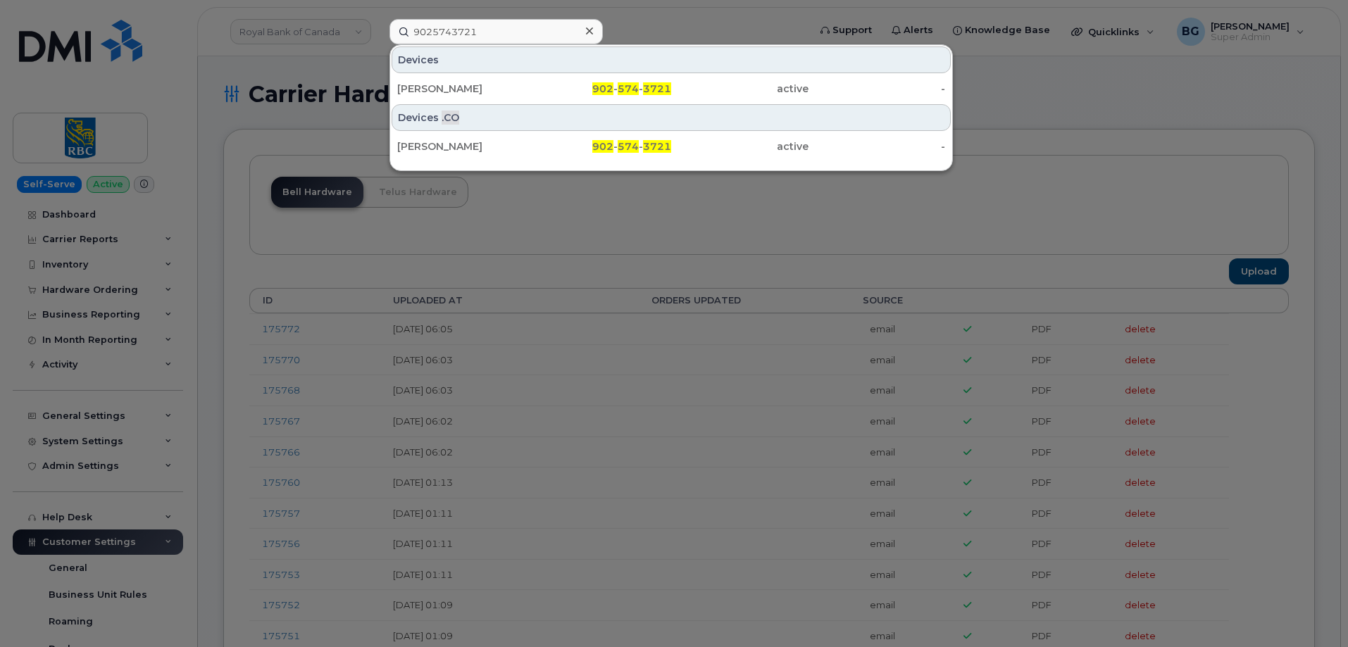
click at [518, 272] on div at bounding box center [674, 323] width 1348 height 647
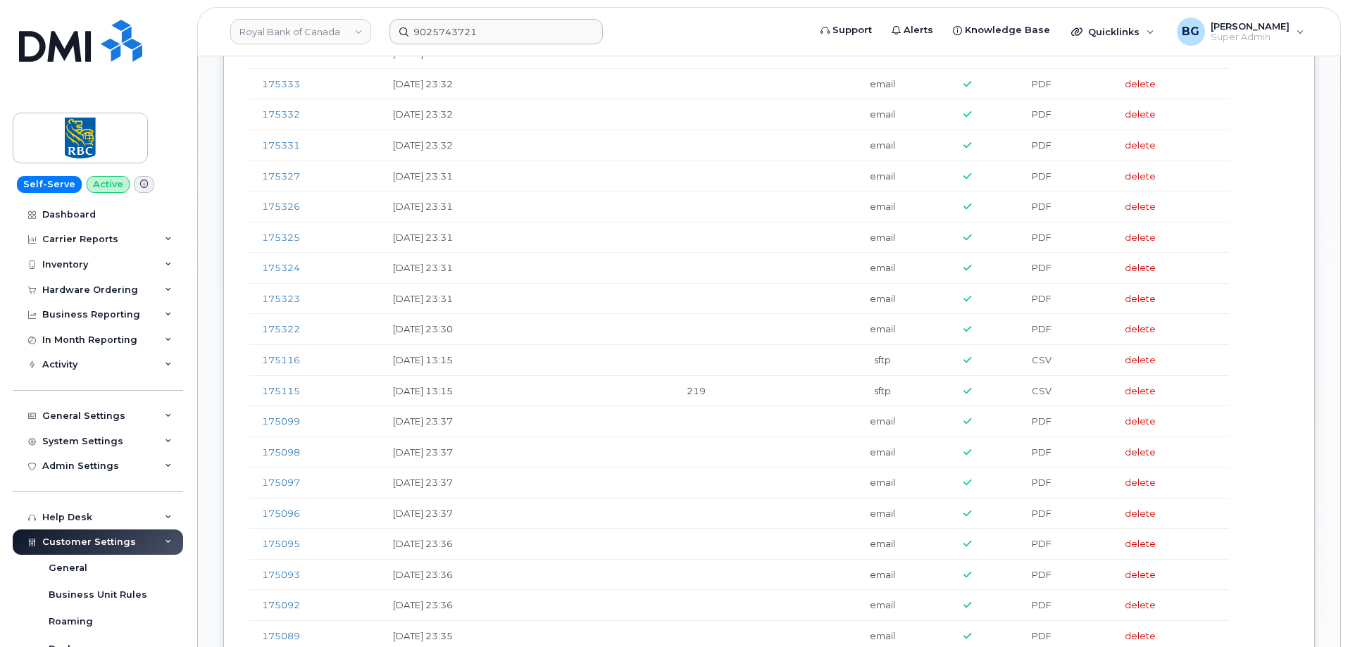
scroll to position [1549, 0]
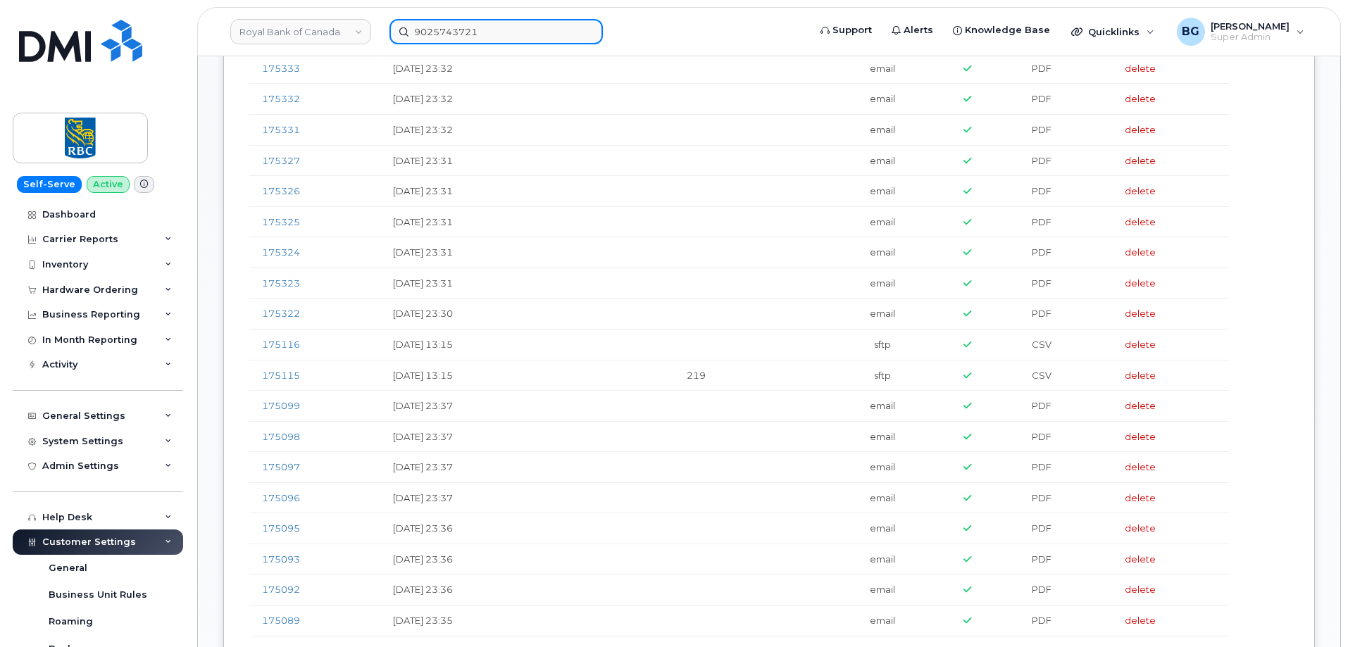
click at [468, 29] on input "9025743721" at bounding box center [495, 31] width 213 height 25
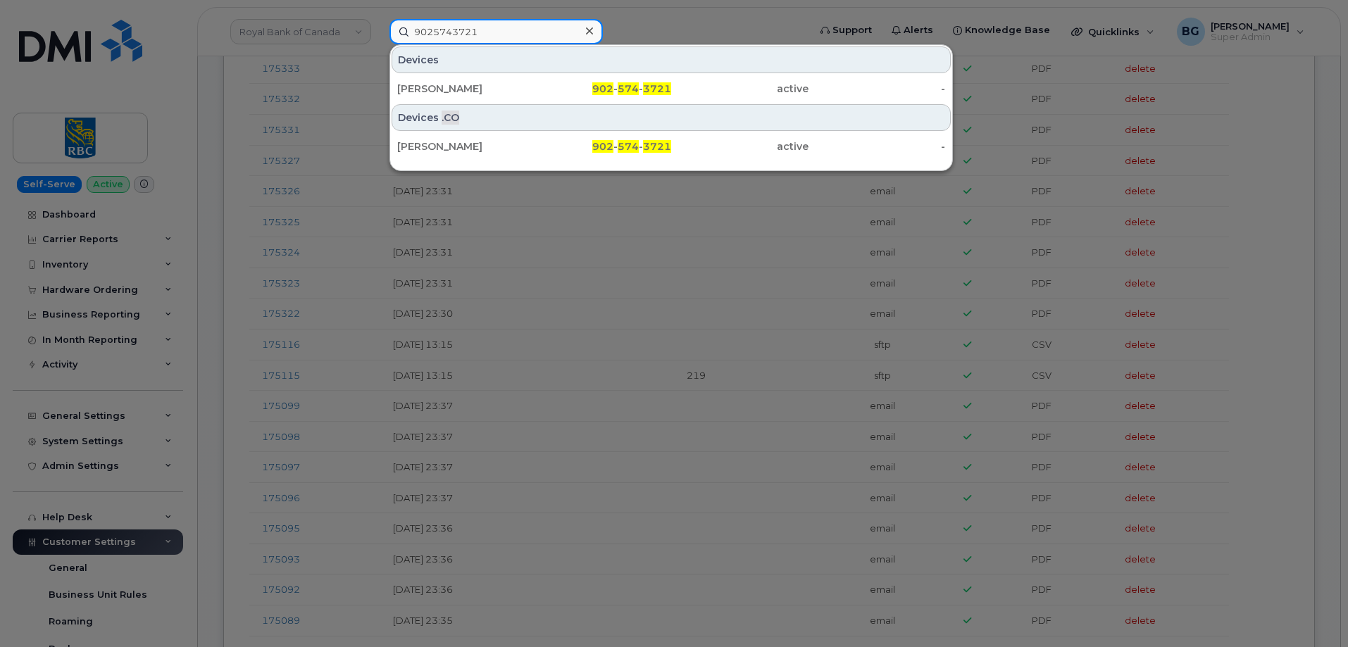
click at [468, 29] on input "9025743721" at bounding box center [495, 31] width 213 height 25
paste input "4166763893"
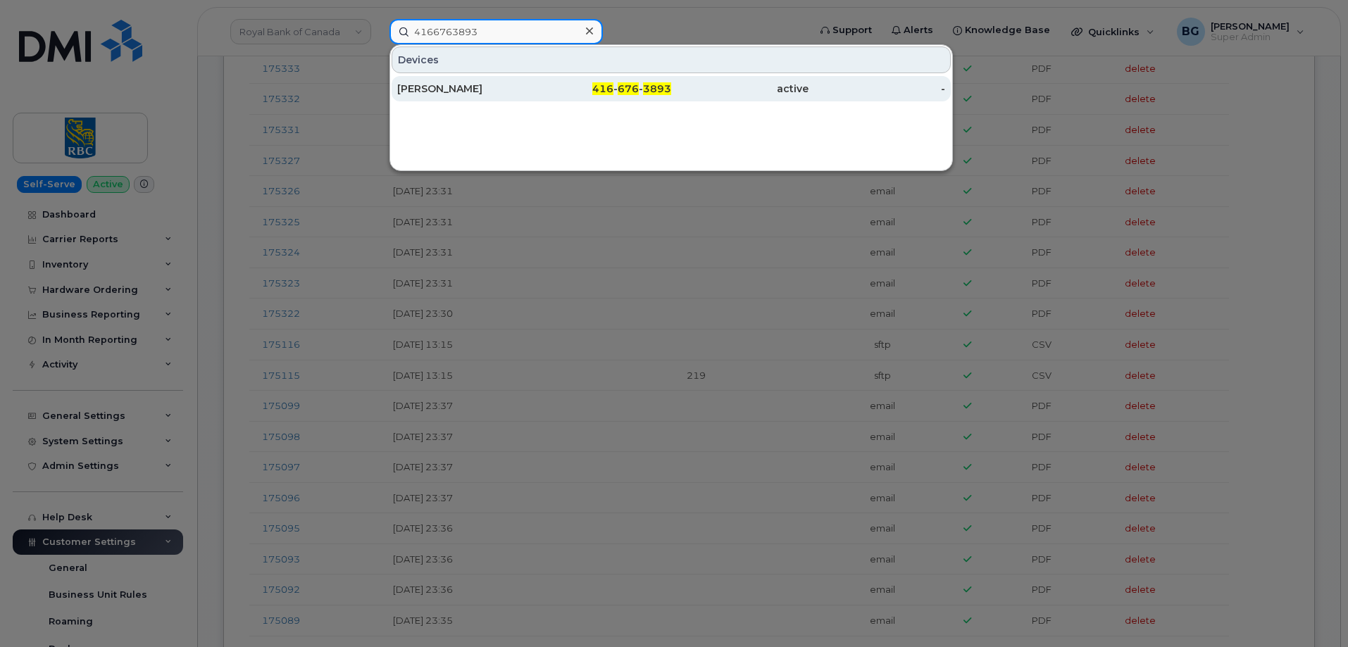
type input "4166763893"
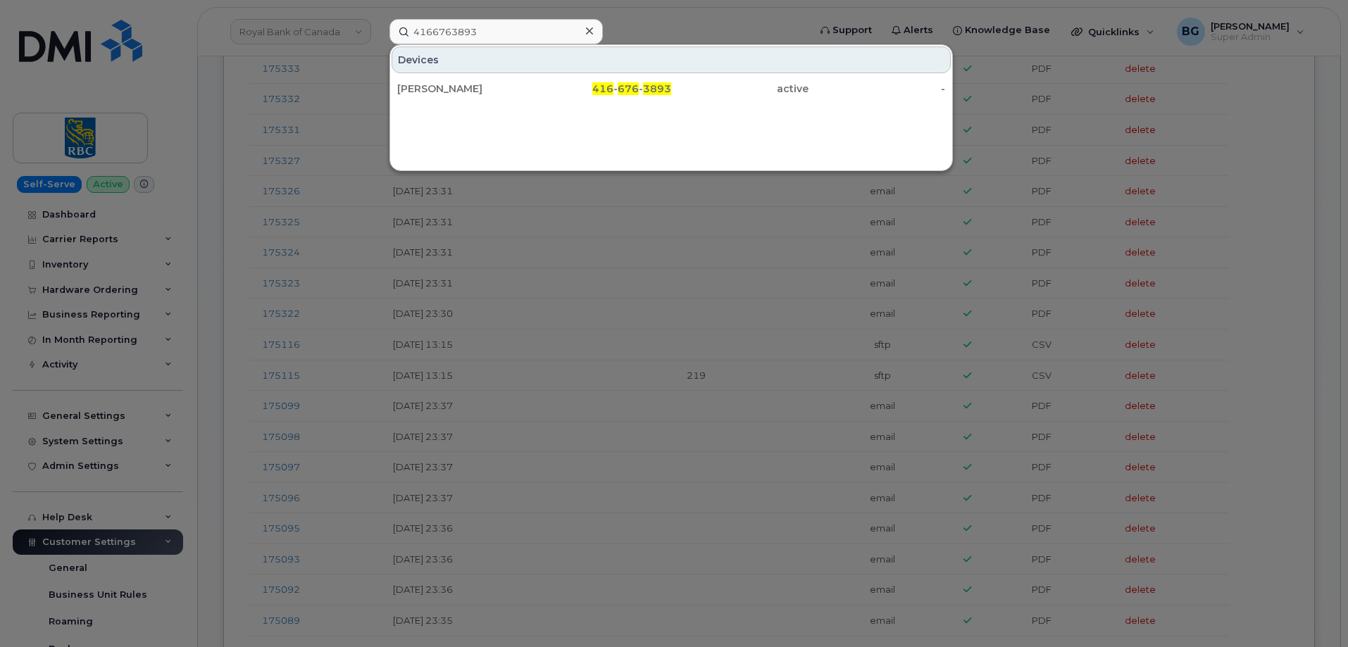
click at [666, 453] on div at bounding box center [674, 323] width 1348 height 647
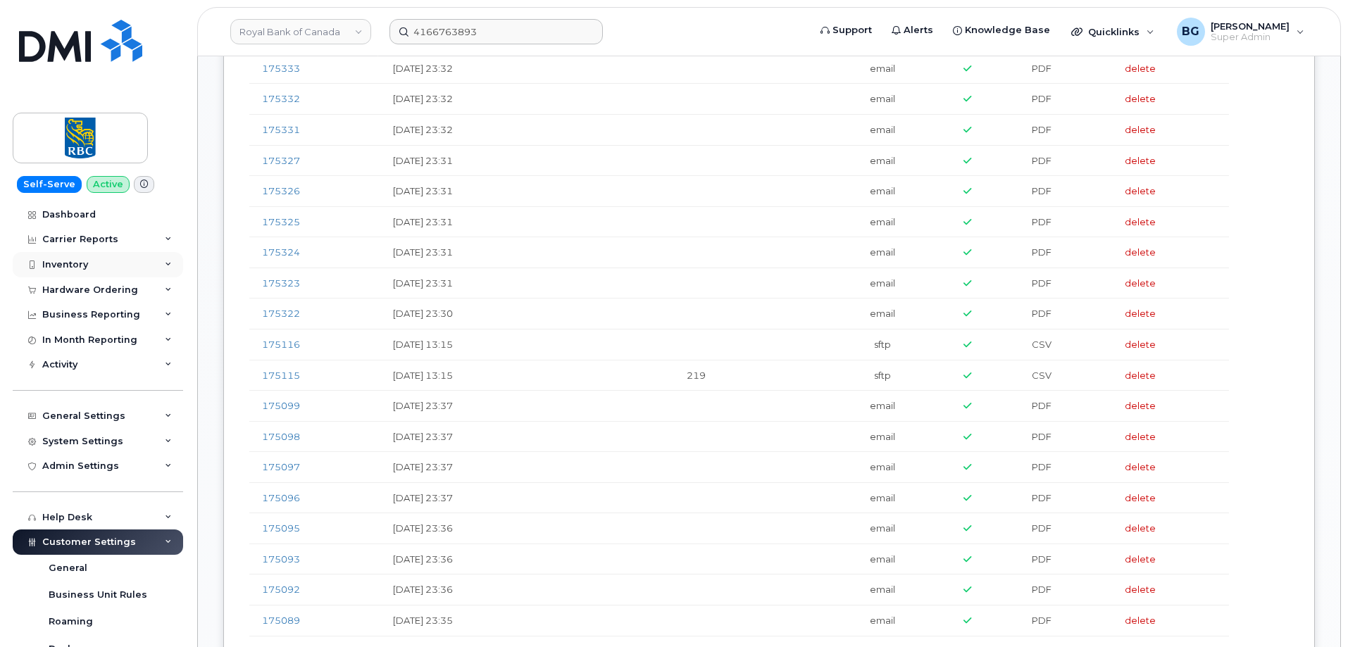
click at [75, 264] on div "Inventory" at bounding box center [65, 264] width 46 height 11
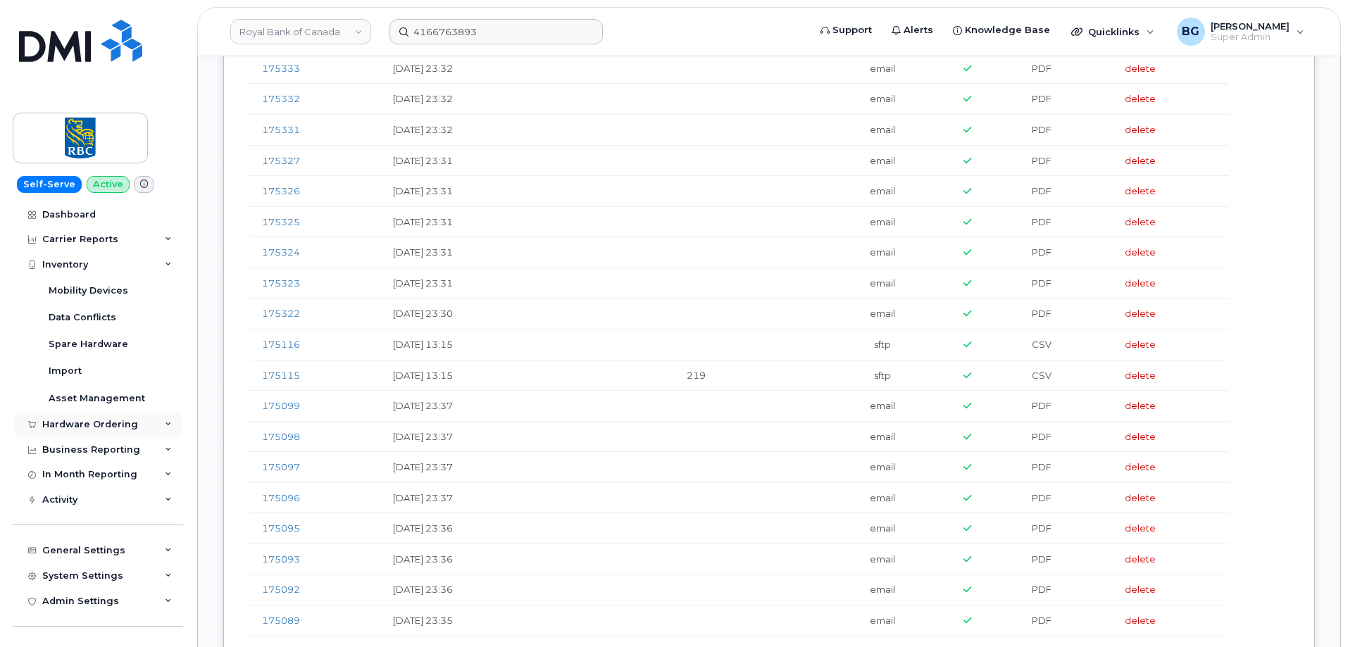
click at [67, 421] on div "Hardware Ordering" at bounding box center [90, 424] width 96 height 11
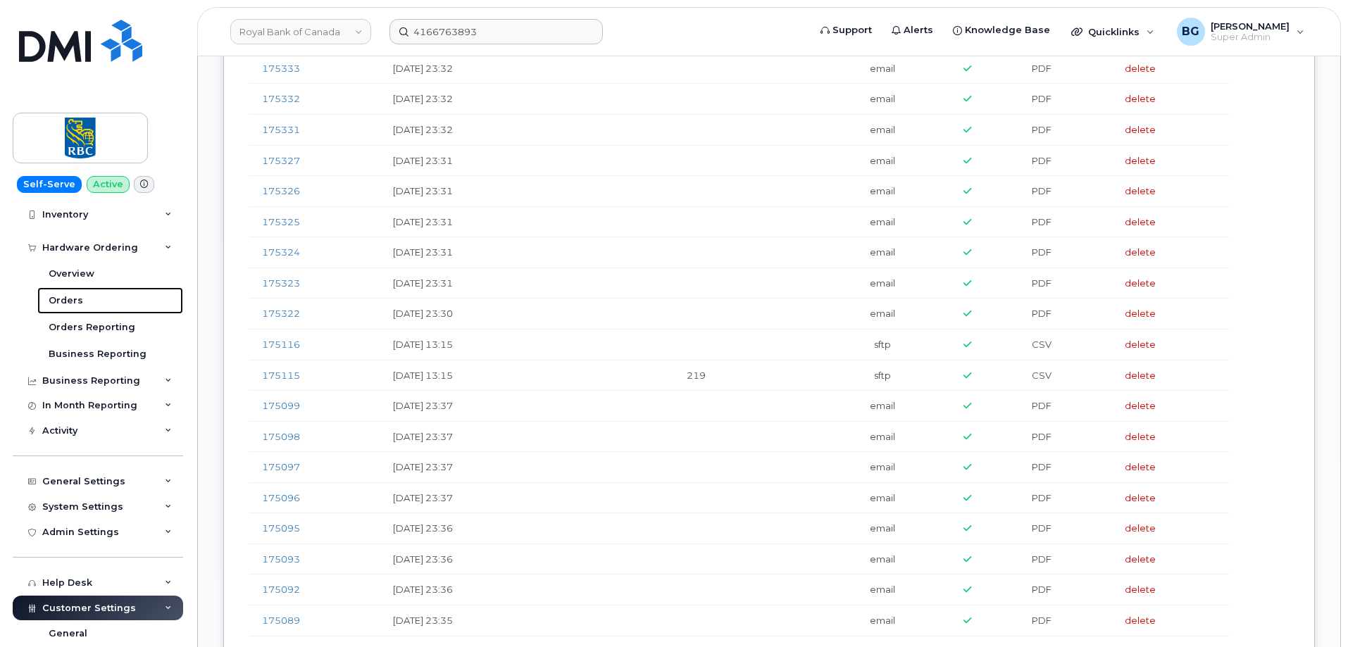
scroll to position [234, 0]
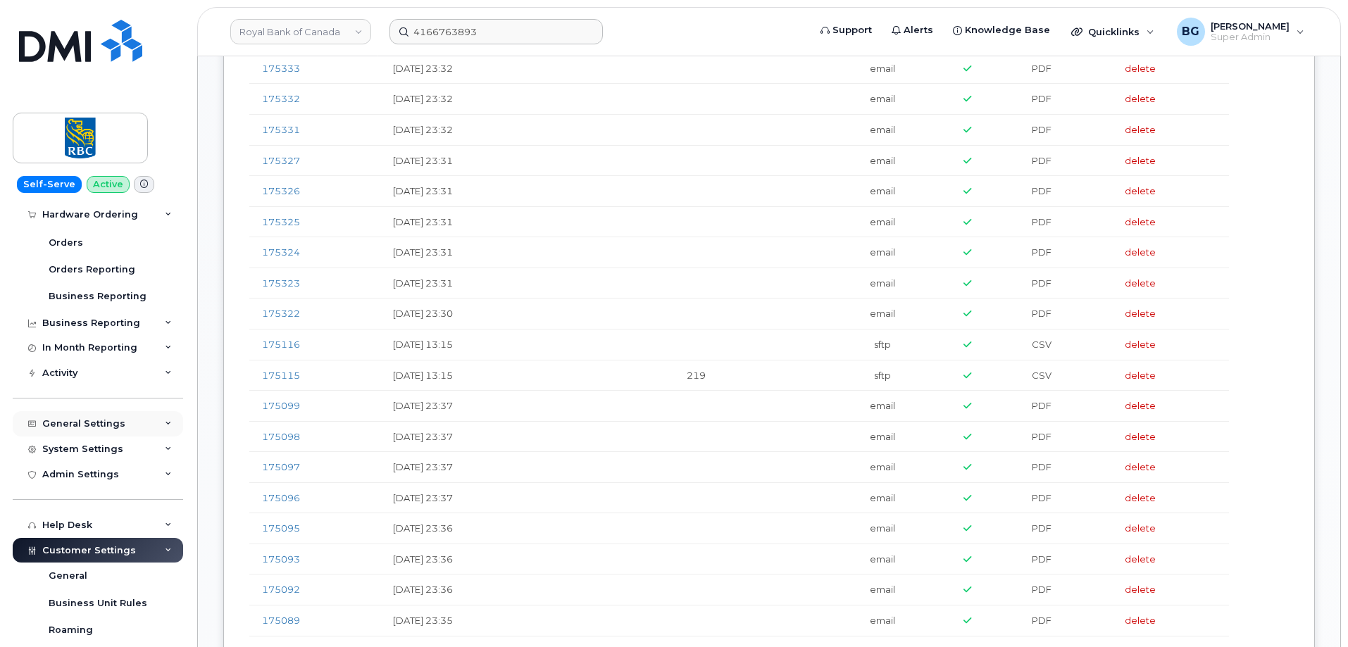
click at [65, 423] on div "General Settings" at bounding box center [83, 423] width 83 height 11
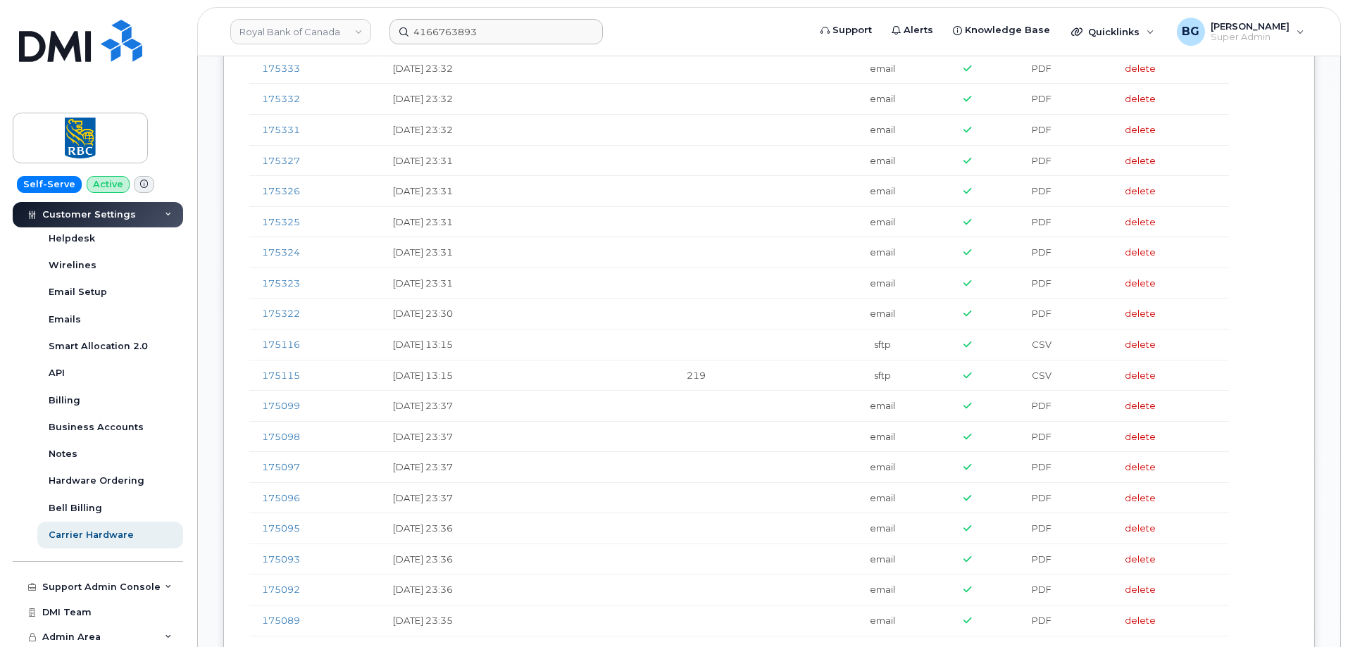
scroll to position [898, 0]
click at [85, 423] on div "Business Accounts" at bounding box center [96, 425] width 95 height 13
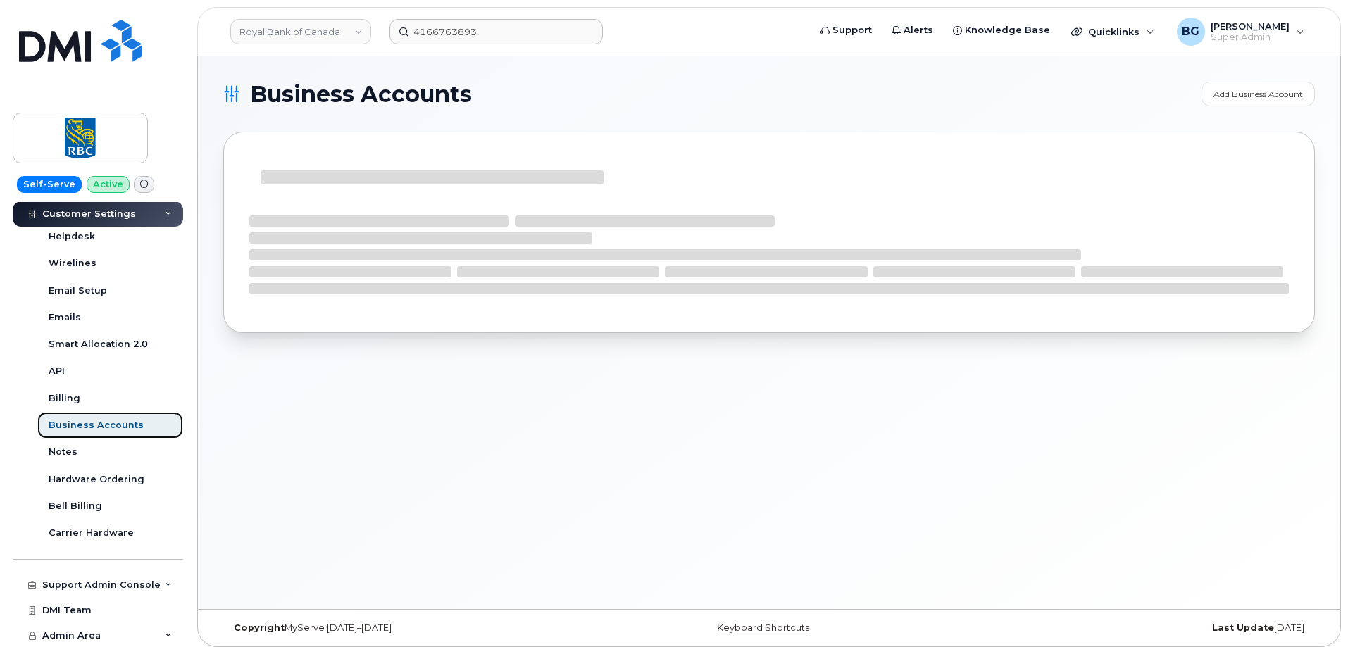
scroll to position [439, 0]
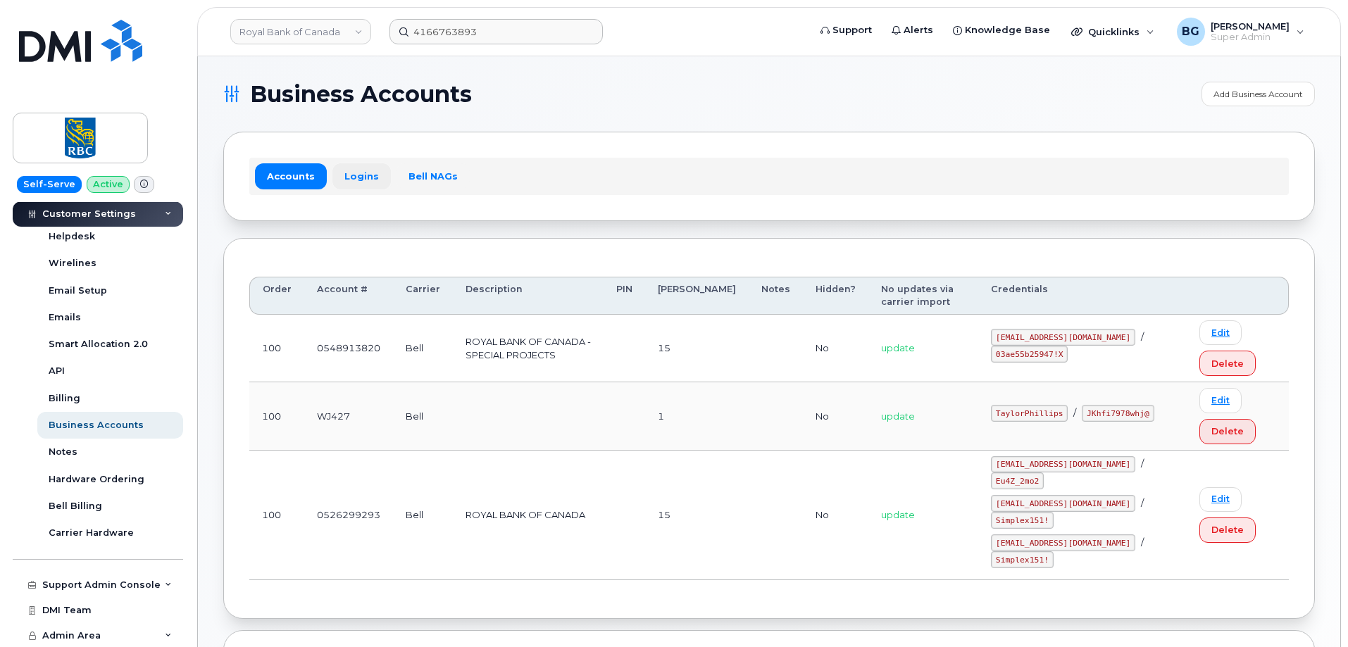
click at [346, 176] on link "Logins" at bounding box center [361, 175] width 58 height 25
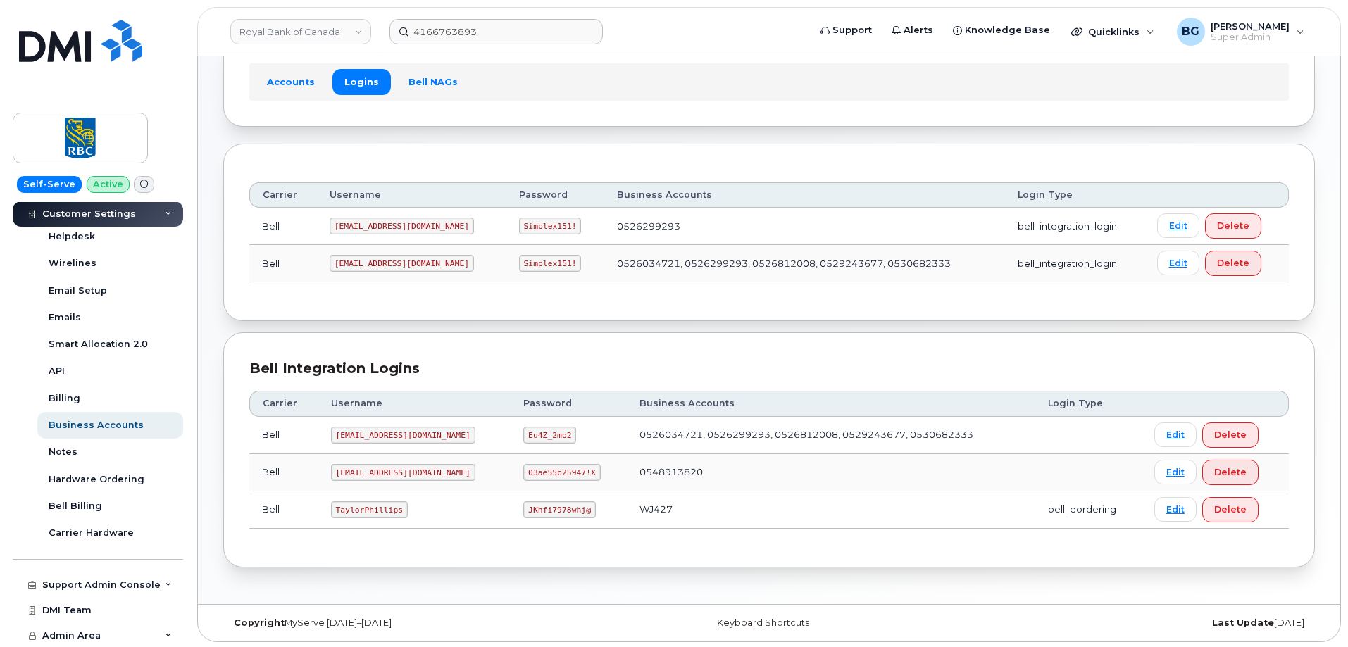
scroll to position [96, 0]
click at [351, 508] on code "TaylorPhillips" at bounding box center [369, 507] width 77 height 17
copy code "TaylorPhillips"
click at [523, 508] on code "JKhfi7978whj@" at bounding box center [559, 507] width 72 height 17
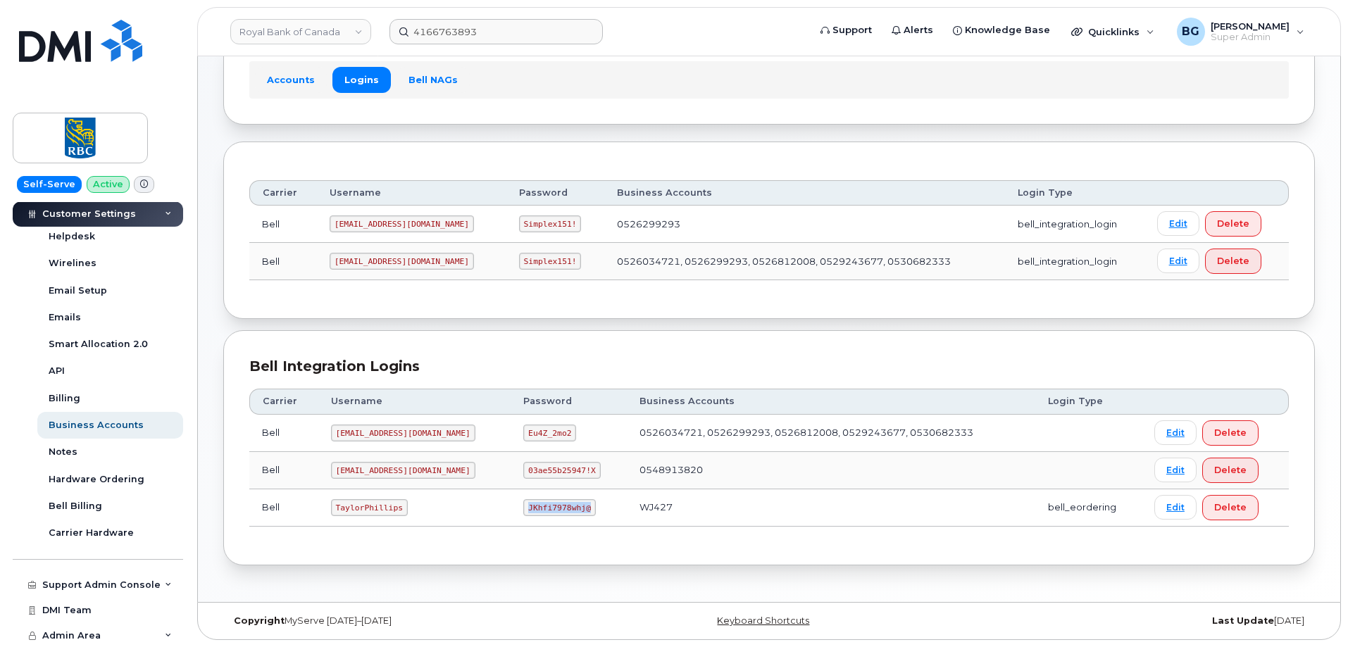
drag, startPoint x: 500, startPoint y: 508, endPoint x: 545, endPoint y: 508, distance: 45.1
click at [545, 508] on code "JKhfi7978whj@" at bounding box center [559, 507] width 72 height 17
copy code "JKhfi7978whj@"
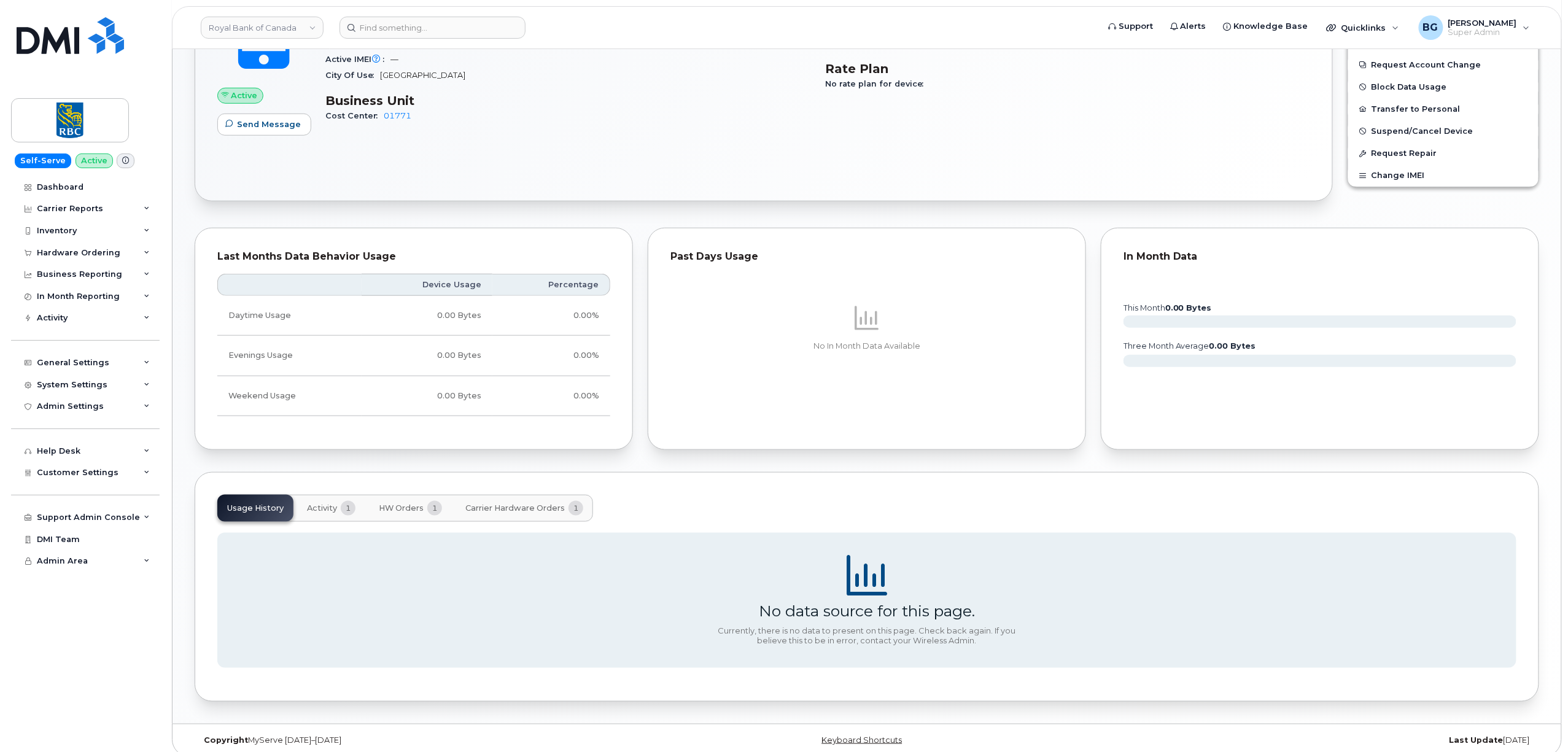
scroll to position [383, 0]
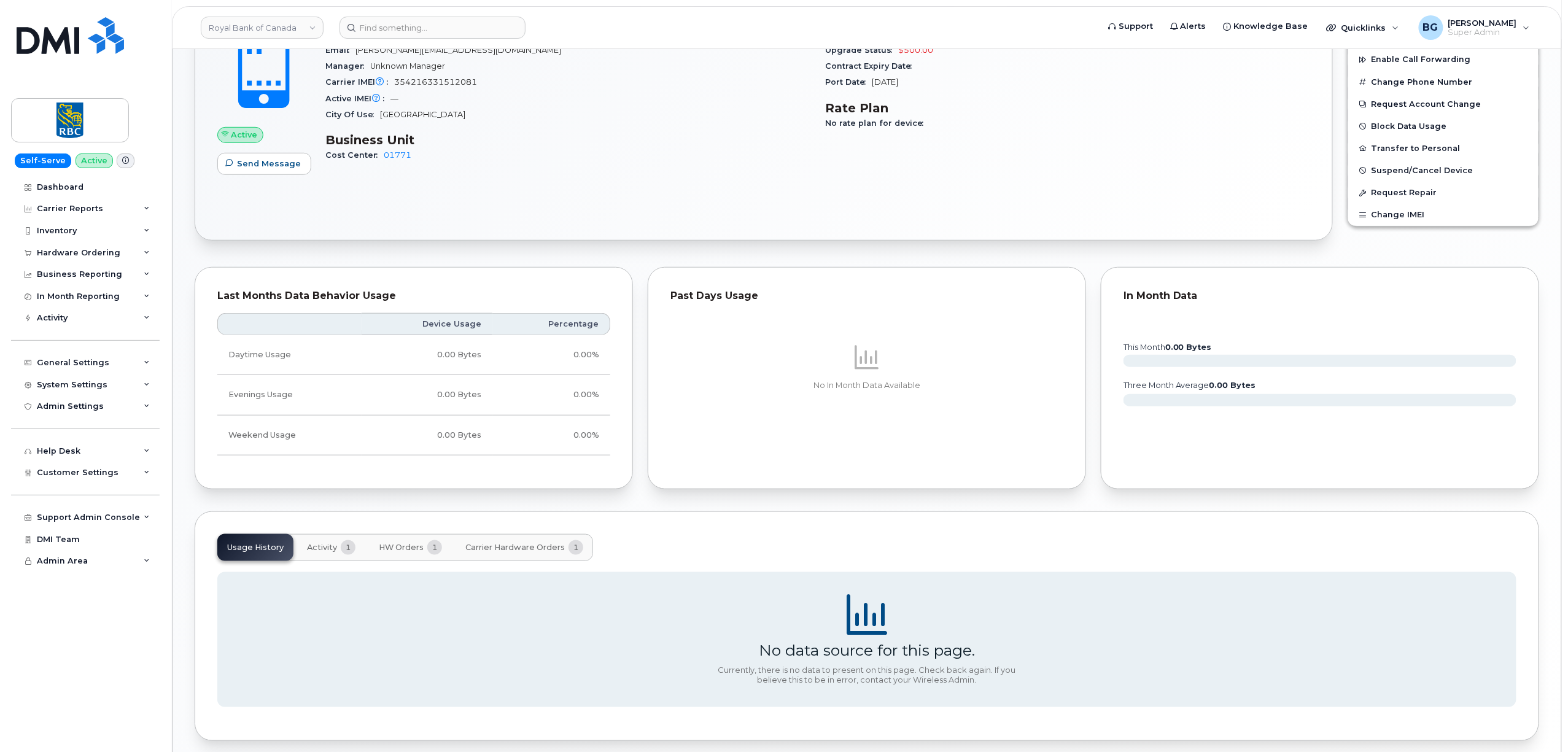
click at [405, 546] on span "HW Orders" at bounding box center [400, 547] width 44 height 10
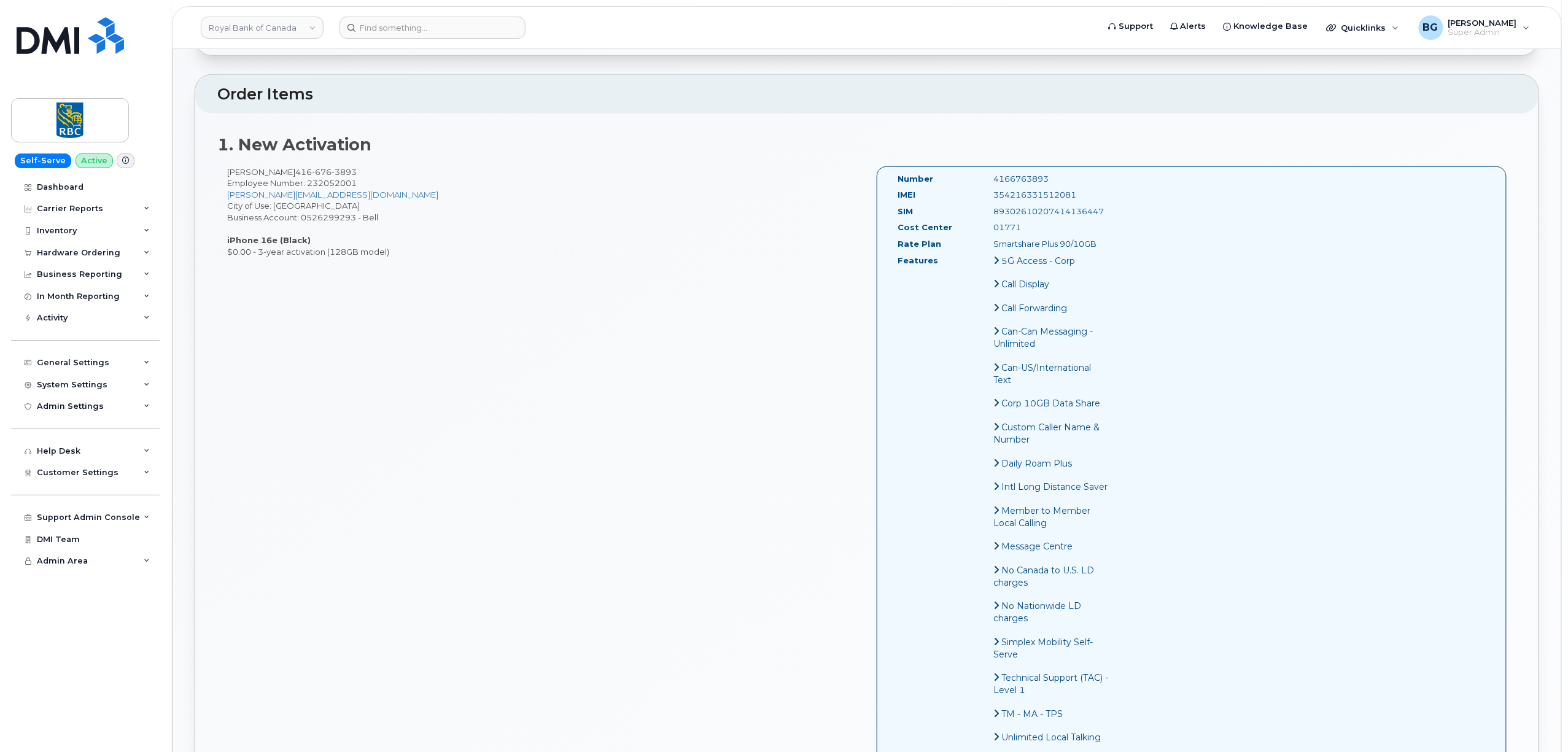
scroll to position [327, 0]
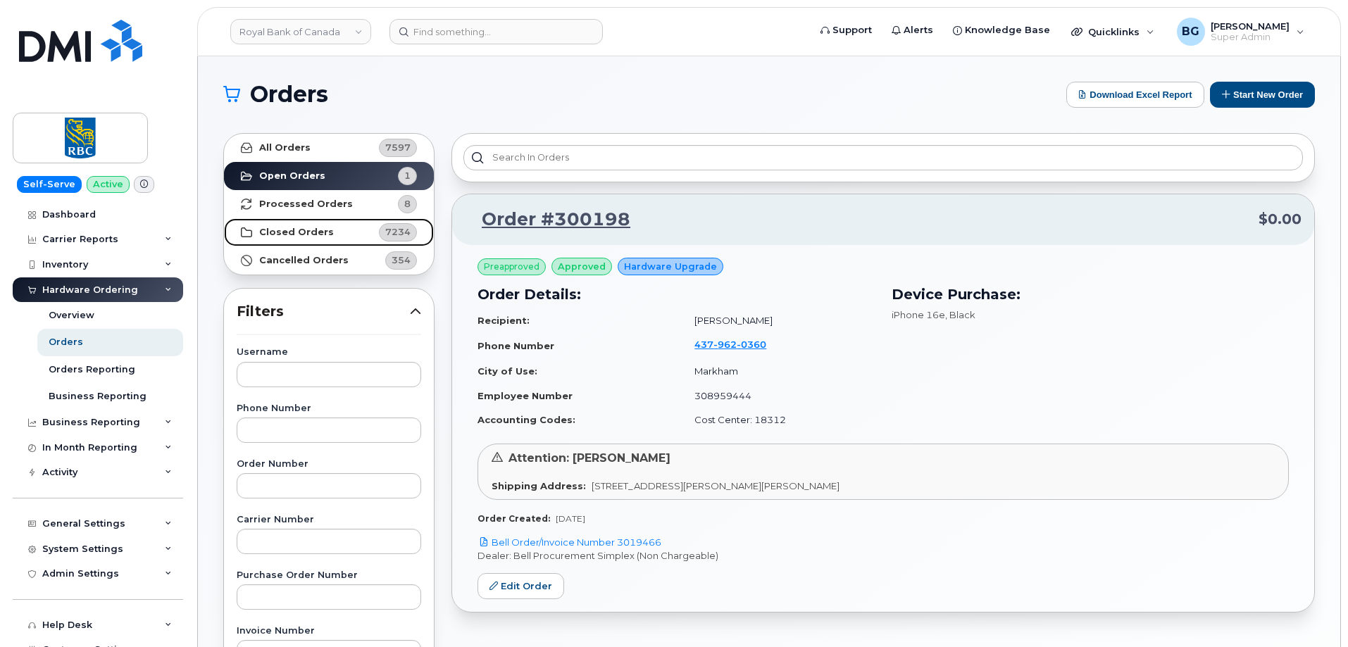
click at [289, 234] on strong "Closed Orders" at bounding box center [296, 232] width 75 height 11
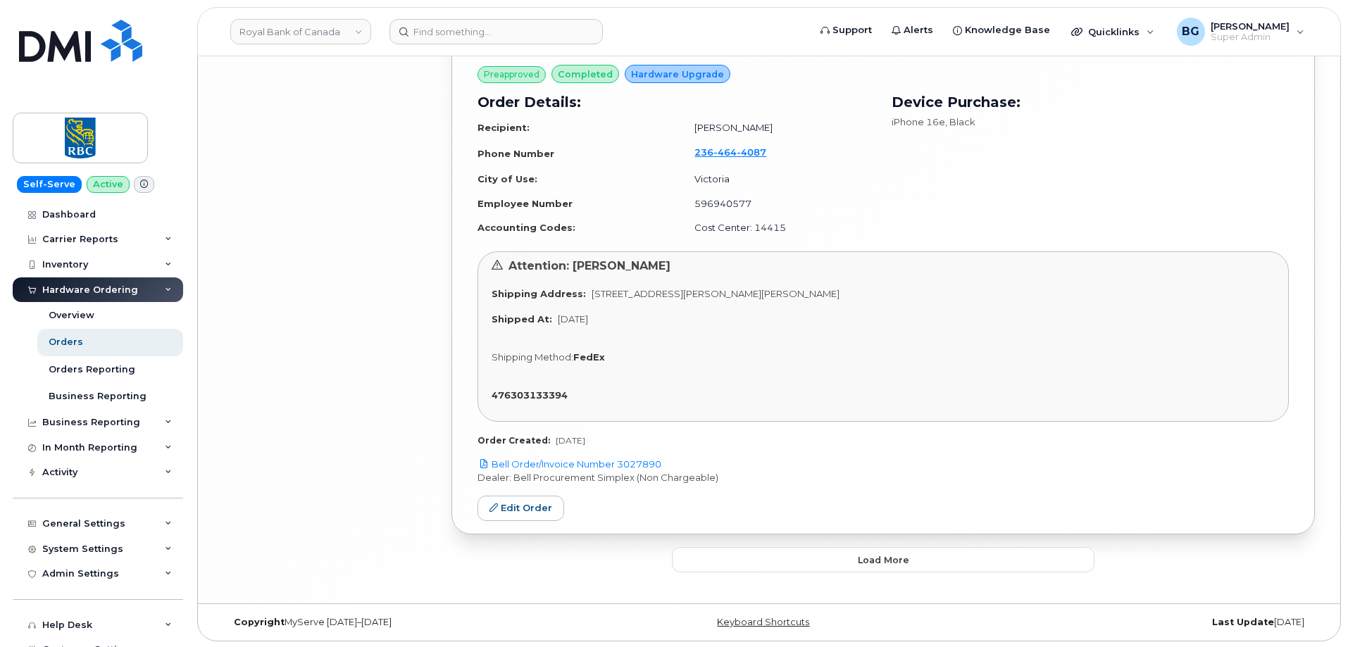
scroll to position [3994, 0]
click at [891, 553] on span "Load more" at bounding box center [883, 558] width 51 height 13
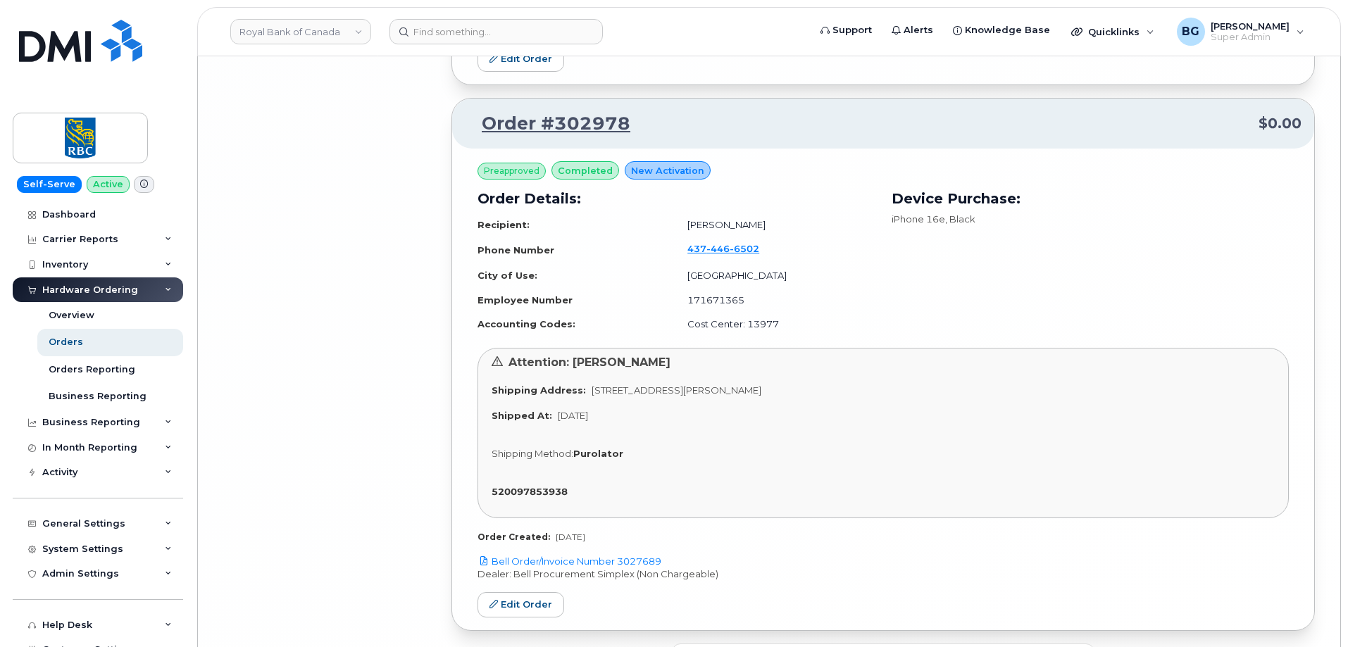
scroll to position [8364, 0]
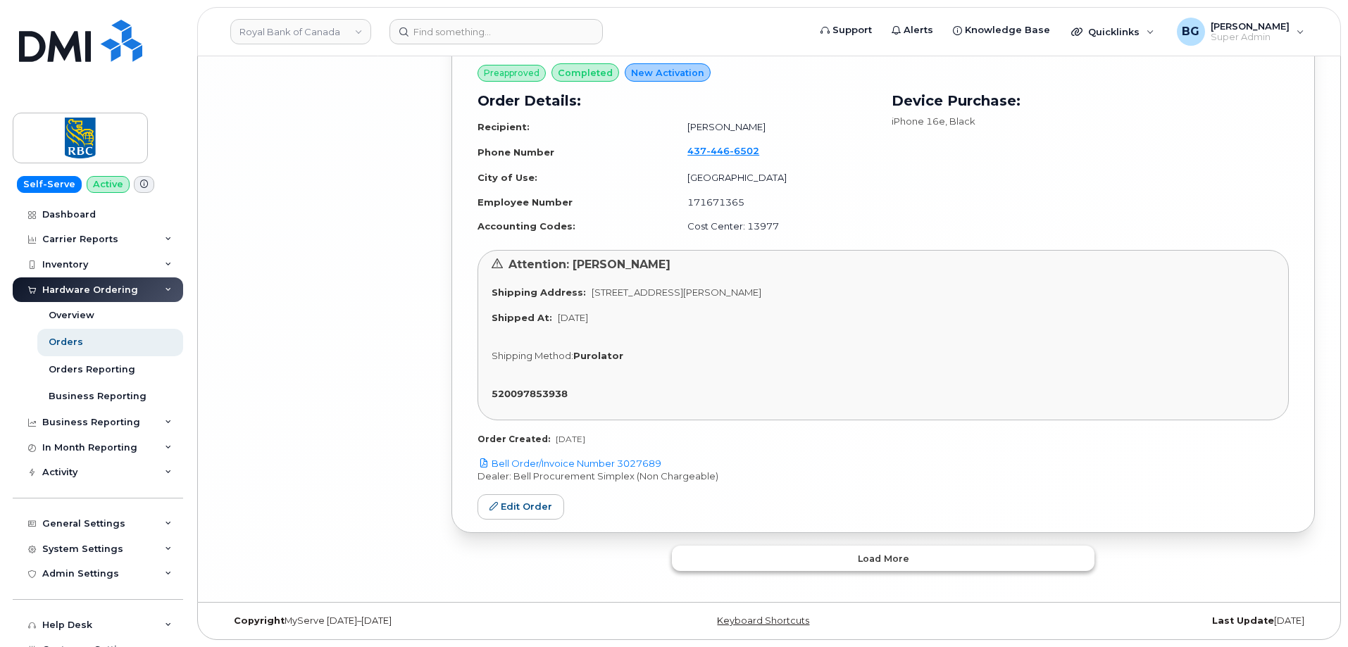
click at [932, 556] on button "Load more" at bounding box center [883, 558] width 423 height 25
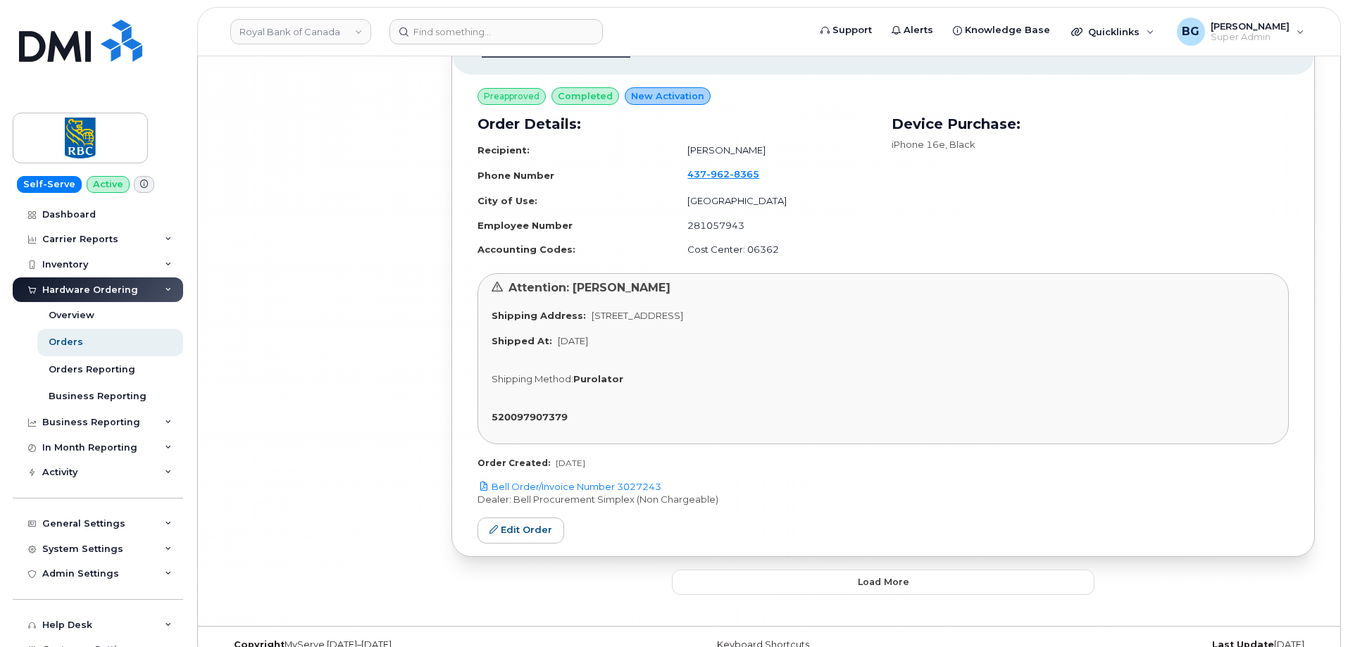
scroll to position [12735, 0]
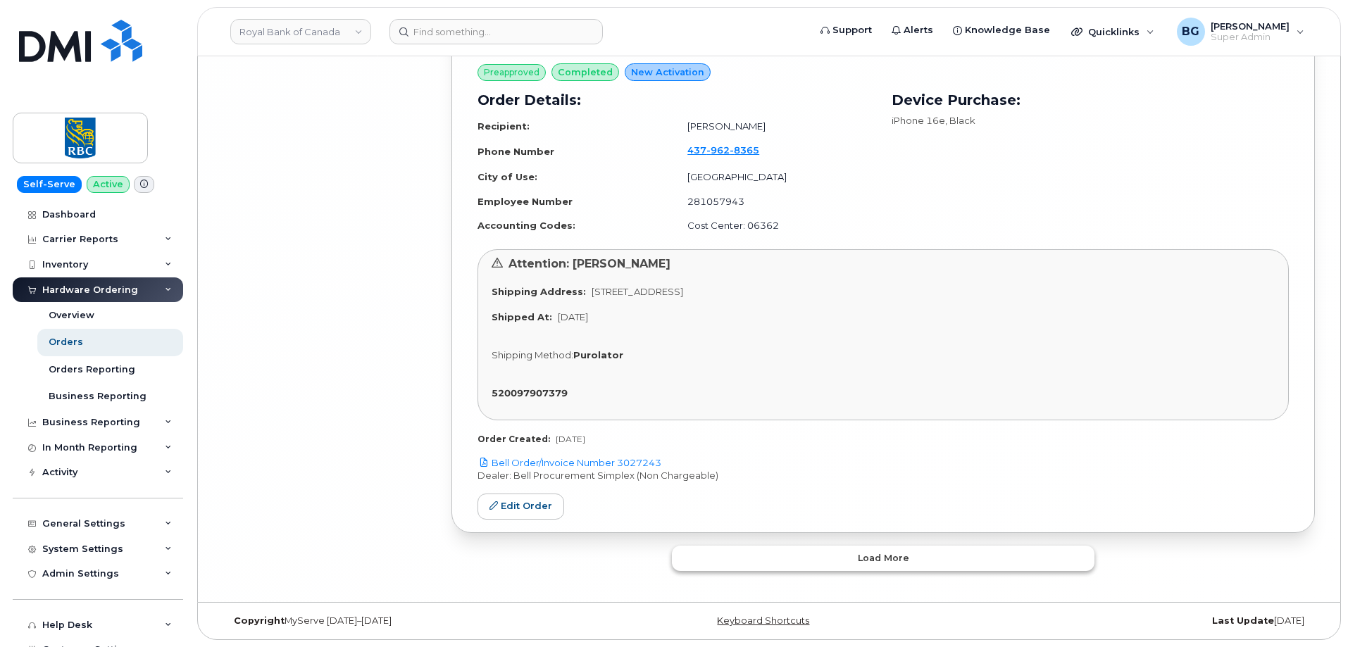
click at [884, 558] on span "Load more" at bounding box center [883, 557] width 51 height 13
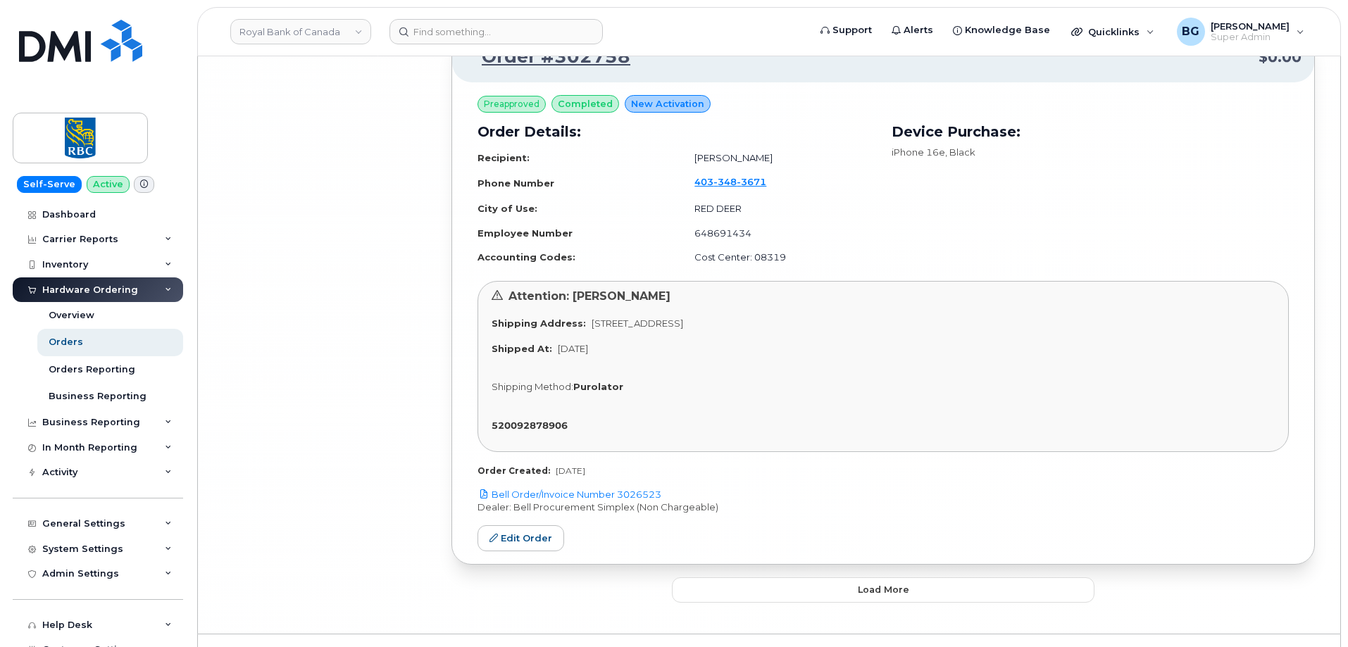
scroll to position [17105, 0]
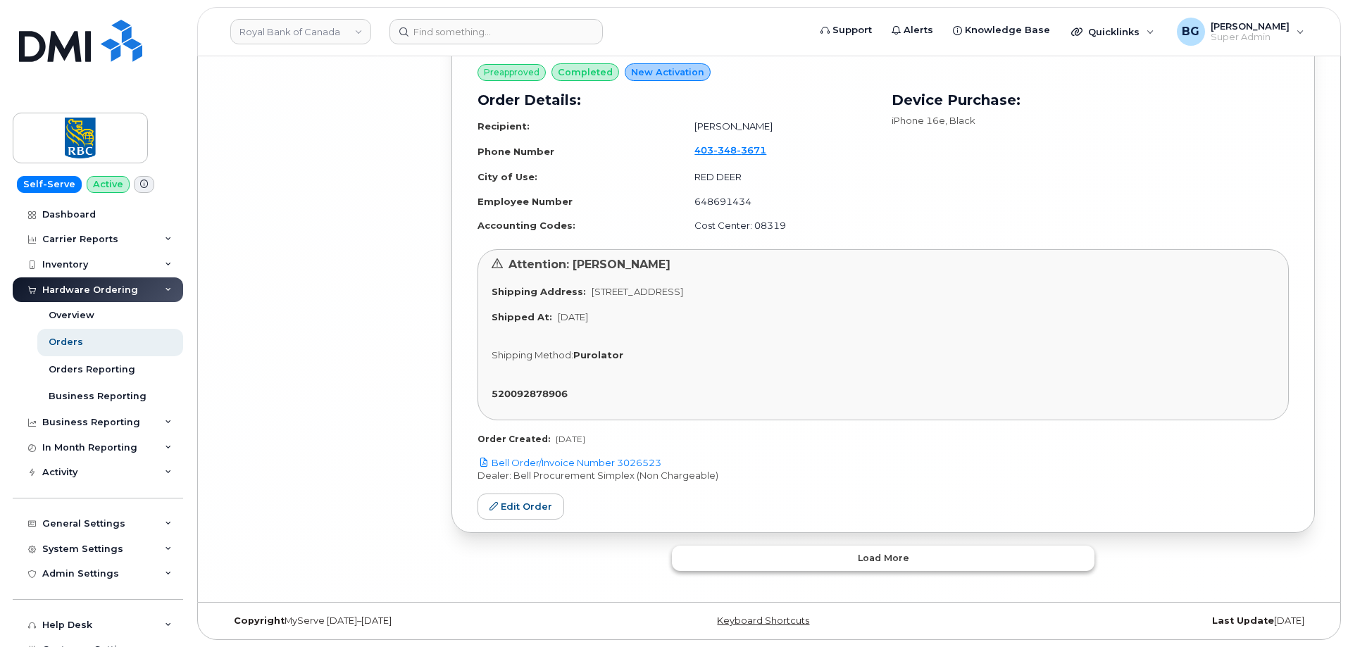
click at [892, 555] on span "Load more" at bounding box center [883, 557] width 51 height 13
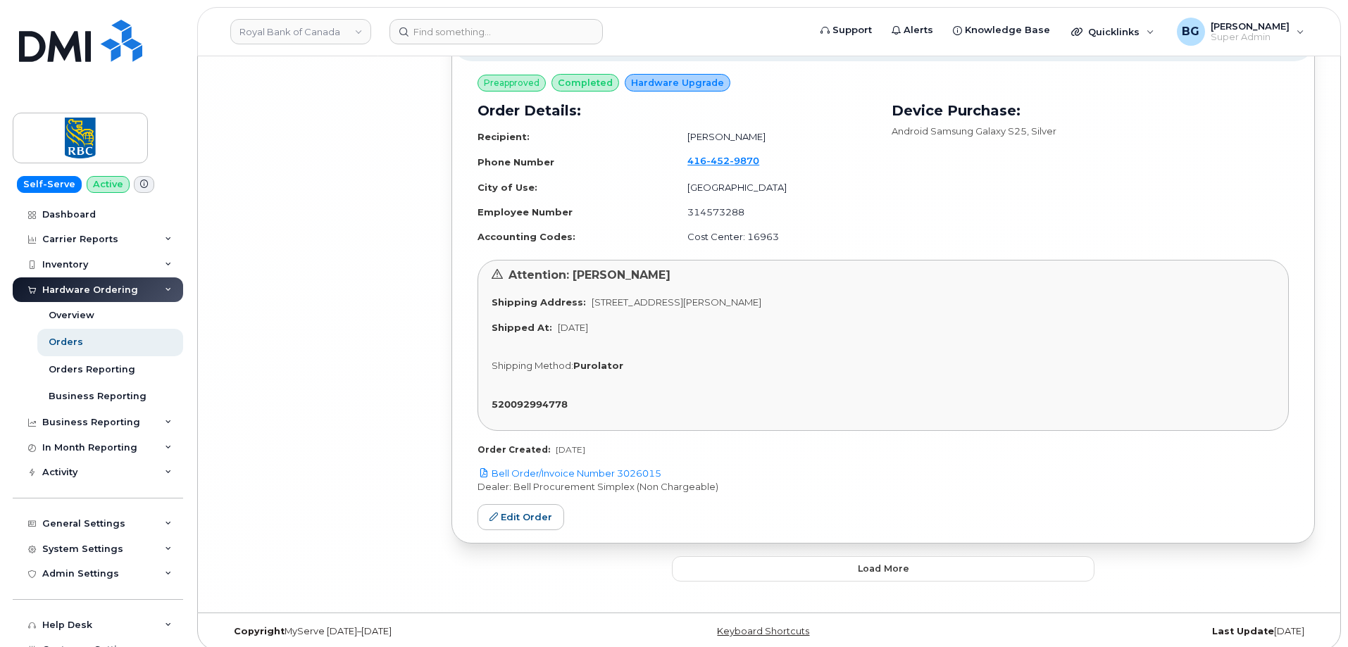
scroll to position [21475, 0]
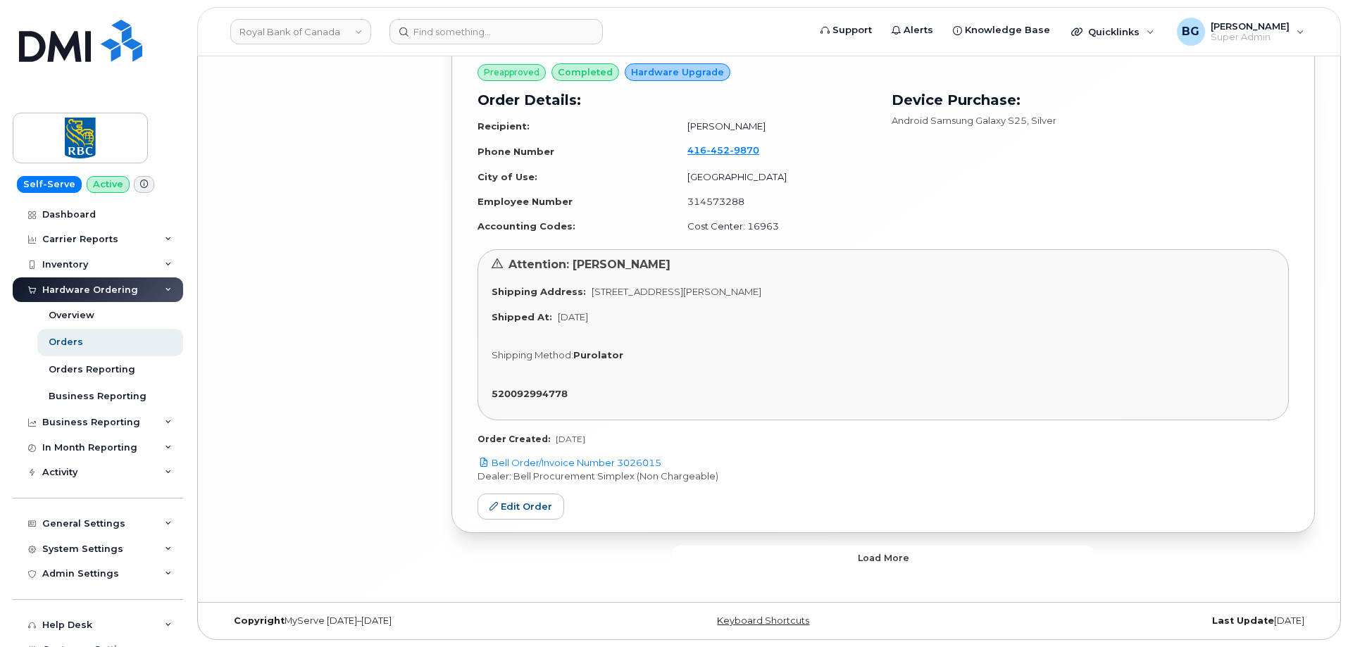
click at [989, 561] on button "Load more" at bounding box center [883, 558] width 423 height 25
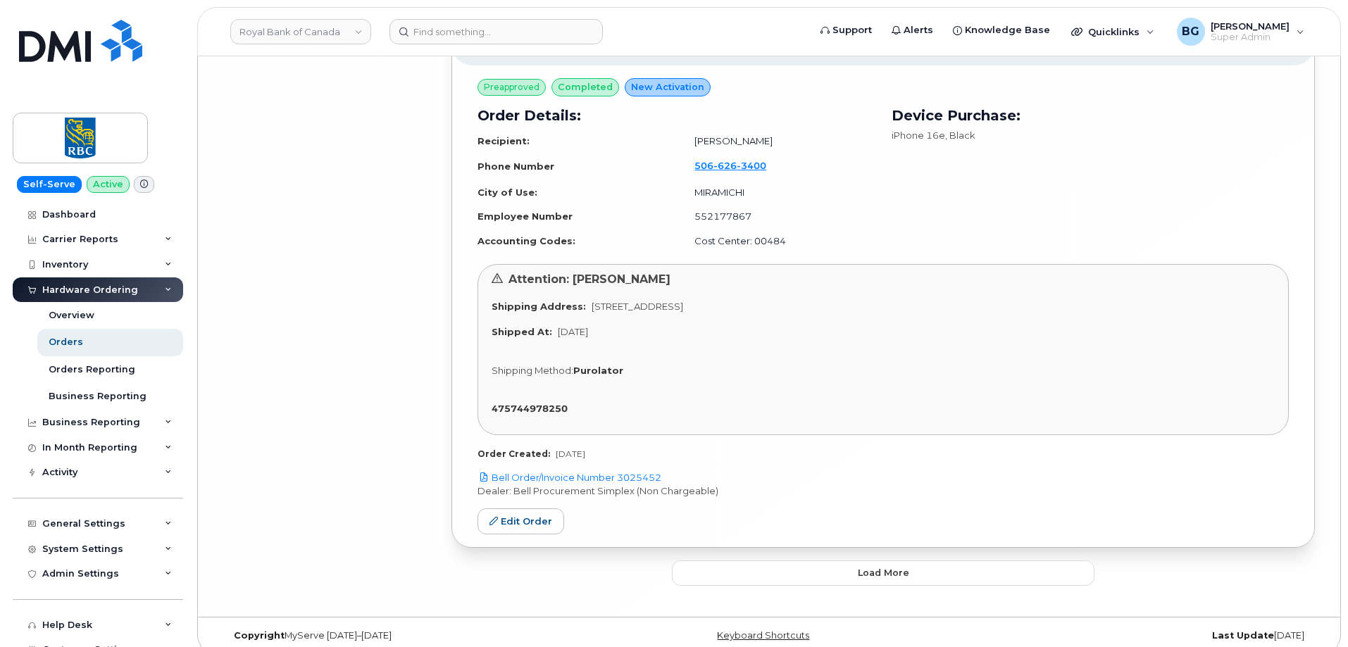
scroll to position [25845, 0]
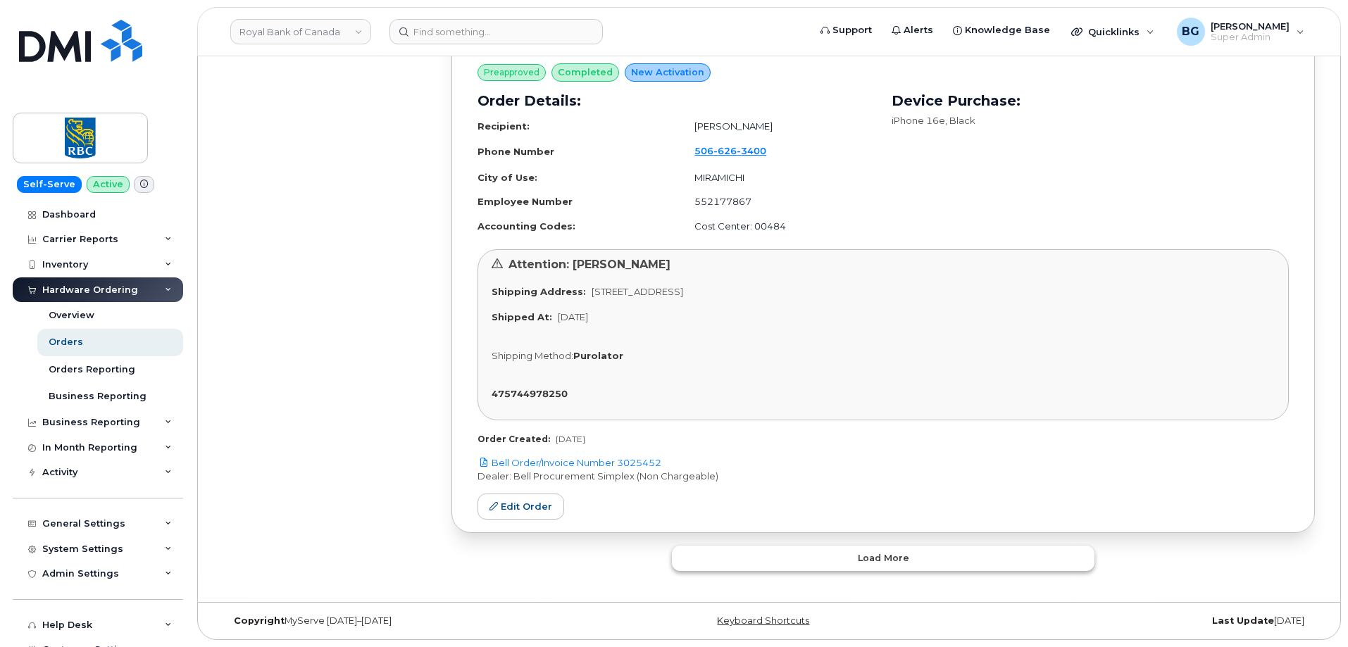
click at [1009, 568] on button "Load more" at bounding box center [883, 558] width 423 height 25
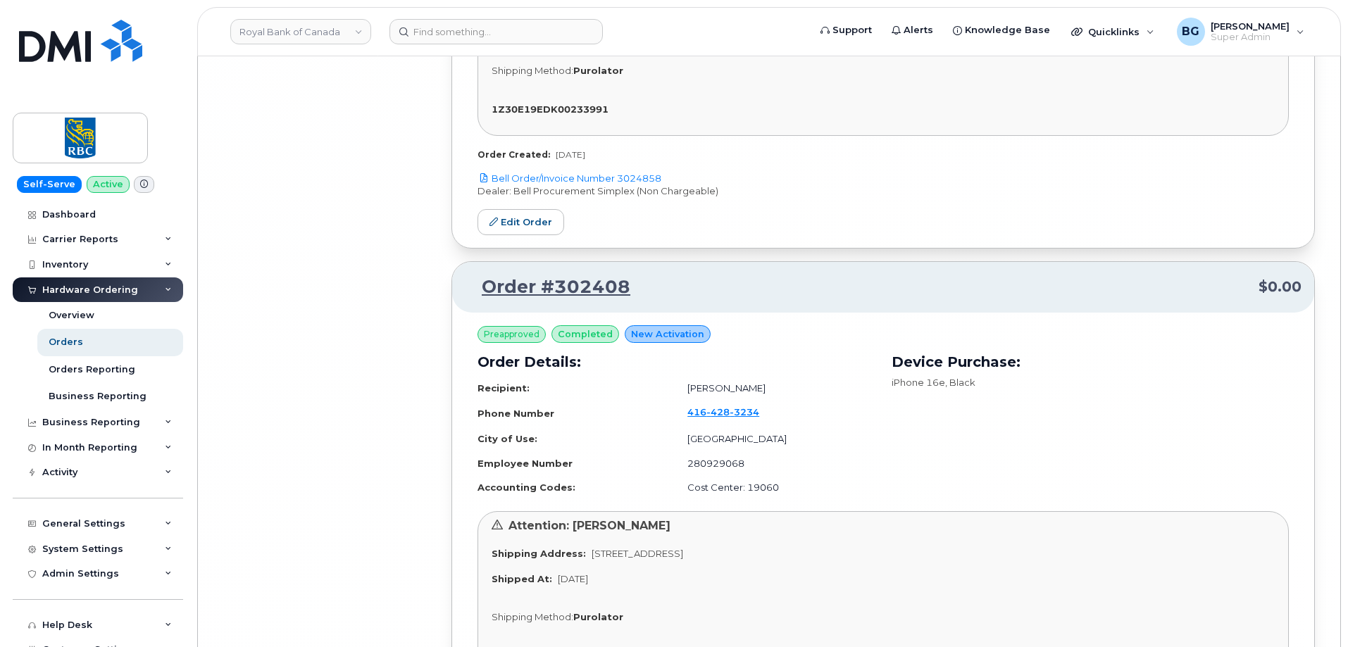
scroll to position [30192, 0]
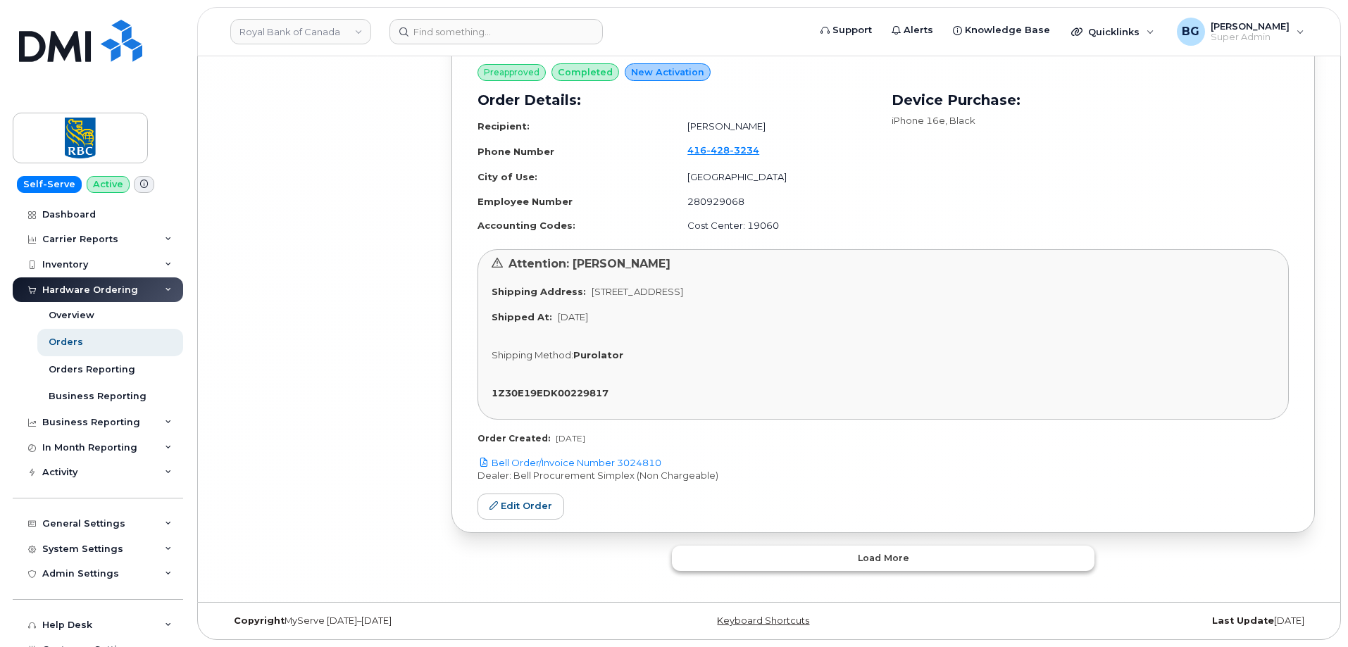
click at [881, 558] on span "Load more" at bounding box center [883, 557] width 51 height 13
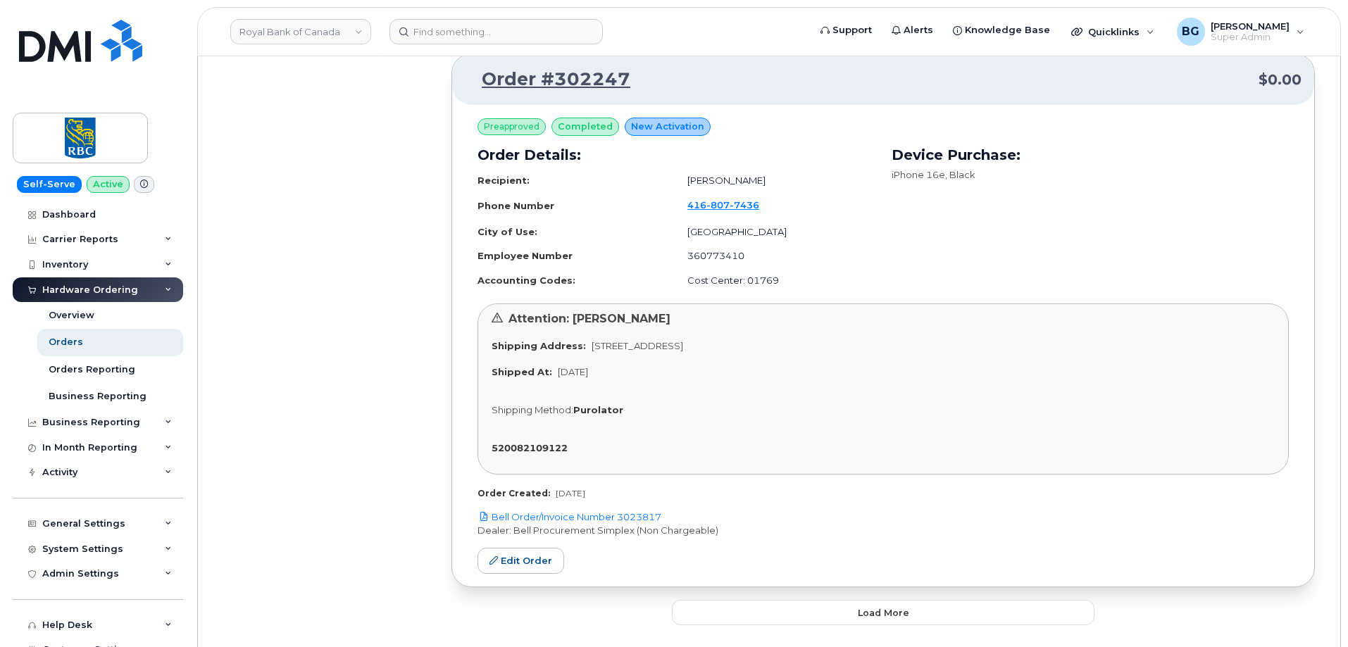
scroll to position [34537, 0]
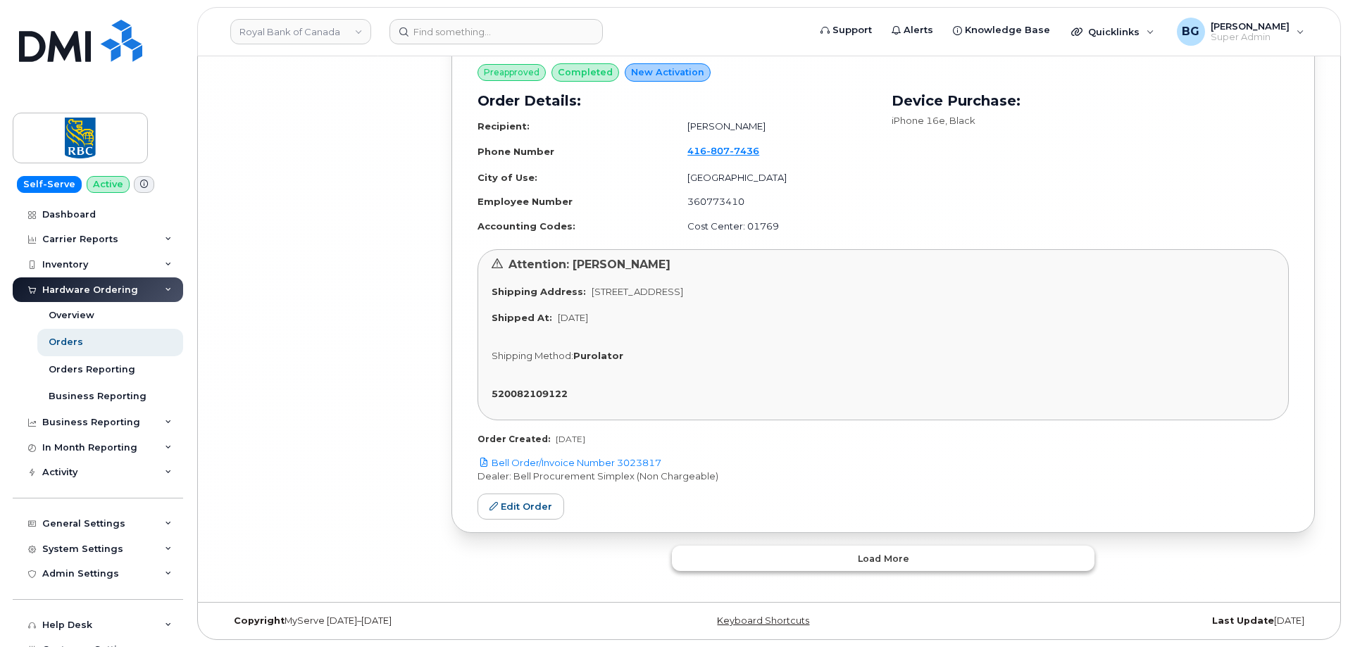
click at [874, 564] on span "Load more" at bounding box center [883, 558] width 51 height 13
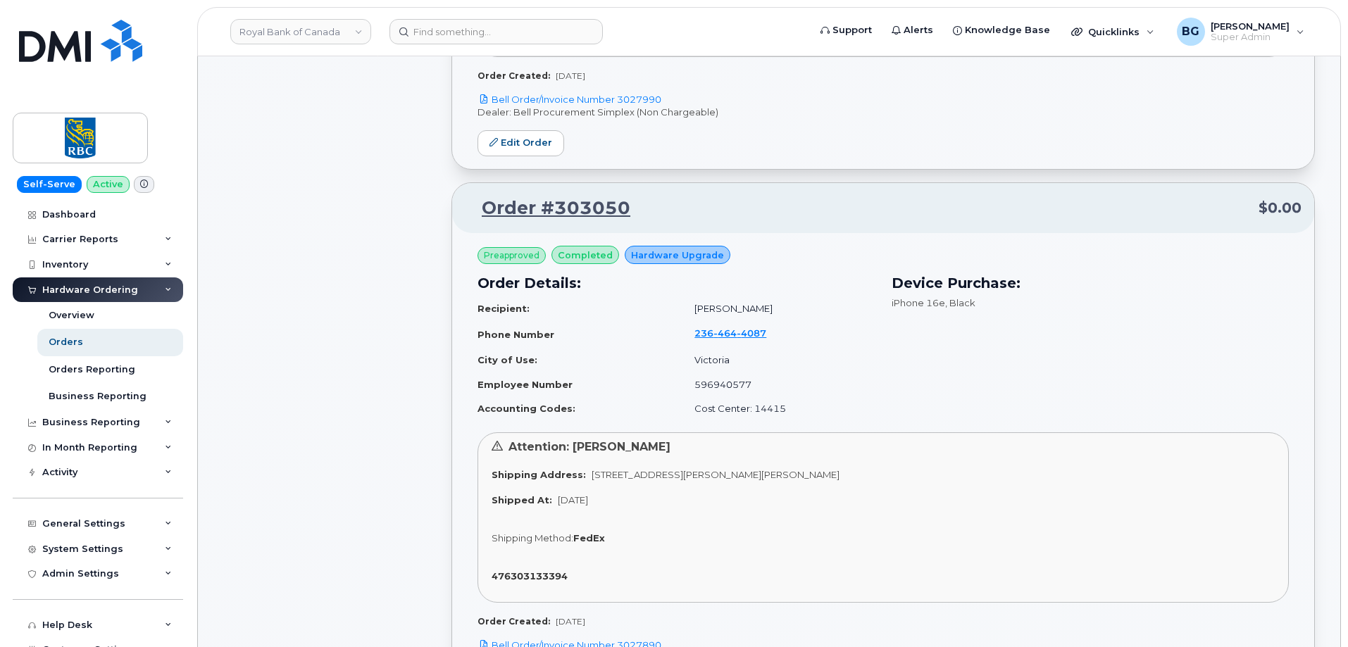
scroll to position [0, 0]
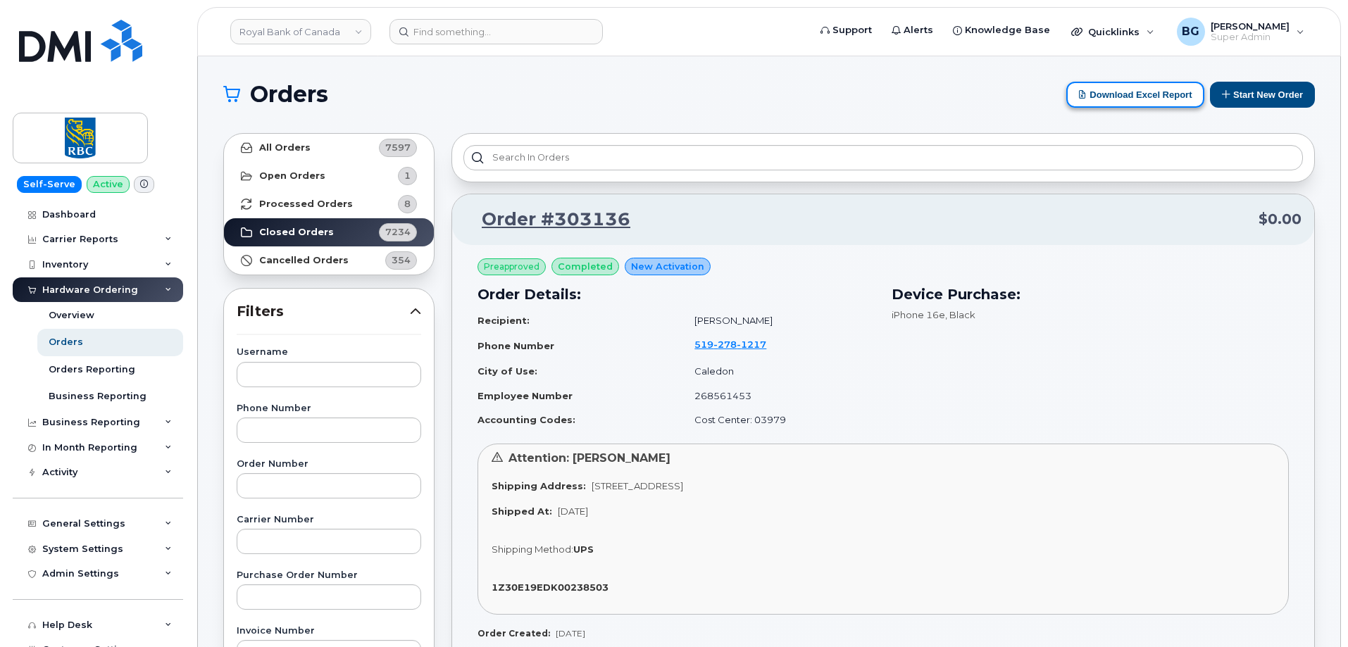
click at [1117, 96] on button "Download Excel Report" at bounding box center [1135, 95] width 138 height 26
click at [1136, 96] on button "Download Excel Report" at bounding box center [1135, 95] width 138 height 26
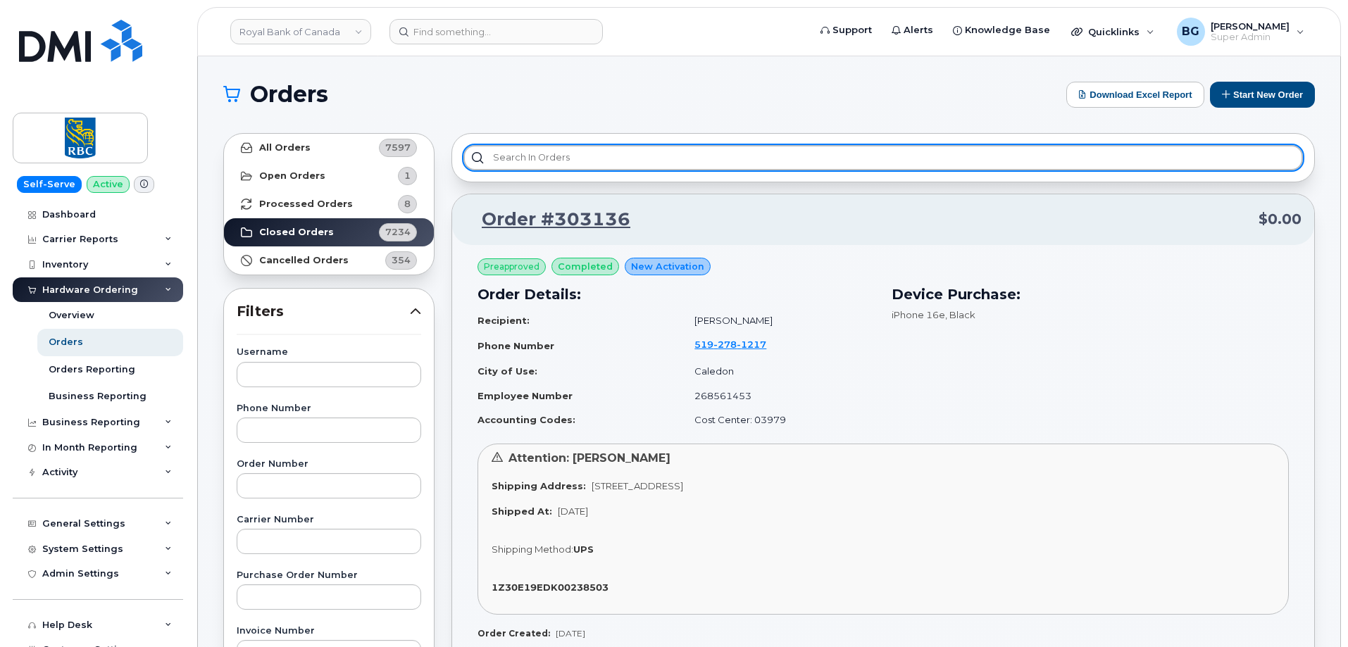
click at [527, 157] on input "text" at bounding box center [882, 157] width 839 height 25
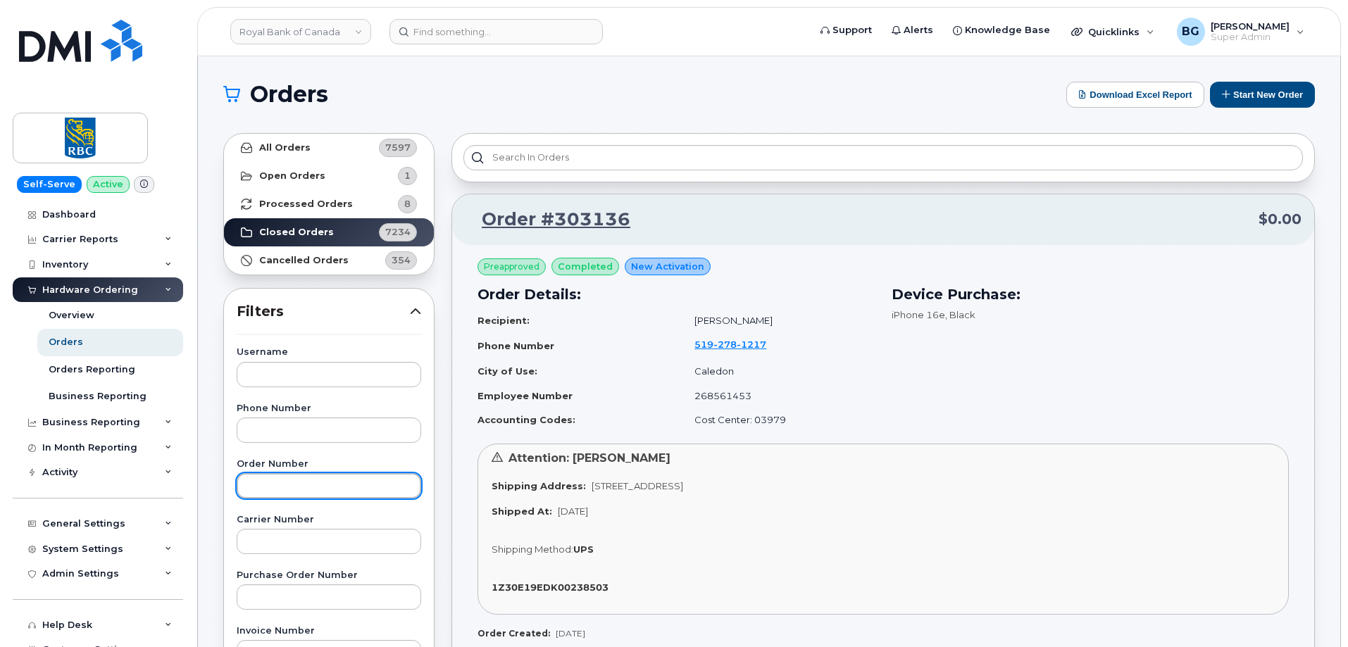
click at [304, 483] on input "text" at bounding box center [329, 485] width 184 height 25
paste input "300859"
type input "300859"
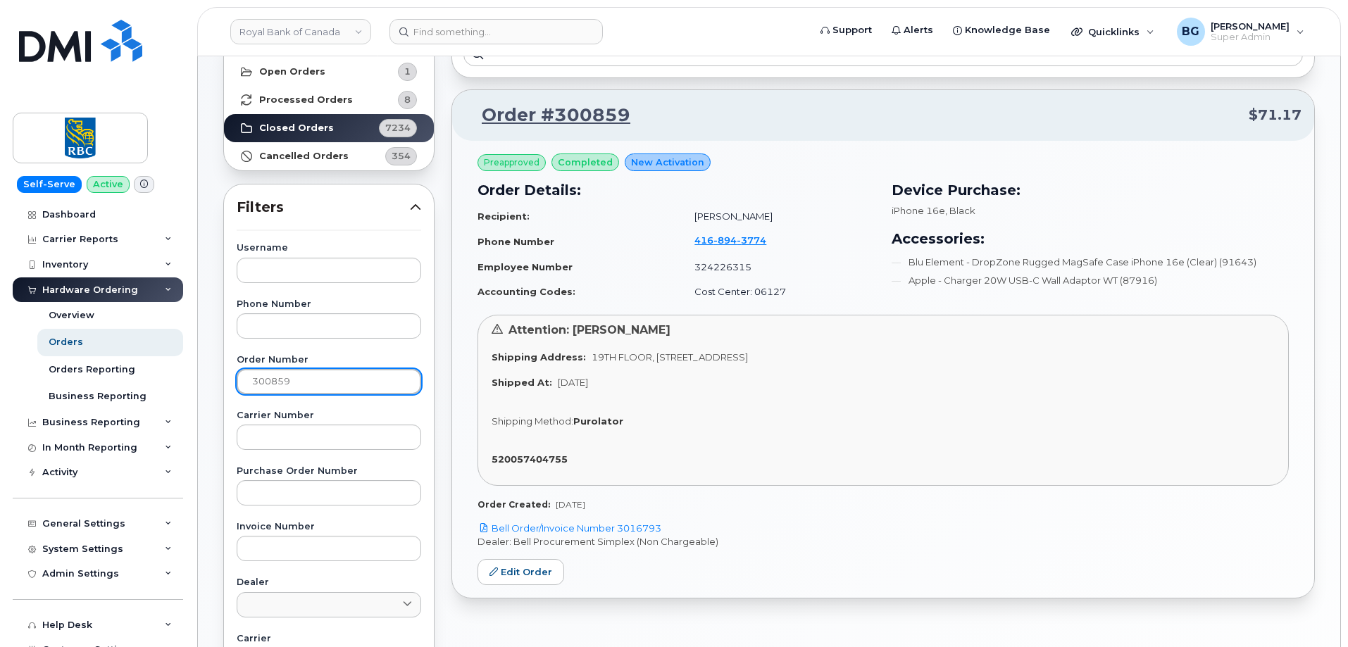
scroll to position [94, 0]
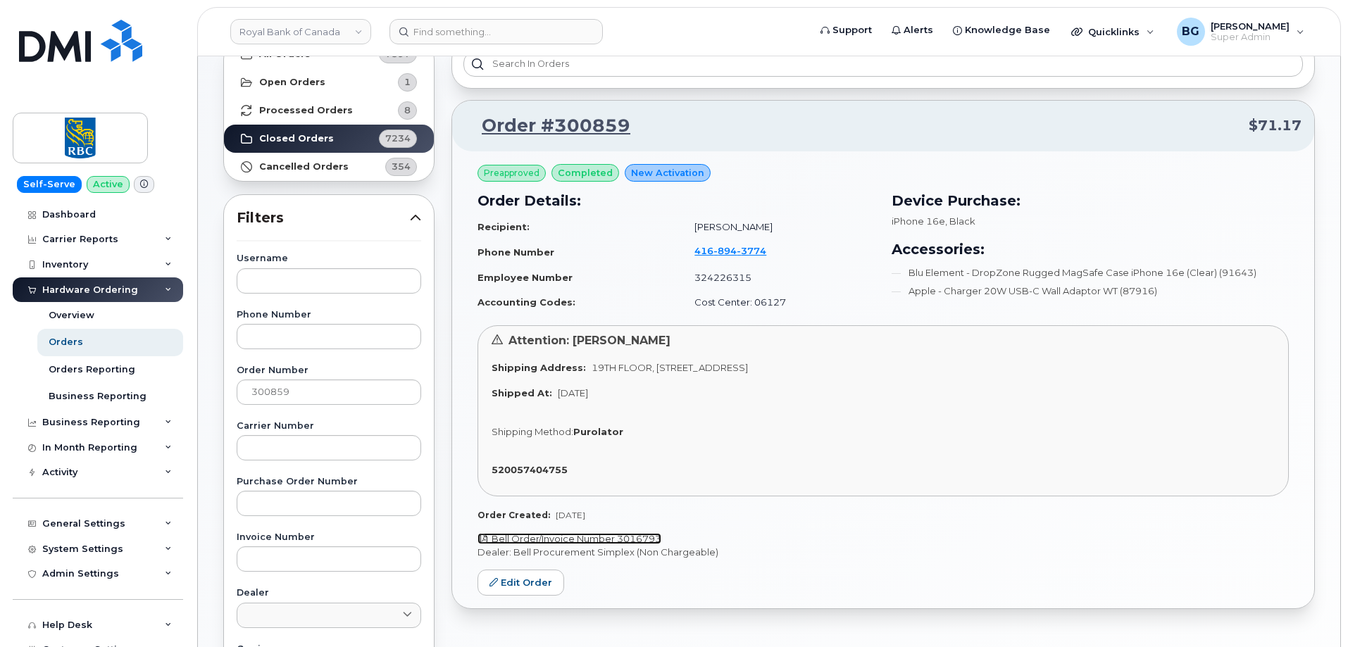
click at [553, 536] on link "Bell Order/Invoice Number 3016793" at bounding box center [569, 538] width 184 height 11
click at [542, 126] on link "Order #300859" at bounding box center [547, 125] width 165 height 25
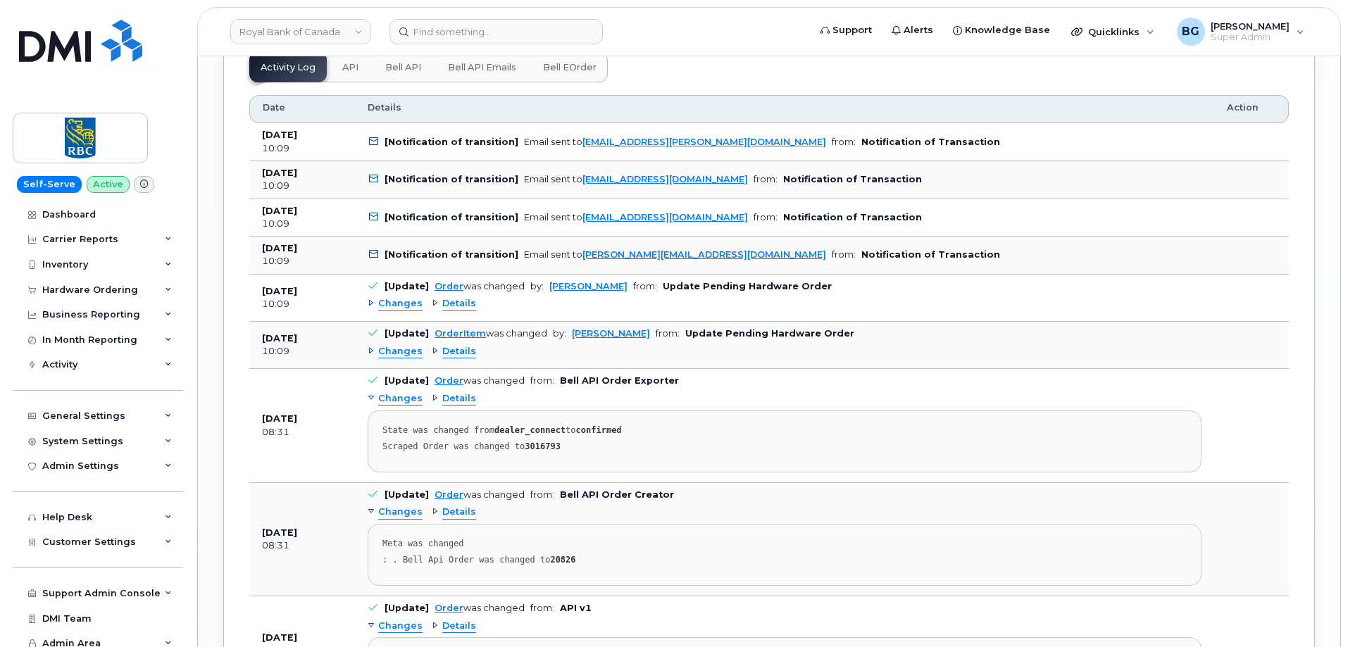
scroll to position [1831, 0]
click at [527, 442] on strong "3016793" at bounding box center [543, 444] width 36 height 10
copy strong "3016793"
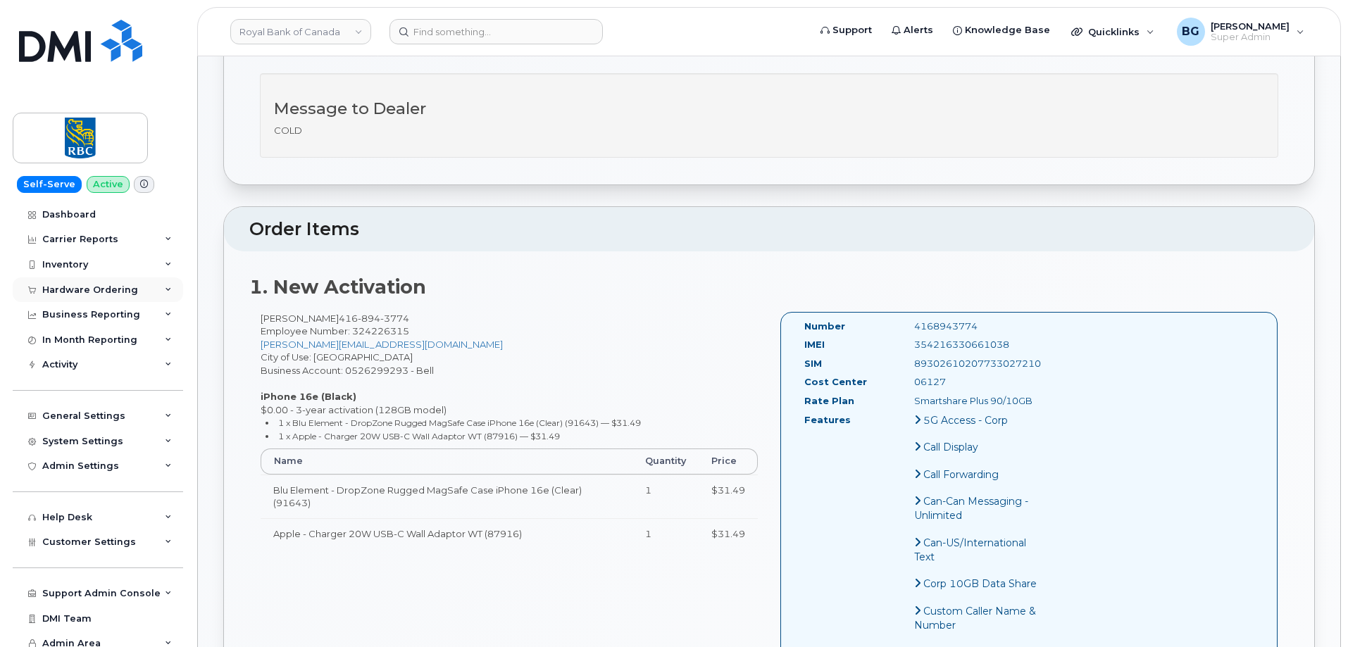
scroll to position [188, 0]
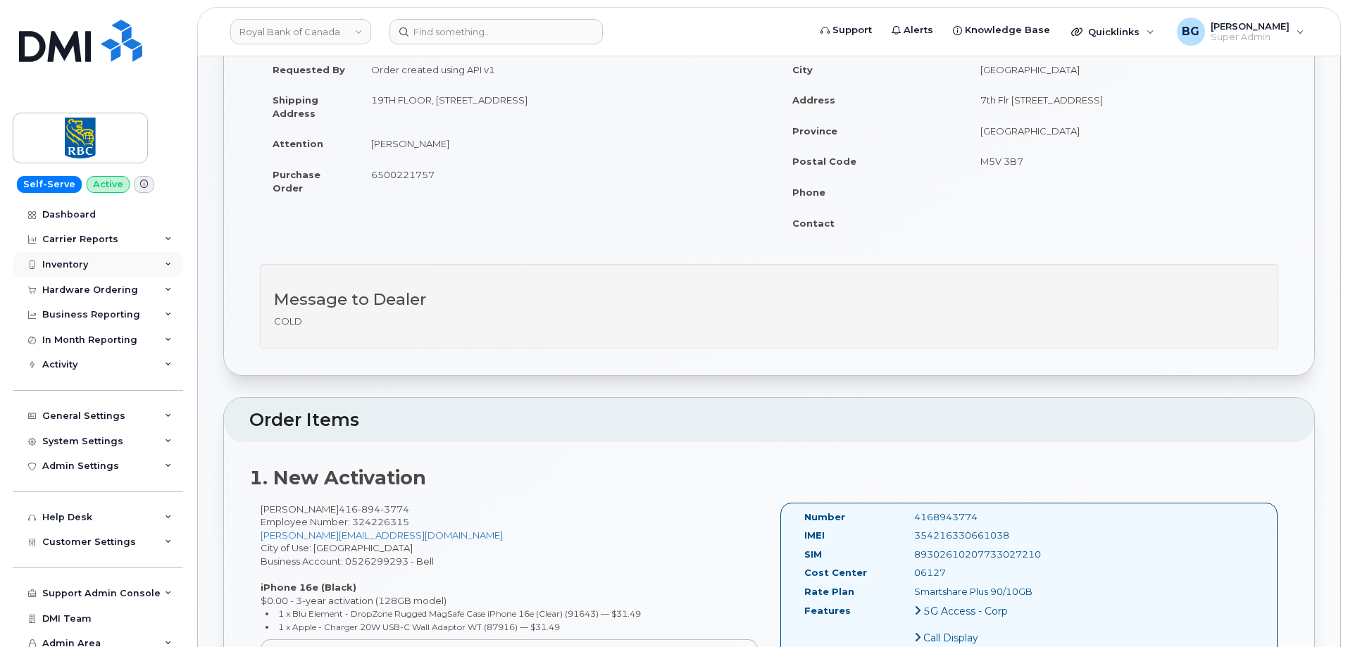
click at [63, 261] on div "Inventory" at bounding box center [65, 264] width 46 height 11
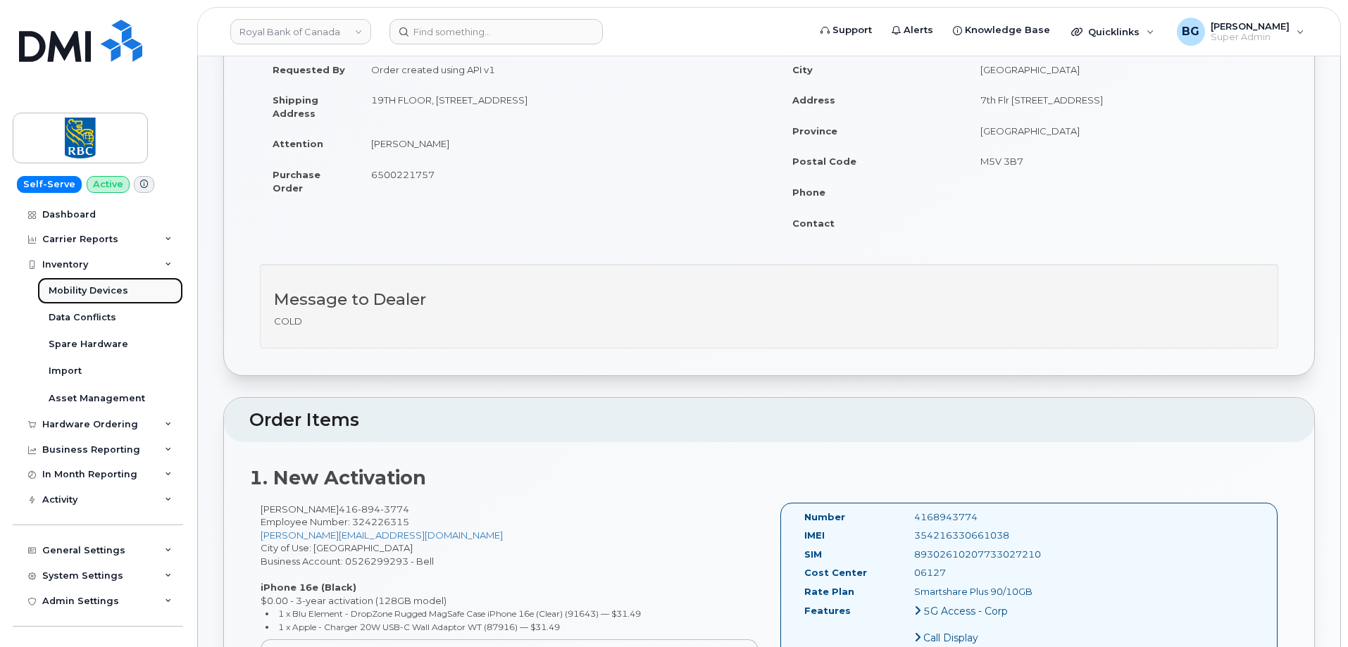
click at [96, 289] on div "Mobility Devices" at bounding box center [89, 290] width 80 height 13
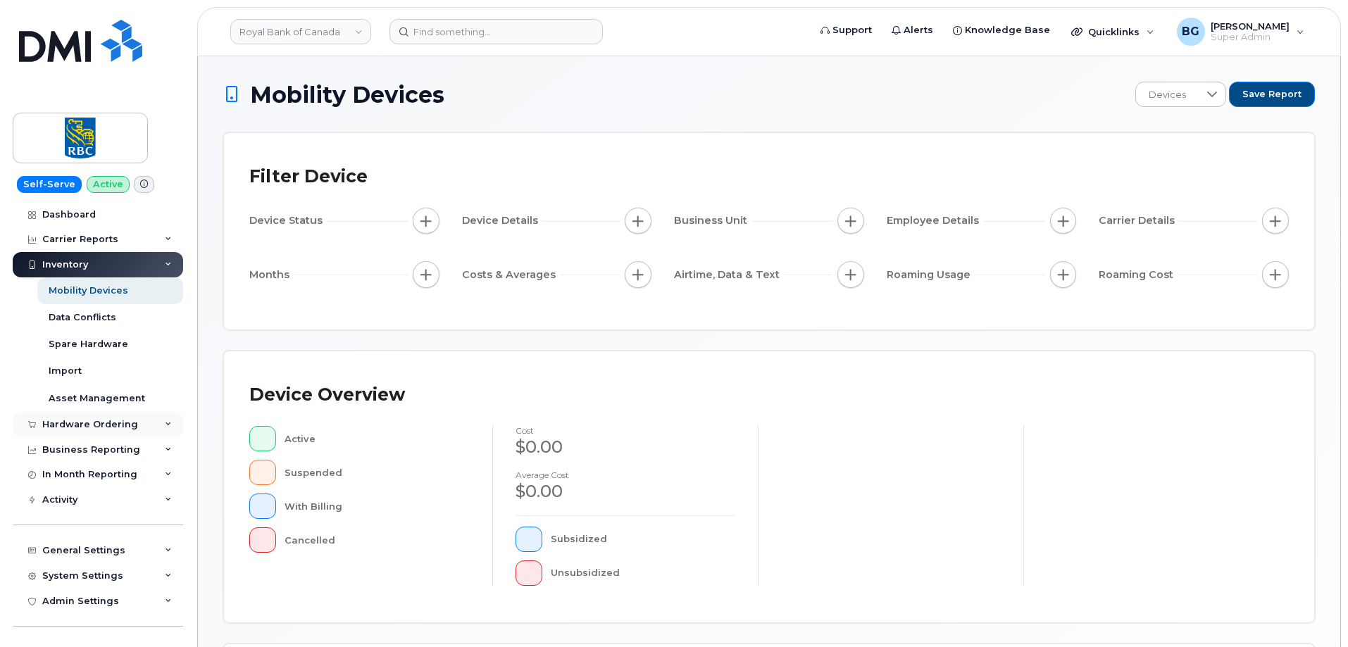
click at [82, 427] on div "Hardware Ordering" at bounding box center [90, 424] width 96 height 11
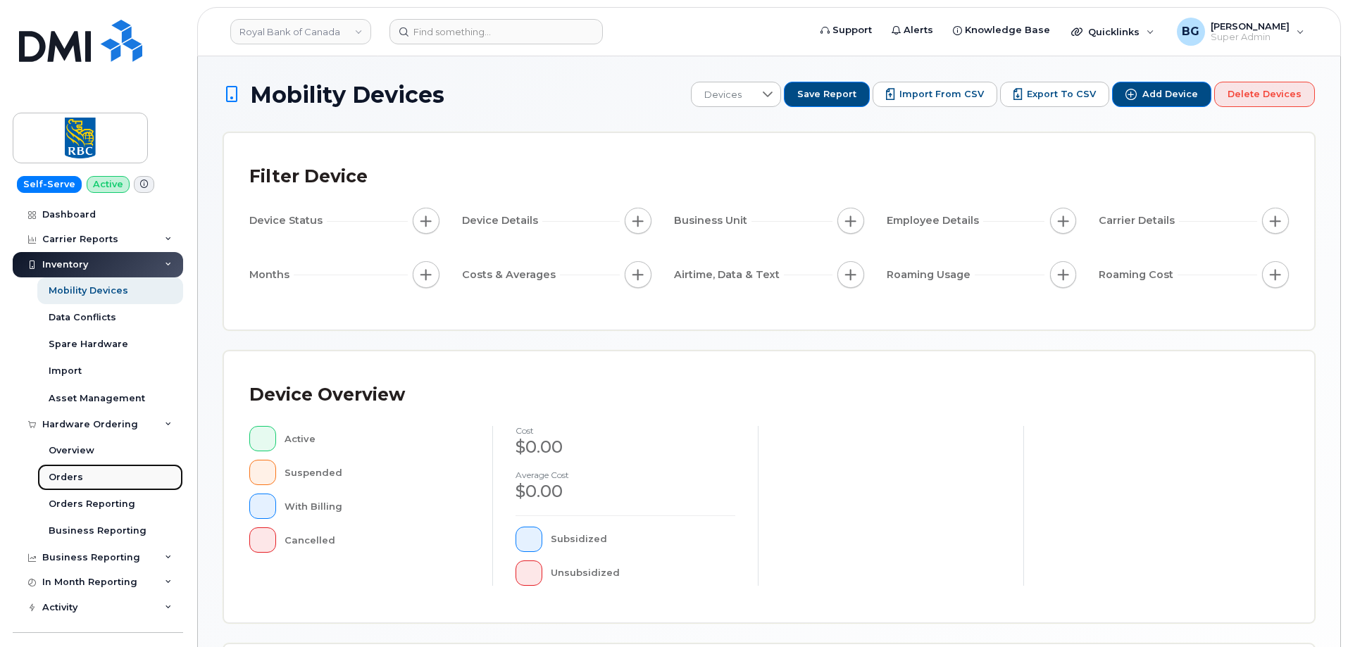
click at [68, 473] on div "Orders" at bounding box center [66, 477] width 35 height 13
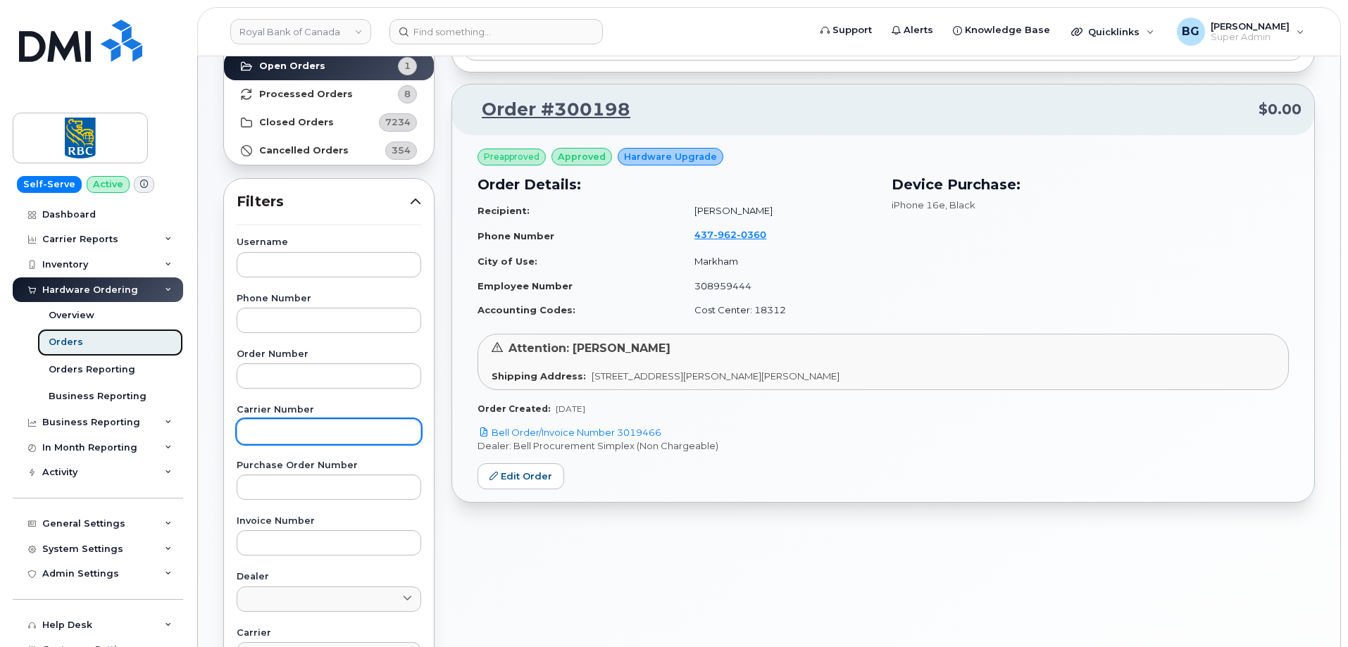
scroll to position [141, 0]
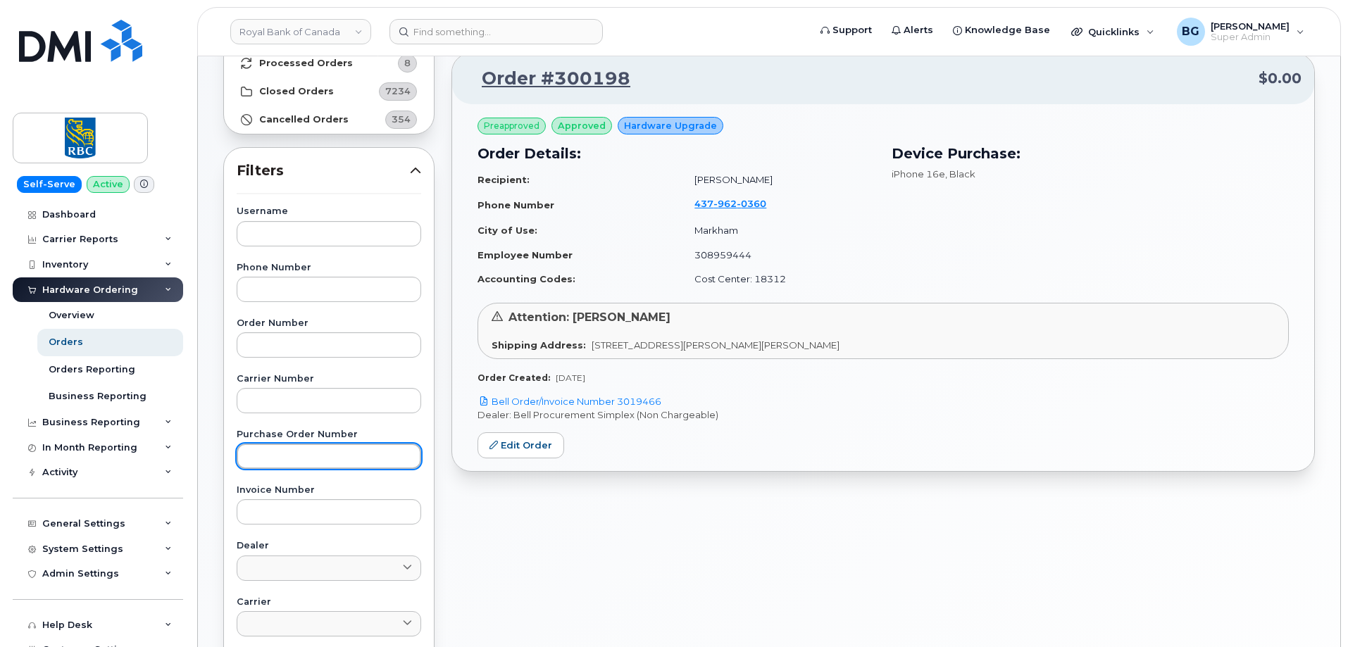
click at [264, 461] on input "text" at bounding box center [329, 456] width 184 height 25
type input "6500160950"
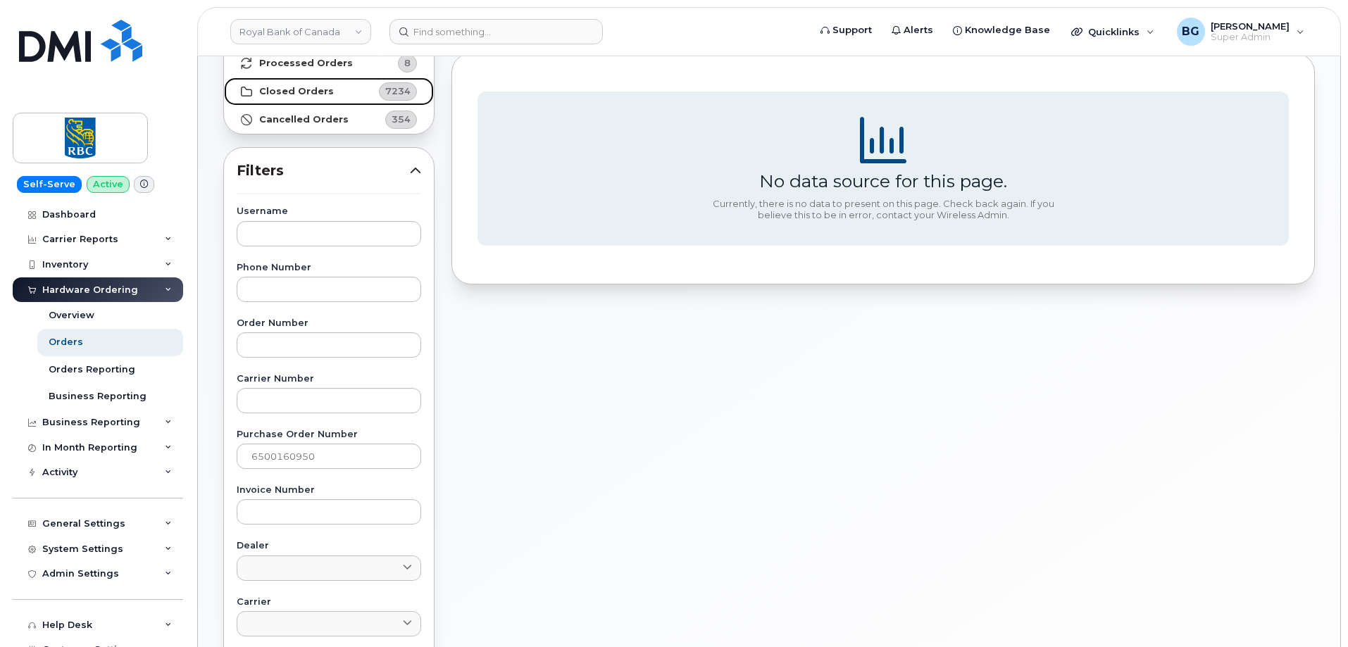
click at [290, 87] on strong "Closed Orders" at bounding box center [296, 91] width 75 height 11
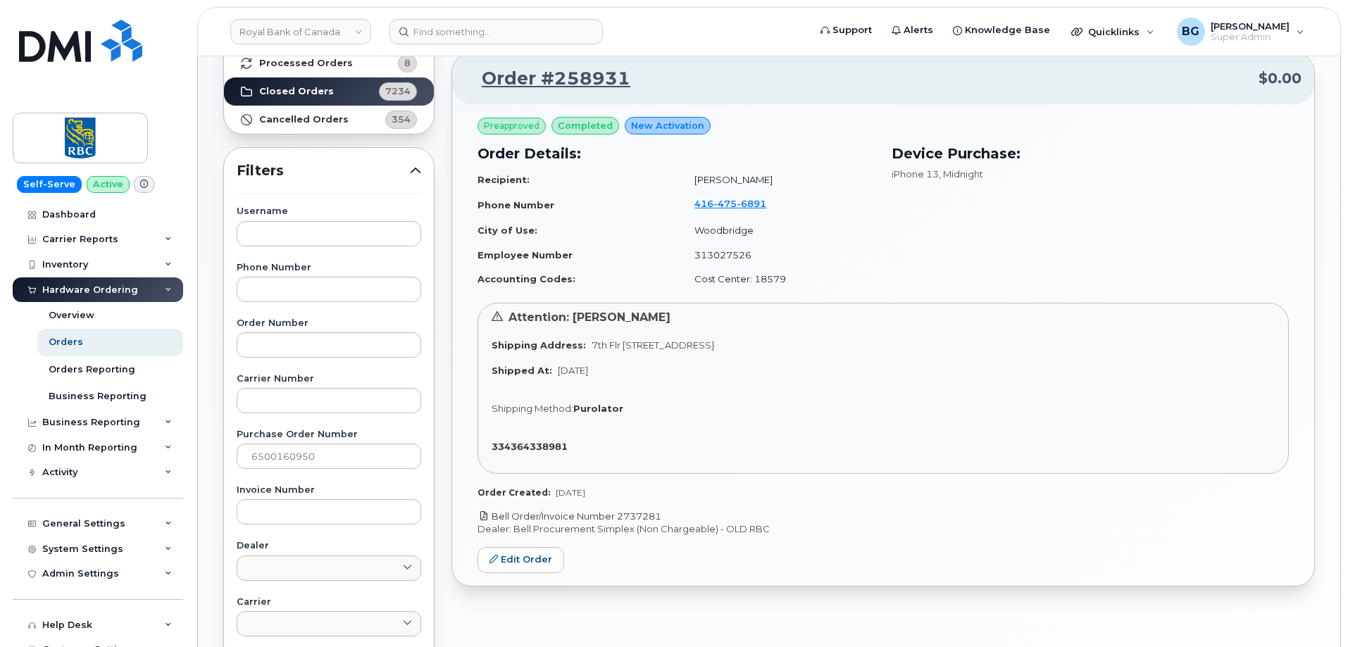
drag, startPoint x: 674, startPoint y: 515, endPoint x: 618, endPoint y: 517, distance: 55.6
click at [618, 517] on p "Bell Order/Invoice Number 2737281" at bounding box center [882, 516] width 811 height 13
copy link "2737281"
click at [584, 72] on link "Order #258931" at bounding box center [547, 78] width 165 height 25
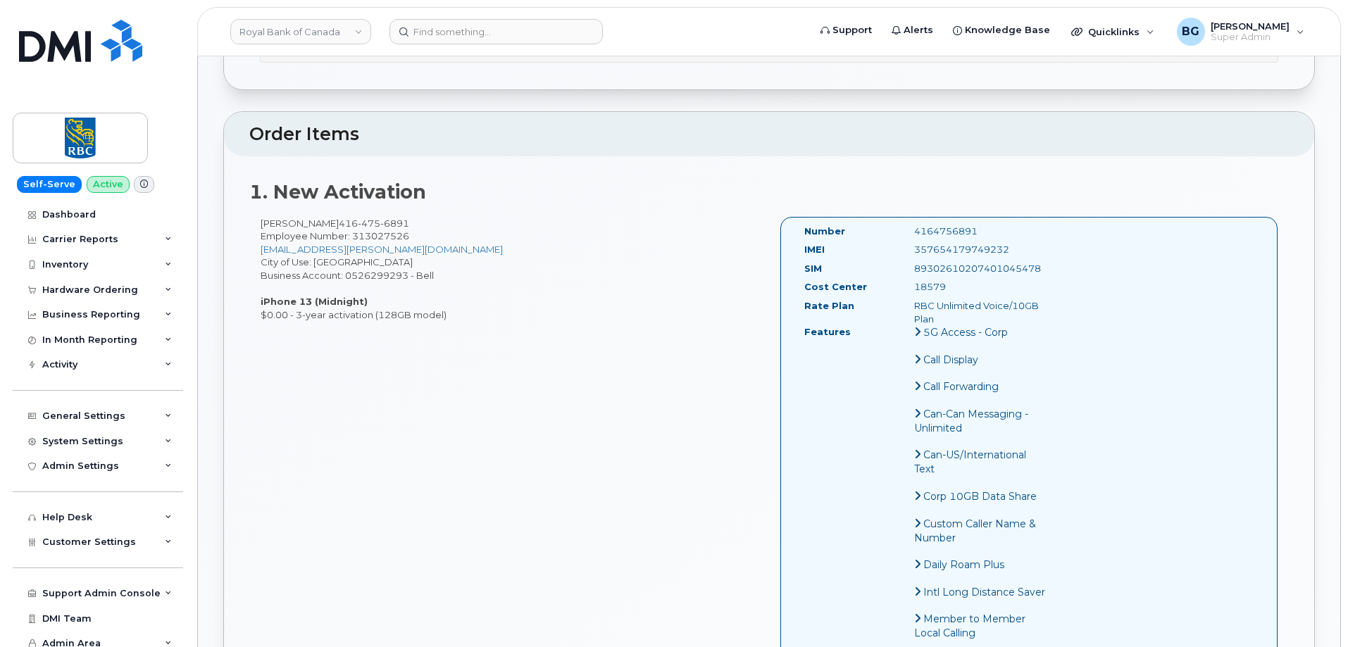
scroll to position [470, 0]
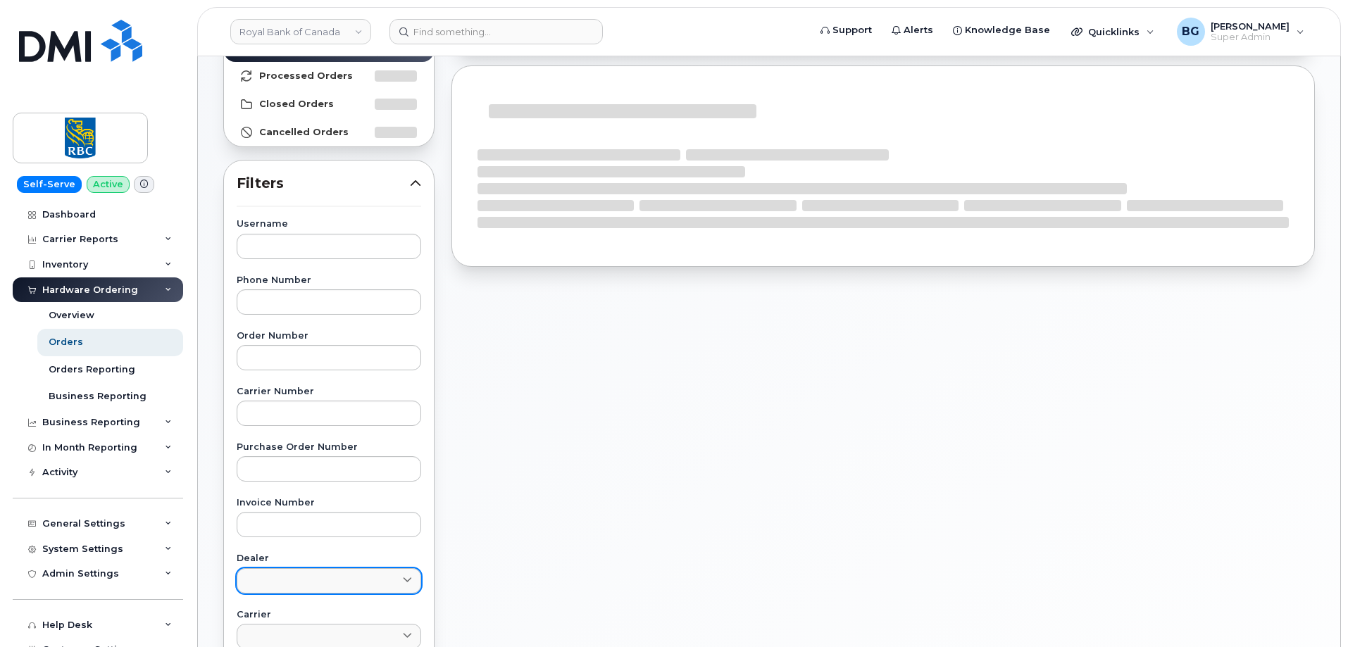
scroll to position [188, 0]
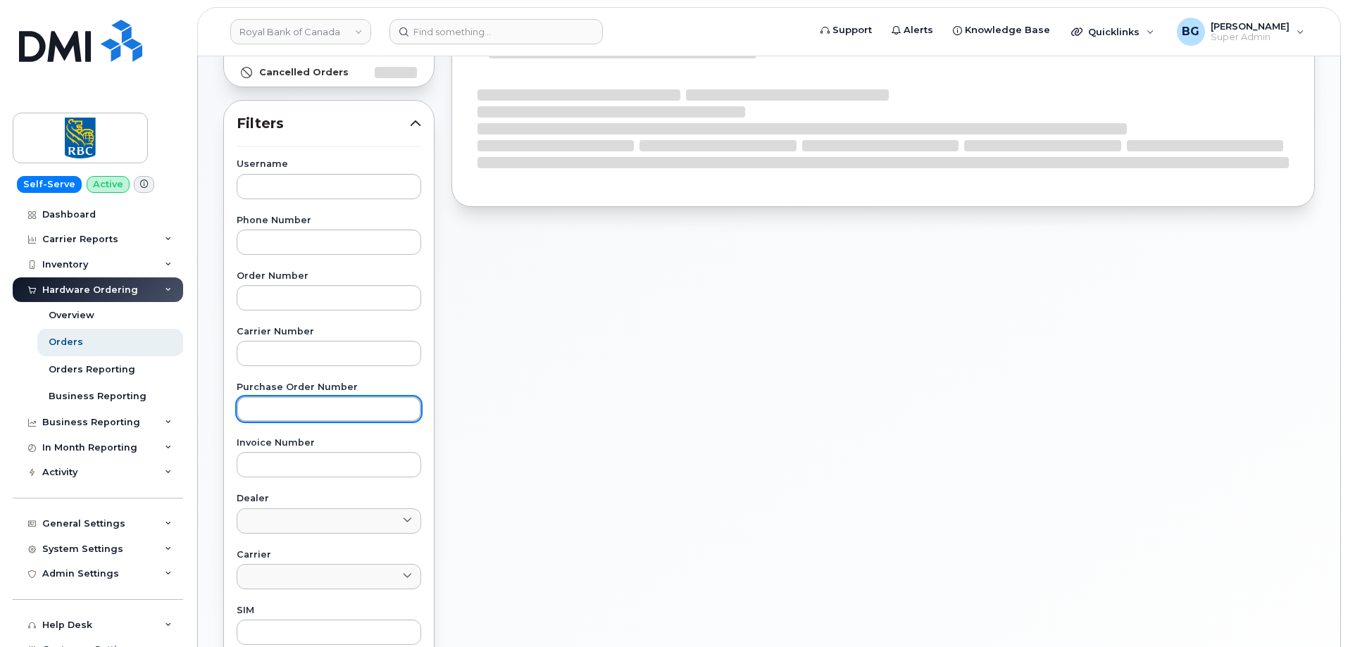
click at [305, 407] on input "text" at bounding box center [329, 408] width 184 height 25
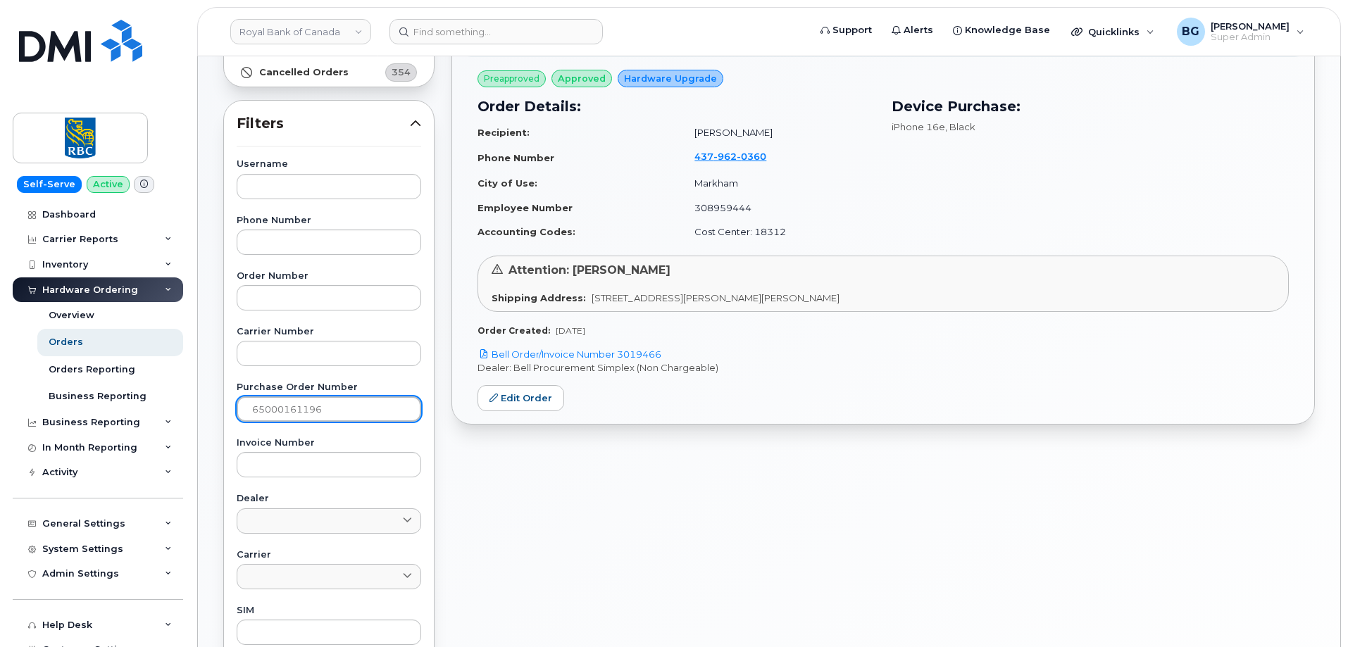
type input "65000161196"
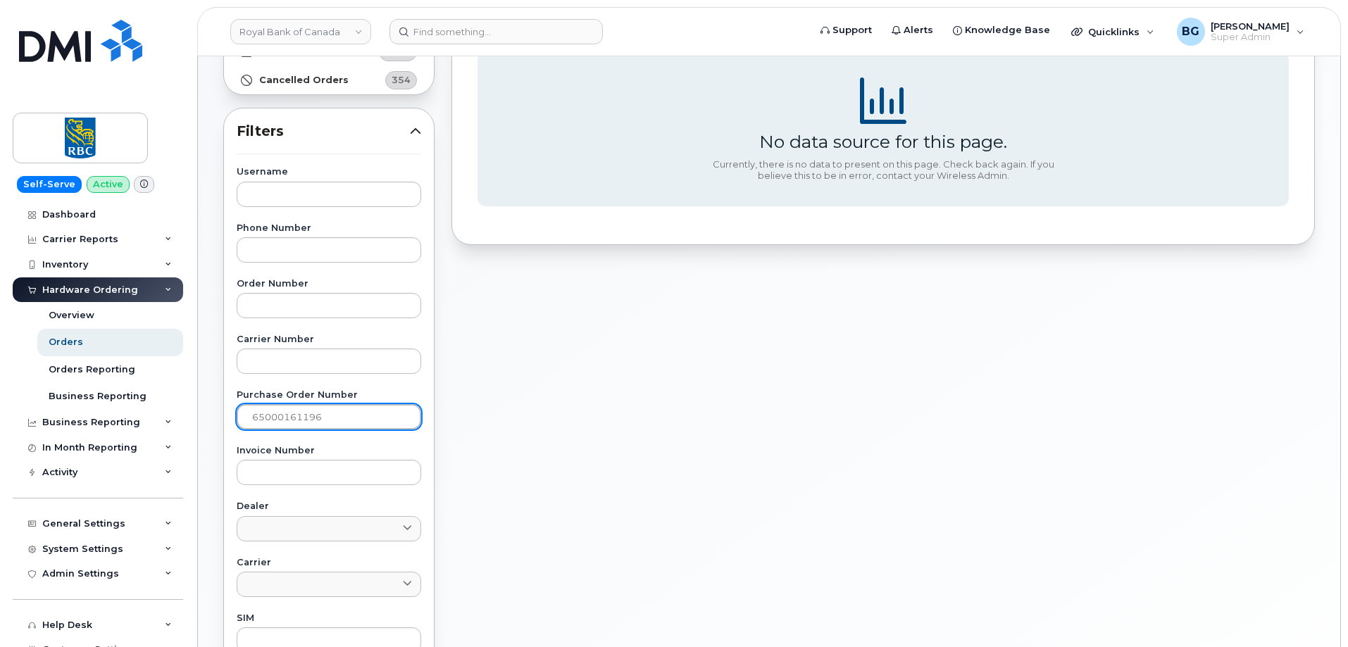
scroll to position [0, 0]
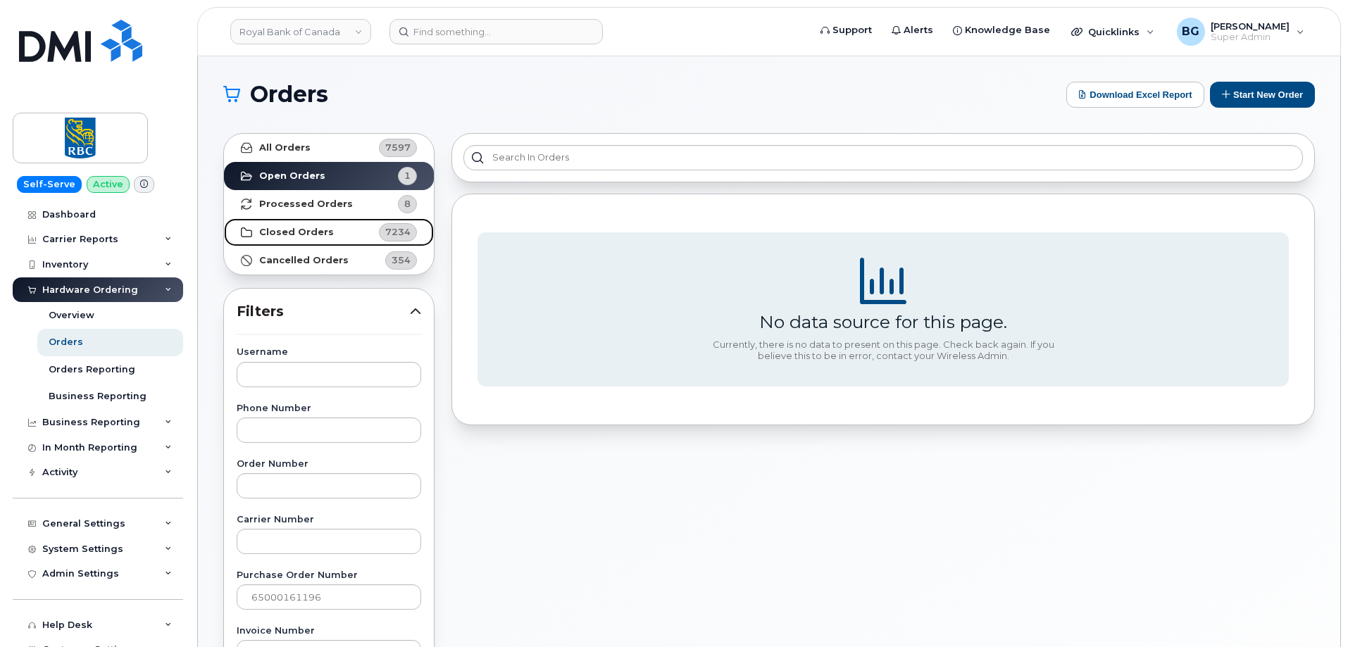
click at [292, 228] on strong "Closed Orders" at bounding box center [296, 232] width 75 height 11
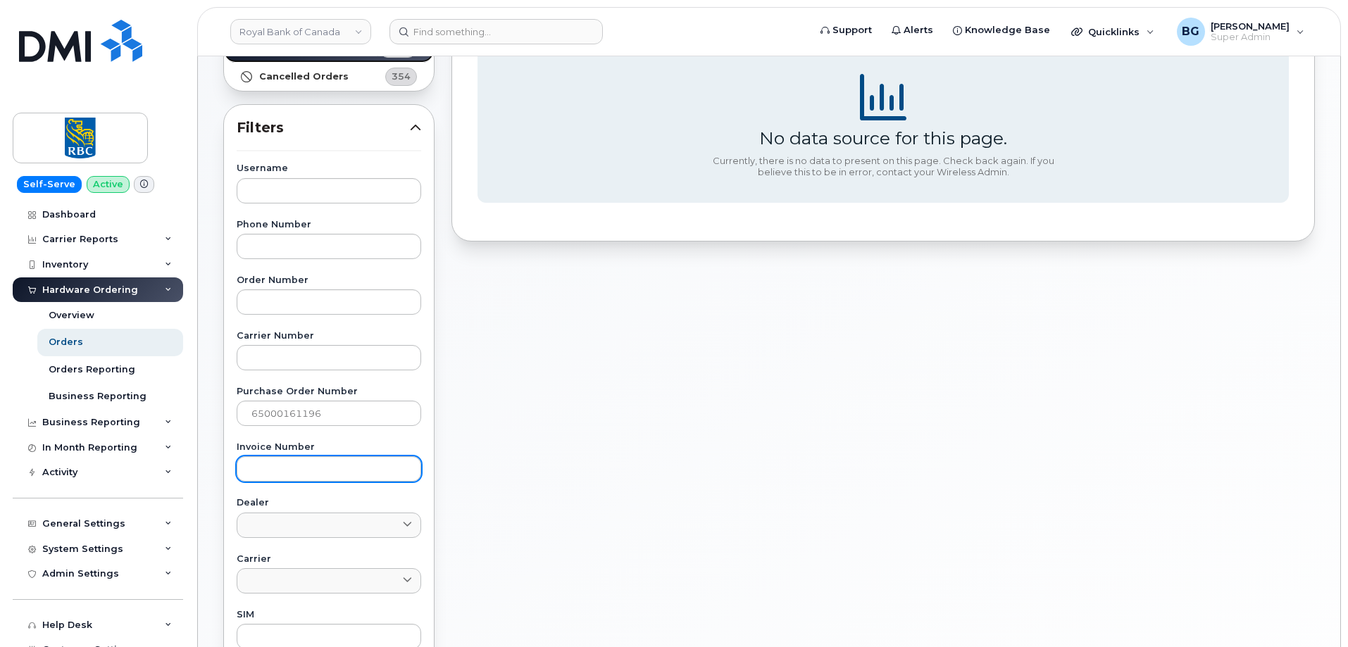
scroll to position [234, 0]
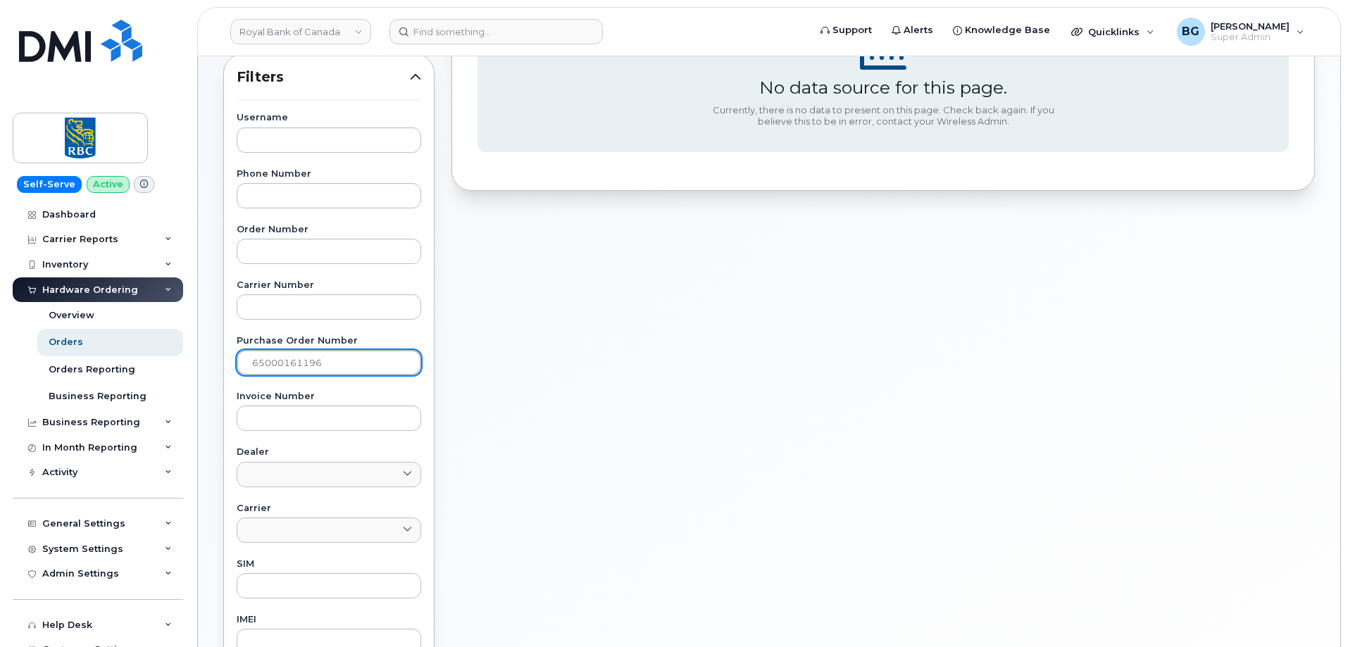
click at [375, 368] on input "65000161196" at bounding box center [329, 362] width 184 height 25
click at [249, 361] on input "65000161196" at bounding box center [329, 362] width 184 height 25
click at [389, 360] on input "65000161196" at bounding box center [329, 362] width 184 height 25
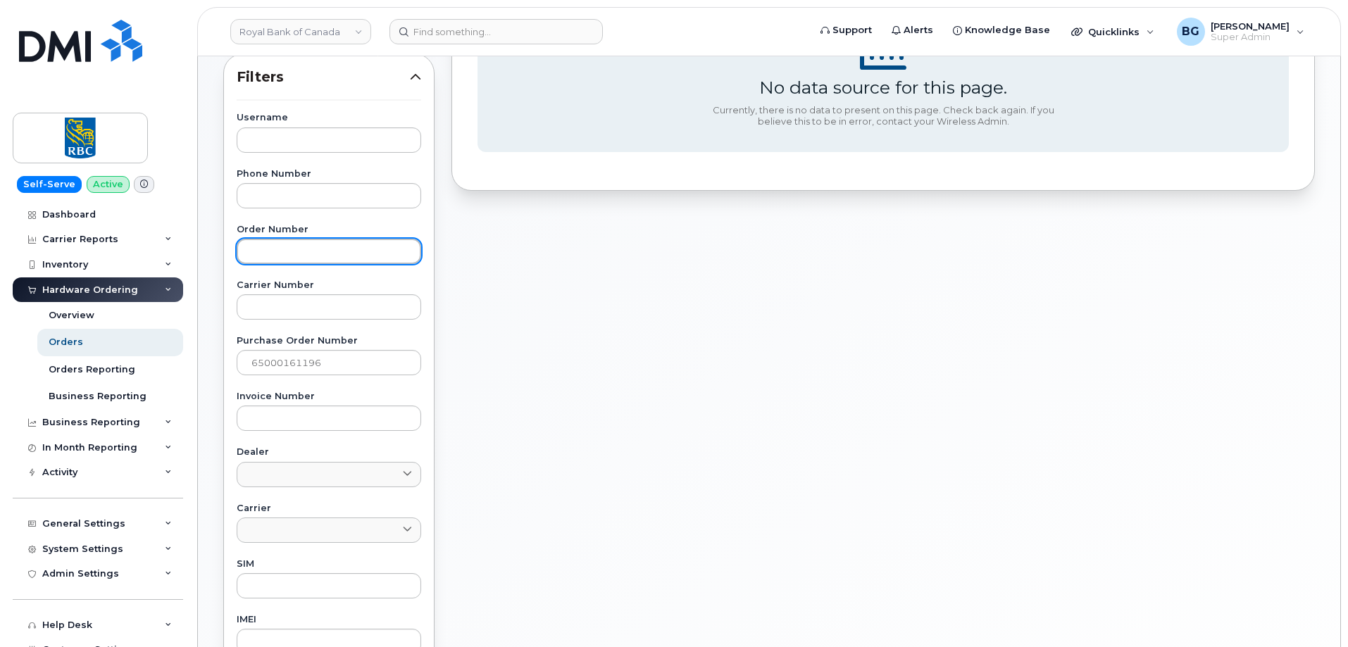
click at [278, 244] on input "text" at bounding box center [329, 251] width 184 height 25
paste input "2740359"
type input "2740359"
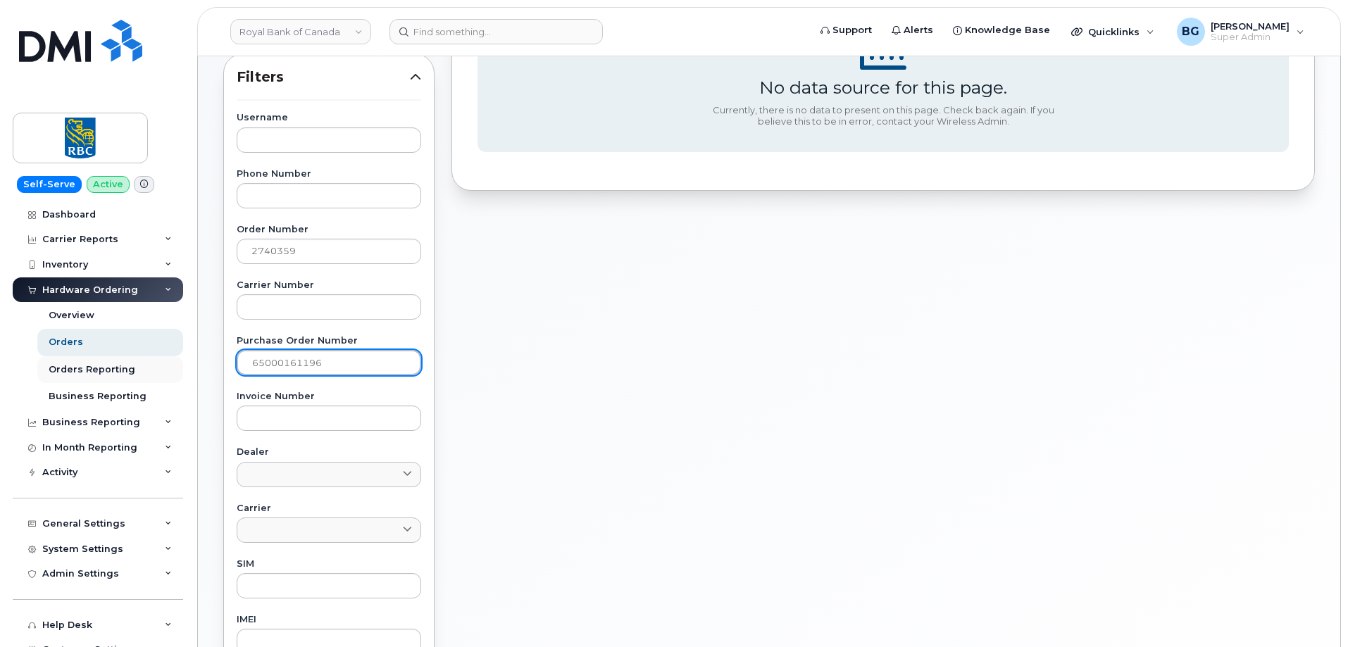
drag, startPoint x: 332, startPoint y: 359, endPoint x: 133, endPoint y: 375, distance: 199.9
click at [198, 375] on div "Royal Bank of Canada Support Alerts Knowledge Base Quicklinks Suspend / Cancel …" at bounding box center [769, 359] width 1142 height 1075
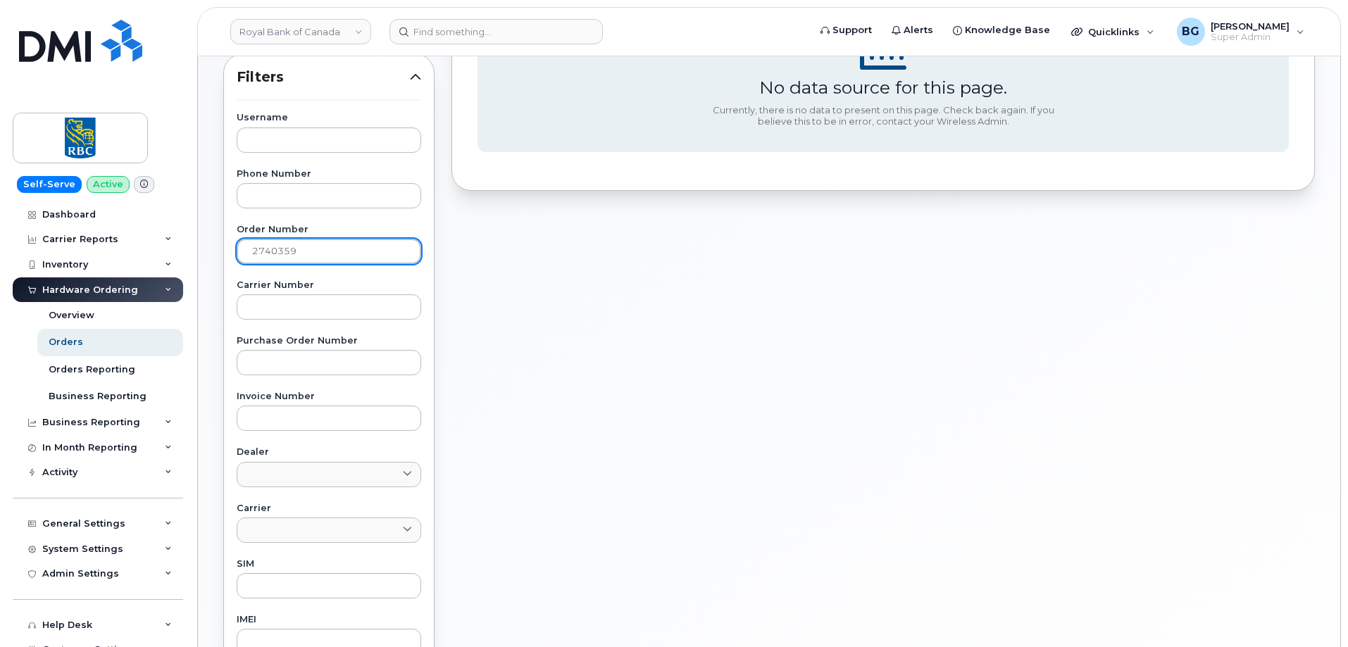
click at [323, 247] on input "2740359" at bounding box center [329, 251] width 184 height 25
drag, startPoint x: 307, startPoint y: 253, endPoint x: 203, endPoint y: 250, distance: 104.3
click at [203, 250] on div "Orders Download Excel Report Start New Order All Orders 7597 Open Orders 1 Proc…" at bounding box center [769, 359] width 1142 height 1075
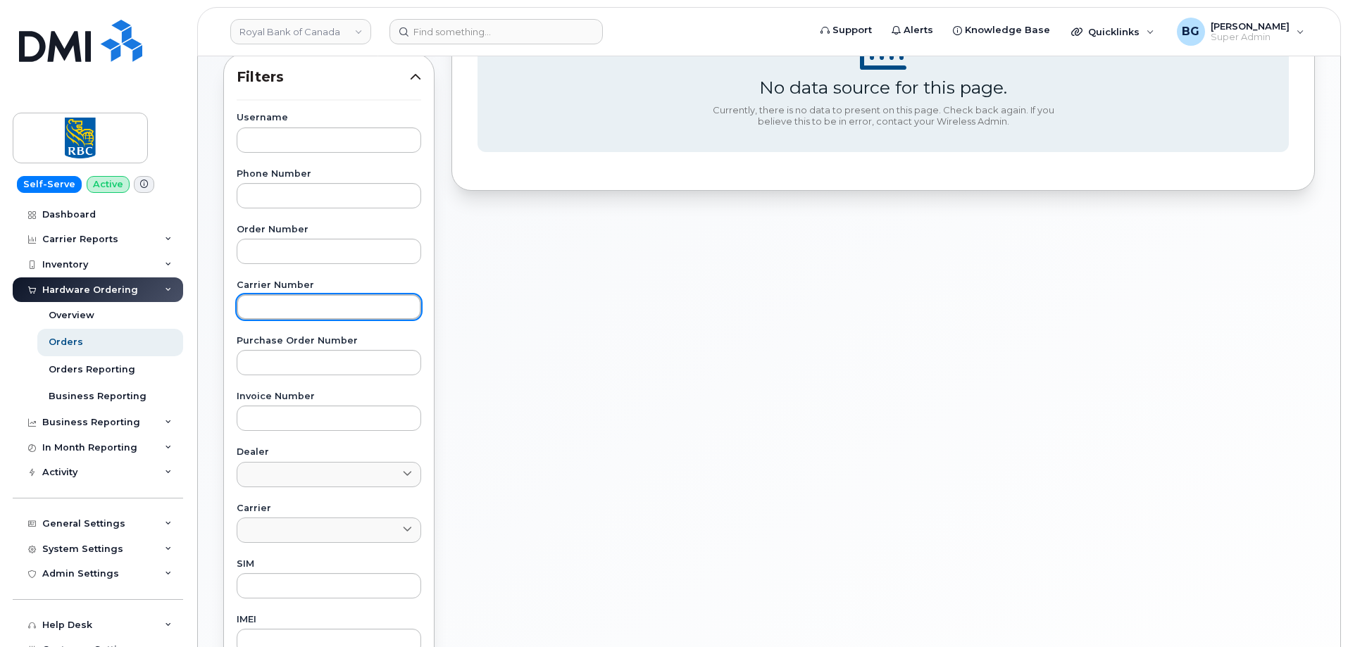
click at [320, 306] on input "text" at bounding box center [329, 306] width 184 height 25
paste input "2740359"
type input "2740359"
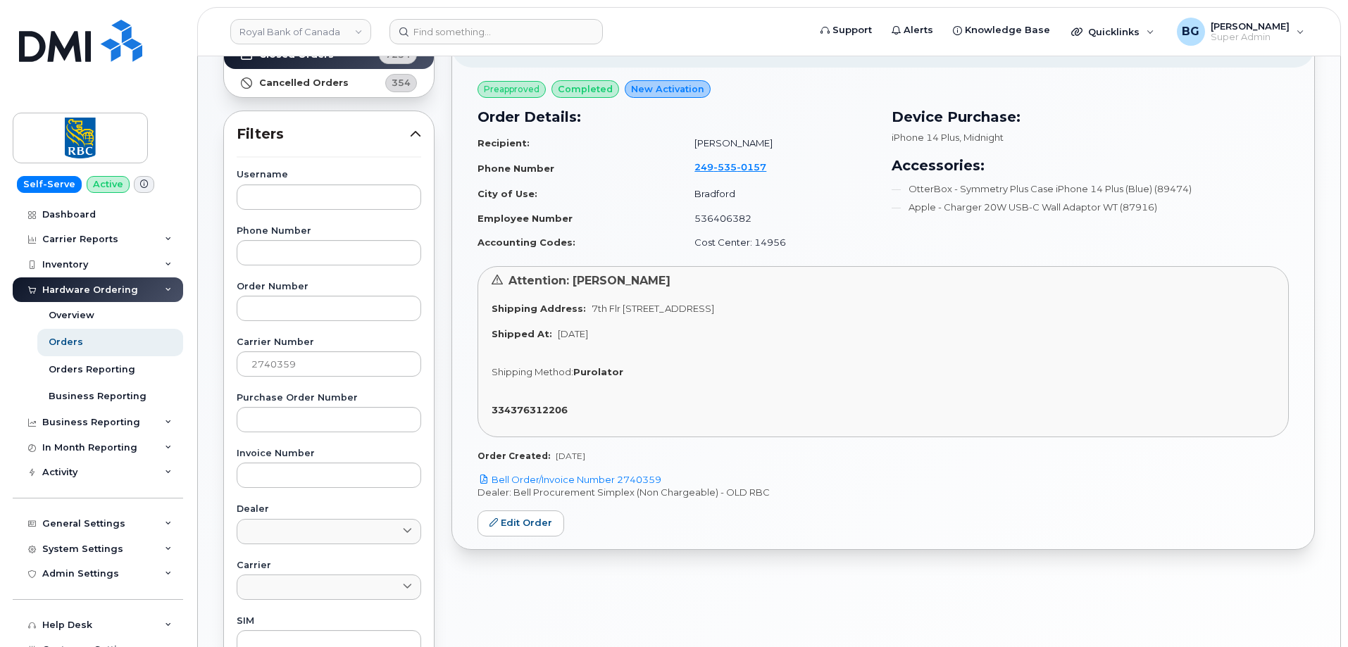
scroll to position [0, 0]
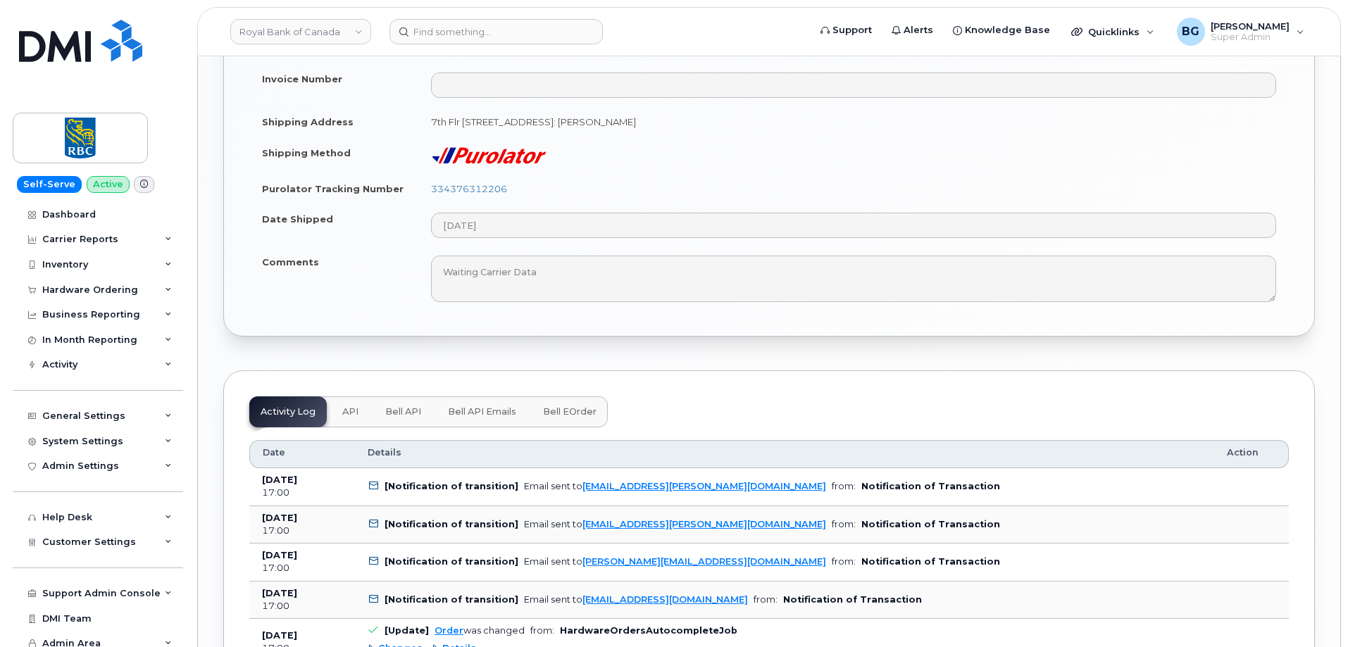
scroll to position [1596, 0]
